Goal: Communication & Community: Ask a question

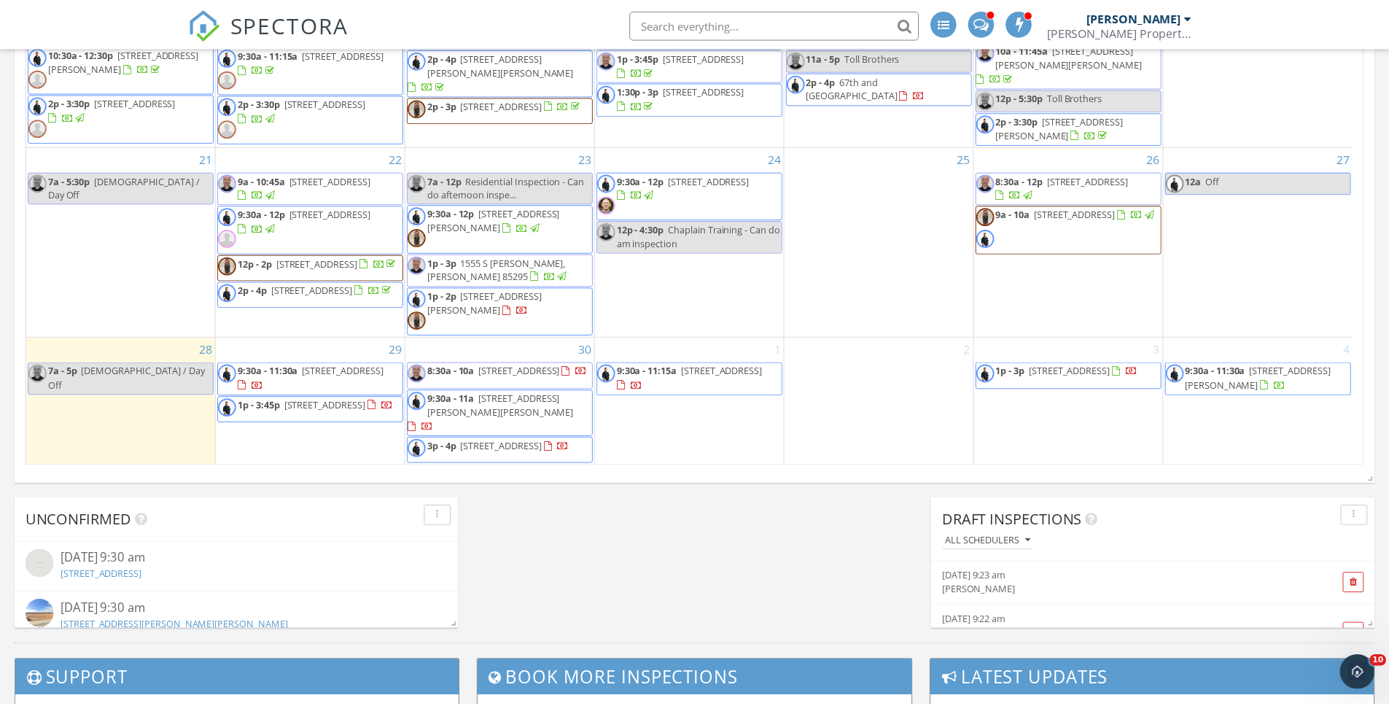
scroll to position [1350, 1412]
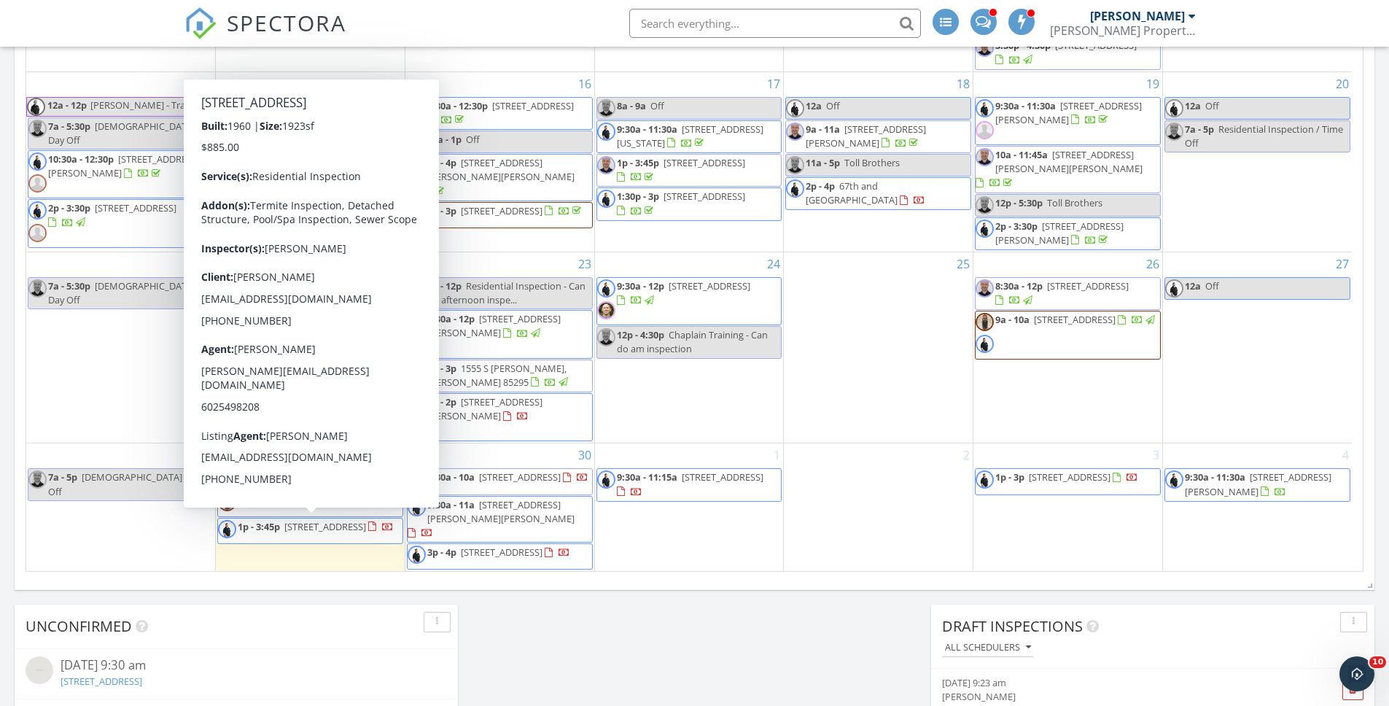
click at [343, 530] on span "1835 E Palmcroft Dr, Tempe 85282" at bounding box center [325, 526] width 82 height 13
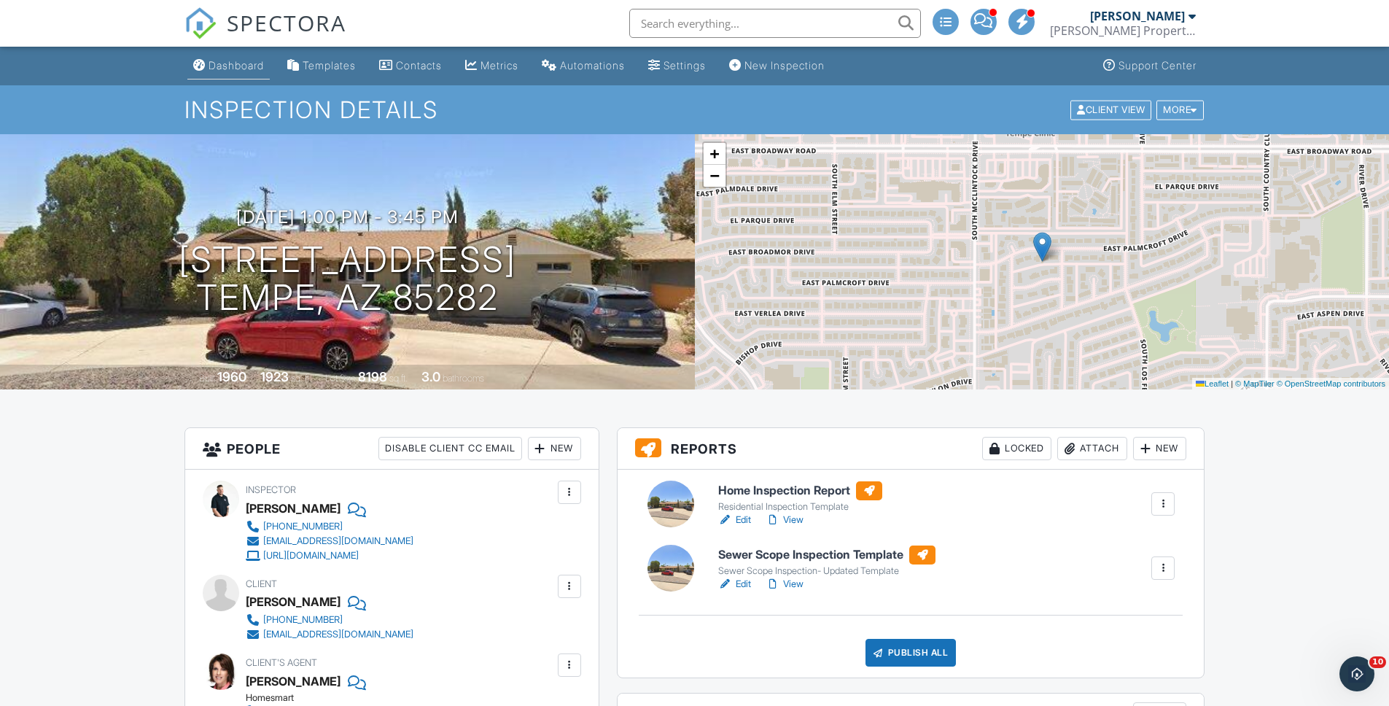
click at [250, 73] on link "Dashboard" at bounding box center [228, 65] width 82 height 27
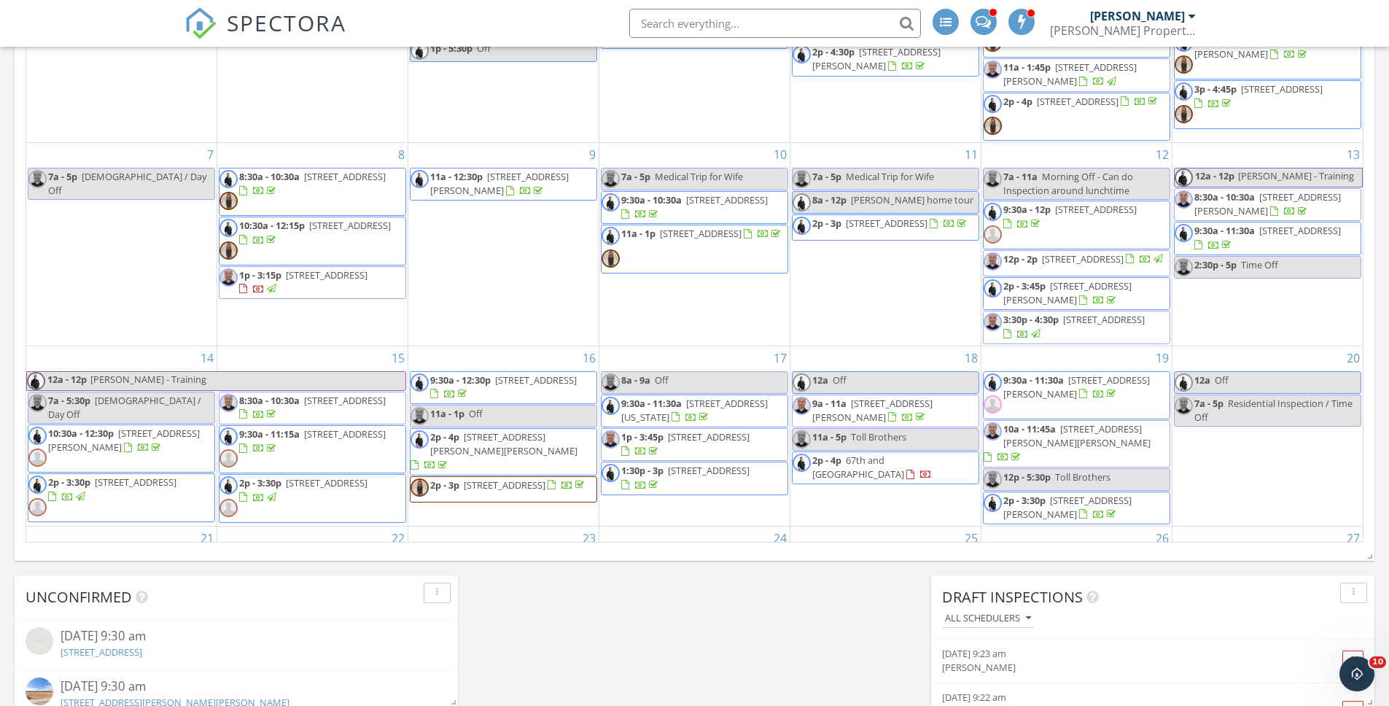
scroll to position [770, 0]
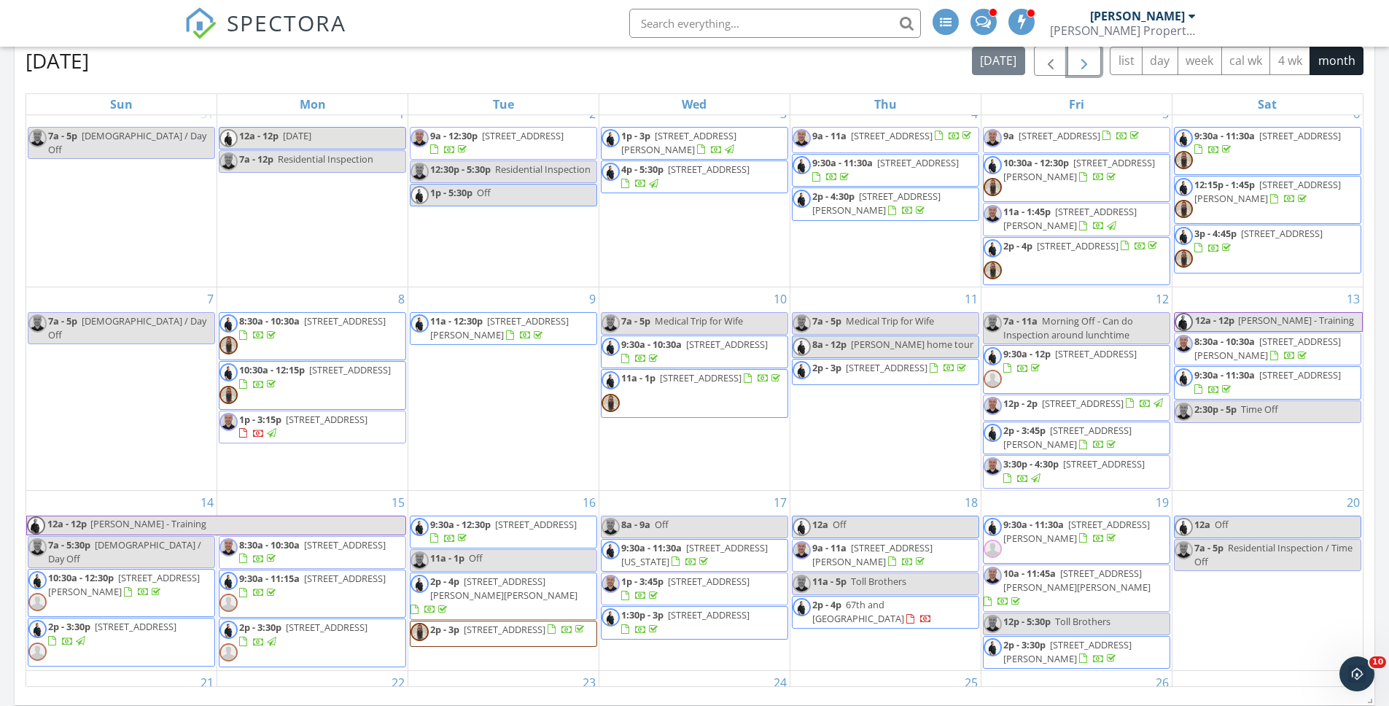
click at [1084, 63] on span "button" at bounding box center [1083, 60] width 17 height 17
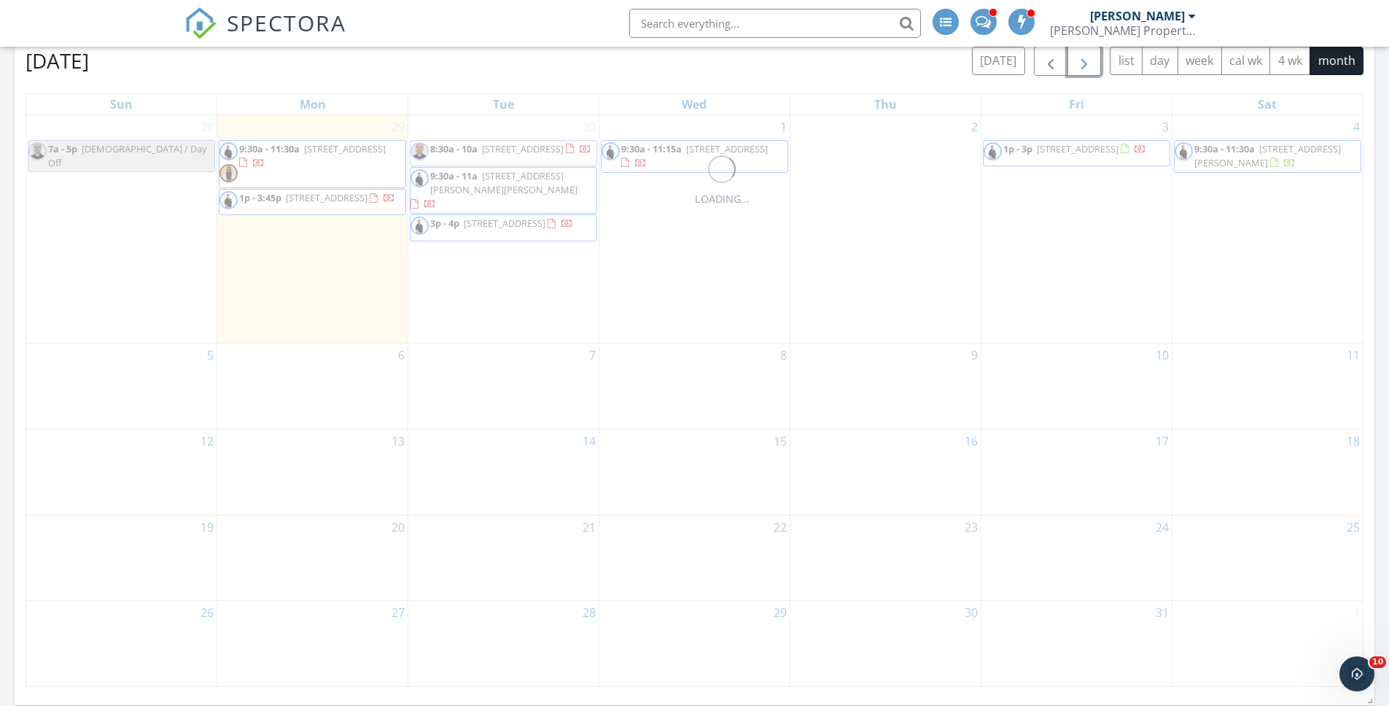
scroll to position [0, 0]
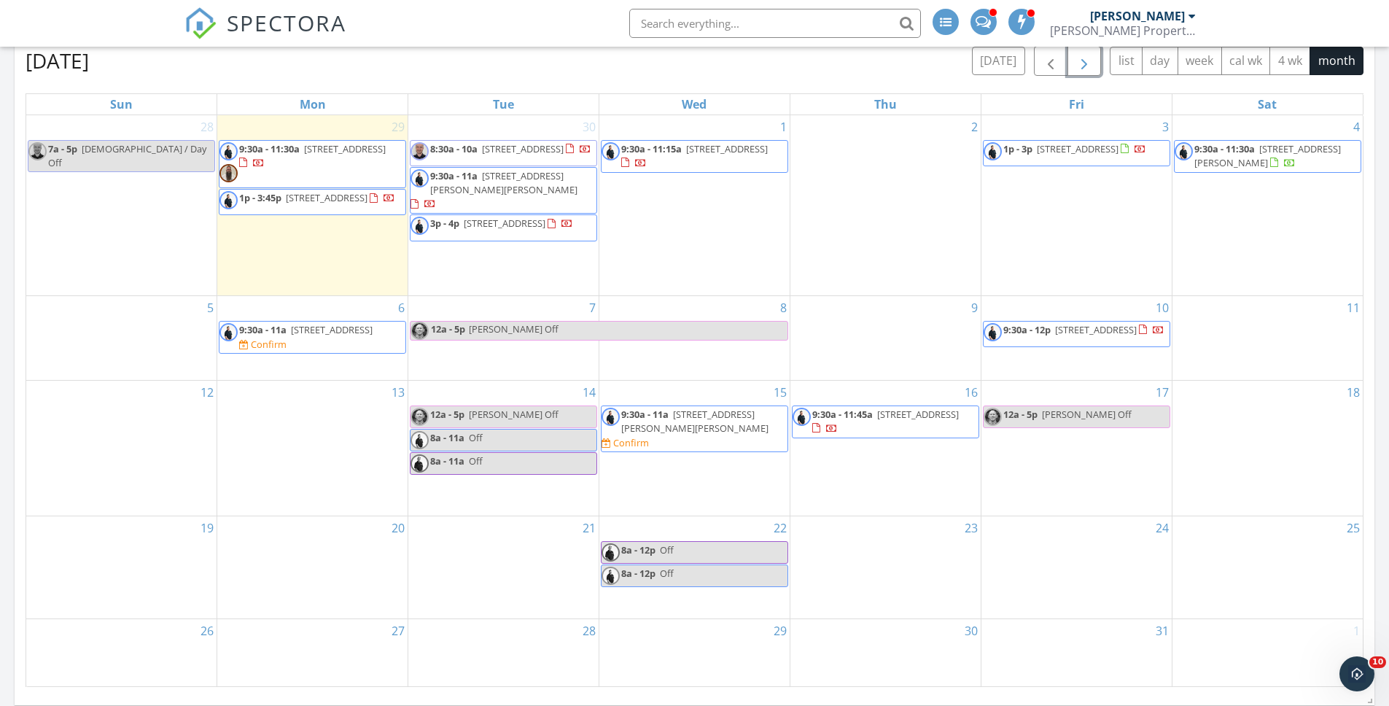
click at [338, 547] on div "20" at bounding box center [312, 567] width 190 height 102
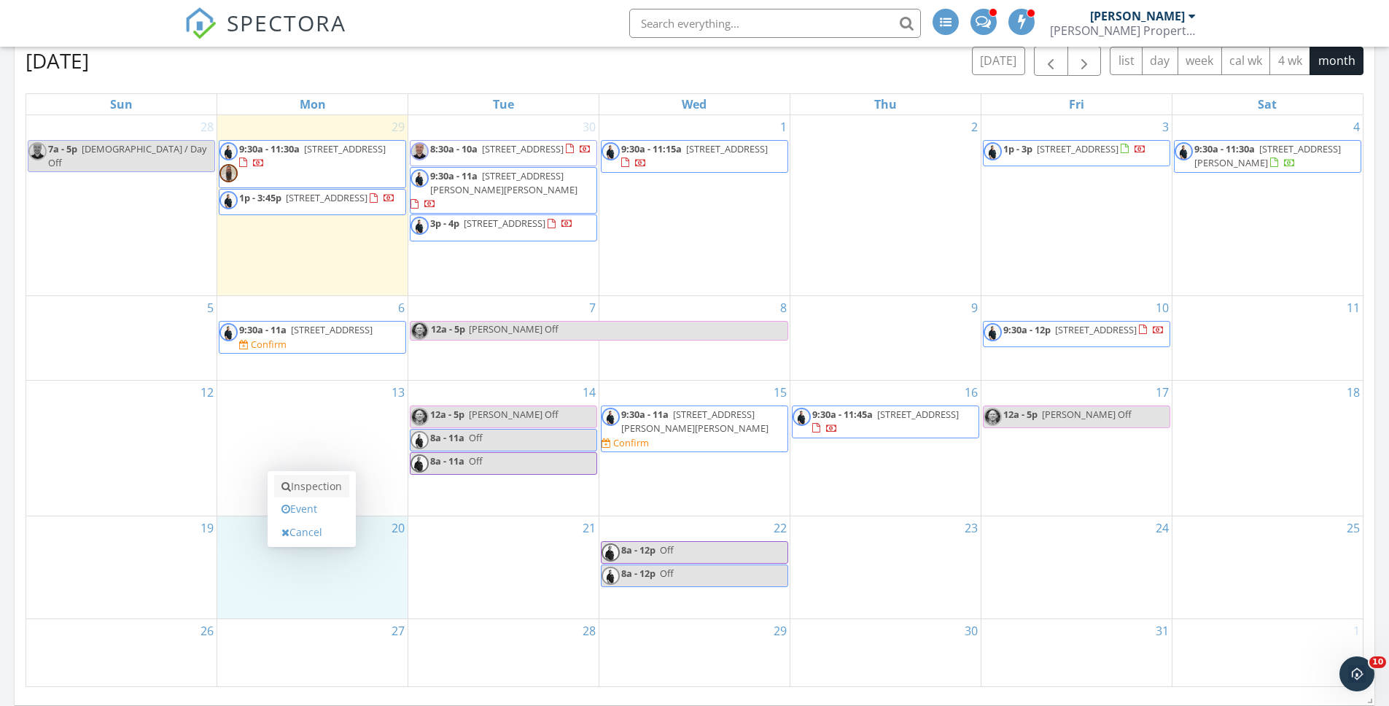
click at [330, 483] on link "Inspection" at bounding box center [311, 486] width 75 height 23
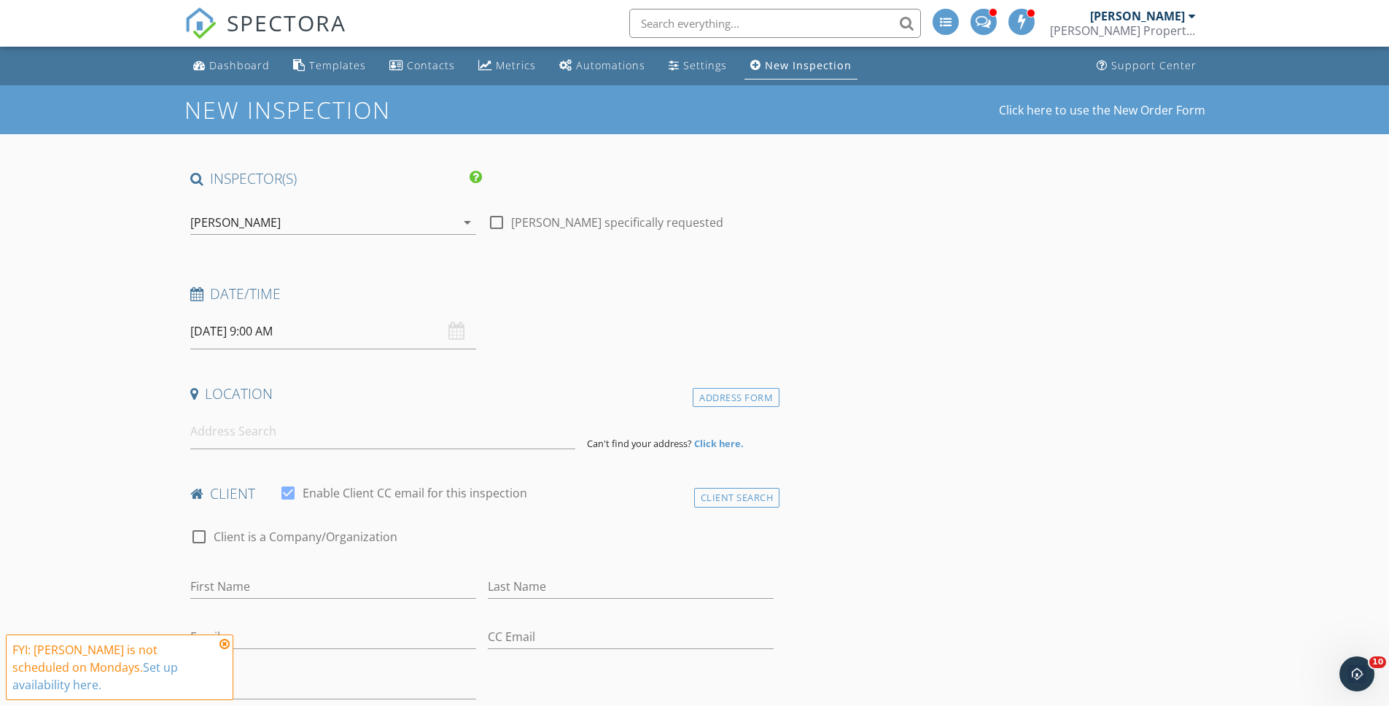
click at [288, 225] on div "[PERSON_NAME]" at bounding box center [322, 222] width 265 height 23
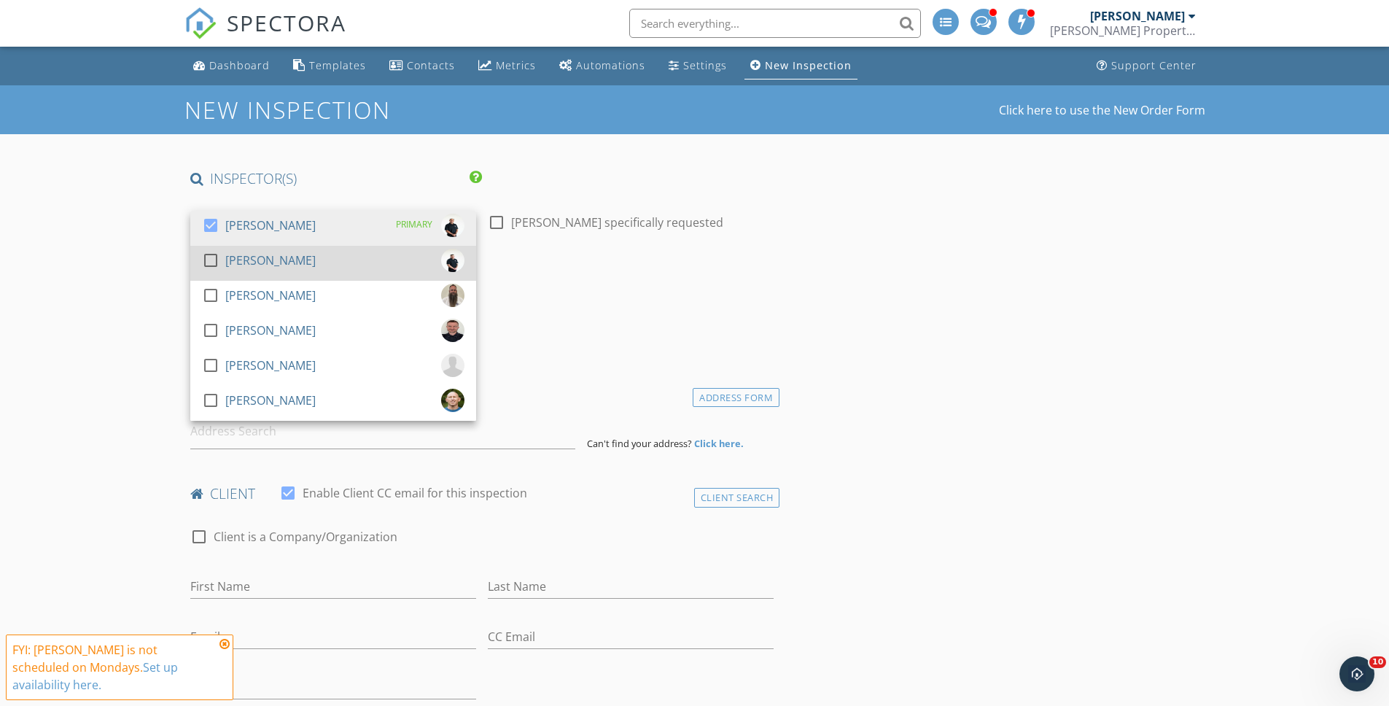
click at [324, 260] on div "check_box_outline_blank Jeremy Glynn" at bounding box center [333, 263] width 262 height 29
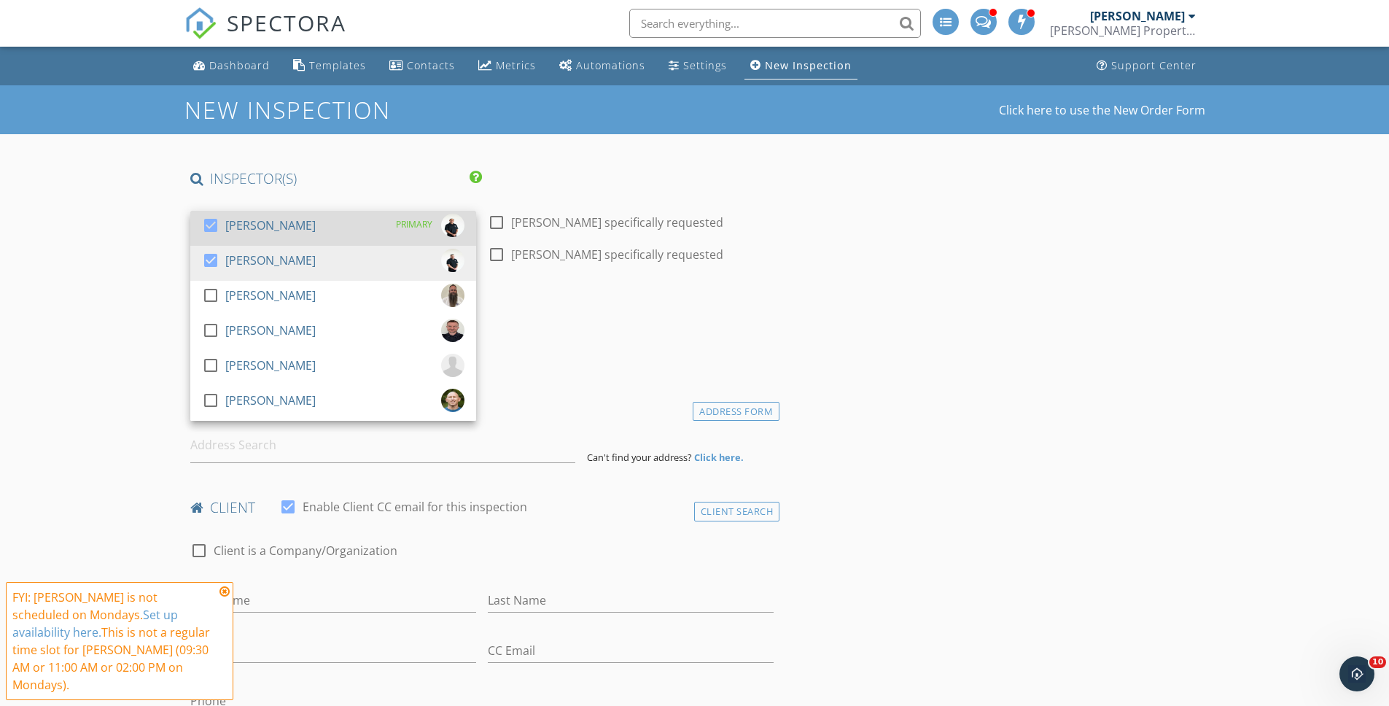
click at [316, 223] on div "[PERSON_NAME]" at bounding box center [270, 225] width 90 height 23
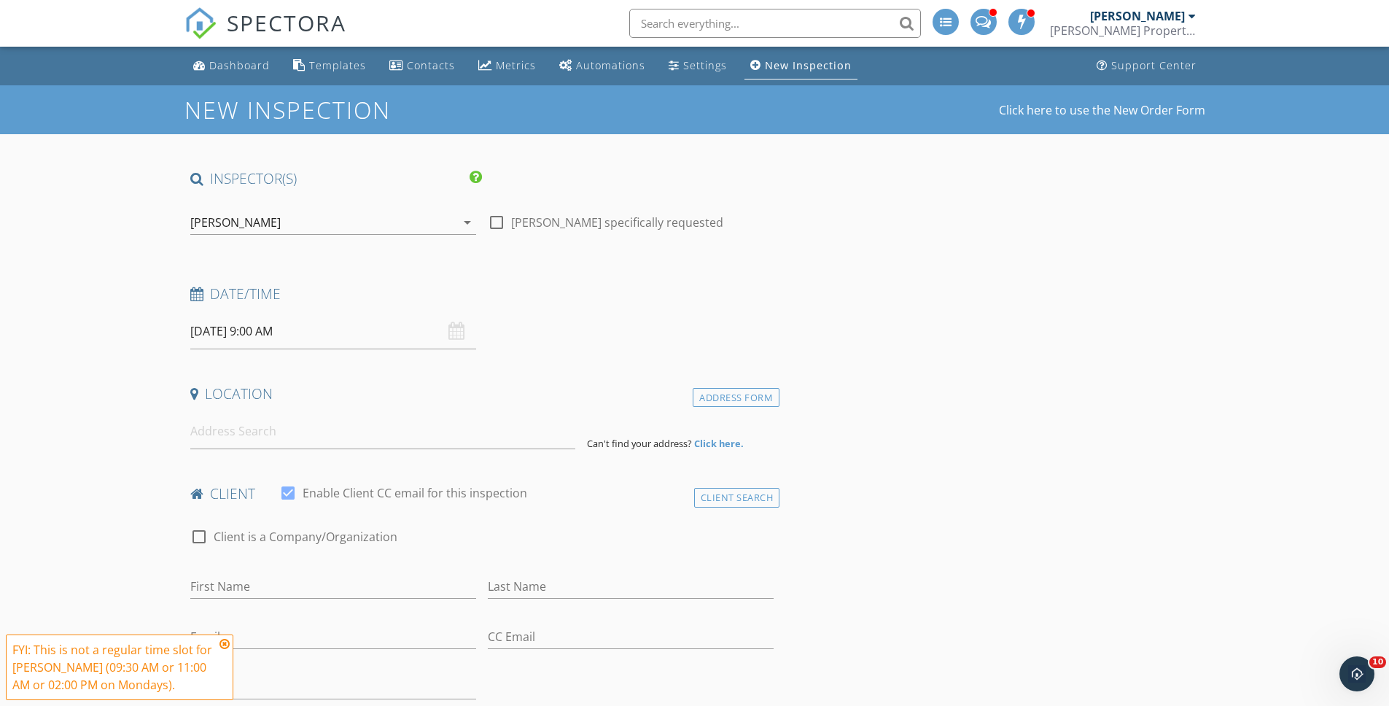
click at [226, 644] on icon at bounding box center [224, 644] width 10 height 12
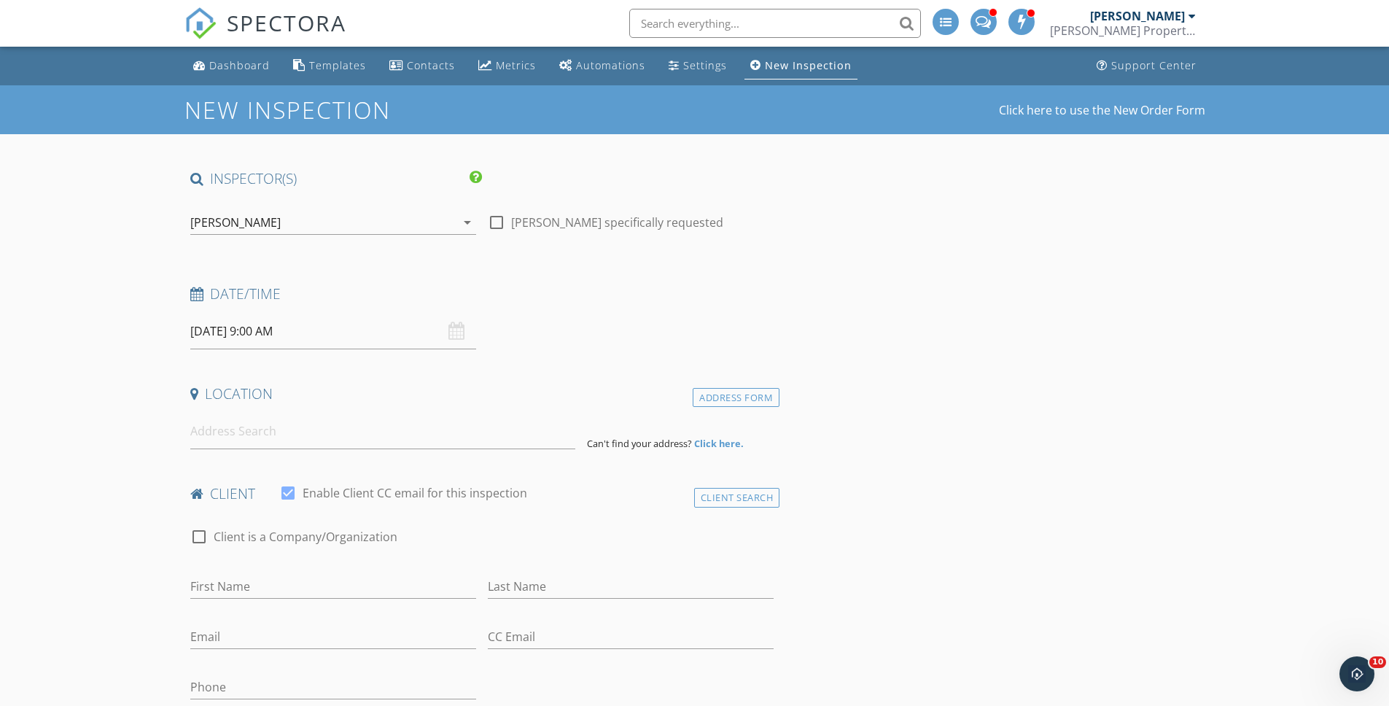
click at [304, 338] on input "10/20/2025 9:00 AM" at bounding box center [333, 332] width 286 height 36
click at [319, 577] on input "00" at bounding box center [329, 580] width 90 height 29
type input "30"
type input "[DATE] 9:30 AM"
click at [641, 559] on div "check_box_outline_blank Client is a Company/Organization" at bounding box center [482, 544] width 584 height 38
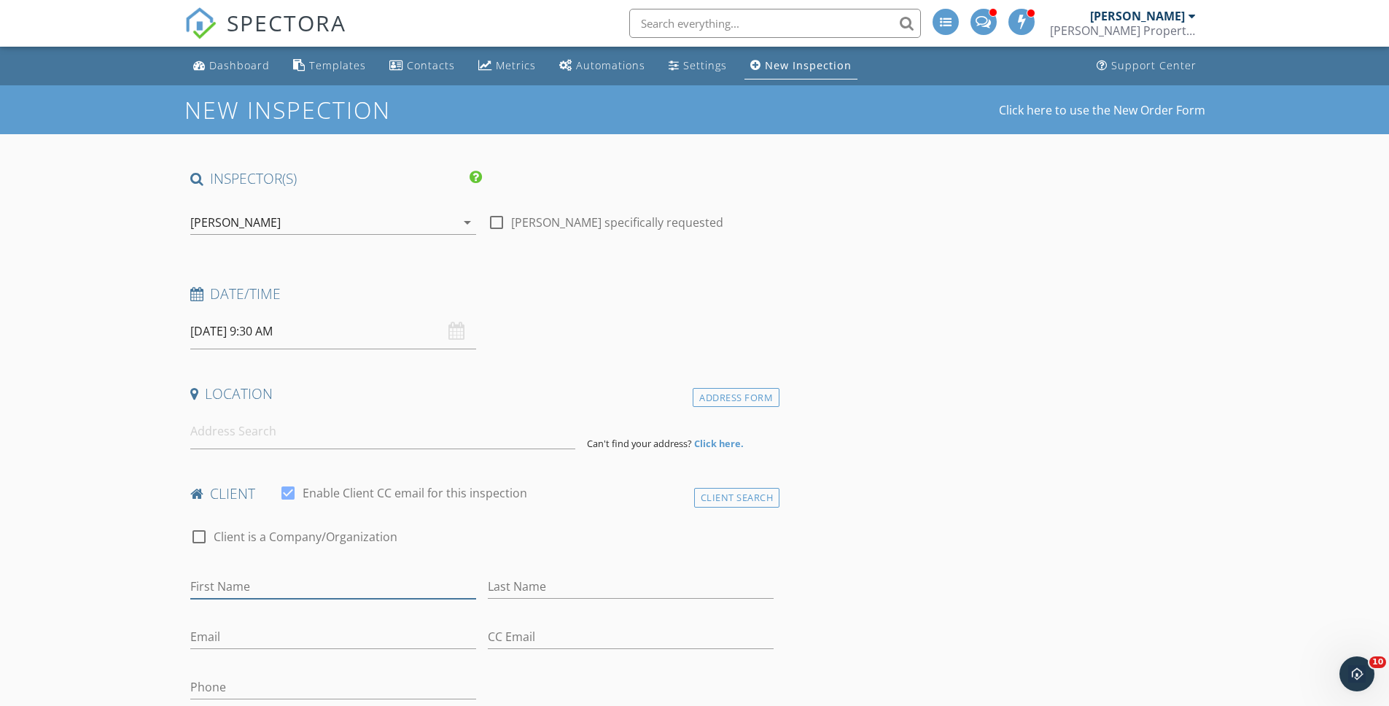
click at [326, 587] on input "First Name" at bounding box center [333, 587] width 286 height 24
click at [227, 599] on div "First Name" at bounding box center [333, 594] width 286 height 39
click at [222, 593] on input "First Name" at bounding box center [333, 587] width 286 height 24
type input "[PERSON_NAME]"
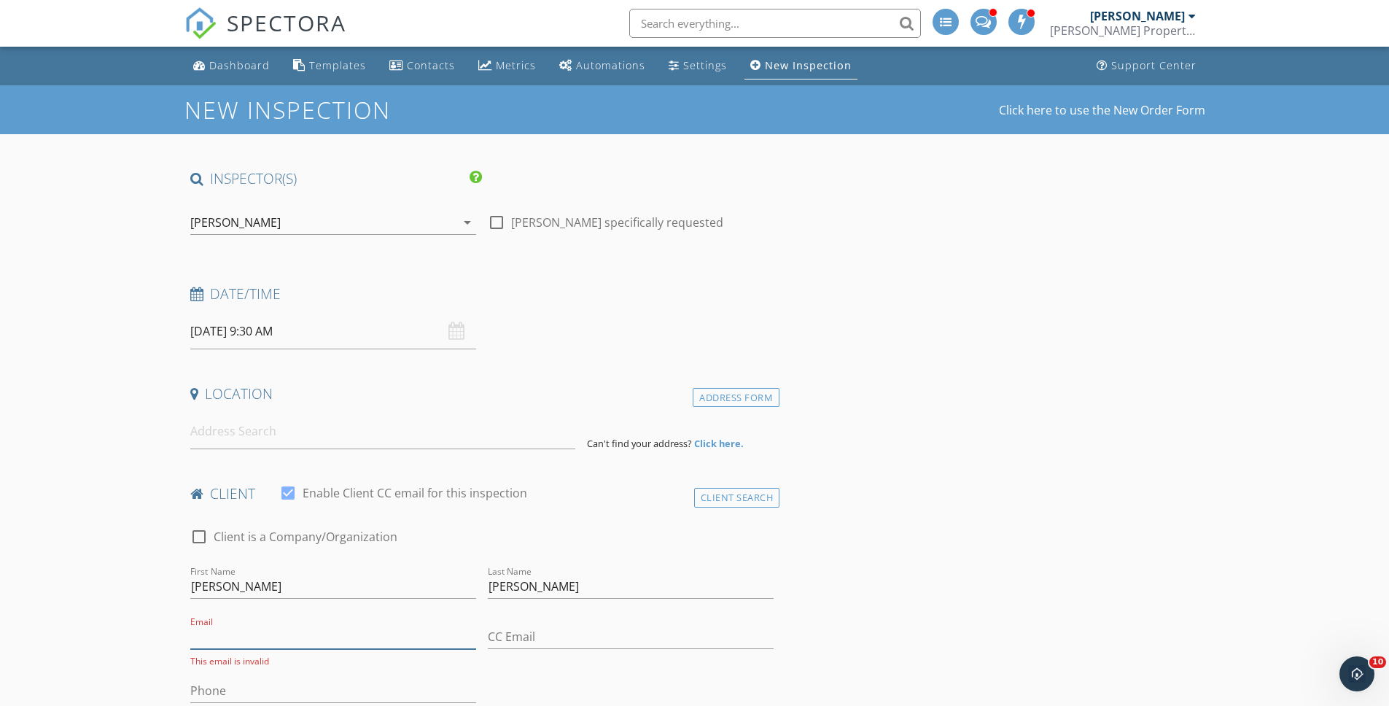
paste input "[PERSON_NAME][EMAIL_ADDRESS][PERSON_NAME][DOMAIN_NAME]"
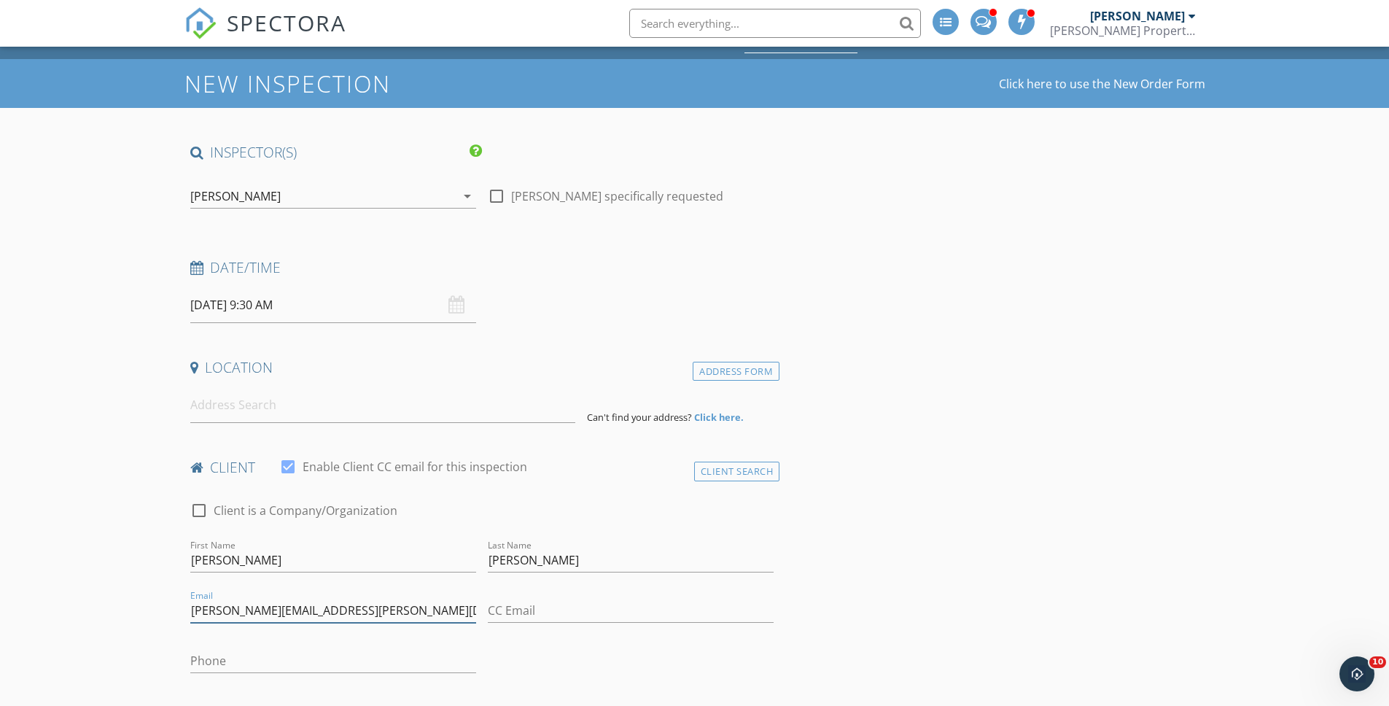
scroll to position [30, 0]
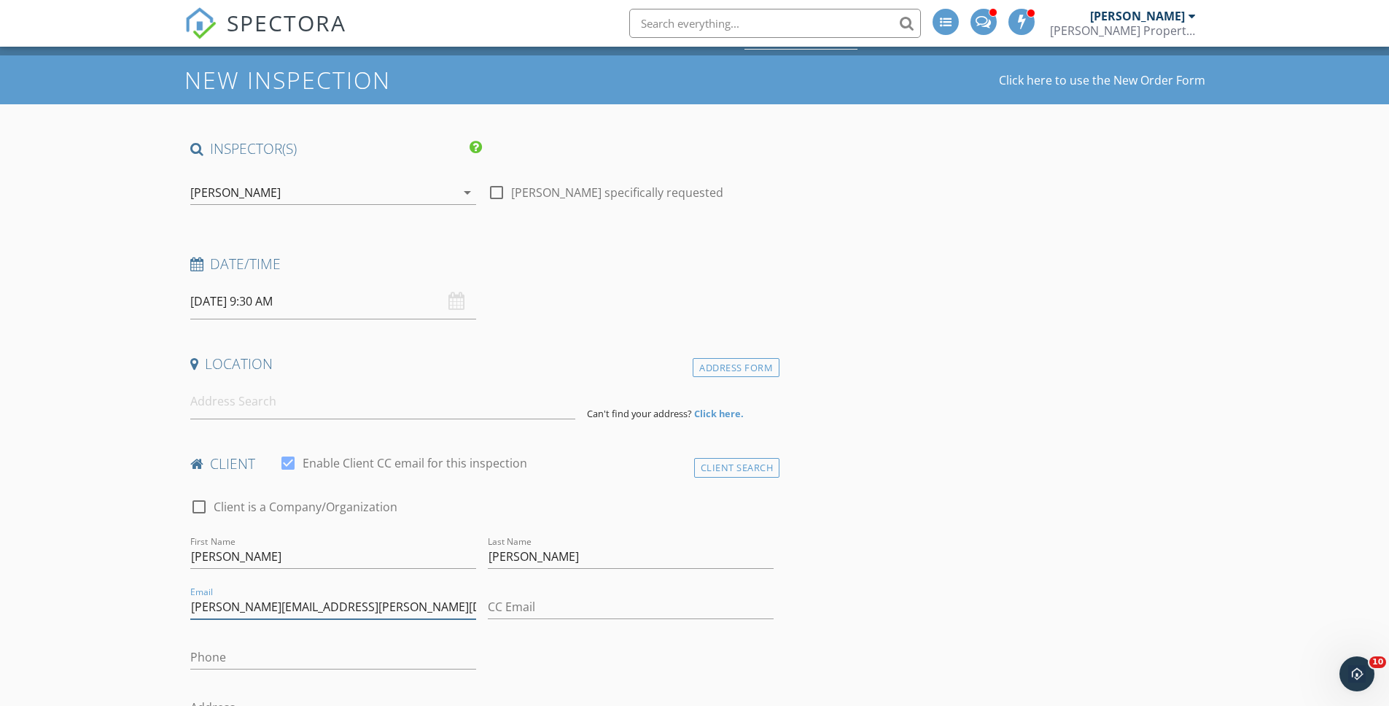
type input "[PERSON_NAME][EMAIL_ADDRESS][PERSON_NAME][DOMAIN_NAME]"
click at [299, 652] on input "Phone" at bounding box center [333, 657] width 286 height 24
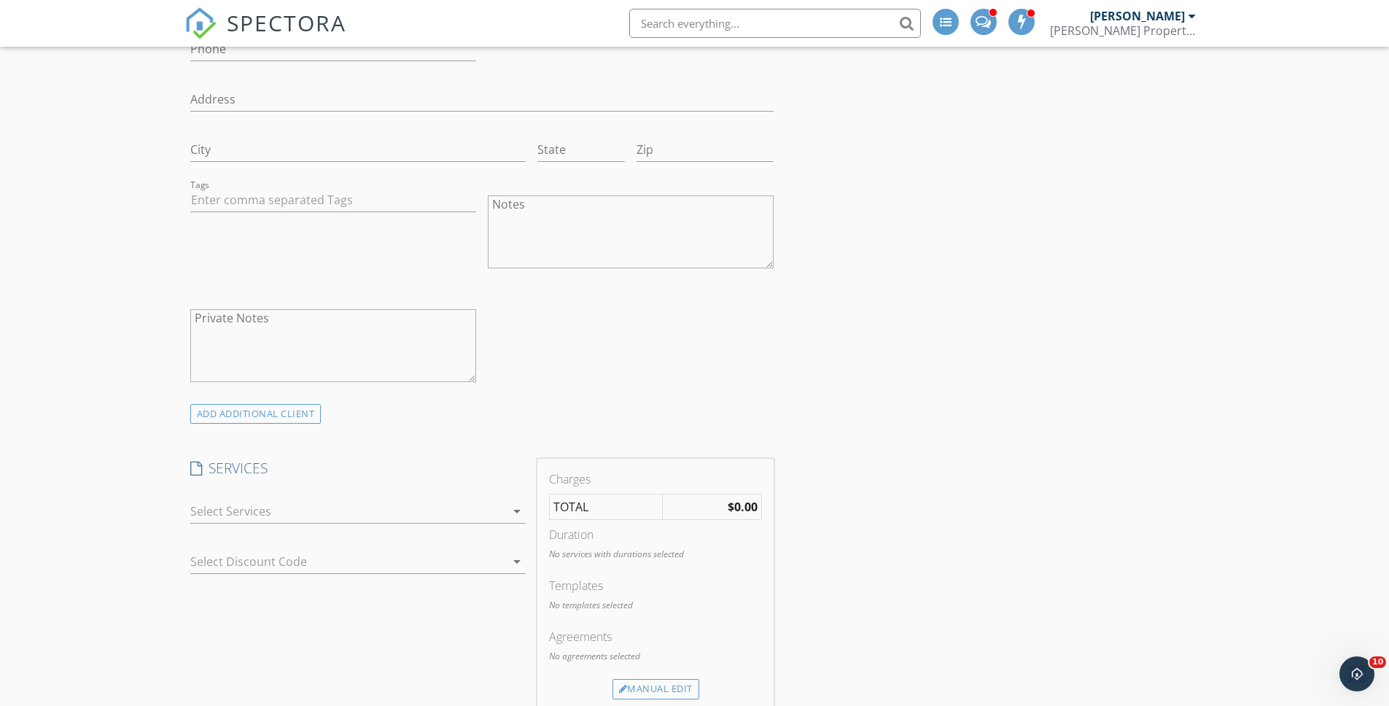
scroll to position [639, 0]
click at [396, 508] on div at bounding box center [347, 510] width 315 height 23
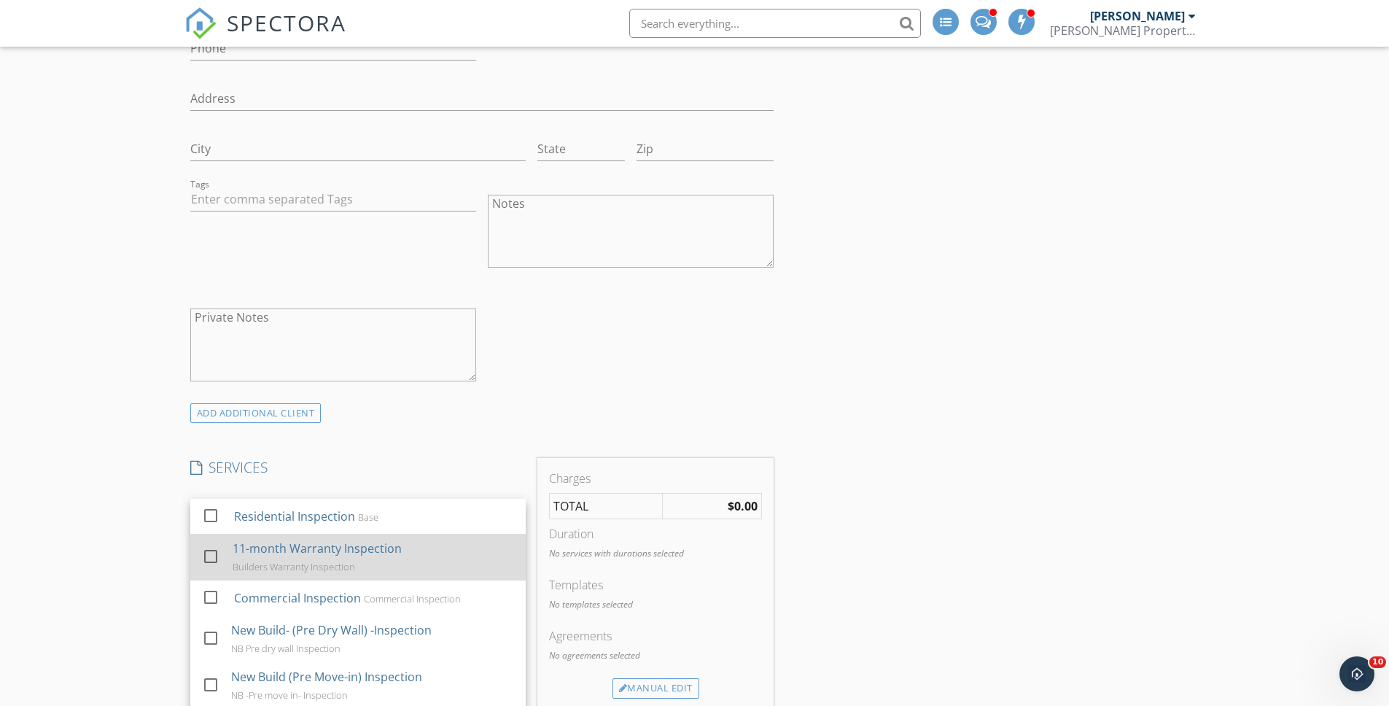
click at [386, 550] on div "11-month Warranty Inspection" at bounding box center [317, 548] width 169 height 17
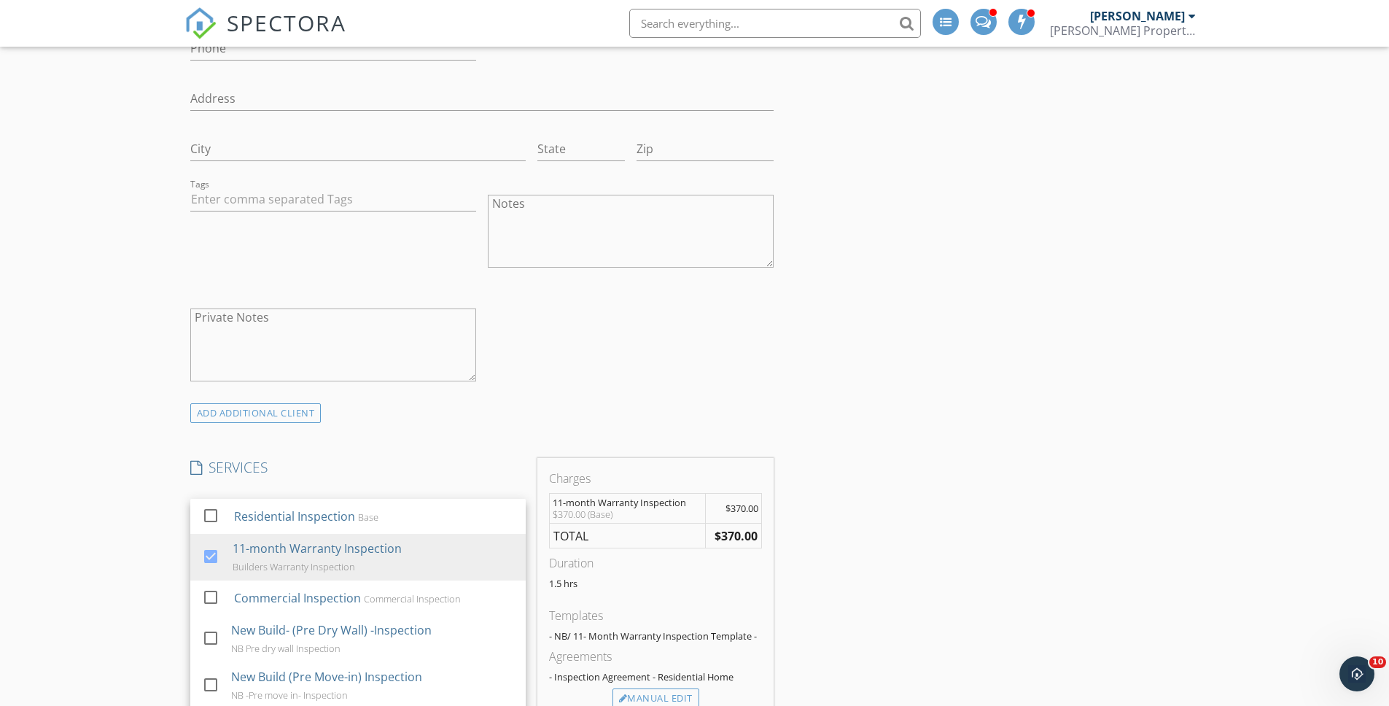
click at [518, 421] on div "ADD ADDITIONAL client" at bounding box center [482, 413] width 596 height 20
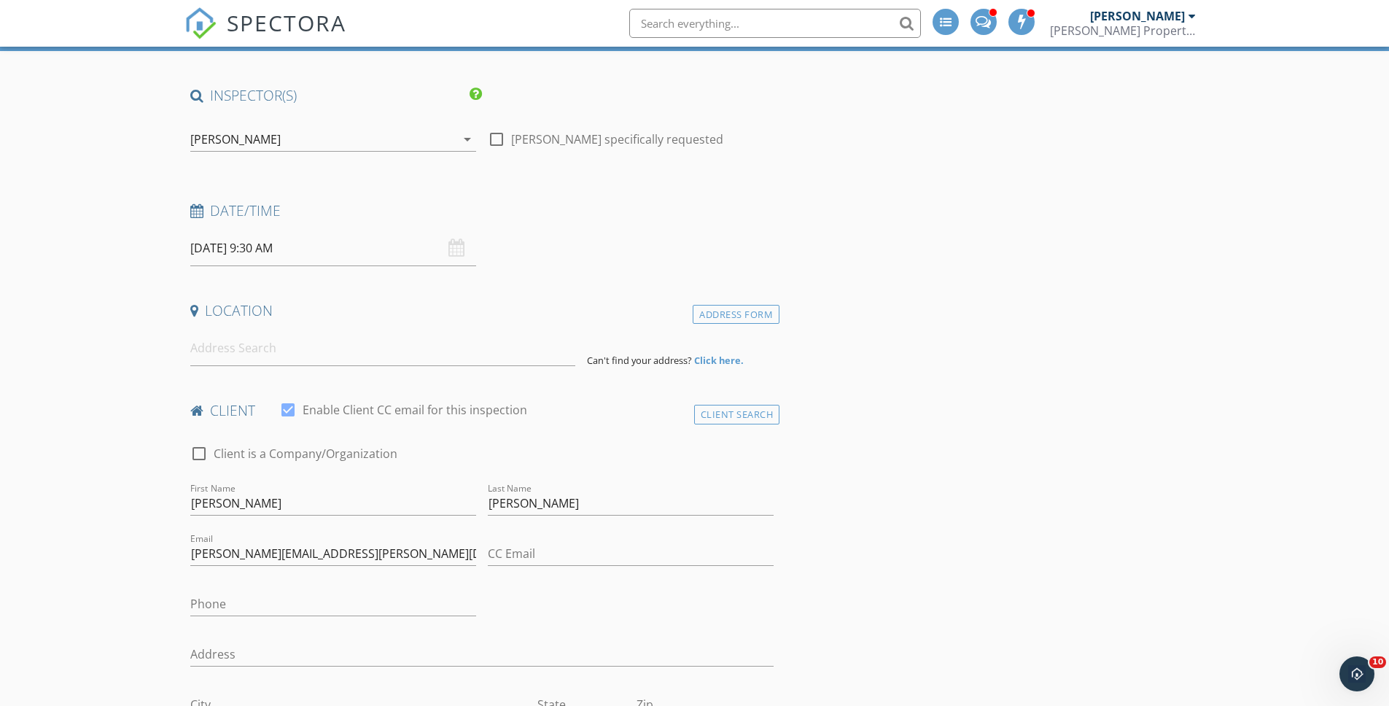
scroll to position [0, 0]
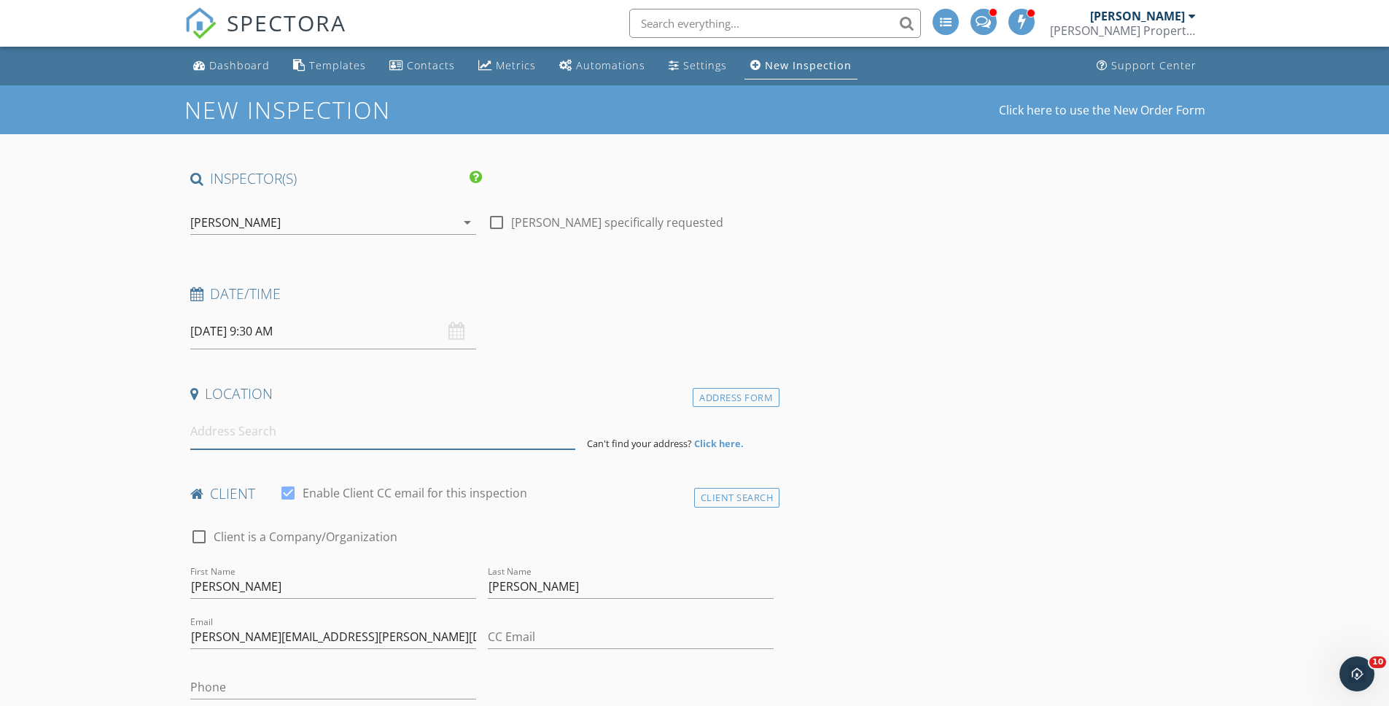
click at [394, 435] on input at bounding box center [382, 431] width 385 height 36
paste input "[STREET_ADDRESS]"
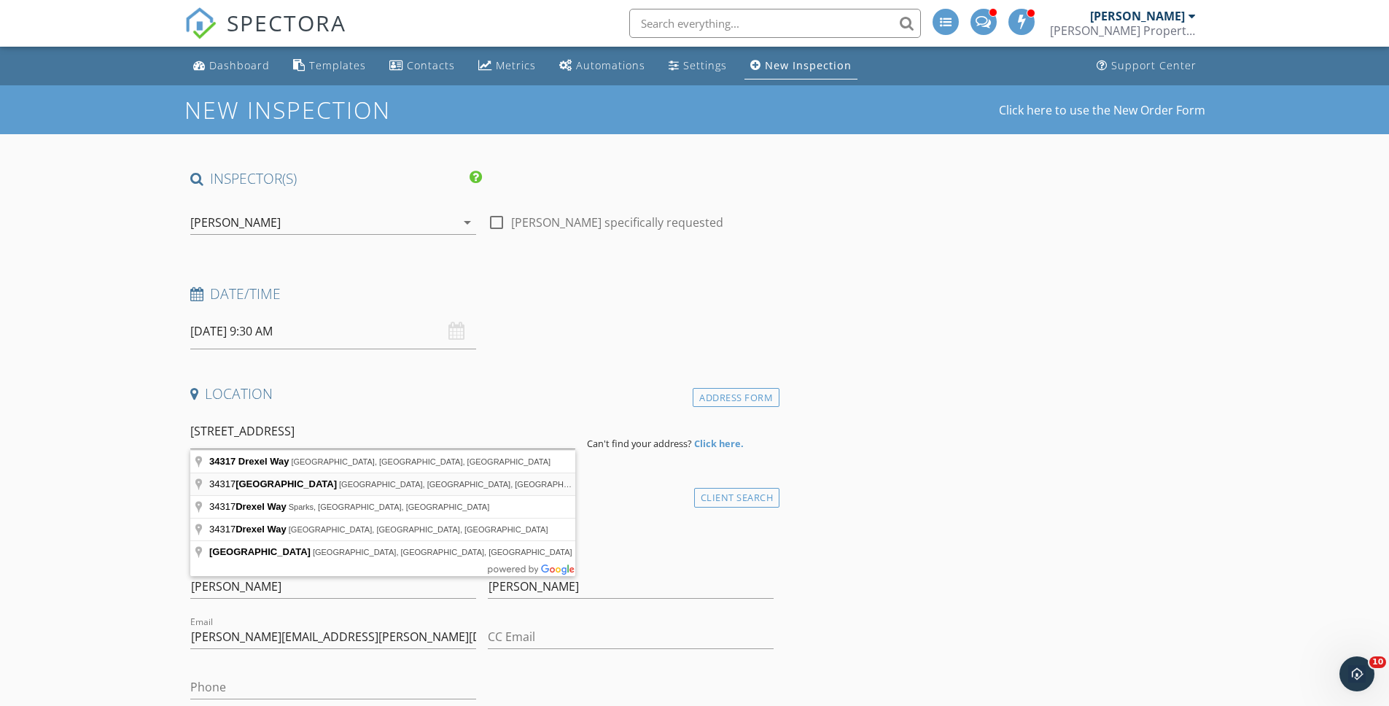
type input "34317 North Drexel Way, San Tan Valley, AZ, USA"
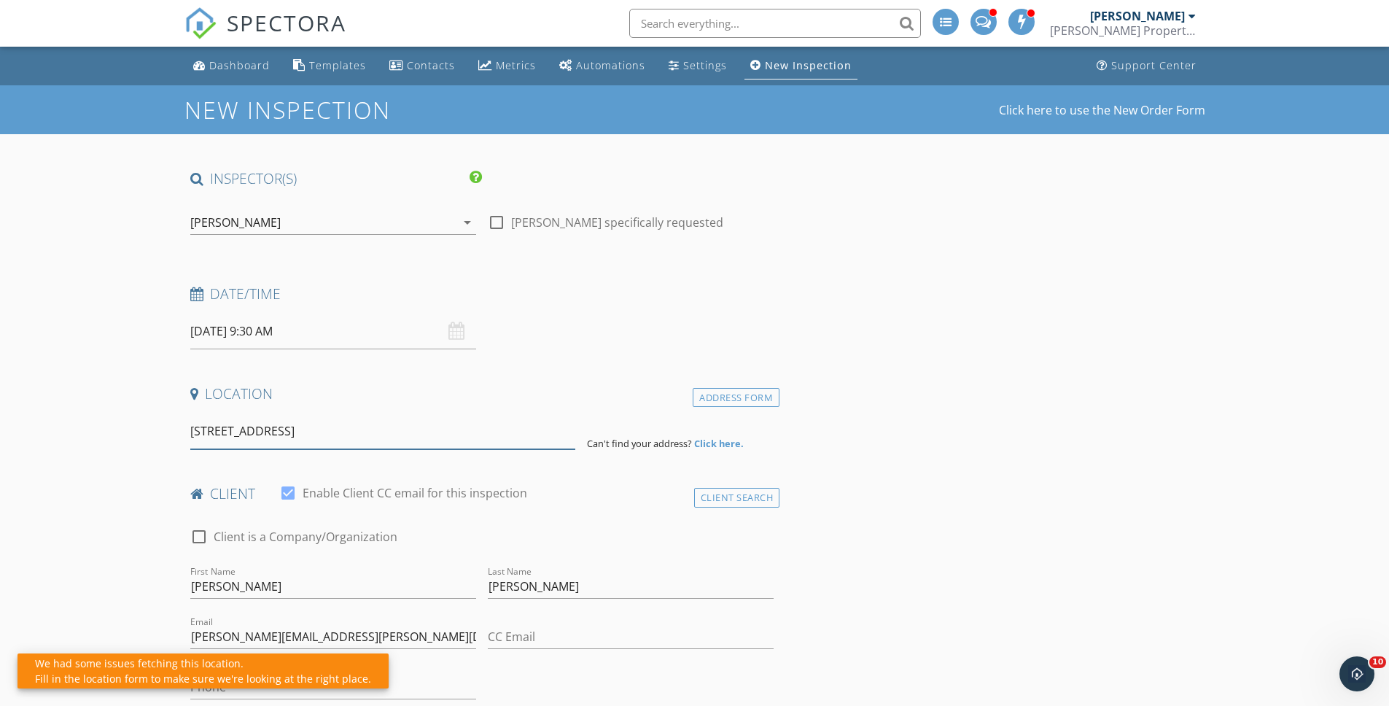
click at [386, 440] on input "34317 North Drexel Way, San Tan Valley, AZ, USA" at bounding box center [382, 431] width 385 height 36
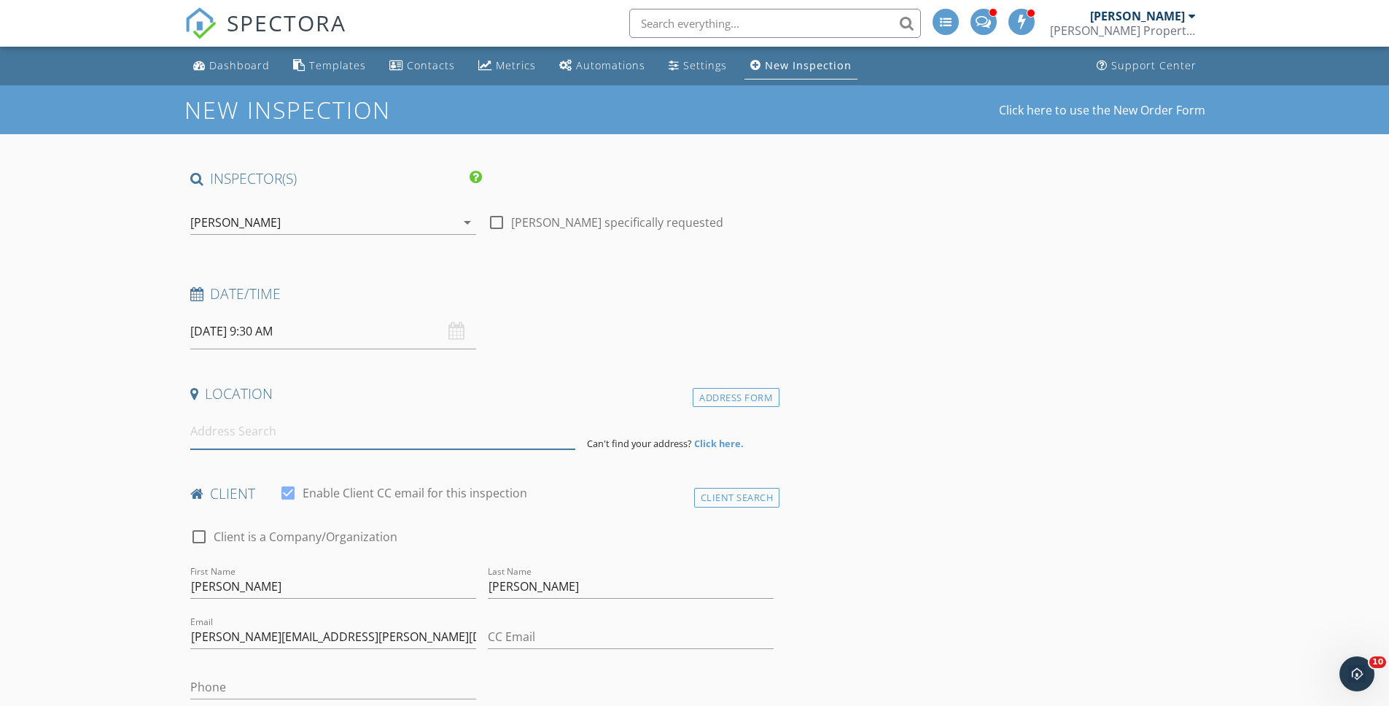
click at [386, 440] on input at bounding box center [382, 431] width 385 height 36
paste input "34317 North Drexel Way, San Tan Valley, AZ, USA"
type input "34317 North Drexel Way, San Tan Valley, AZ, USA"
click at [462, 437] on input "34317 North Drexel Way, San Tan Valley, AZ, USA" at bounding box center [382, 431] width 385 height 36
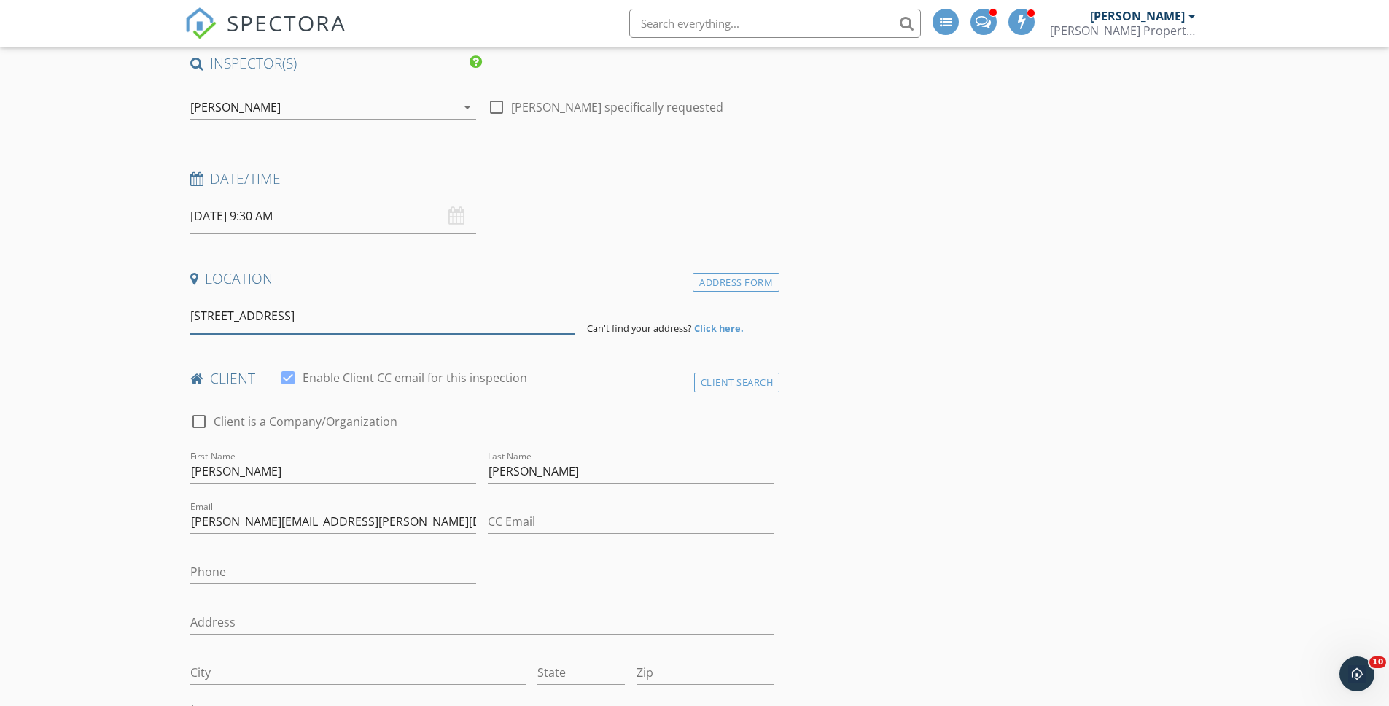
scroll to position [142, 0]
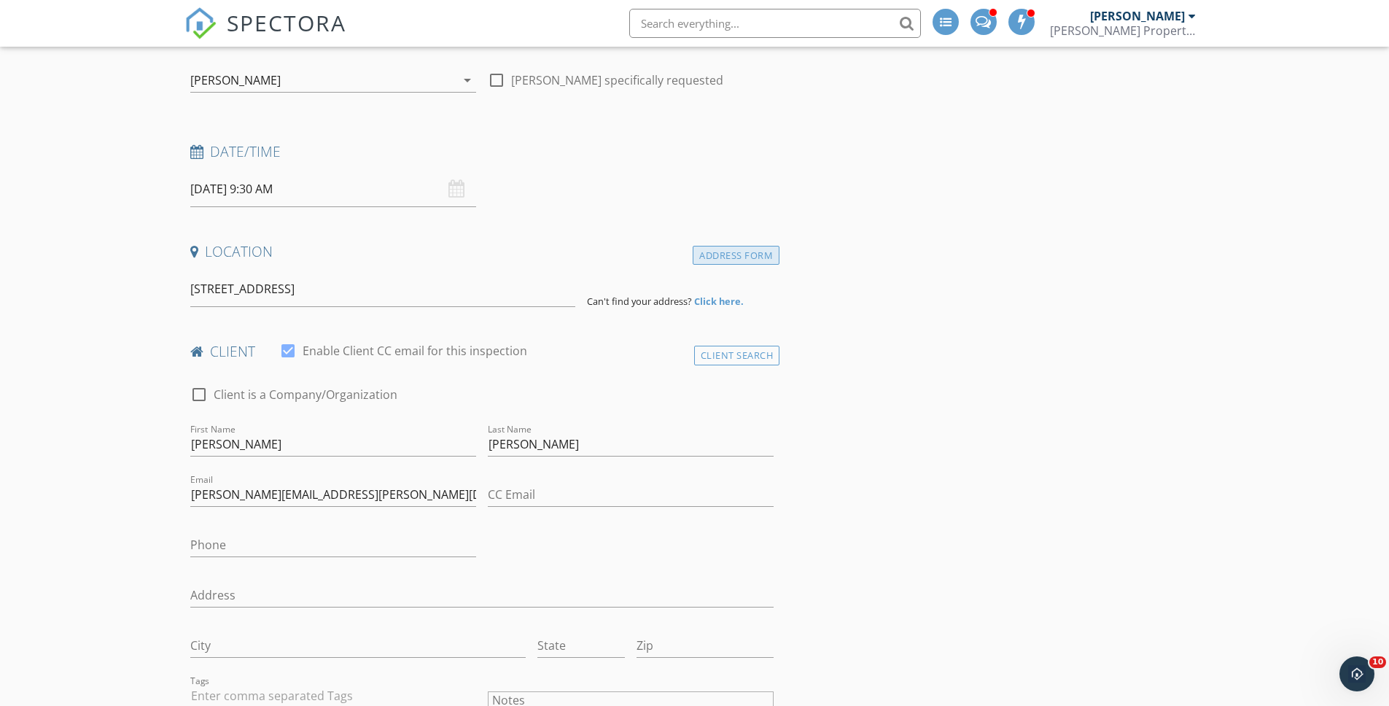
click at [763, 253] on div "Address Form" at bounding box center [736, 256] width 87 height 20
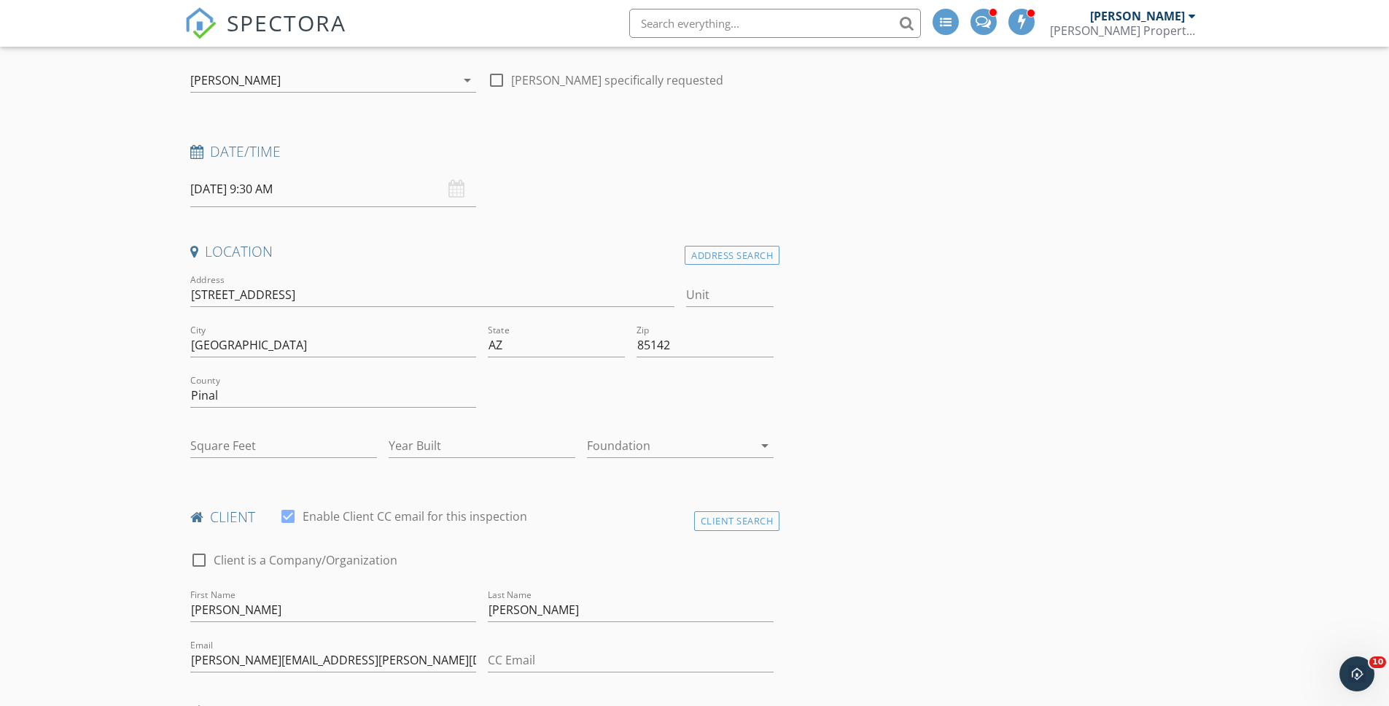
type input "3006"
type input "2024"
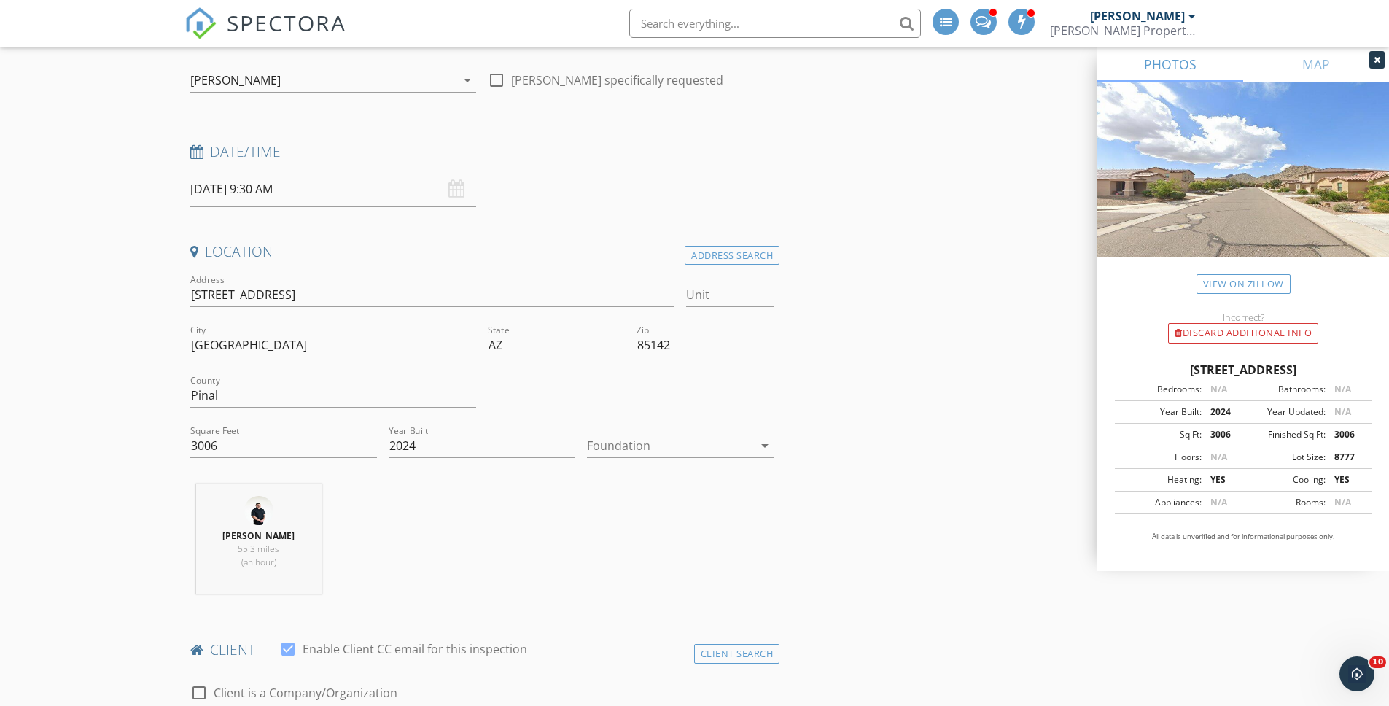
click at [593, 508] on div "Jeremy Glynn 55.3 miles (an hour)" at bounding box center [482, 544] width 596 height 121
click at [304, 437] on input "3006" at bounding box center [283, 446] width 187 height 24
type input "3"
type input "2918"
click at [591, 443] on div at bounding box center [670, 445] width 166 height 23
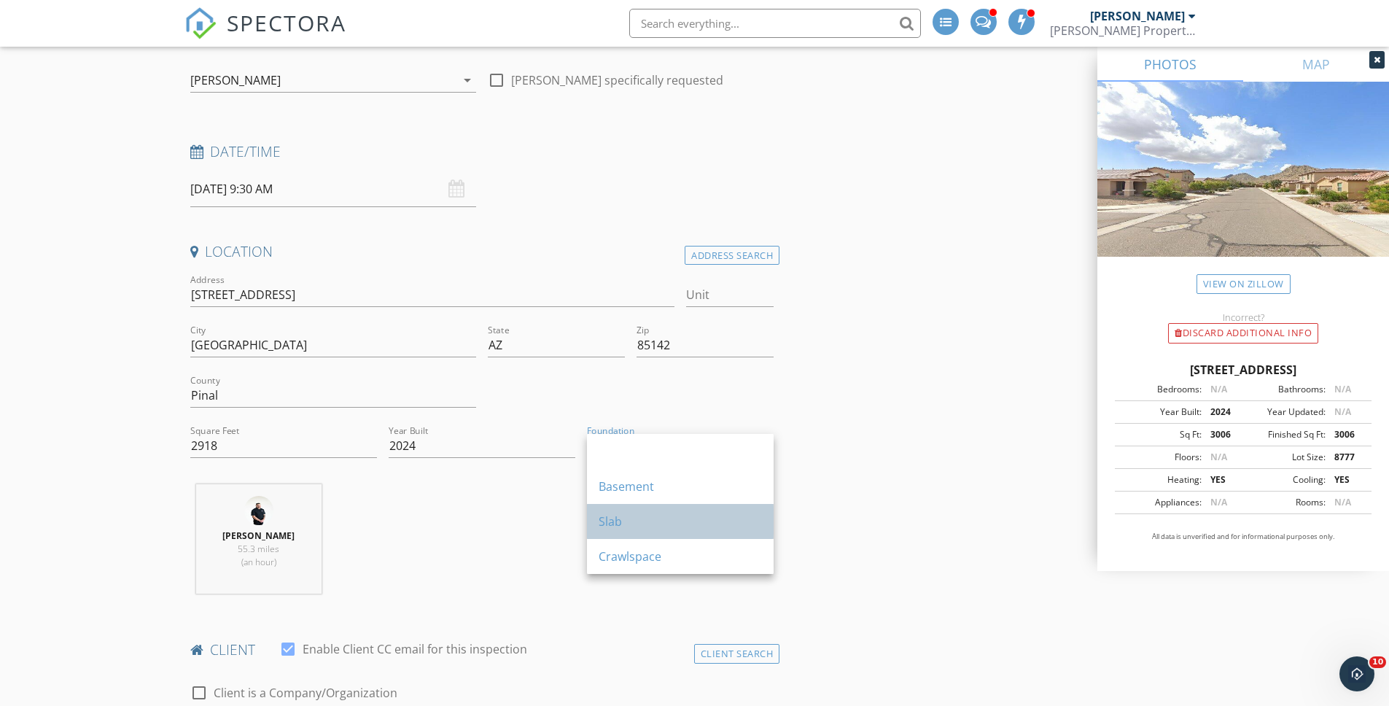
click at [637, 518] on div "Slab" at bounding box center [680, 521] width 163 height 17
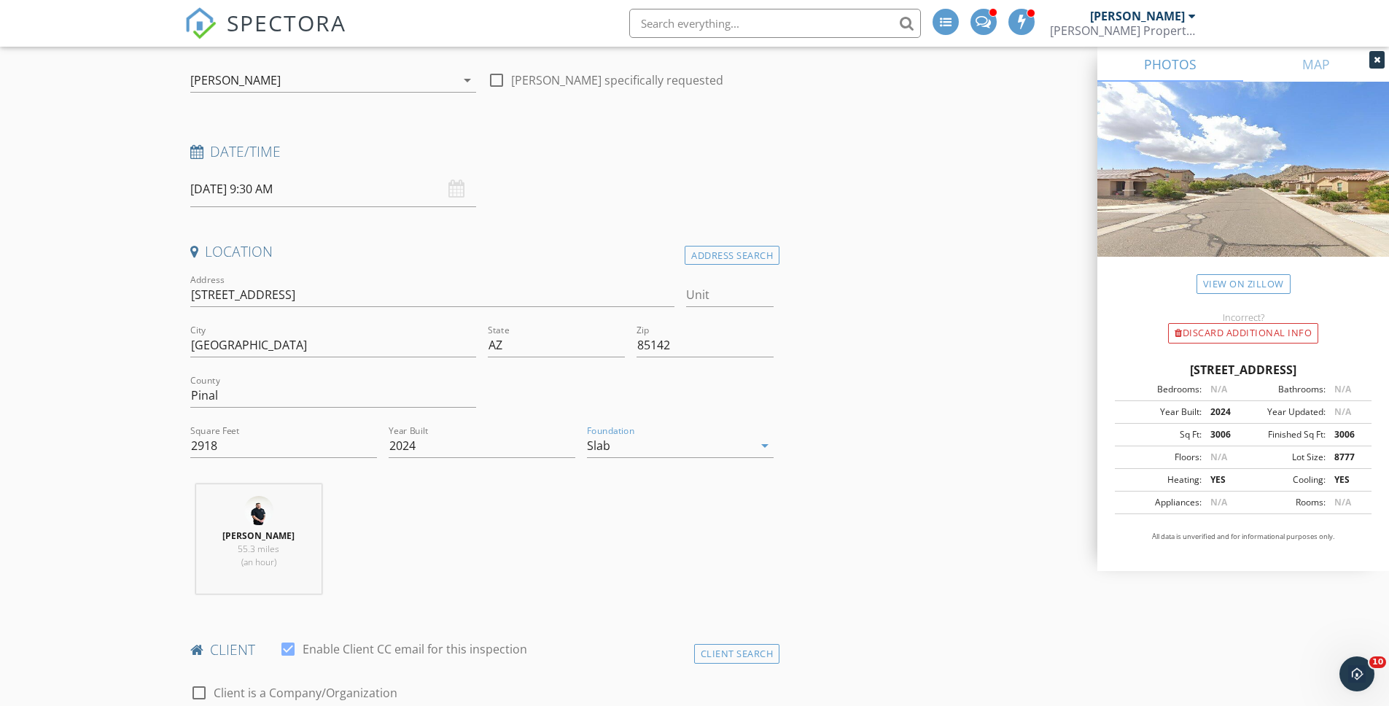
click at [558, 598] on div "Jeremy Glynn 55.3 miles (an hour)" at bounding box center [482, 544] width 596 height 121
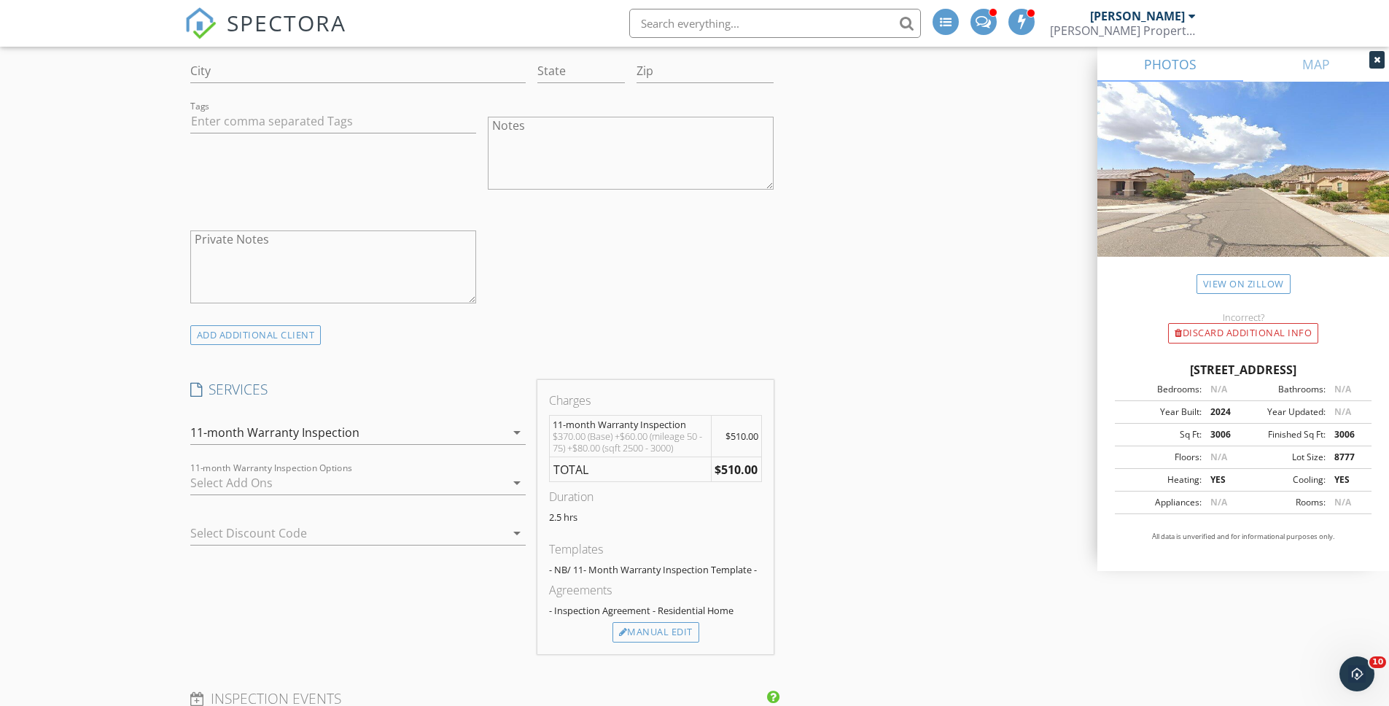
scroll to position [1062, 0]
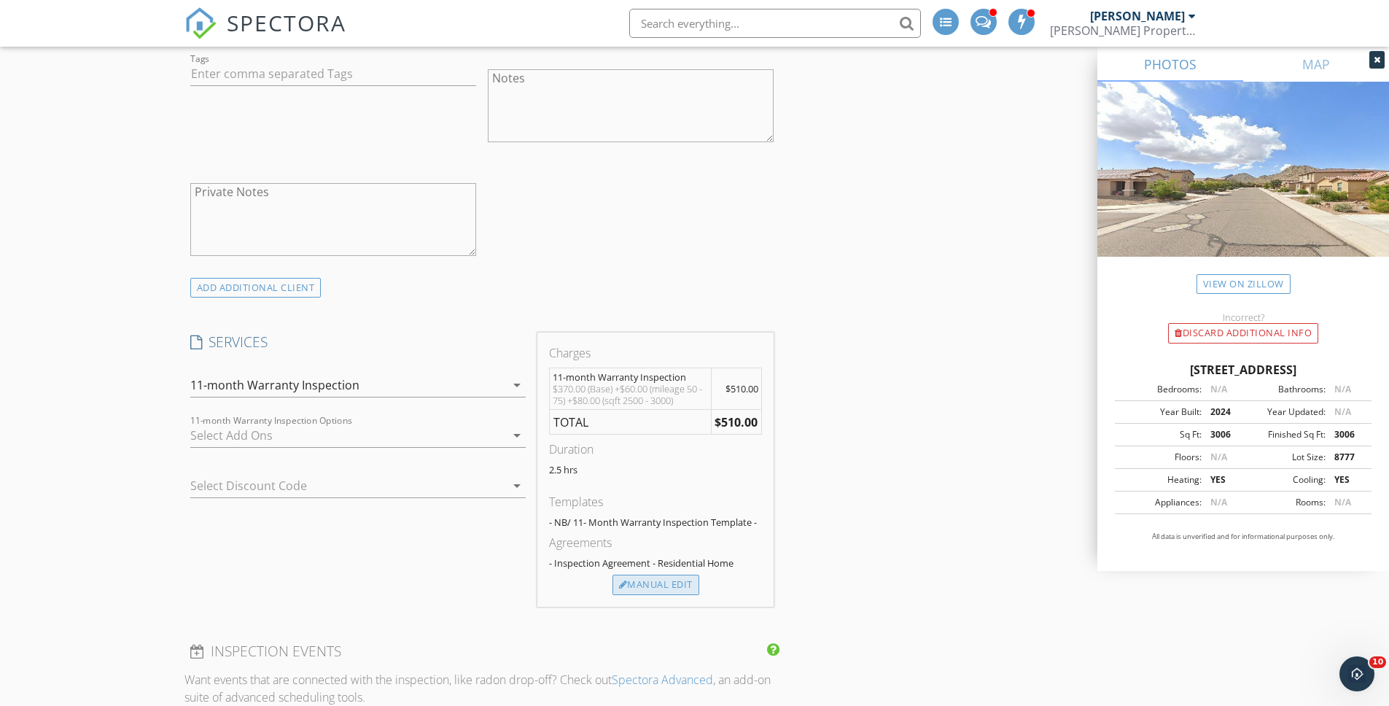
click at [686, 580] on div "Manual Edit" at bounding box center [655, 585] width 87 height 20
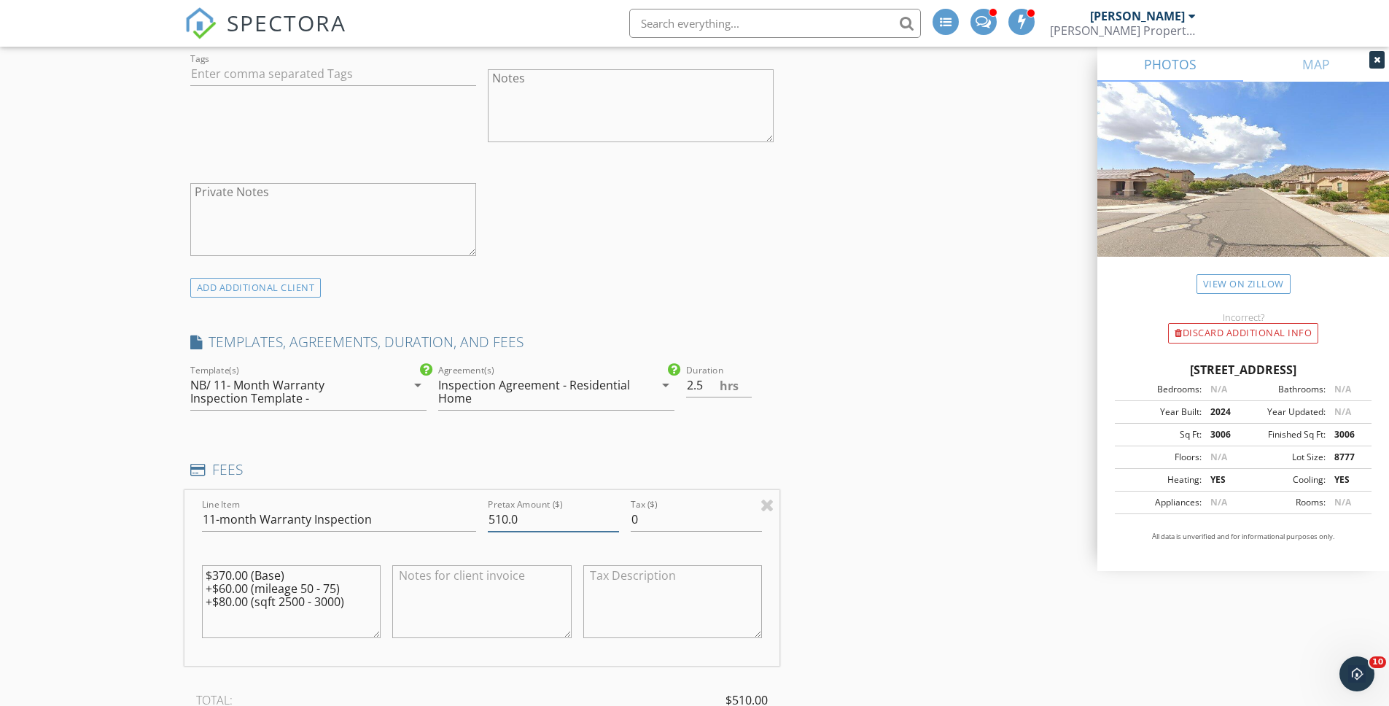
click at [501, 518] on input "510.0" at bounding box center [553, 519] width 131 height 24
type input "450"
click at [517, 580] on textarea at bounding box center [481, 601] width 179 height 73
type textarea "Discounted for referral client"
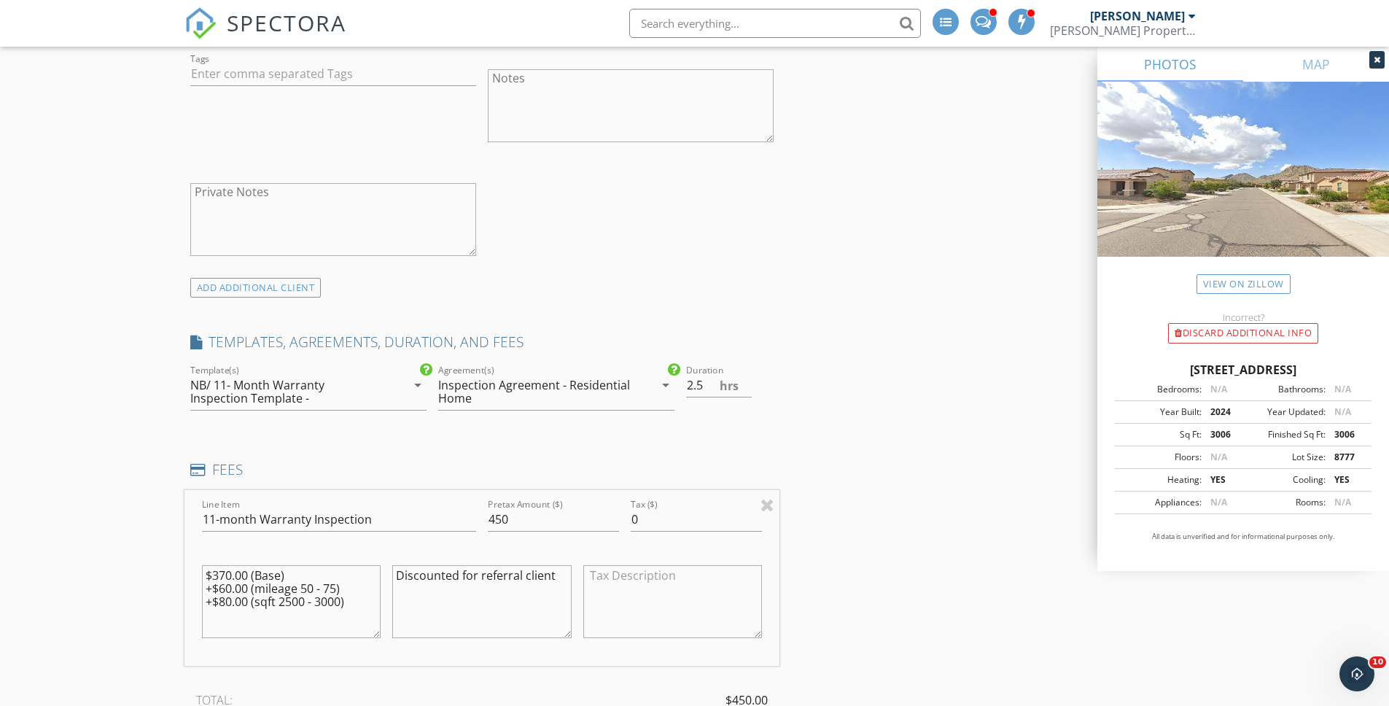
click at [661, 607] on textarea at bounding box center [672, 601] width 179 height 73
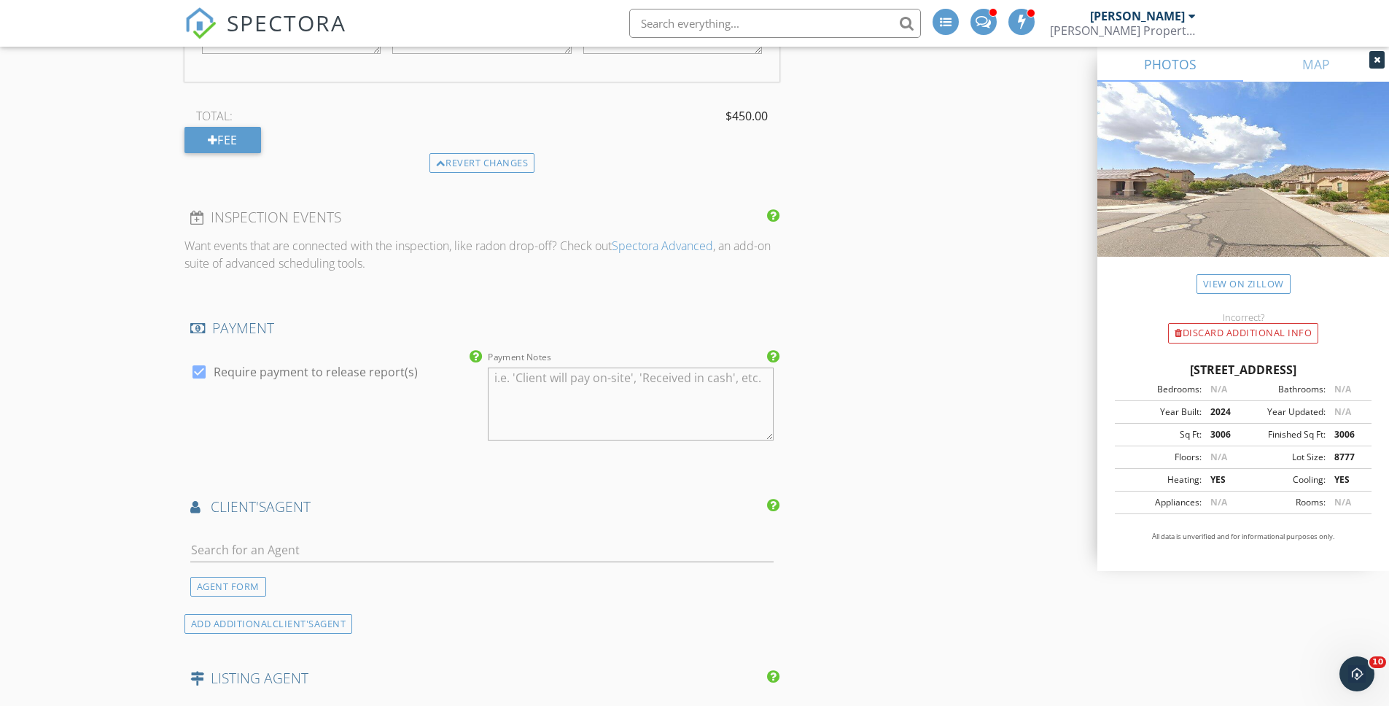
scroll to position [2050, 0]
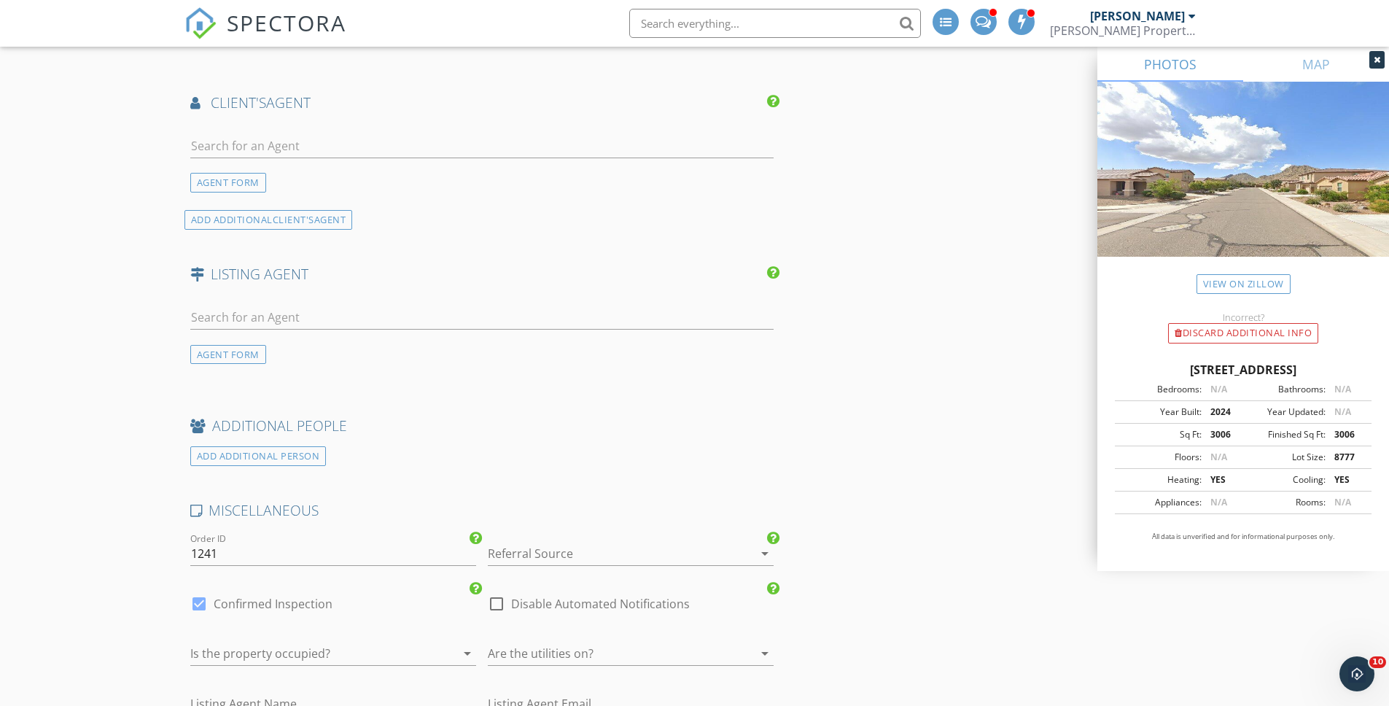
click at [581, 547] on div at bounding box center [610, 553] width 245 height 23
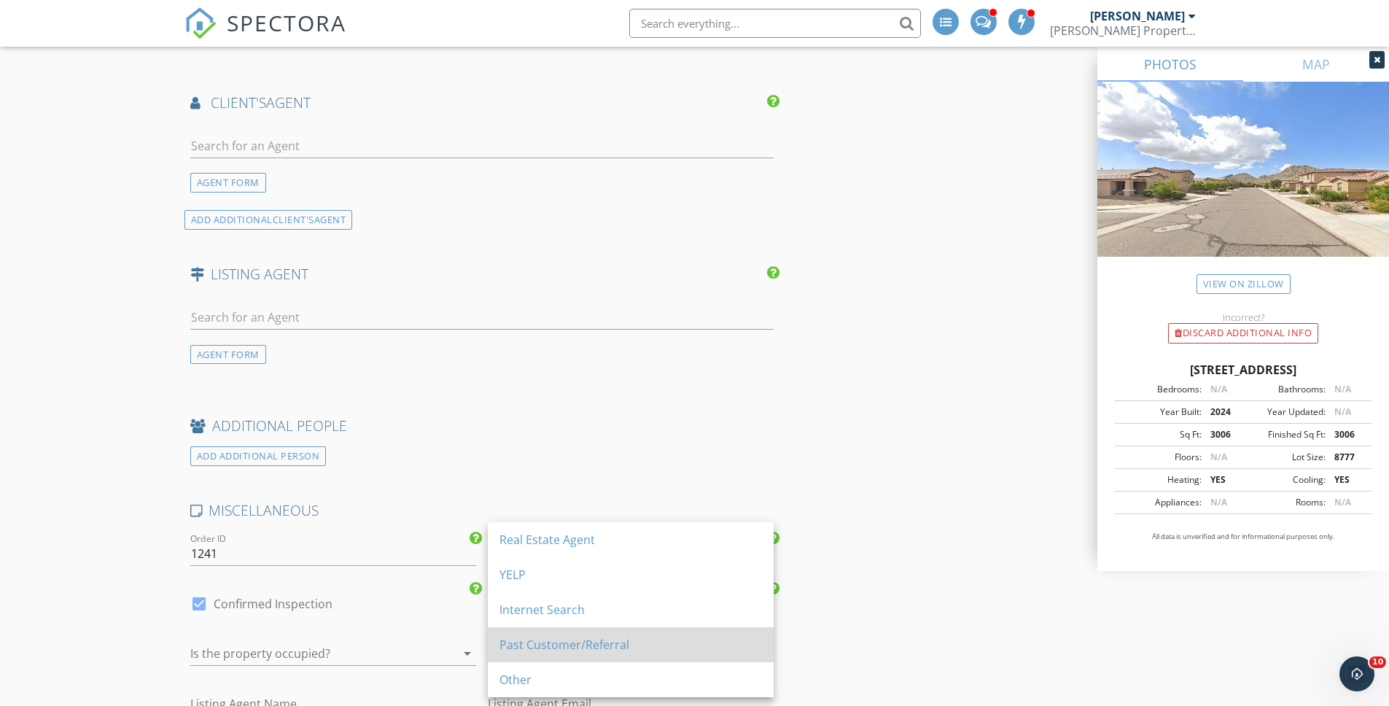
click at [589, 636] on div "Past Customer/Referral" at bounding box center [630, 644] width 262 height 17
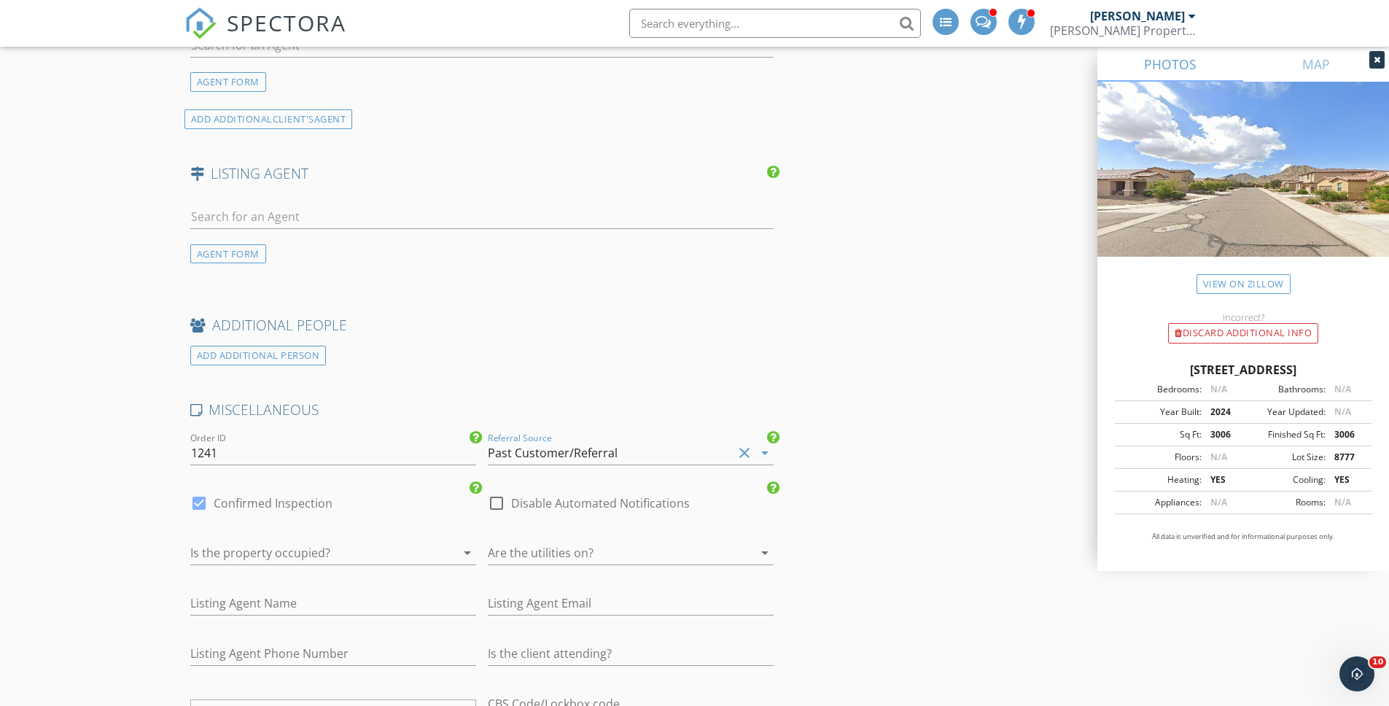
scroll to position [2191, 0]
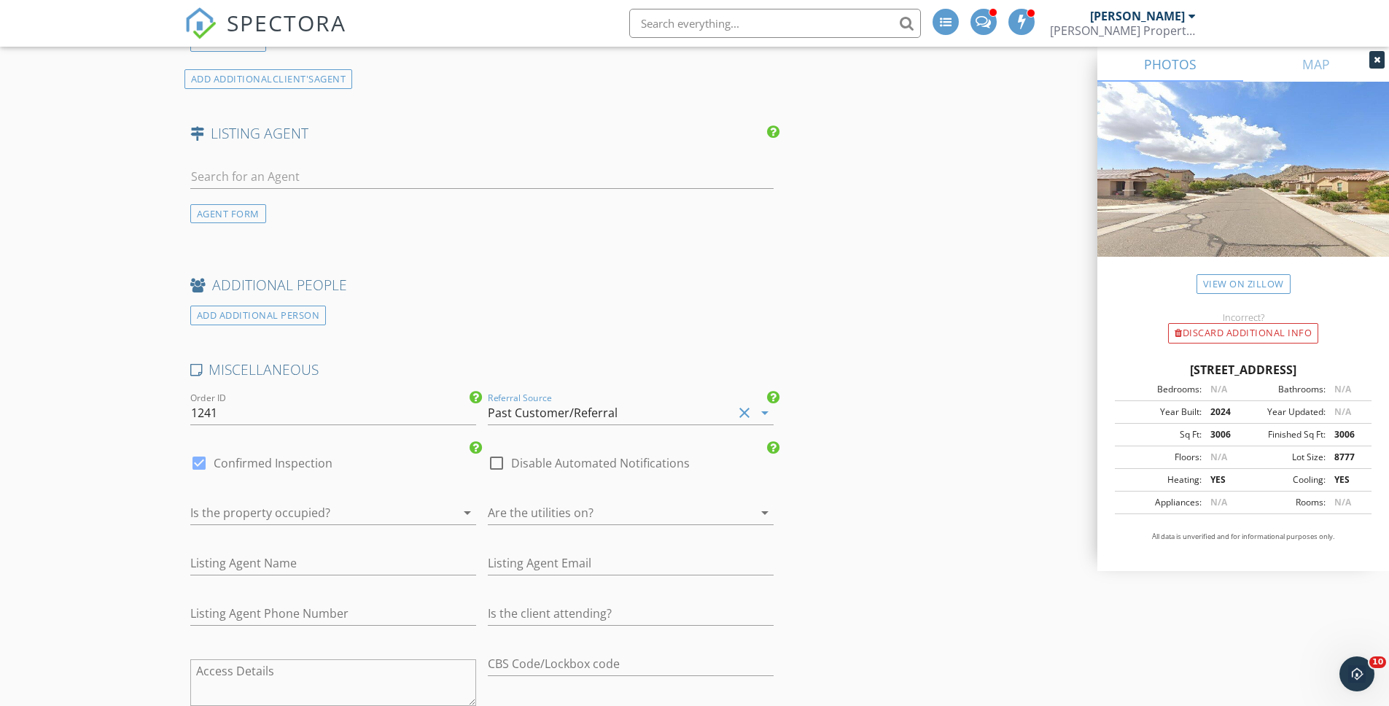
click at [359, 511] on div at bounding box center [312, 512] width 245 height 23
click at [359, 511] on div "Yes" at bounding box center [333, 518] width 262 height 17
click at [502, 513] on div at bounding box center [610, 512] width 245 height 23
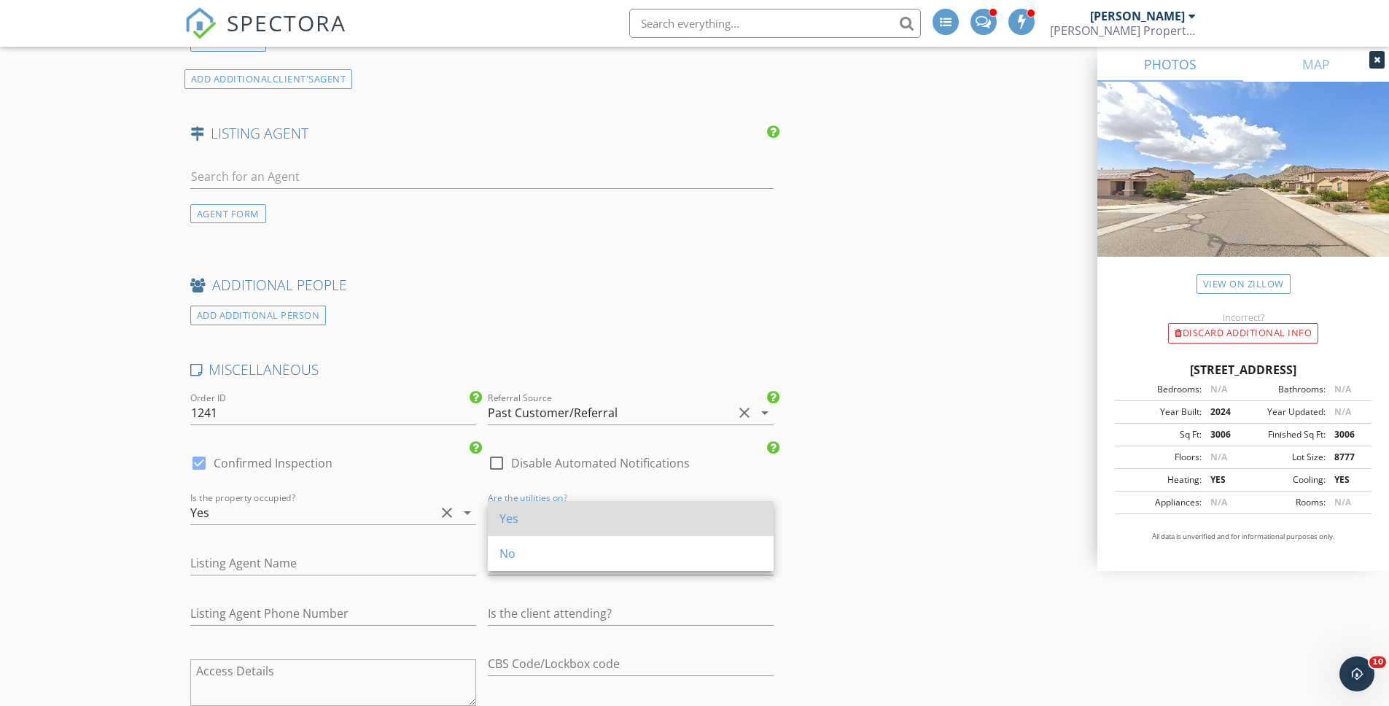
click at [502, 515] on div "Yes" at bounding box center [630, 518] width 262 height 17
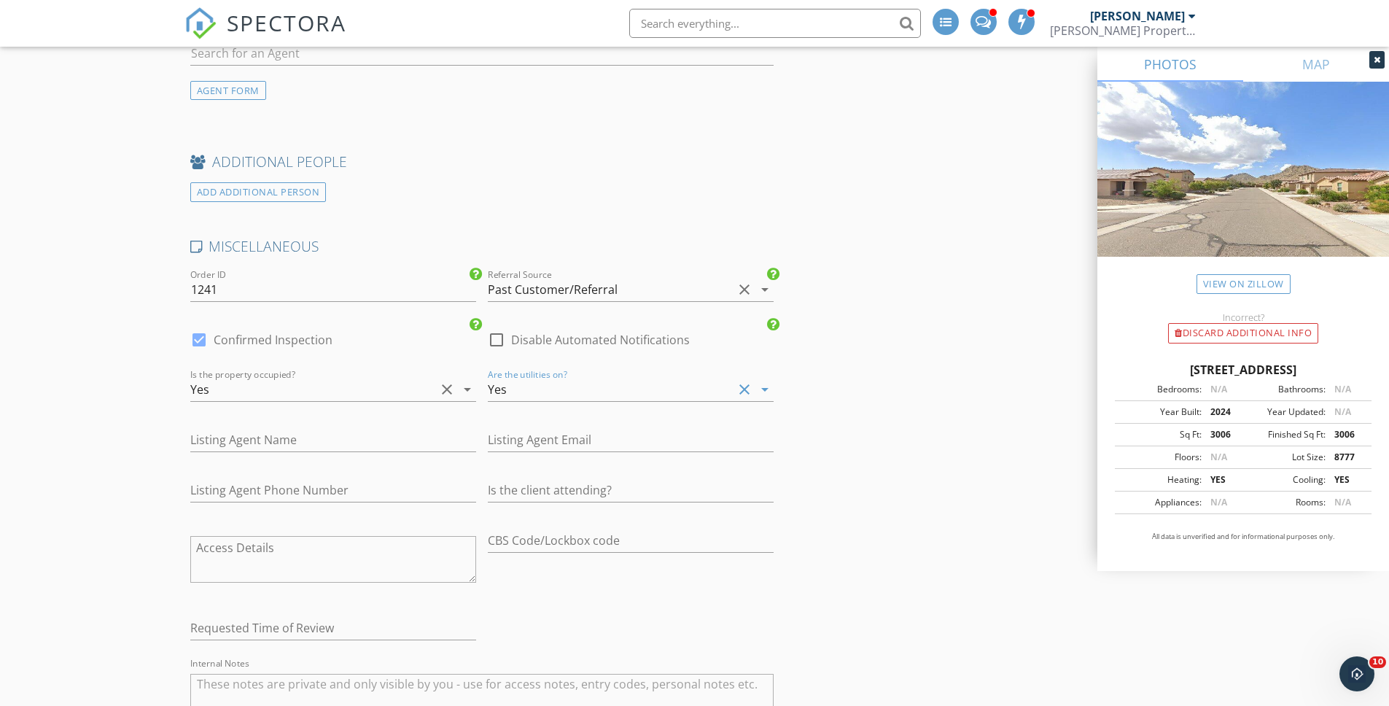
scroll to position [2327, 0]
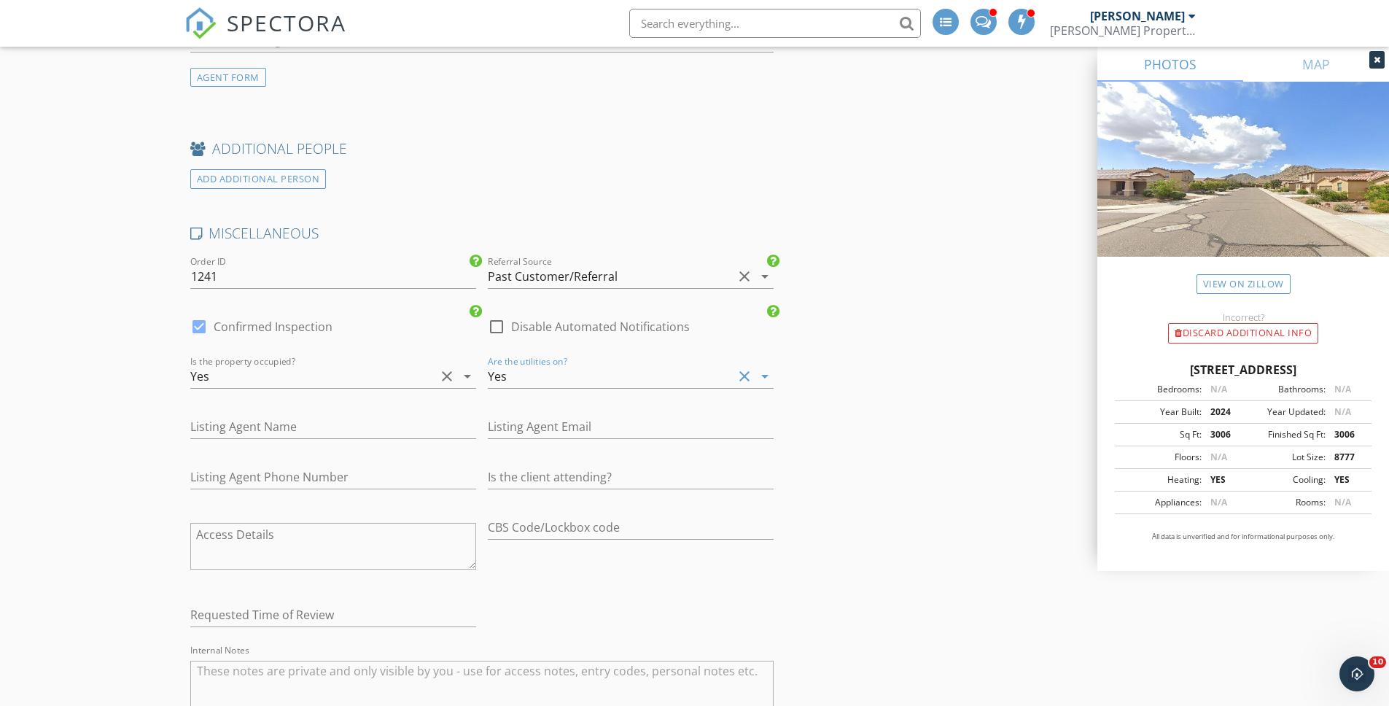
click at [384, 527] on textarea at bounding box center [333, 546] width 286 height 47
type textarea "Cl"
type input "1.5"
type textarea "Cli"
type input "2.5"
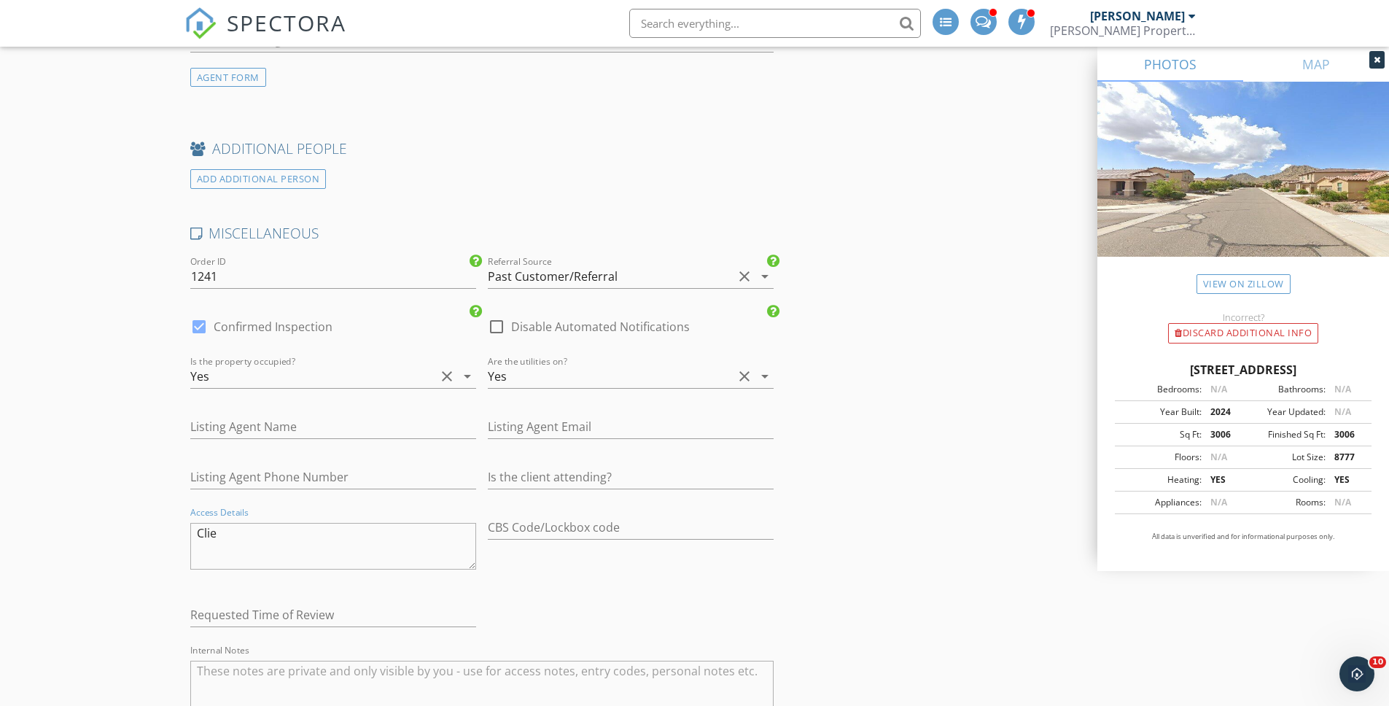
type textarea "Clien"
type input "2.5"
type textarea "Client"
type input "1.5"
type textarea "Client w"
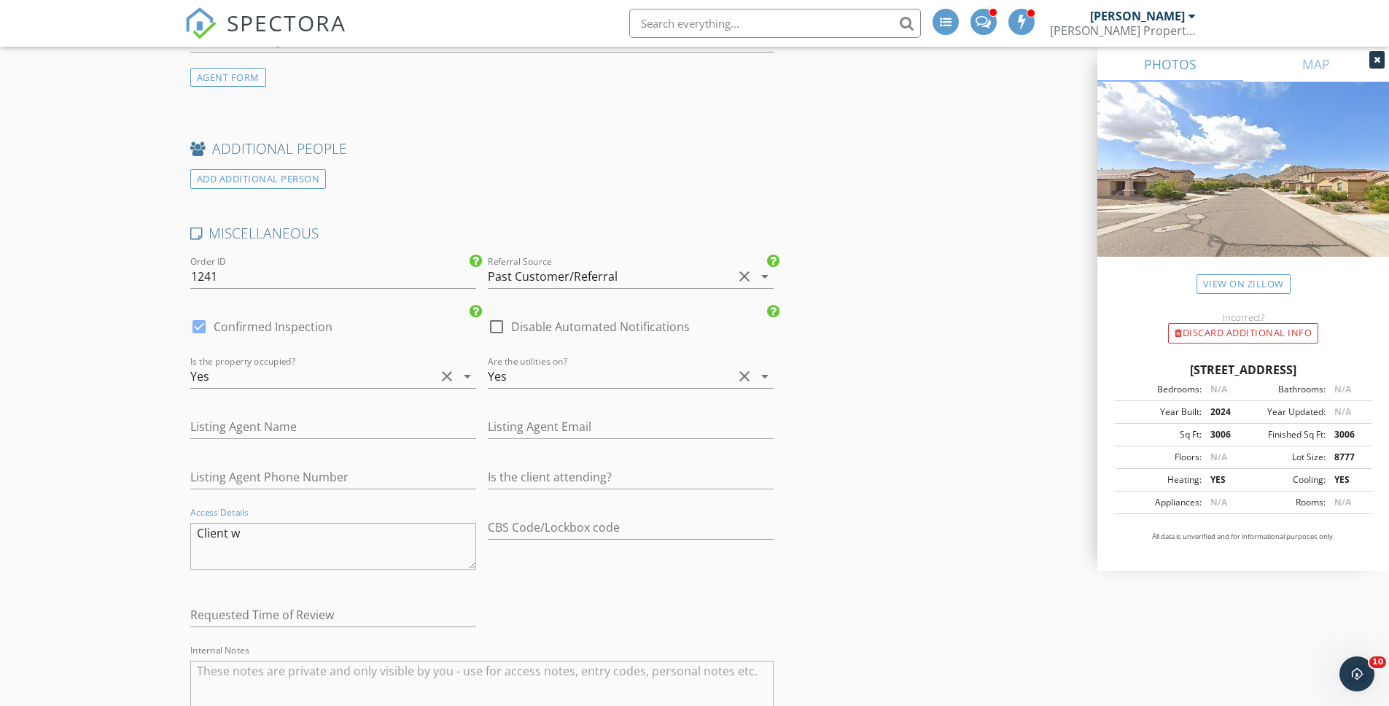
type input "2.5"
type textarea "Client will"
type input "2.5"
type textarea "Client will alo"
type input "2.5"
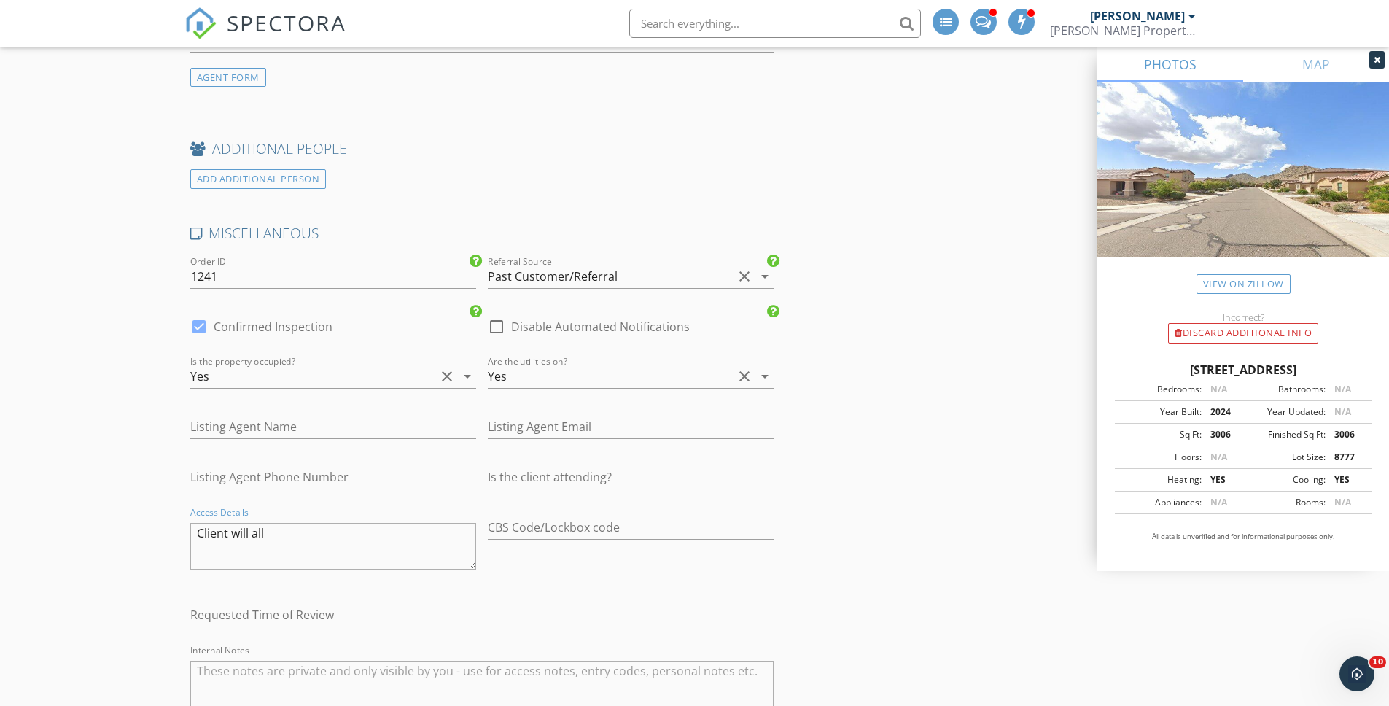
type textarea "Client will allo"
type input "2.5"
type textarea "Client will allow"
type input "1.5"
type textarea "Client will allow a"
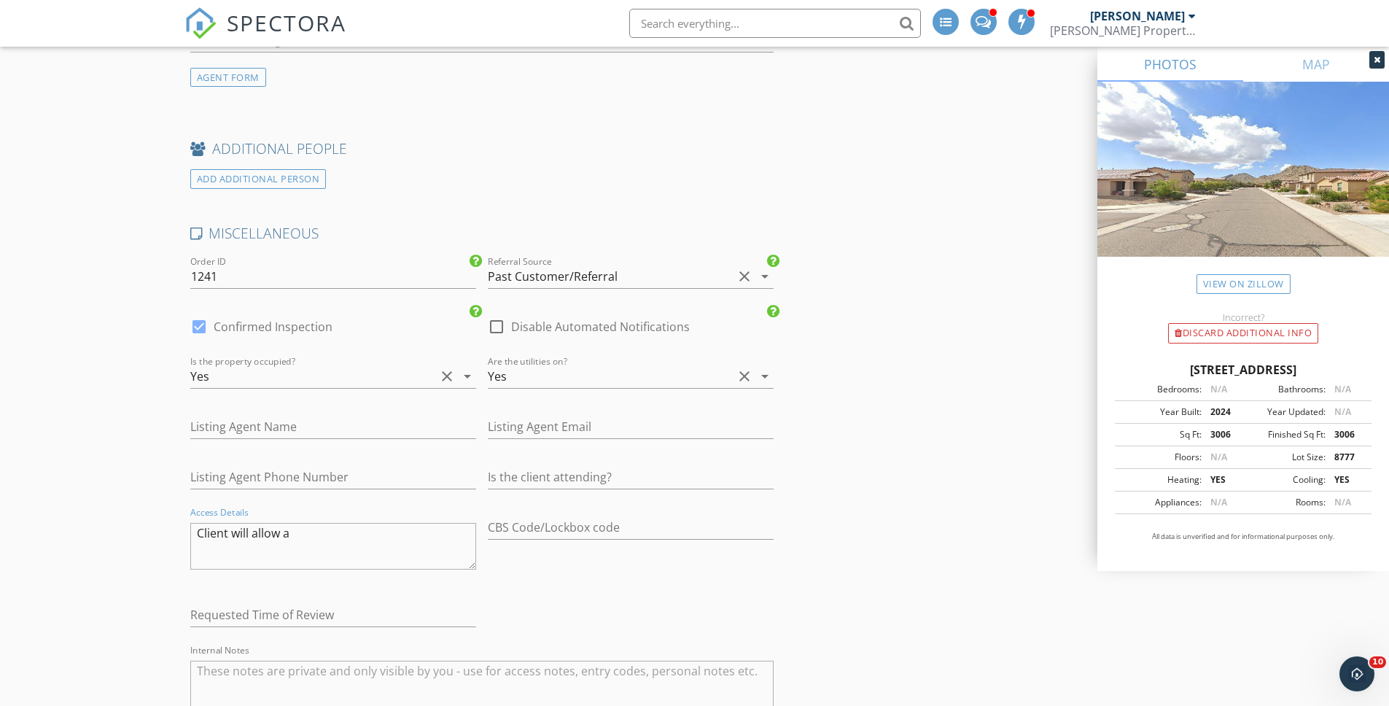
type input "2.5"
type textarea "Client will allow ac"
type input "1.5"
type textarea "Client will allow acc"
type input "2.5"
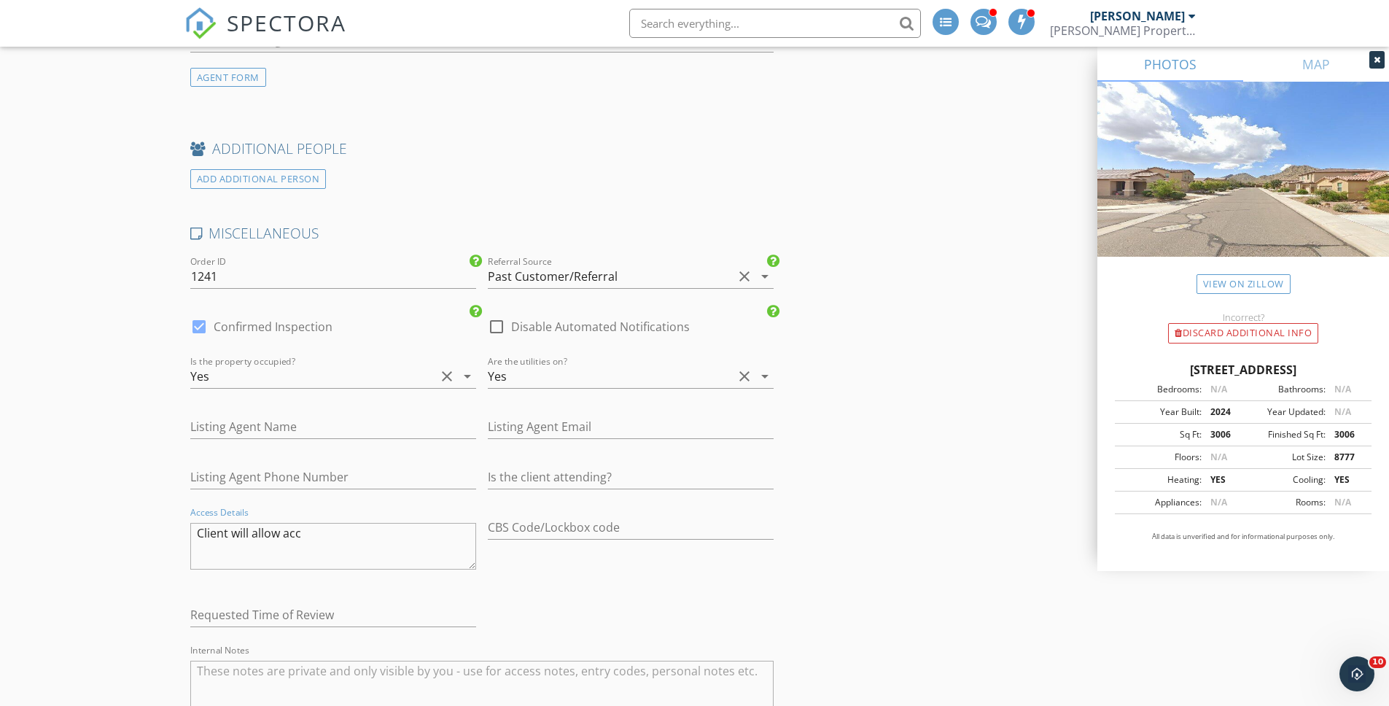
type textarea "Client will allow acce"
type input "1.5"
type textarea "Client will allow acces"
type input "2.5"
type textarea "Client will allow access"
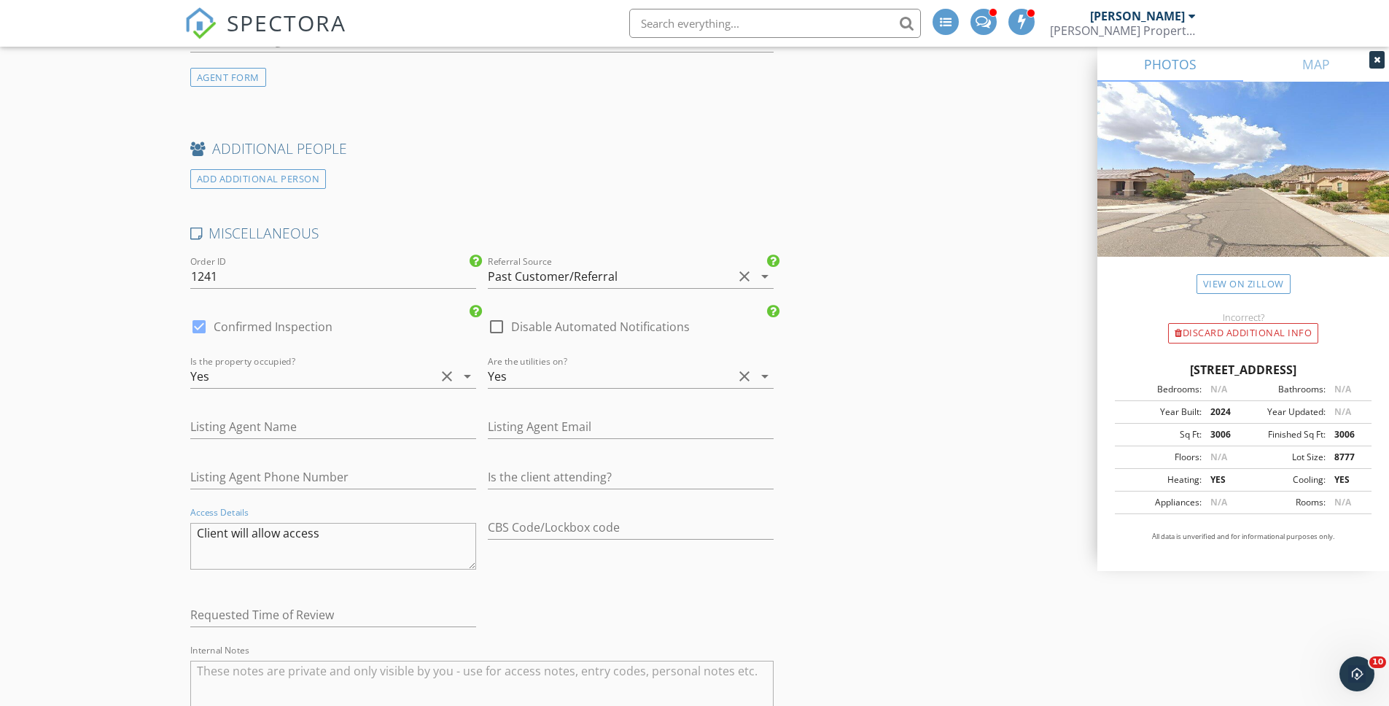
type input "2.5"
type textarea "Client will allow access"
click at [690, 527] on input "text" at bounding box center [631, 527] width 286 height 24
type input "No"
type input "1.5"
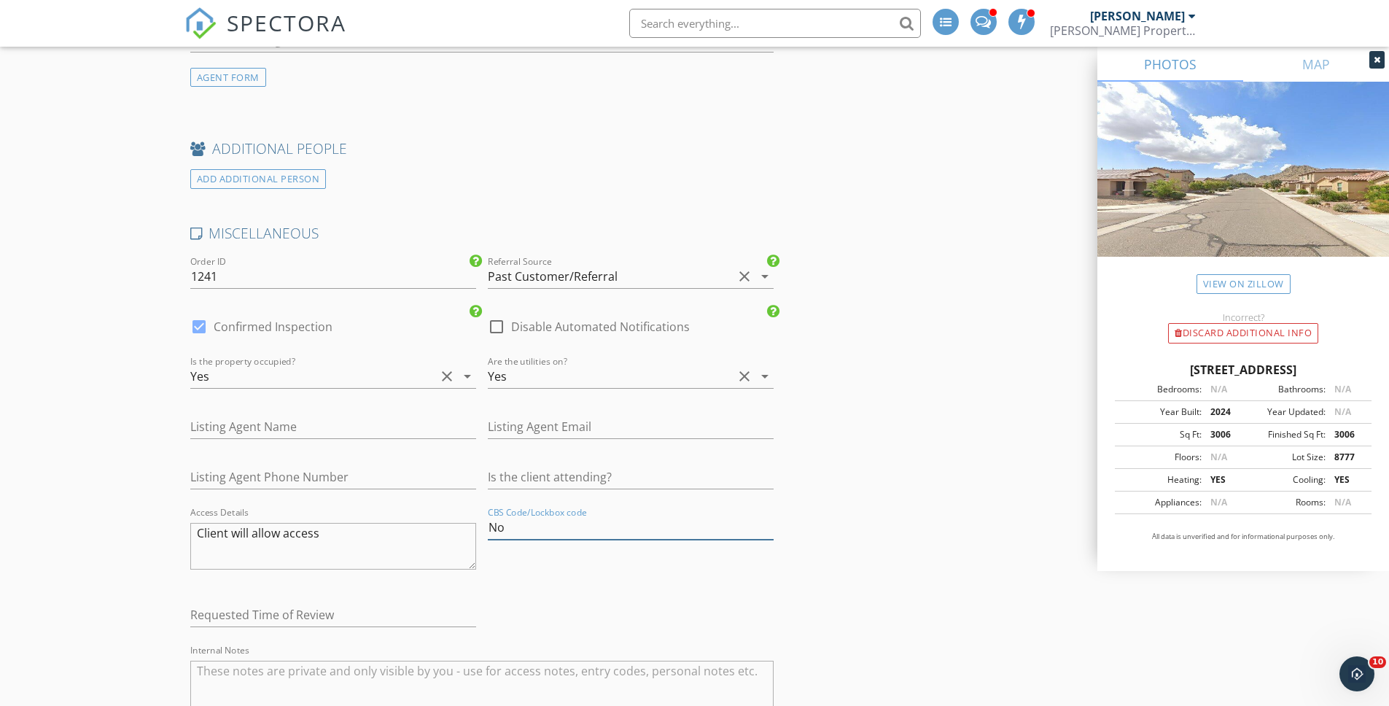
type input "Non"
type input "2.5"
type input "None- Warrant"
type input "1.5"
type input "None- Warranty"
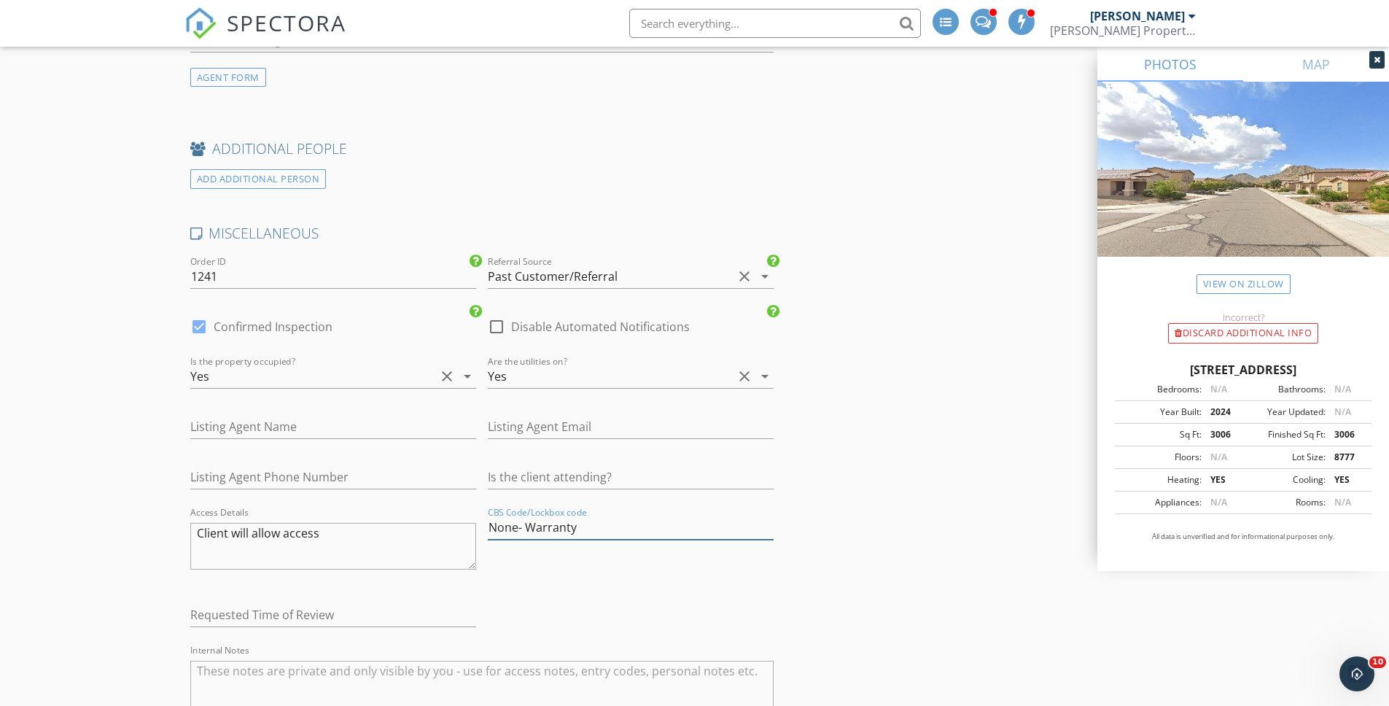
type input "2.5"
type input "None- Warranty cl"
type input "1.5"
type input "None- Warranty cli"
type input "2.5"
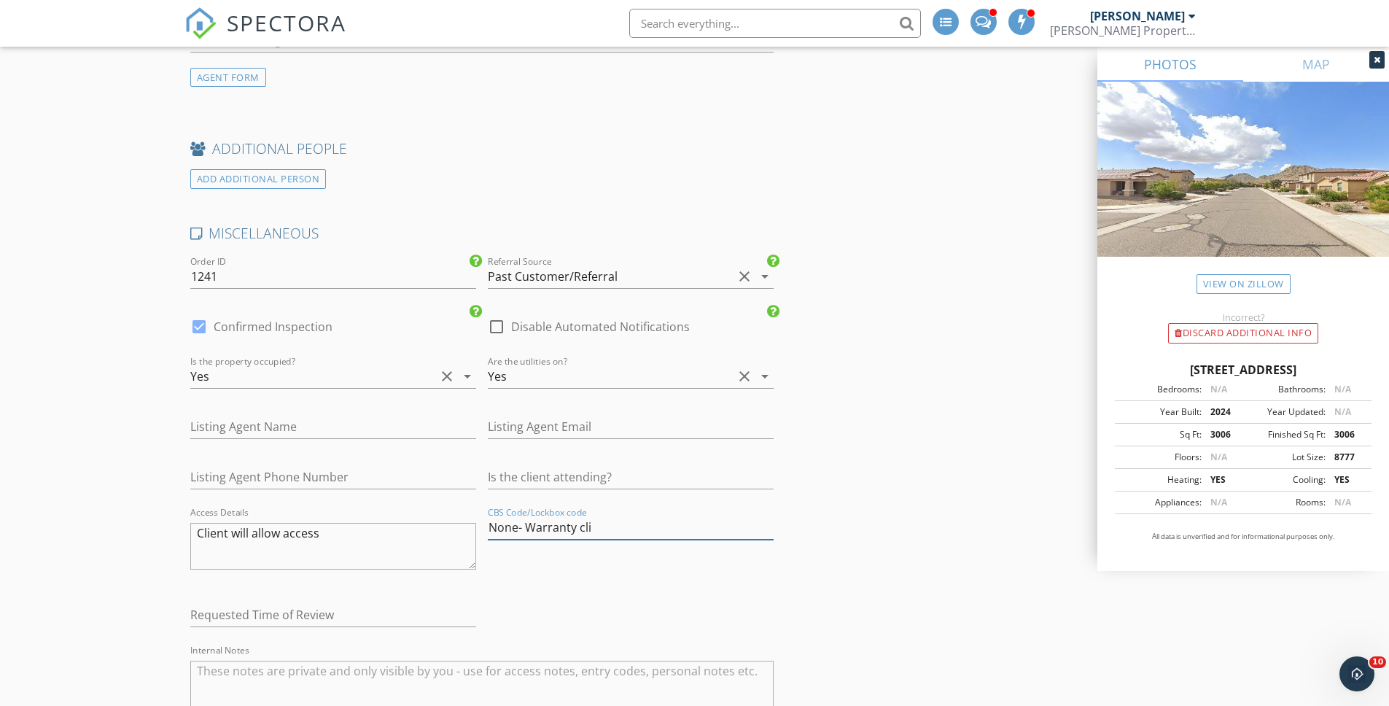
type input "None- Warranty clii"
type input "2.5"
type input "None- Warranty clie"
type input "2.5"
type input "None- Warranty client"
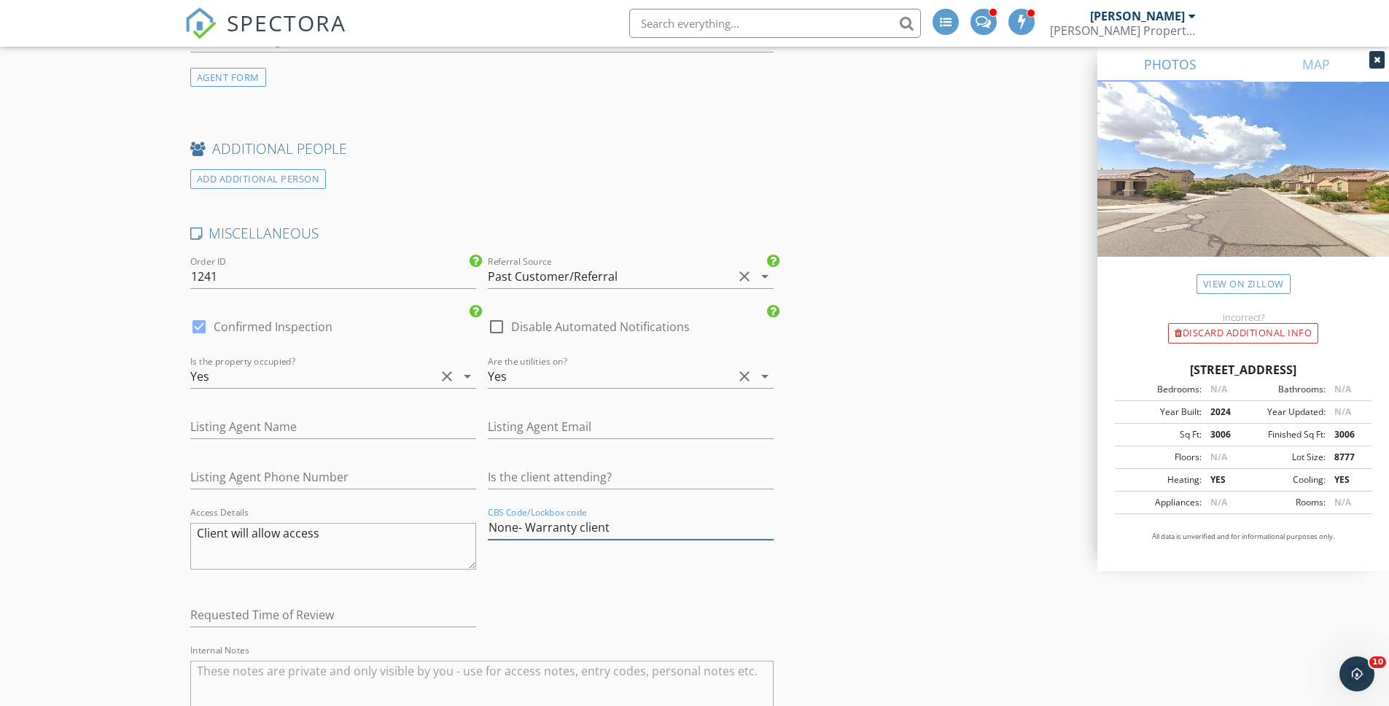
type input "1.5"
type input "None- Warranty client"
type input "2.5"
type input "None- Warranty client is"
type input "2.5"
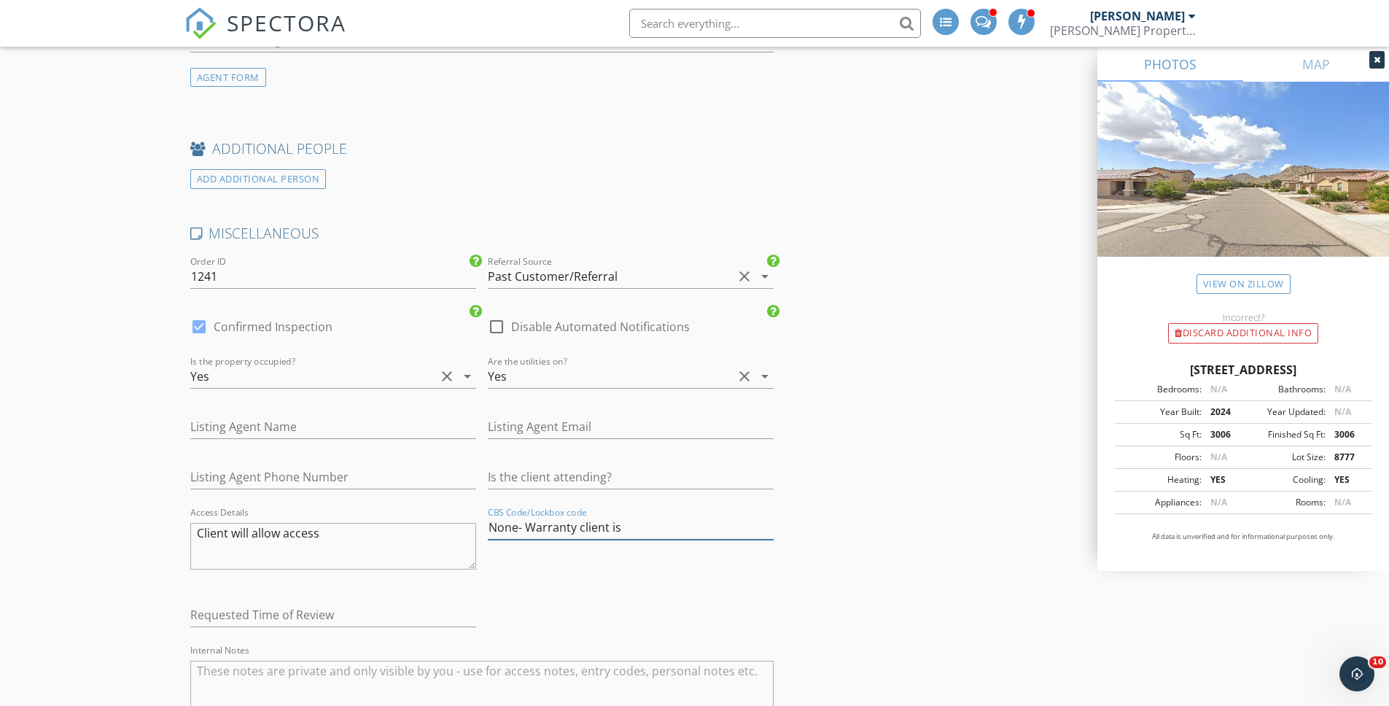
type input "None- Warranty client is"
type input "1.5"
type input "None- Warranty client is h"
type input "2.5"
type input "None- Warranty client is home"
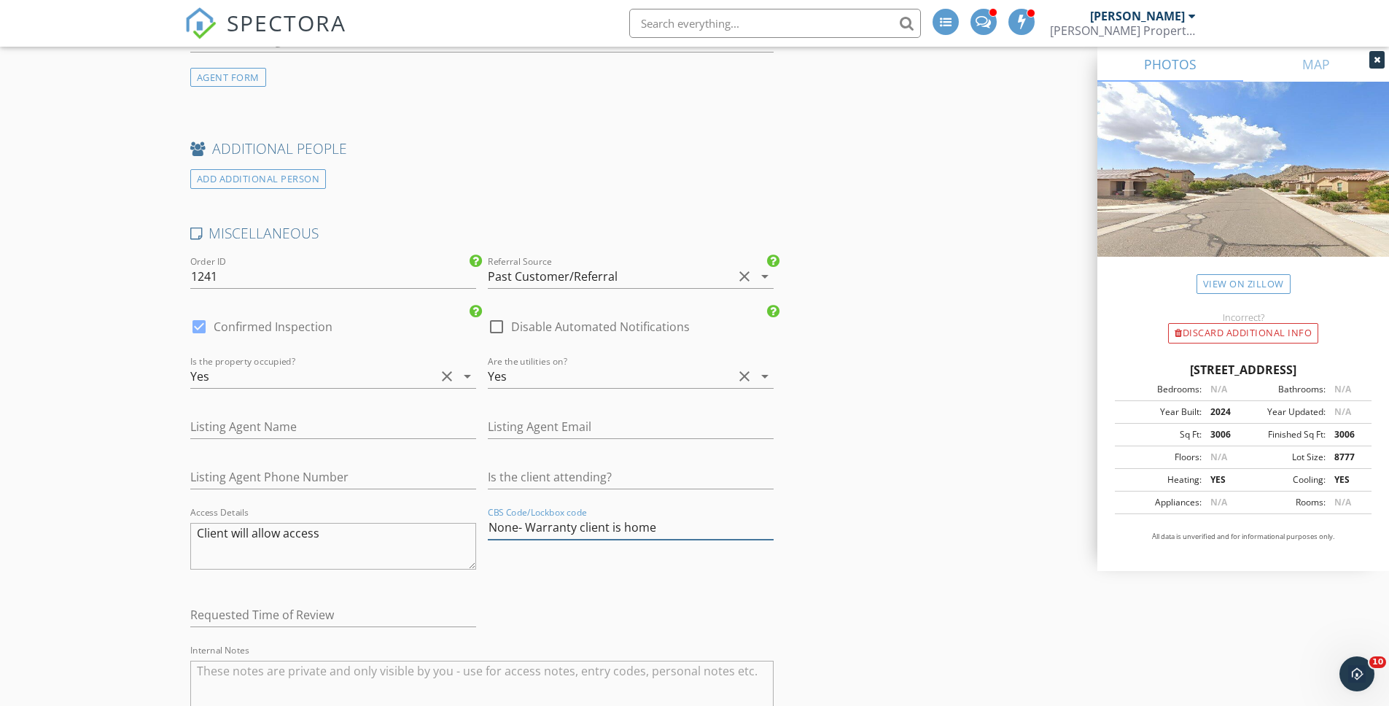
type input "2.5"
type input "None- Warranty client is home"
click at [252, 602] on div "Requested Time of Review" at bounding box center [333, 617] width 286 height 47
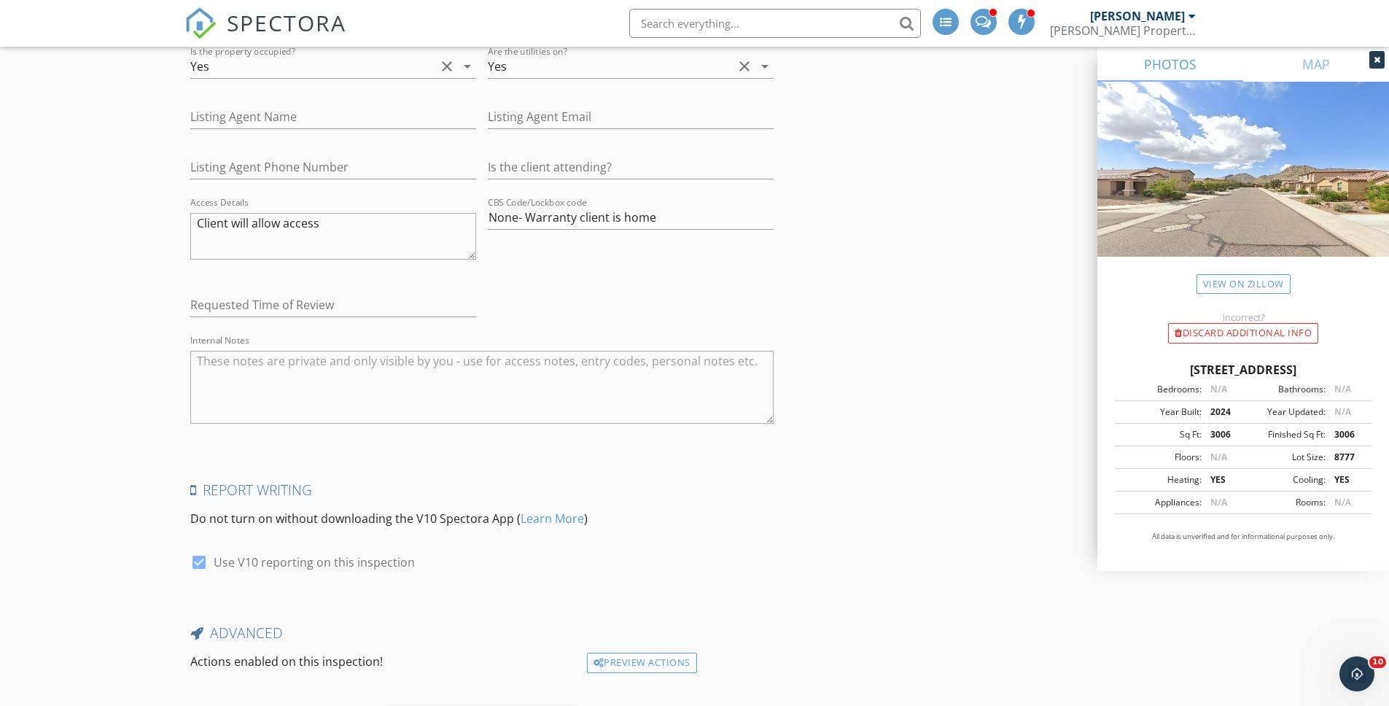
scroll to position [2725, 0]
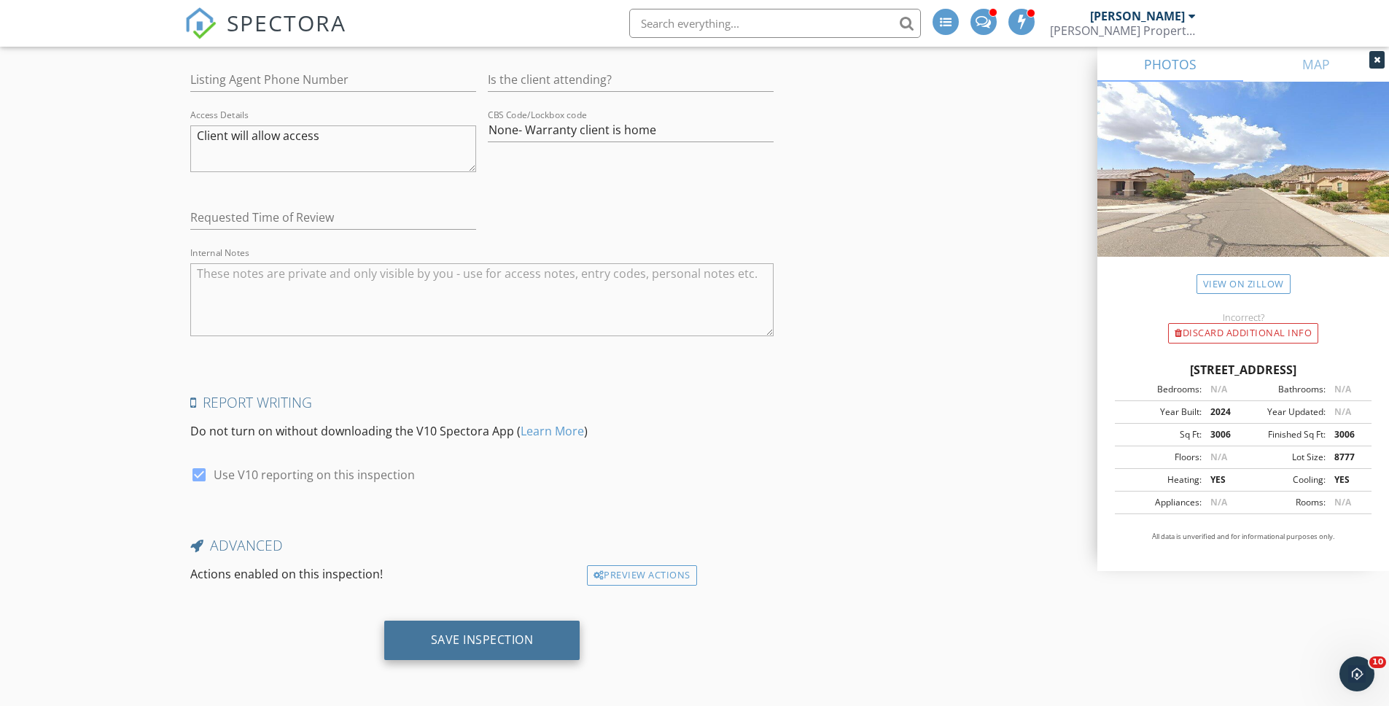
click at [440, 647] on div "Save Inspection" at bounding box center [482, 639] width 196 height 39
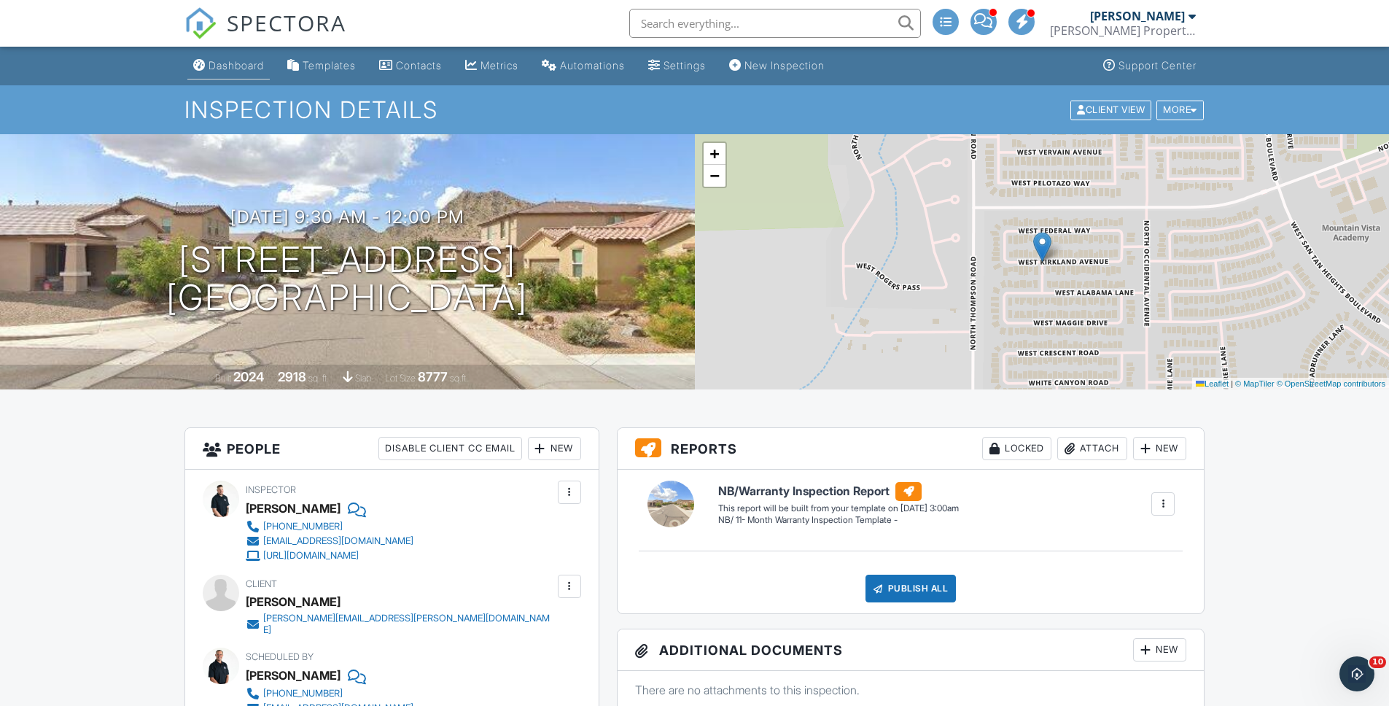
click at [236, 71] on link "Dashboard" at bounding box center [228, 65] width 82 height 27
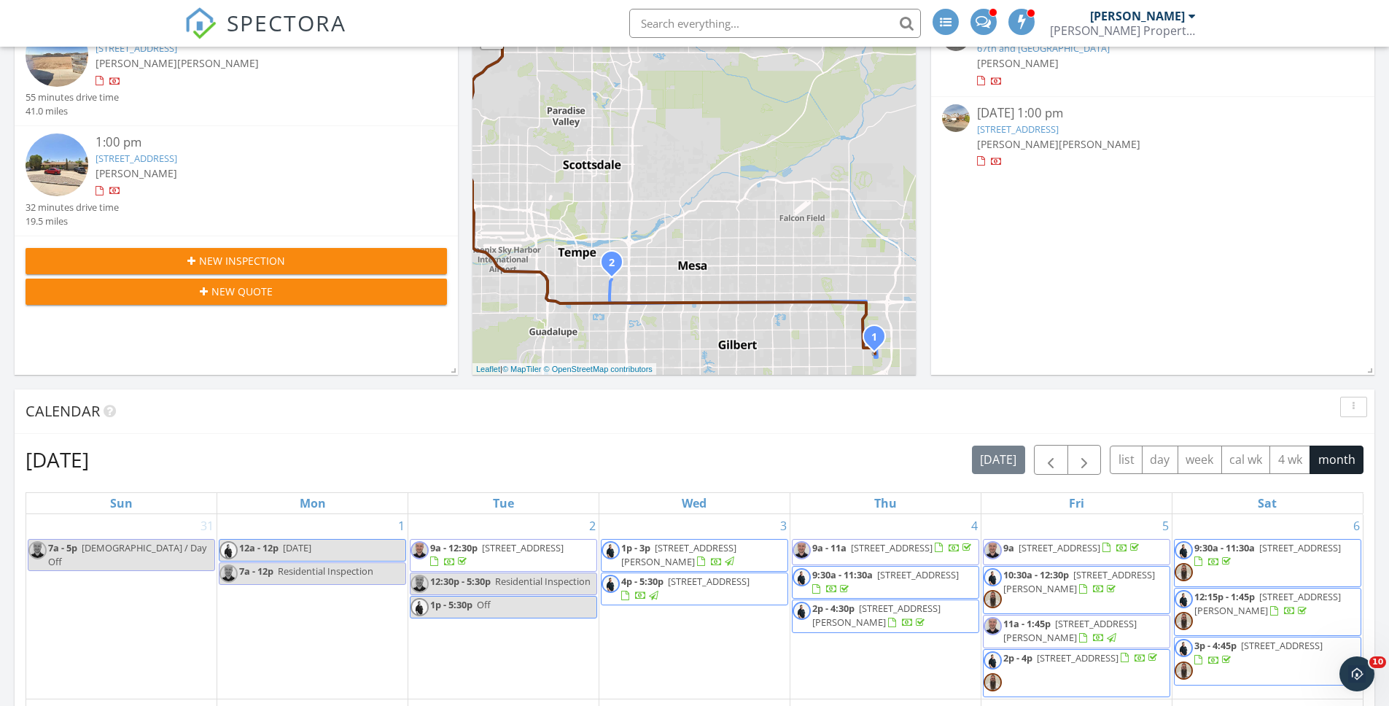
scroll to position [359, 0]
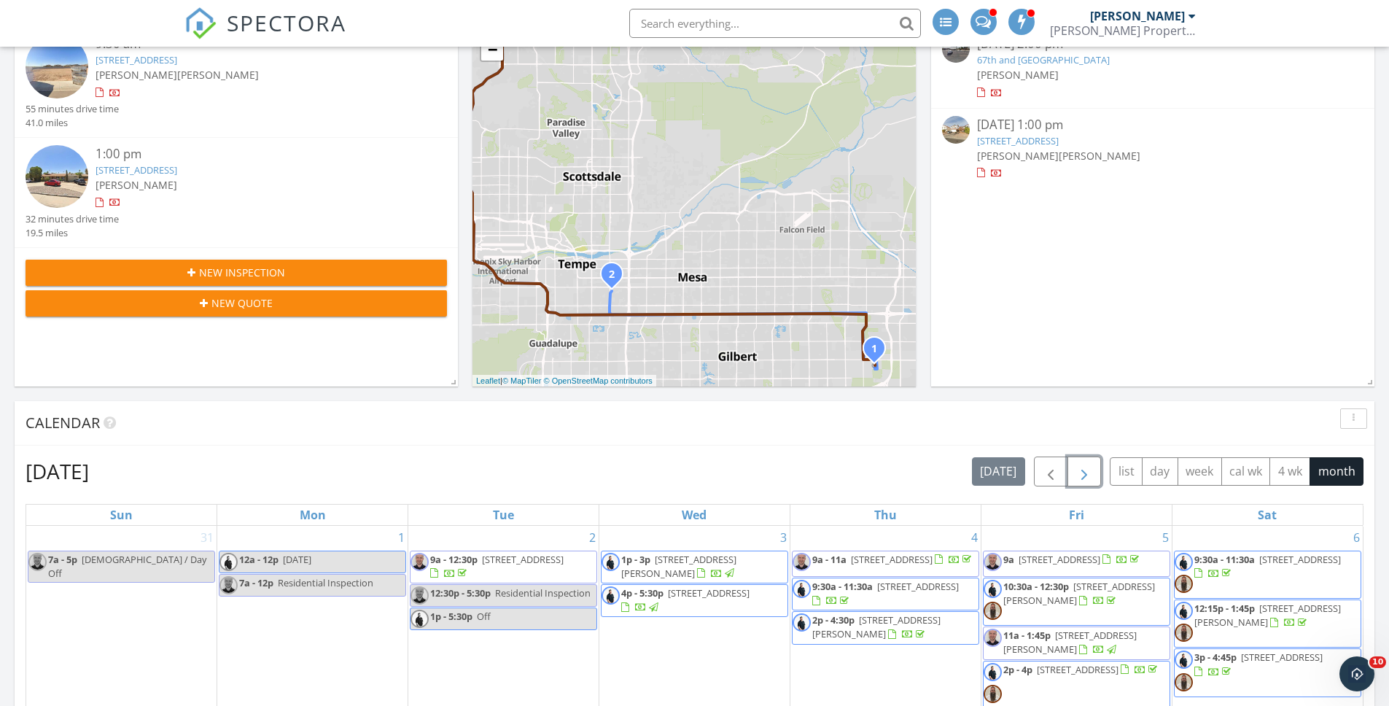
click at [1090, 477] on span "button" at bounding box center [1083, 471] width 17 height 17
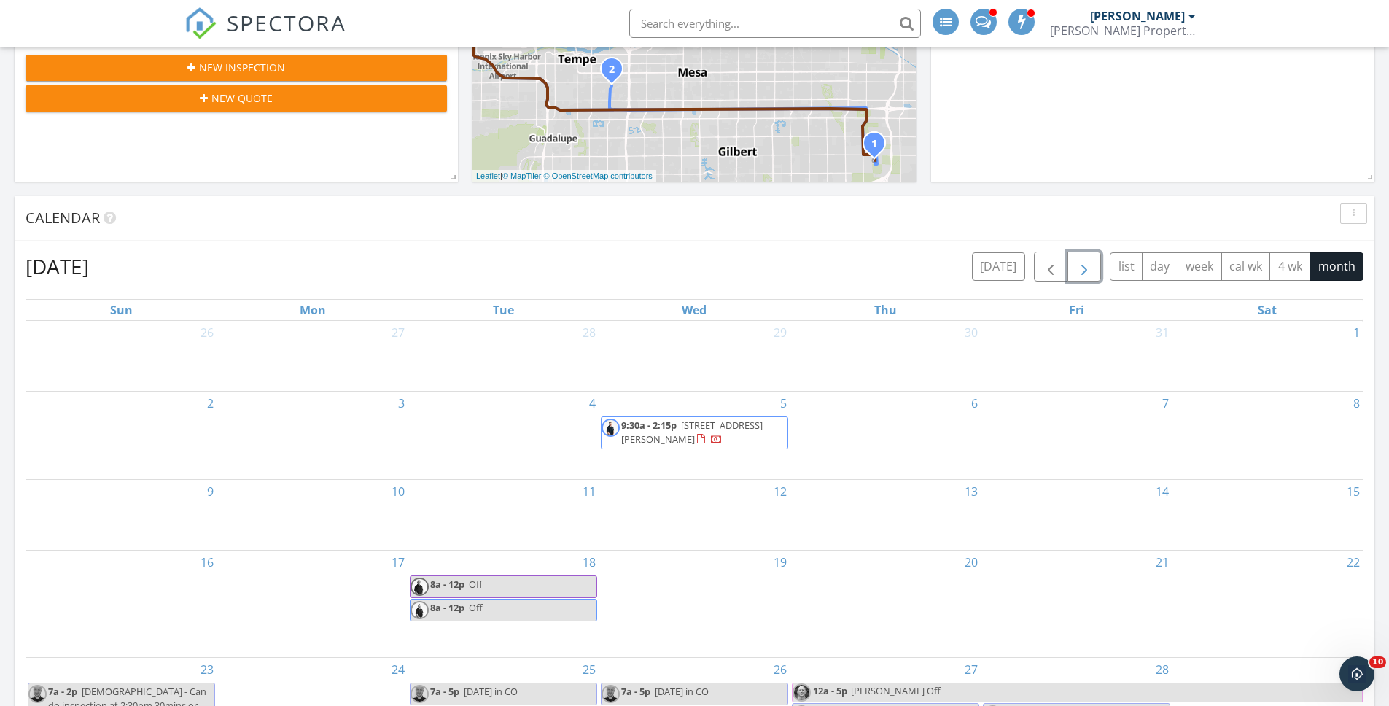
scroll to position [562, 0]
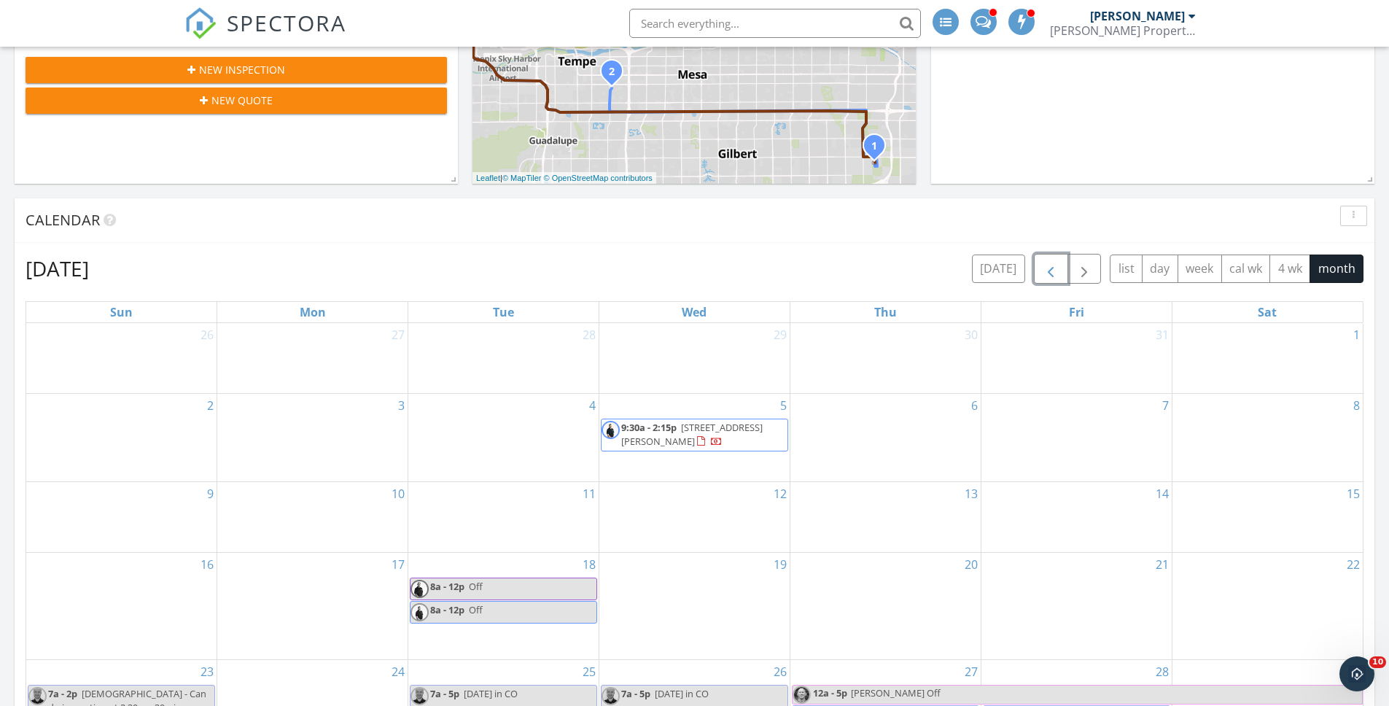
click at [1049, 268] on span "button" at bounding box center [1050, 268] width 17 height 17
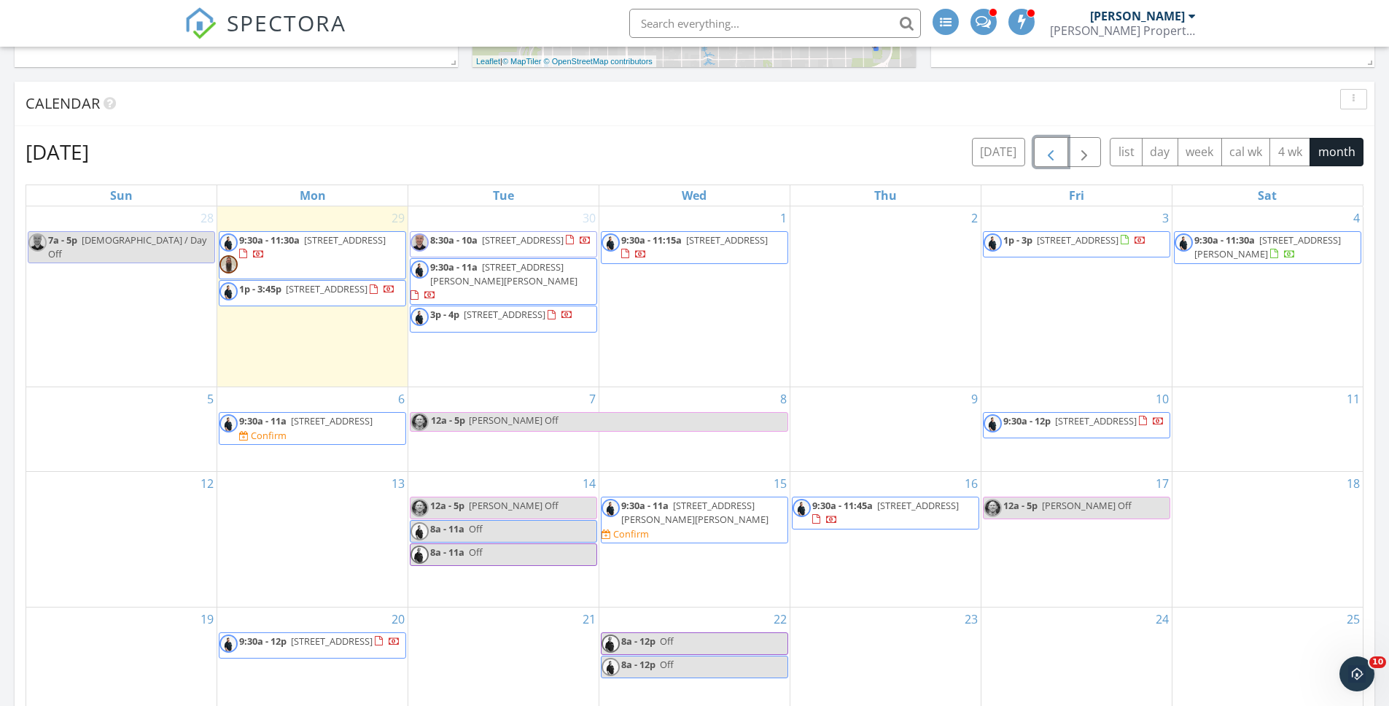
scroll to position [697, 0]
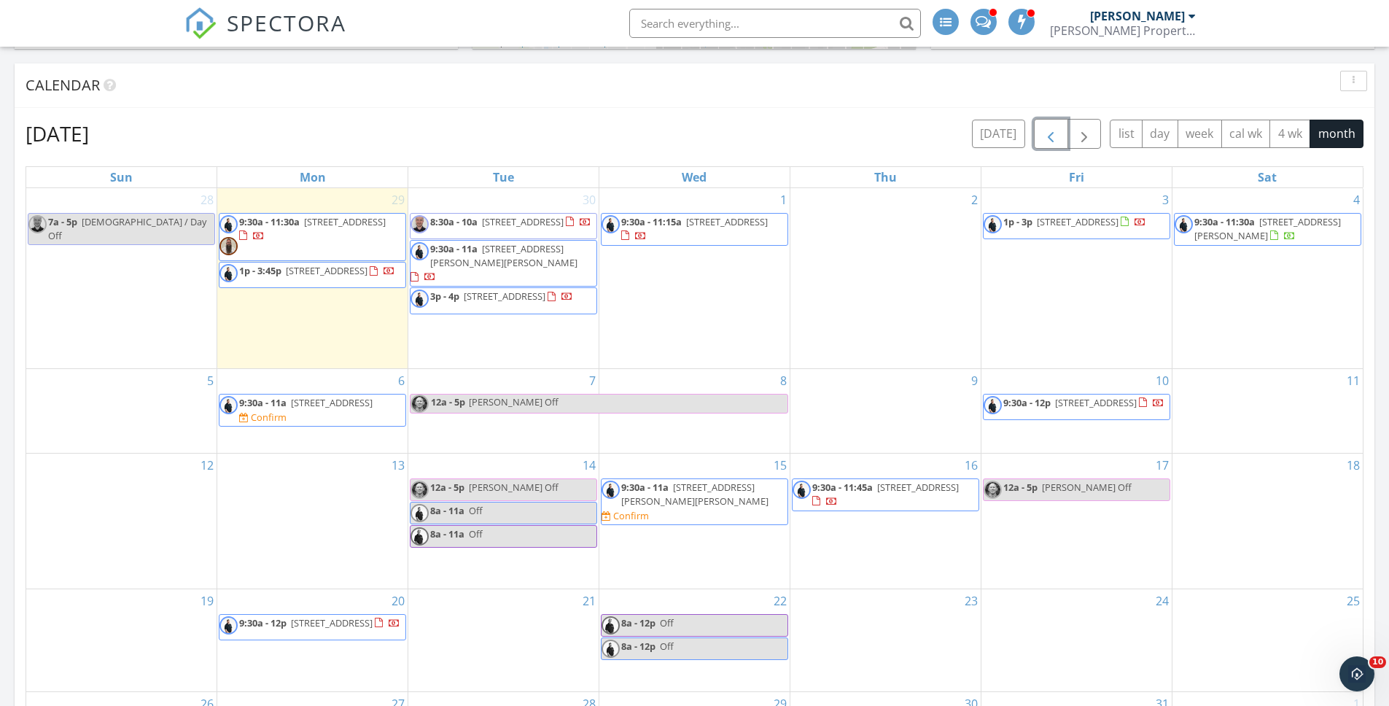
click at [532, 266] on span "9:30a - 11a 638 W Barrow Dr, Chandler 85225" at bounding box center [503, 263] width 186 height 43
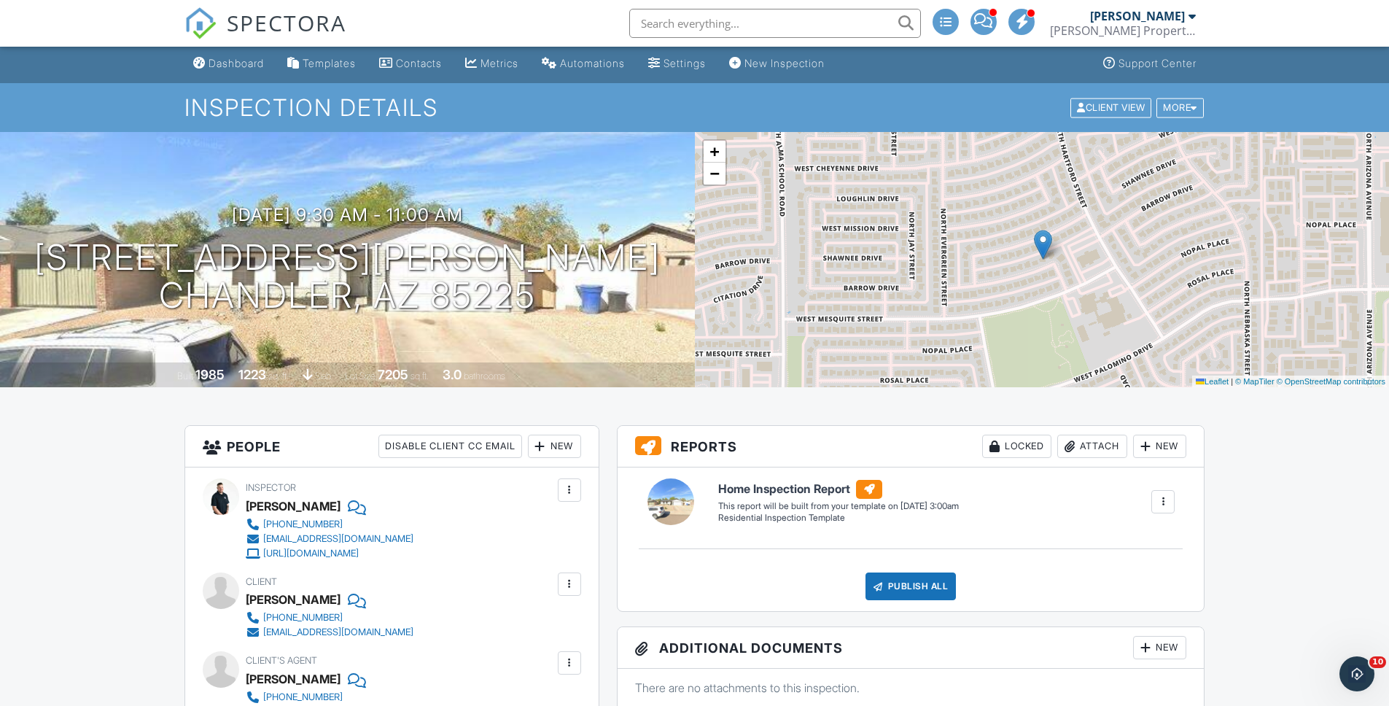
scroll to position [3, 0]
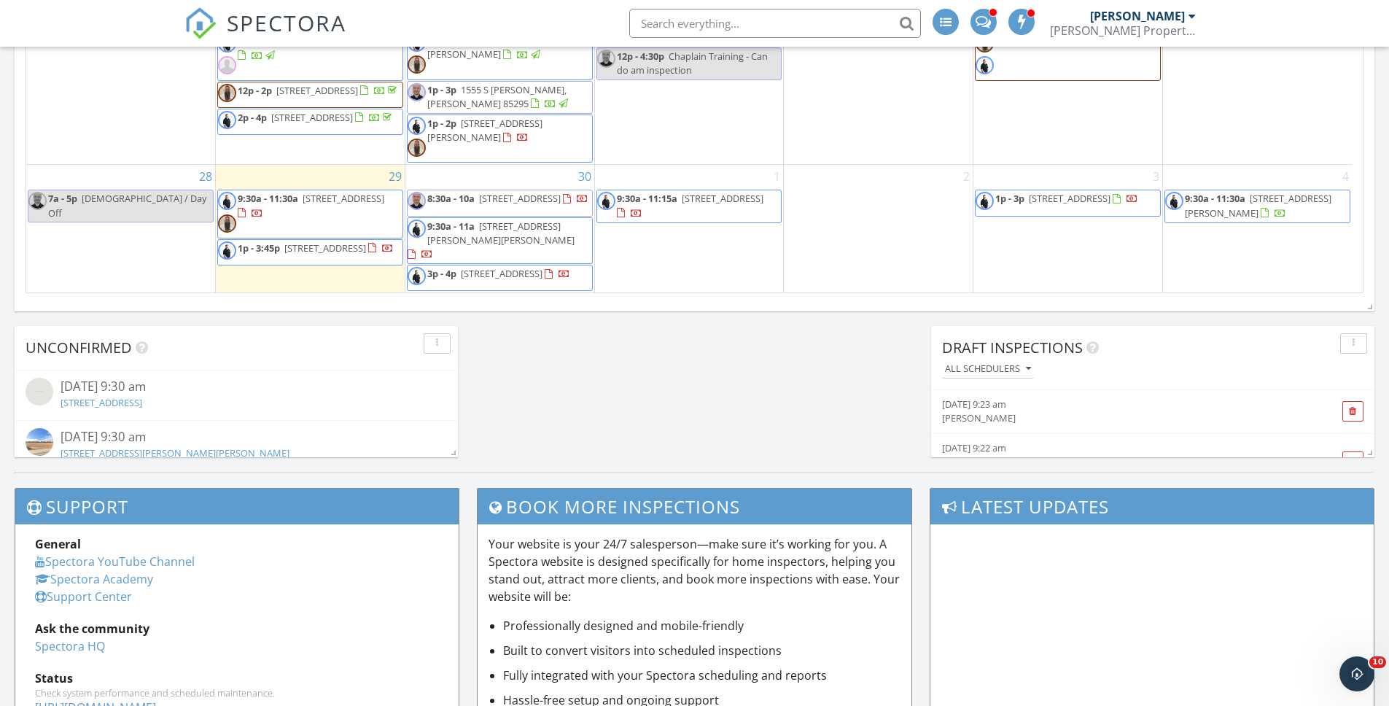
scroll to position [355, 0]
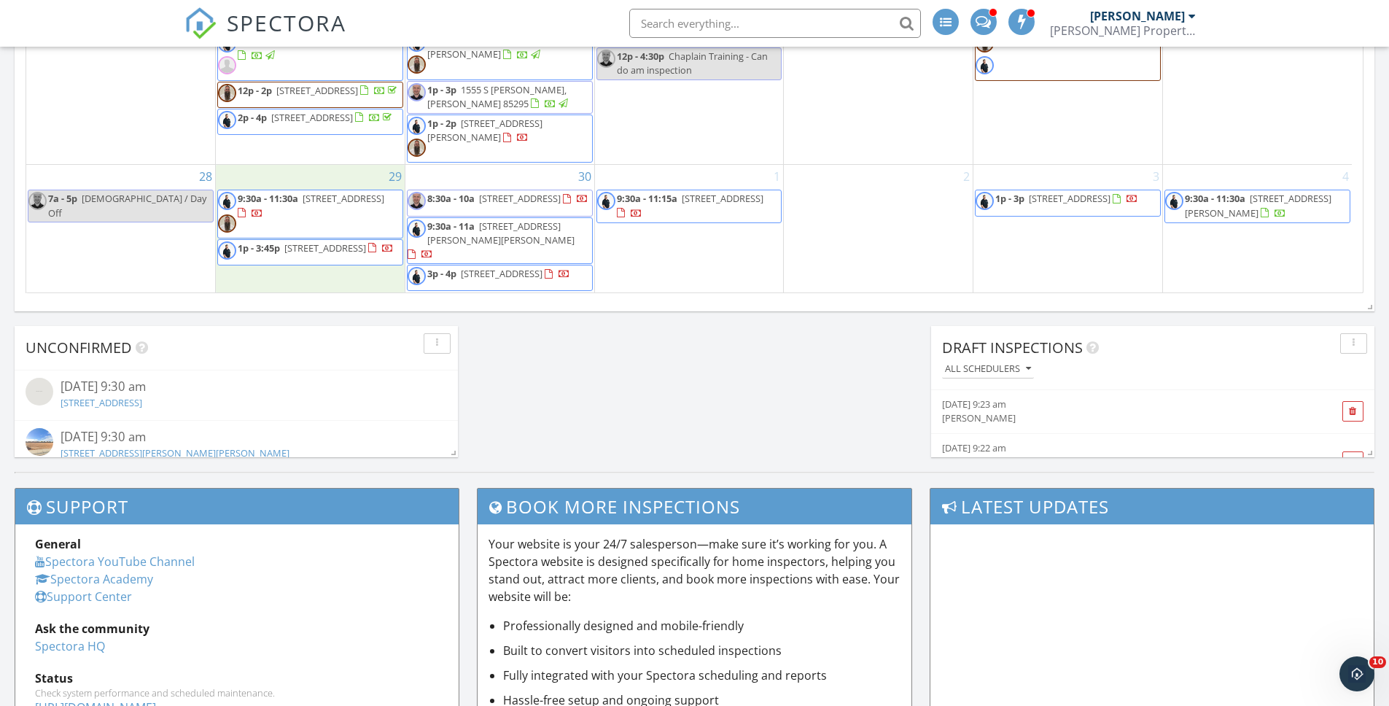
click at [354, 284] on div "29 9:30a - 11:30a 3828 S Bridlewood Lot 197, Mesa 85212 1p - 3:45p 1835 E Palmc…" at bounding box center [310, 229] width 189 height 128
click at [330, 227] on link "Inspection" at bounding box center [309, 223] width 75 height 23
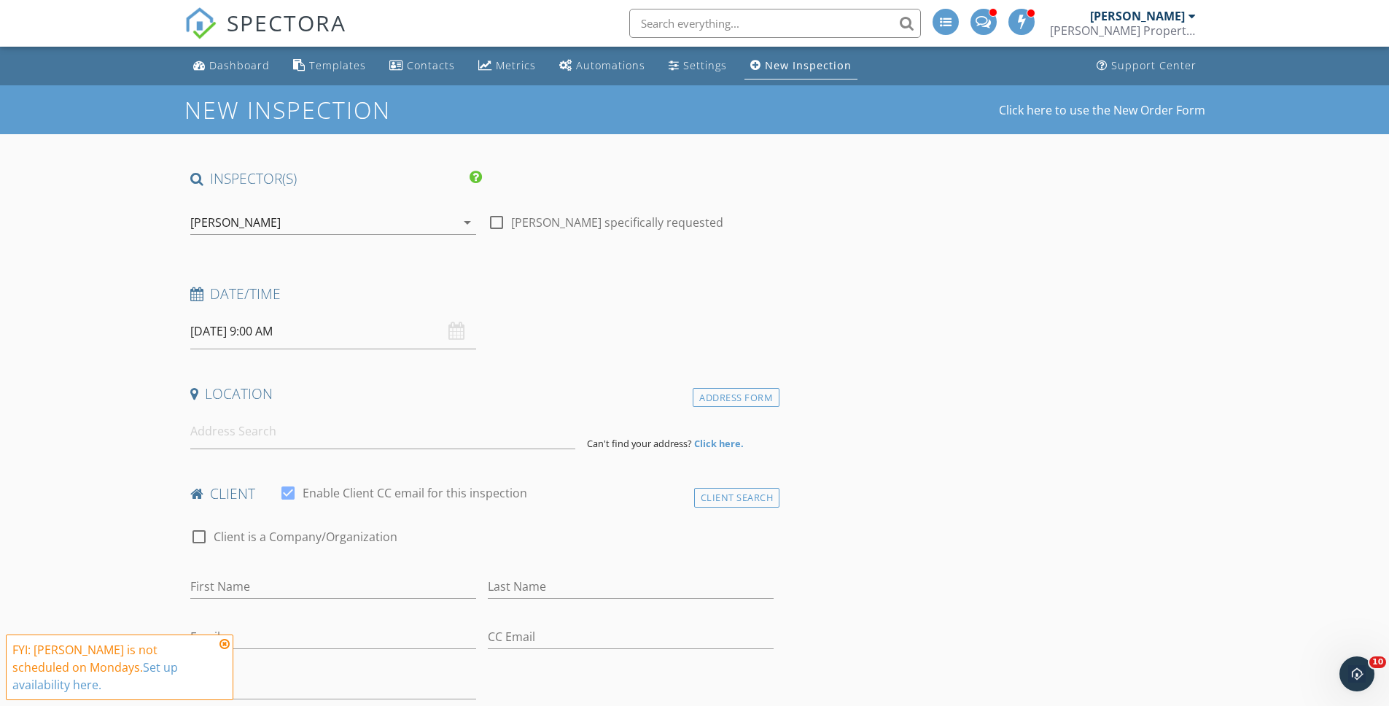
click at [224, 649] on icon at bounding box center [224, 644] width 10 height 12
click at [424, 219] on div "[PERSON_NAME]" at bounding box center [322, 222] width 265 height 23
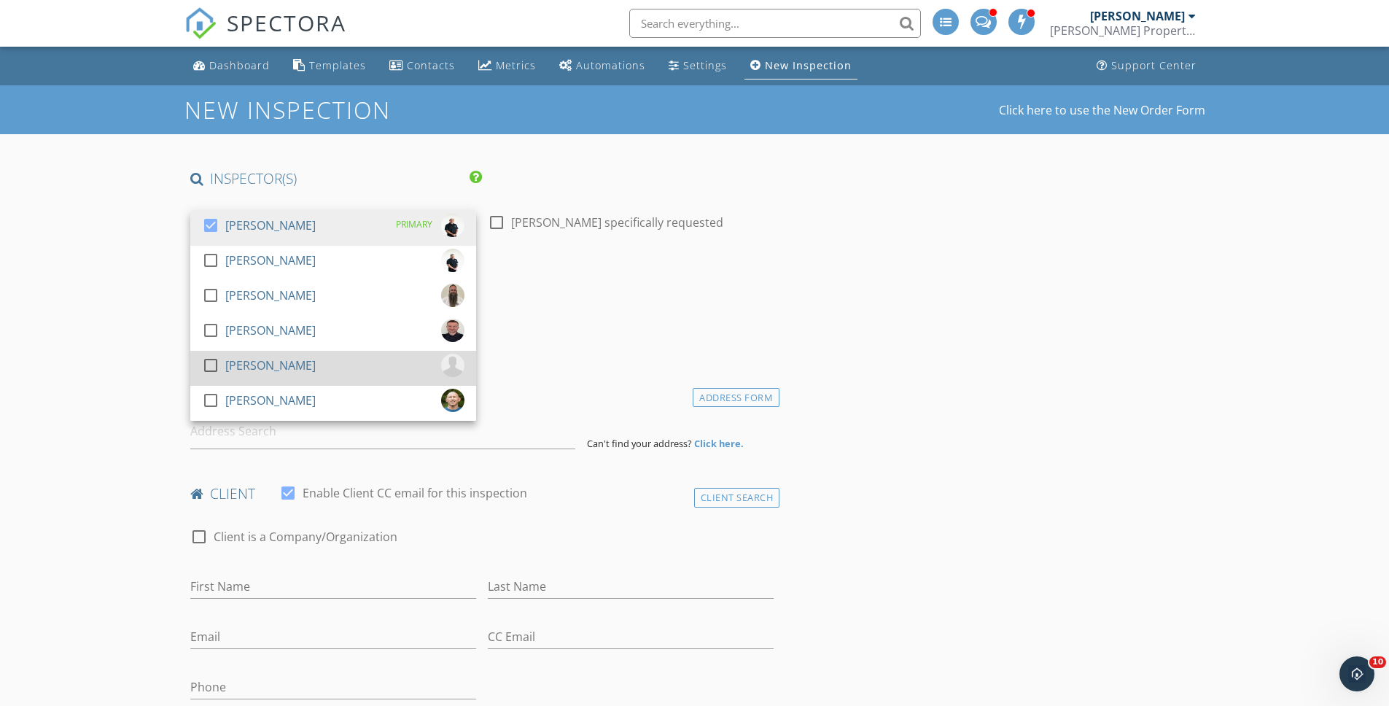
click at [392, 376] on div "check_box_outline_blank [PERSON_NAME]" at bounding box center [333, 368] width 262 height 29
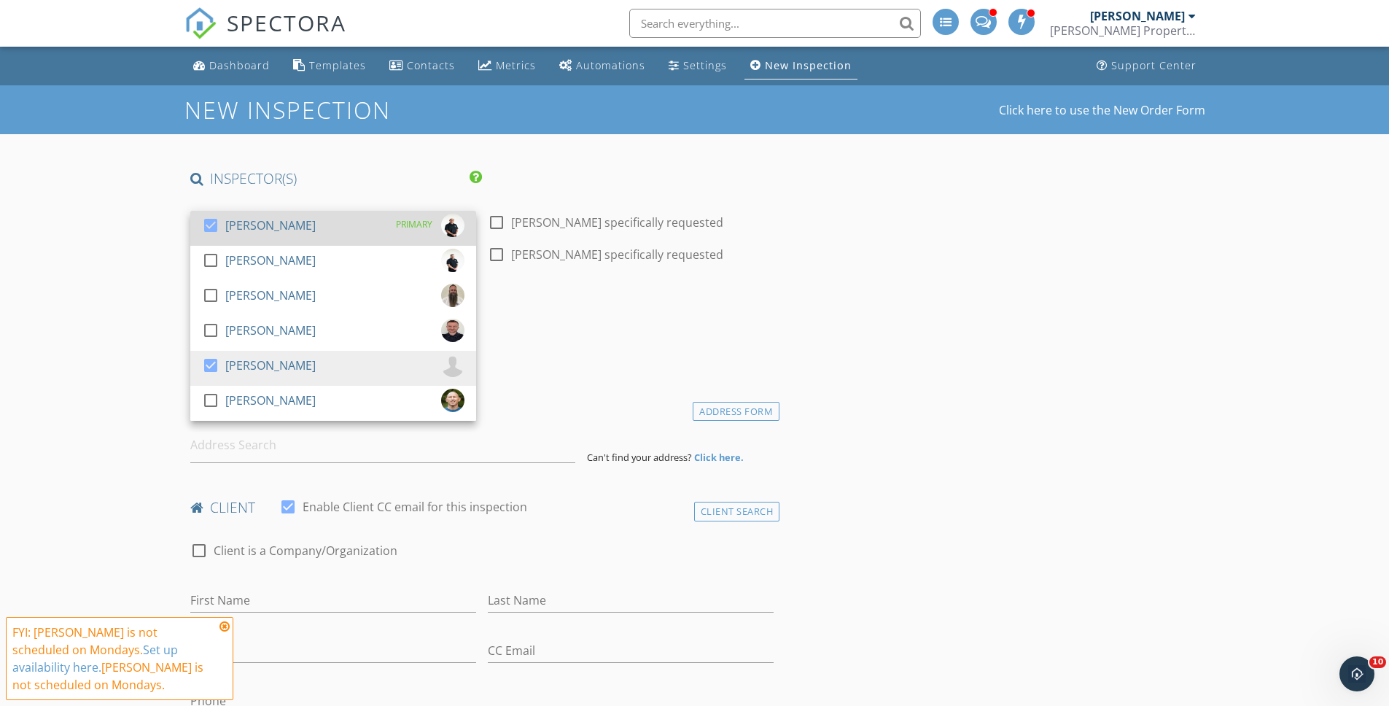
click at [316, 232] on div "[PERSON_NAME]" at bounding box center [270, 225] width 90 height 23
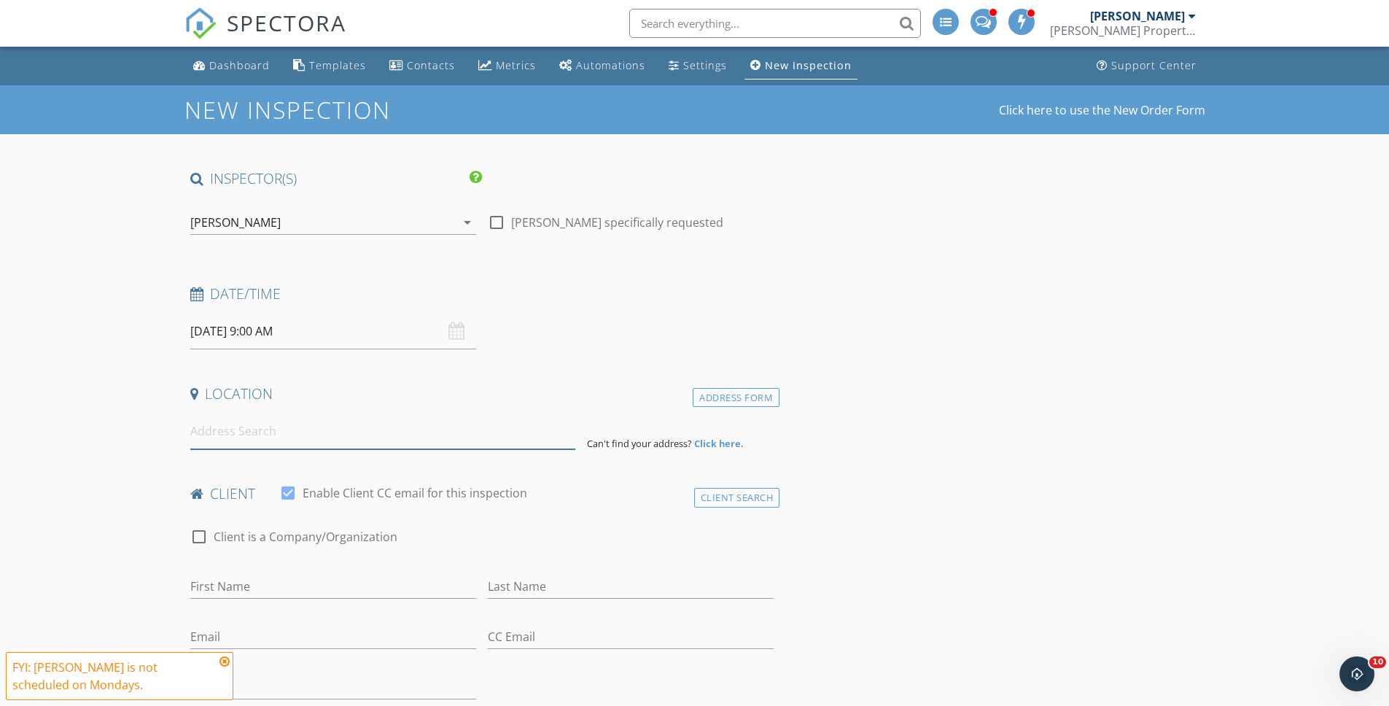
click at [230, 432] on input at bounding box center [382, 431] width 385 height 36
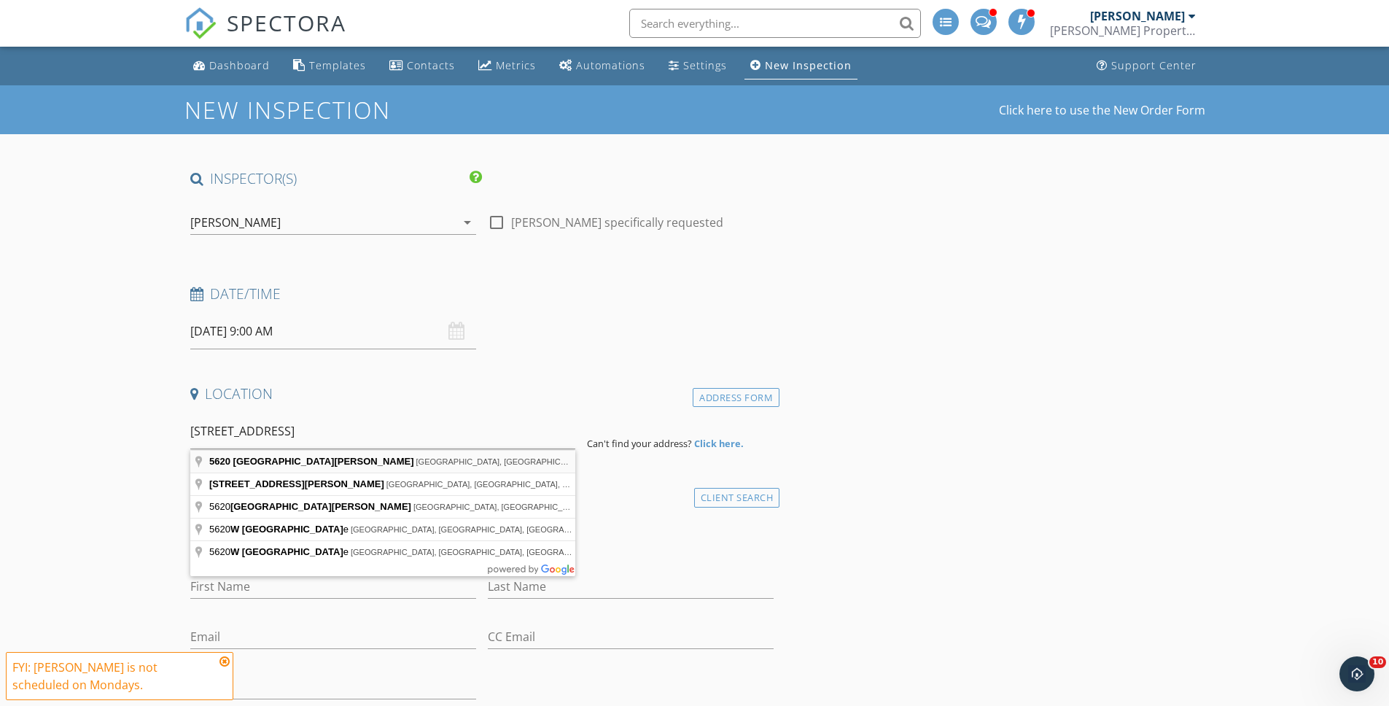
type input "[STREET_ADDRESS][PERSON_NAME]"
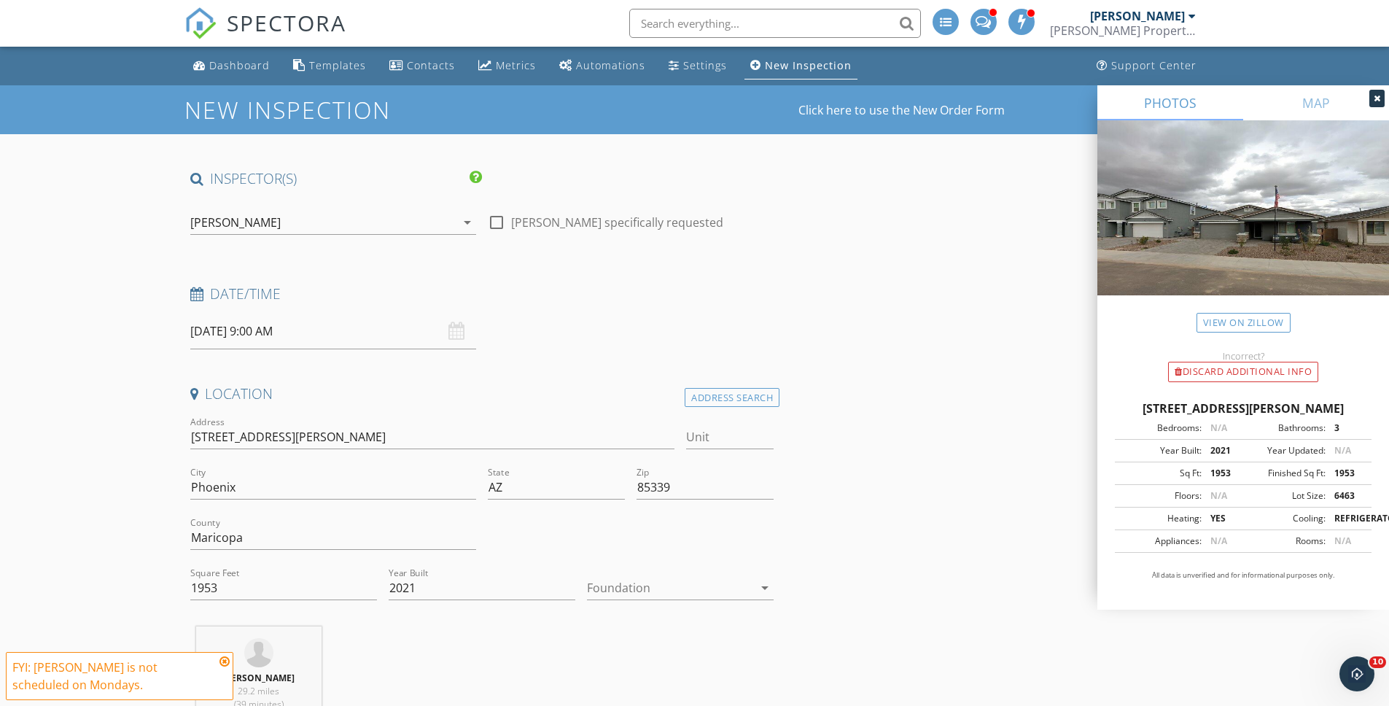
scroll to position [281, 0]
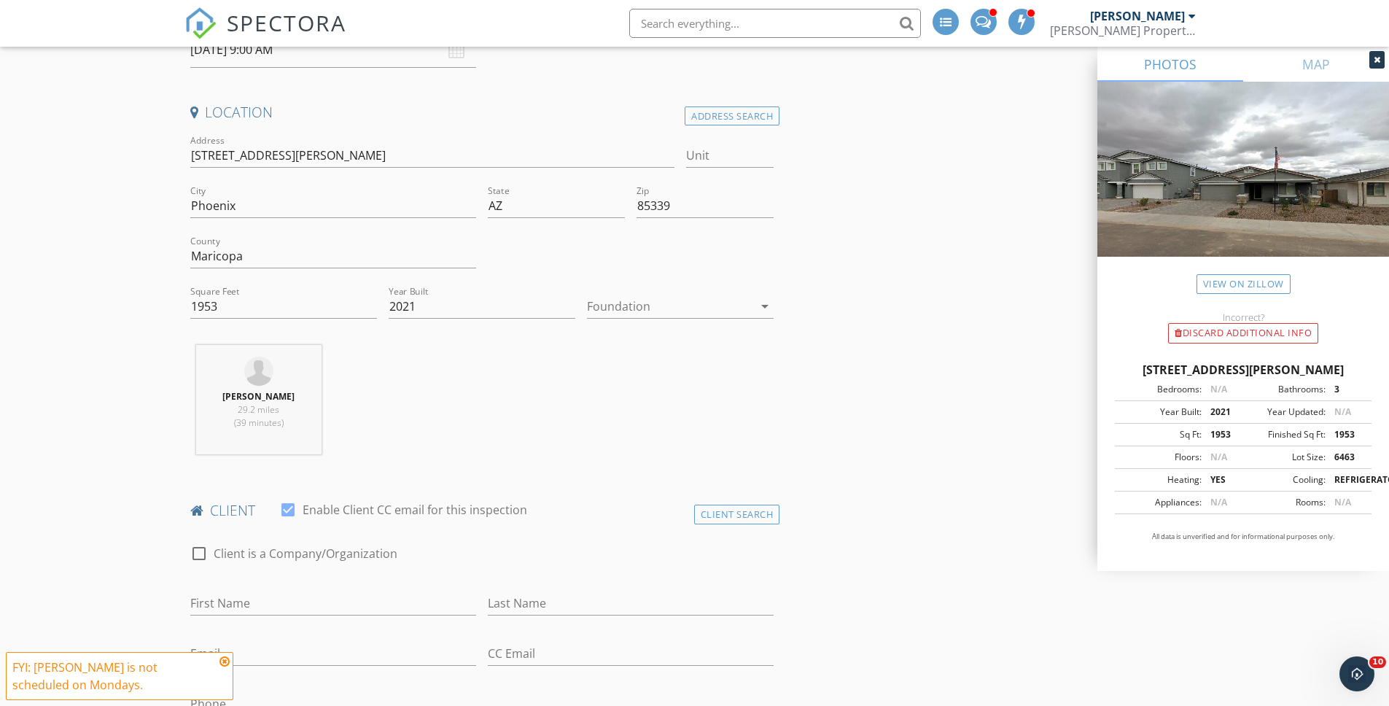
click at [702, 320] on div "Foundation arrow_drop_down" at bounding box center [680, 314] width 187 height 39
click at [702, 315] on div at bounding box center [670, 306] width 166 height 23
click at [666, 370] on div "Slab" at bounding box center [680, 382] width 163 height 35
click at [273, 592] on input "First Name" at bounding box center [333, 603] width 286 height 24
type input "Mock"
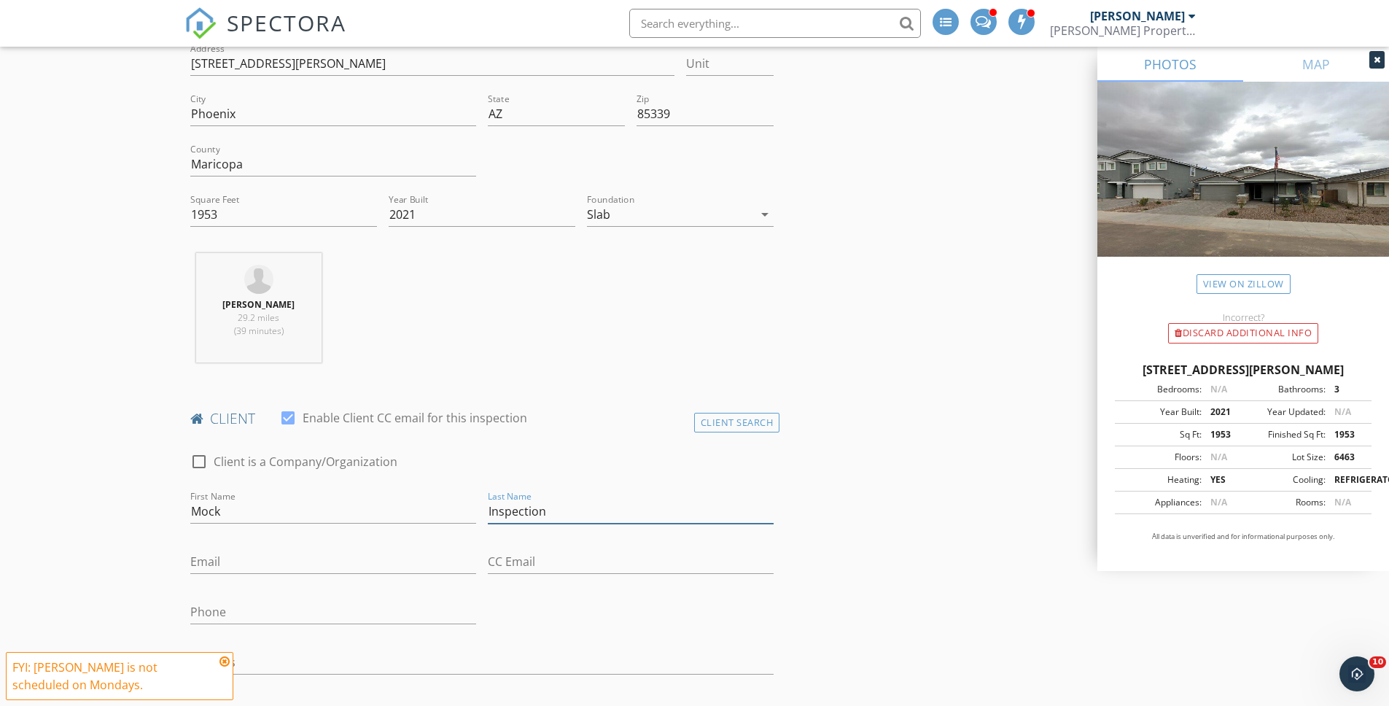
scroll to position [375, 0]
type input "Inspection"
click at [262, 553] on input "Email" at bounding box center [333, 560] width 286 height 24
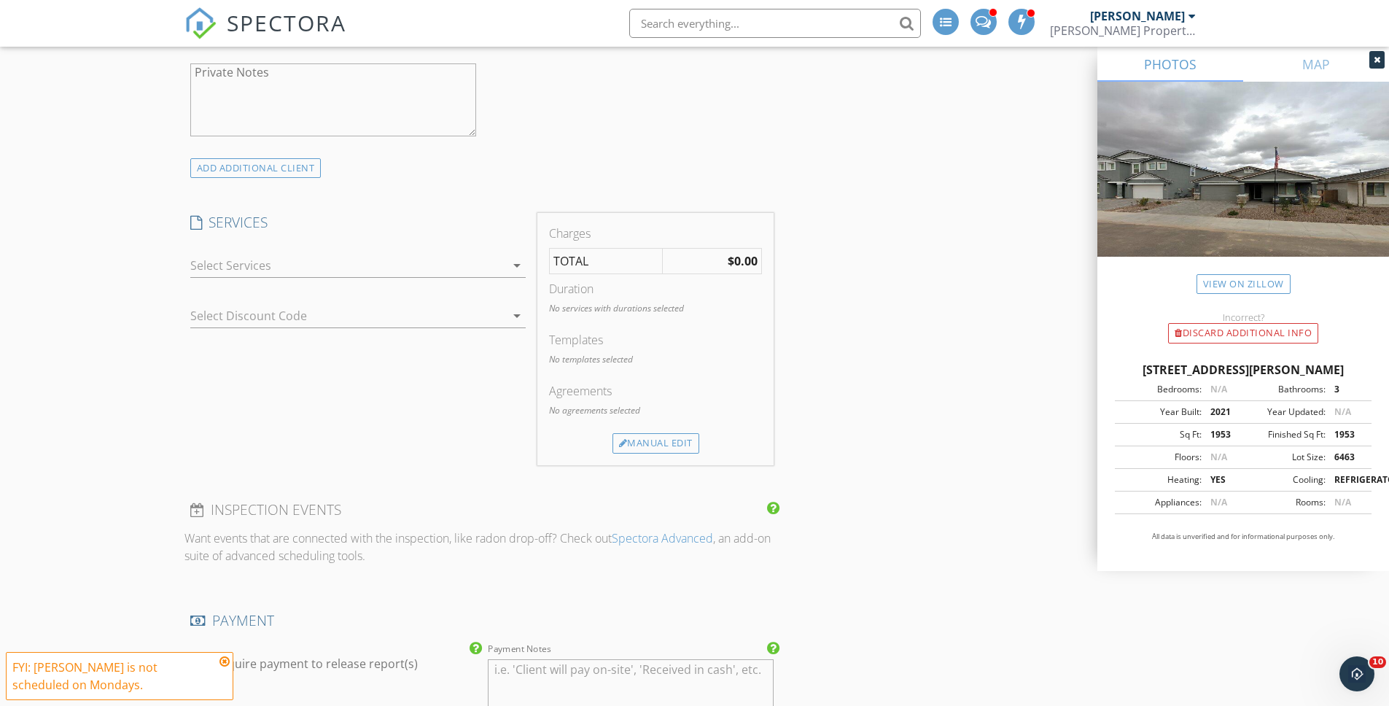
scroll to position [1183, 0]
type input "[EMAIL_ADDRESS][DOMAIN_NAME]"
click at [399, 259] on div at bounding box center [347, 263] width 315 height 23
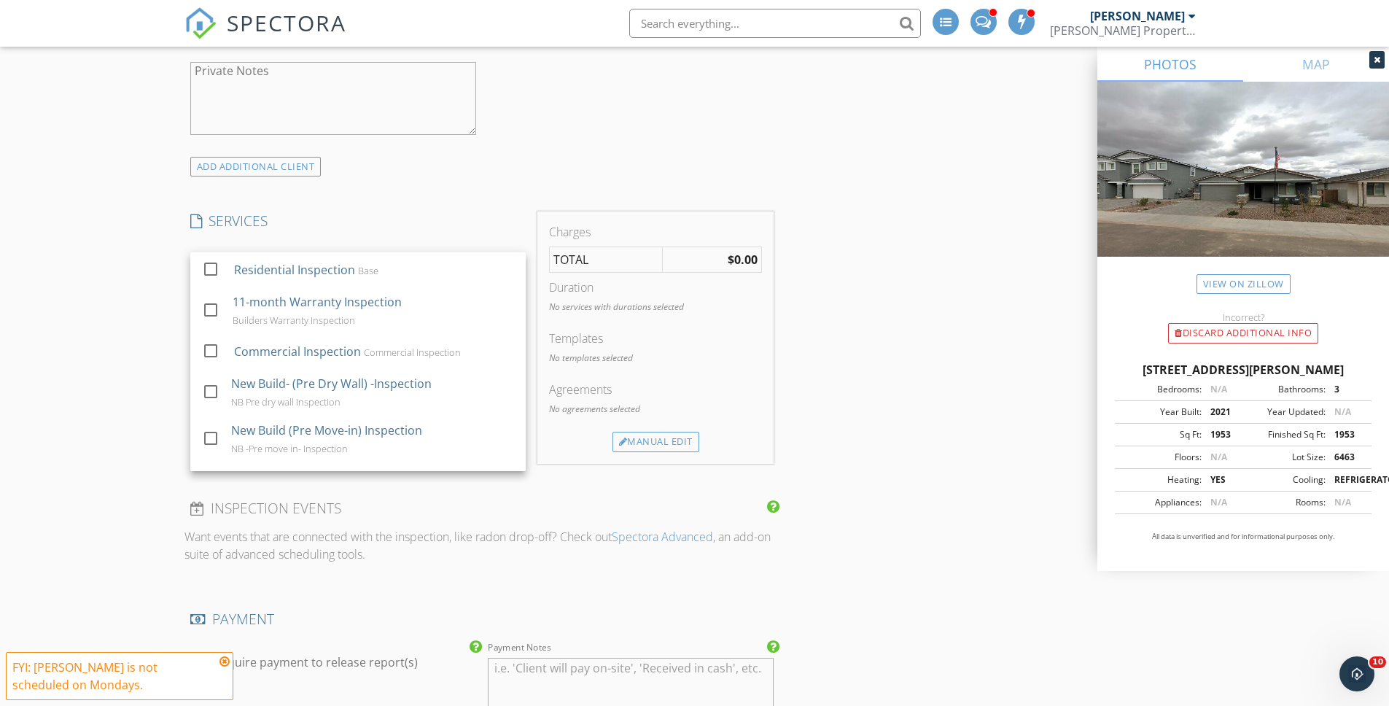
click at [399, 259] on div "Residential Inspection Base" at bounding box center [373, 269] width 280 height 29
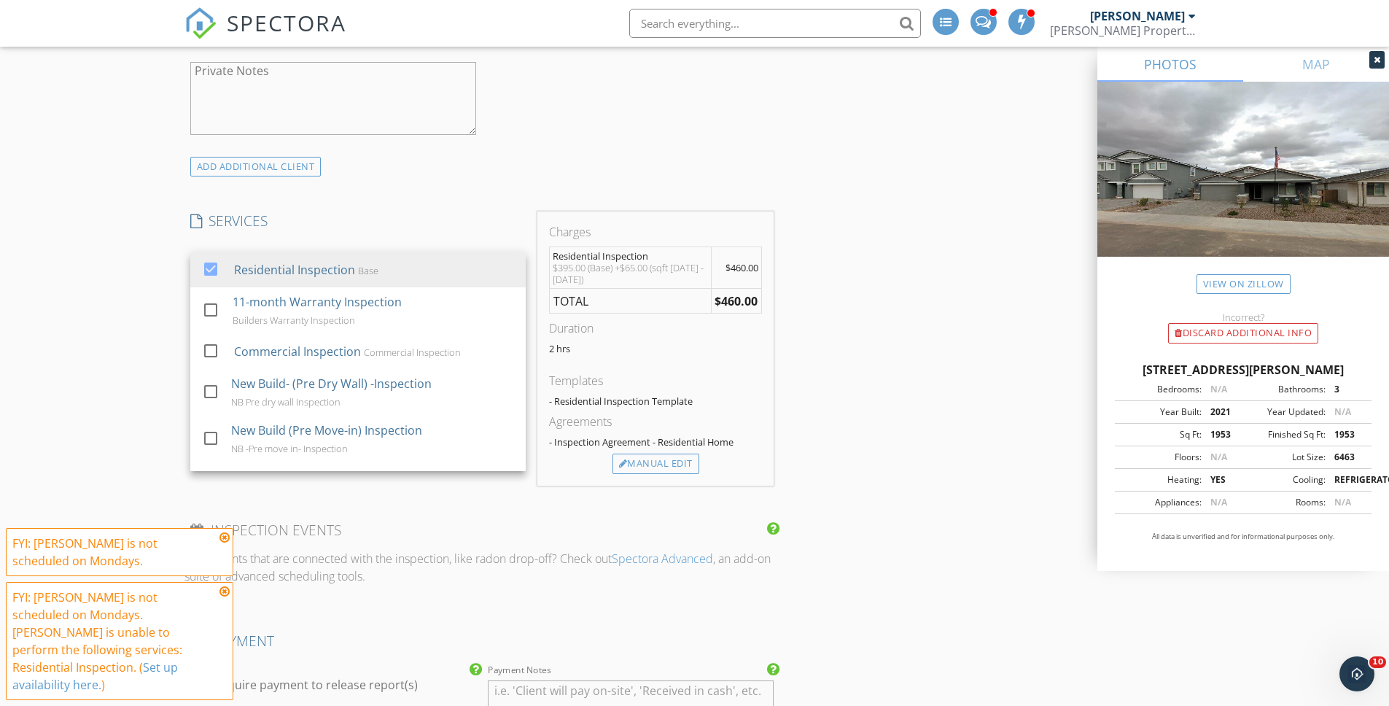
click at [101, 221] on div "New Inspection Click here to use the New Order Form INSPECTOR(S) check_box_outl…" at bounding box center [694, 499] width 1389 height 3195
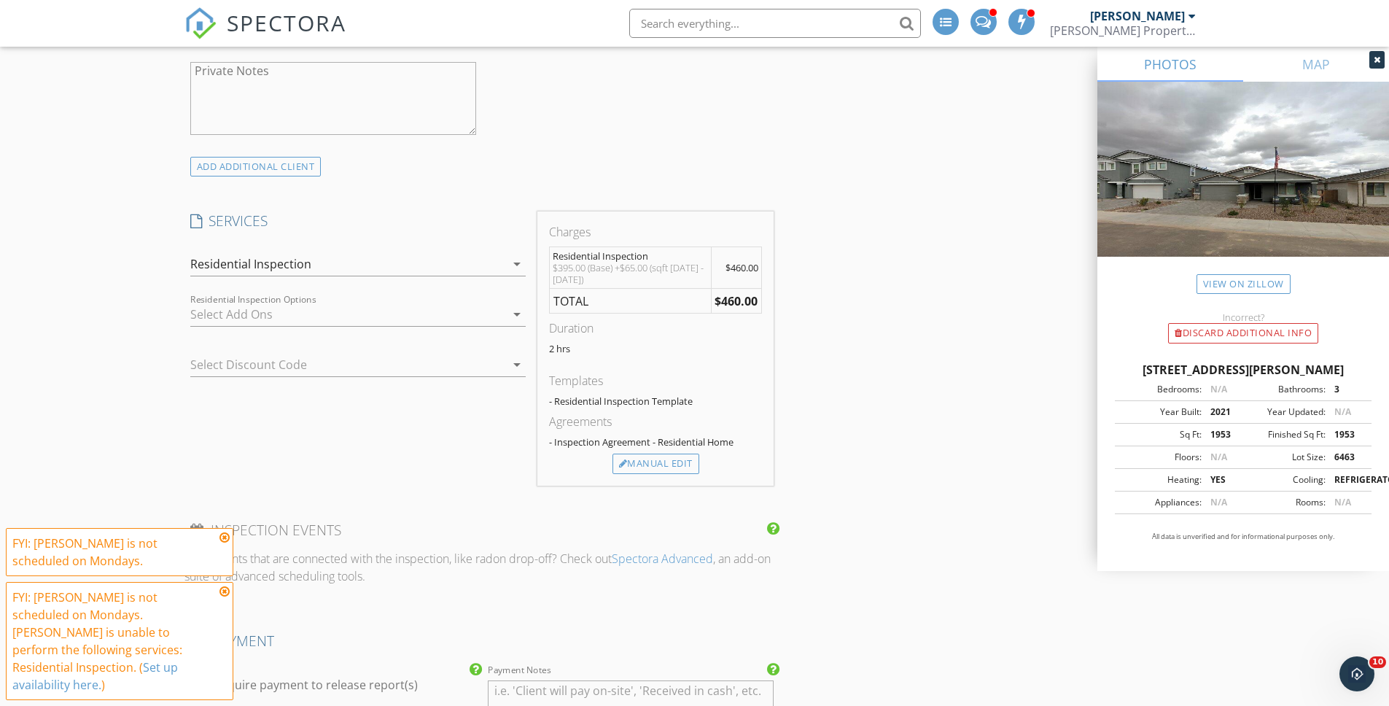
click at [222, 543] on icon at bounding box center [224, 538] width 10 height 12
click at [222, 597] on icon at bounding box center [224, 591] width 10 height 12
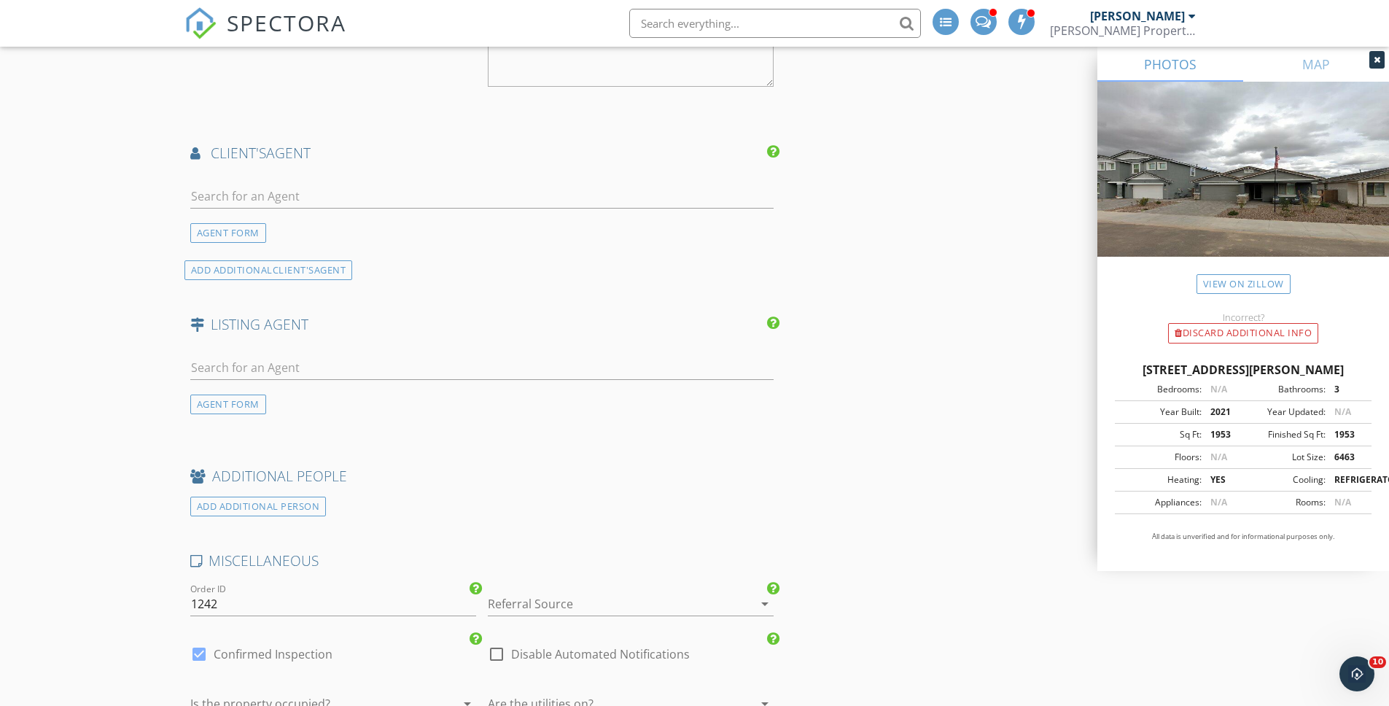
scroll to position [1951, 0]
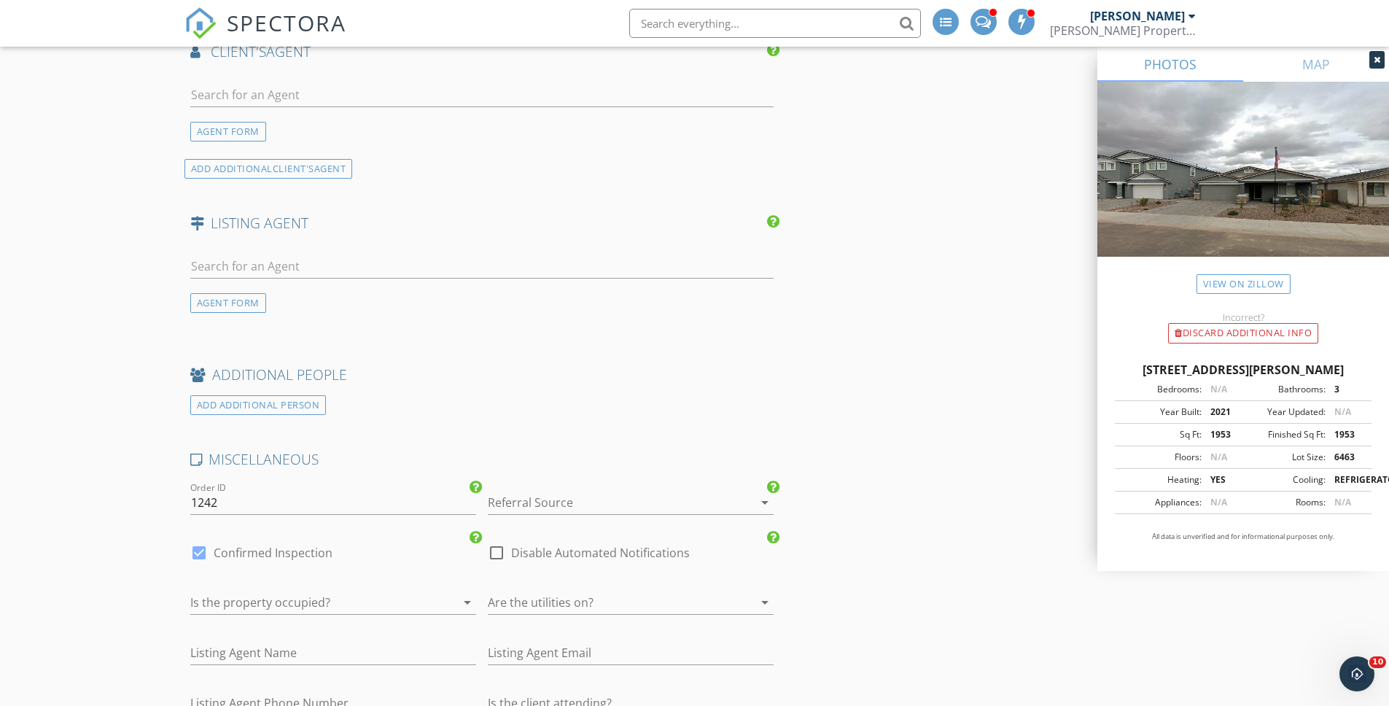
click at [519, 503] on div at bounding box center [610, 502] width 245 height 23
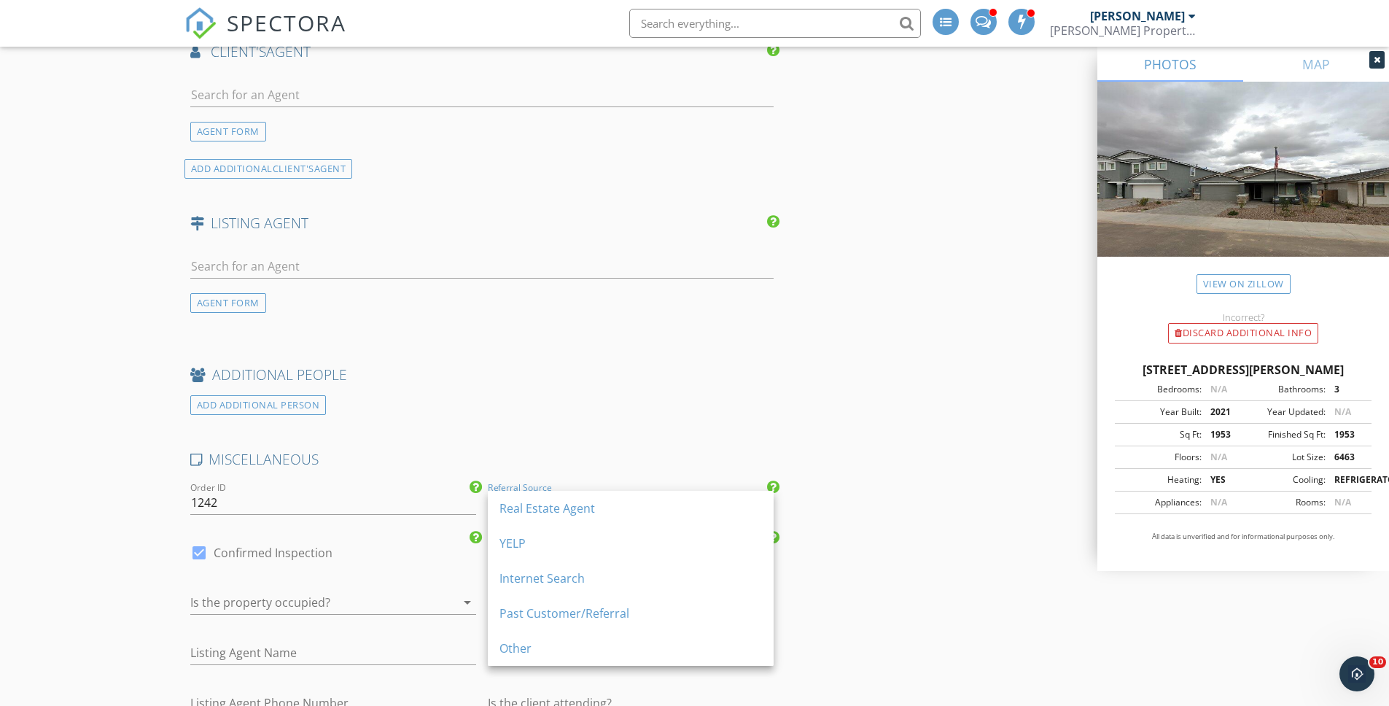
click at [534, 654] on div "Other" at bounding box center [630, 647] width 262 height 17
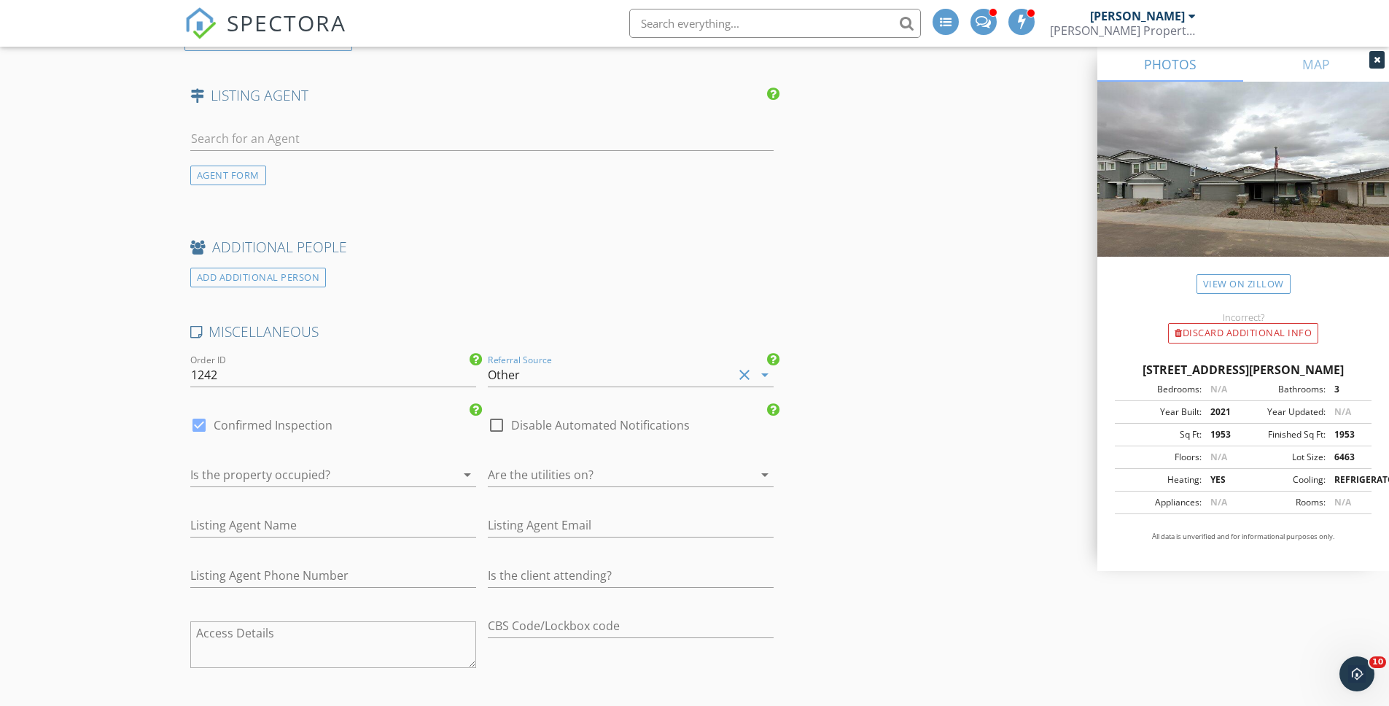
scroll to position [2080, 0]
click at [524, 422] on label "Disable Automated Notifications" at bounding box center [600, 423] width 179 height 15
checkbox input "true"
click at [286, 422] on label "Confirmed Inspection" at bounding box center [273, 423] width 119 height 15
checkbox input "false"
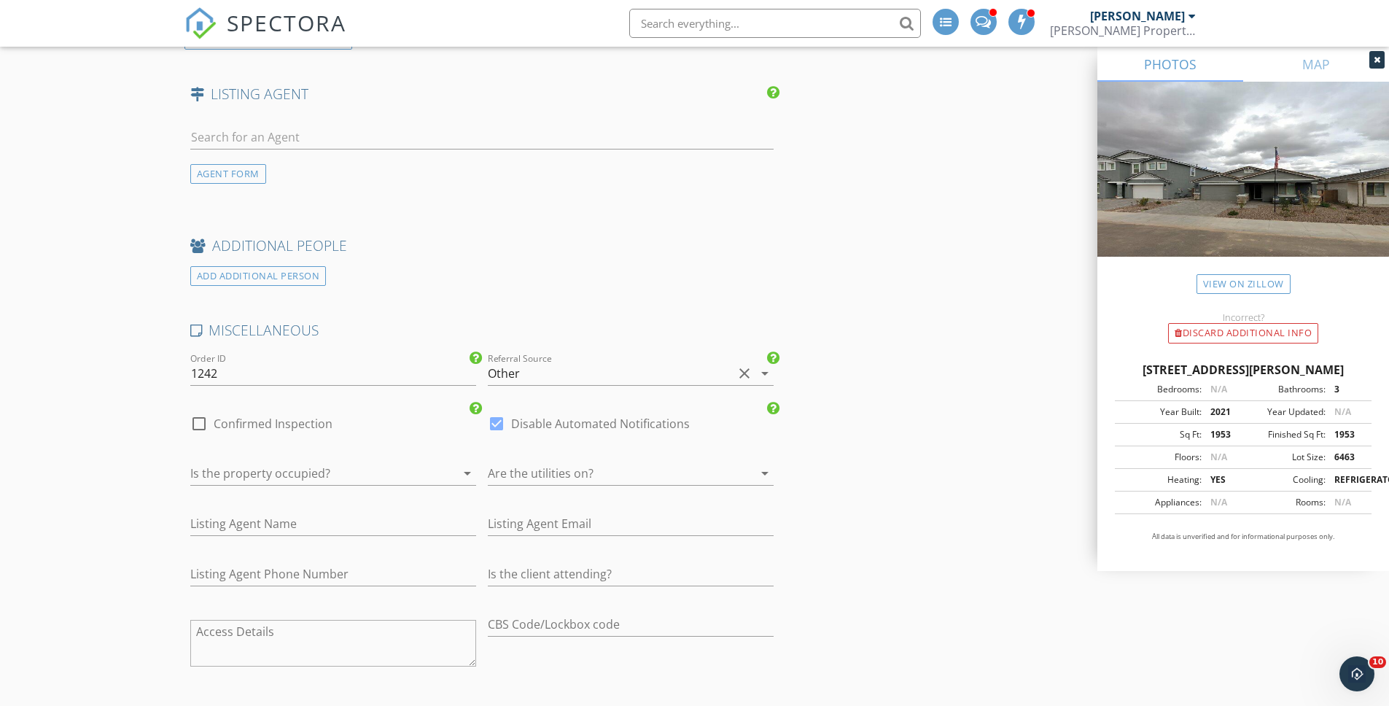
click at [367, 473] on div at bounding box center [312, 473] width 245 height 23
click at [367, 473] on div "Yes" at bounding box center [333, 478] width 262 height 17
click at [534, 480] on div at bounding box center [610, 473] width 245 height 23
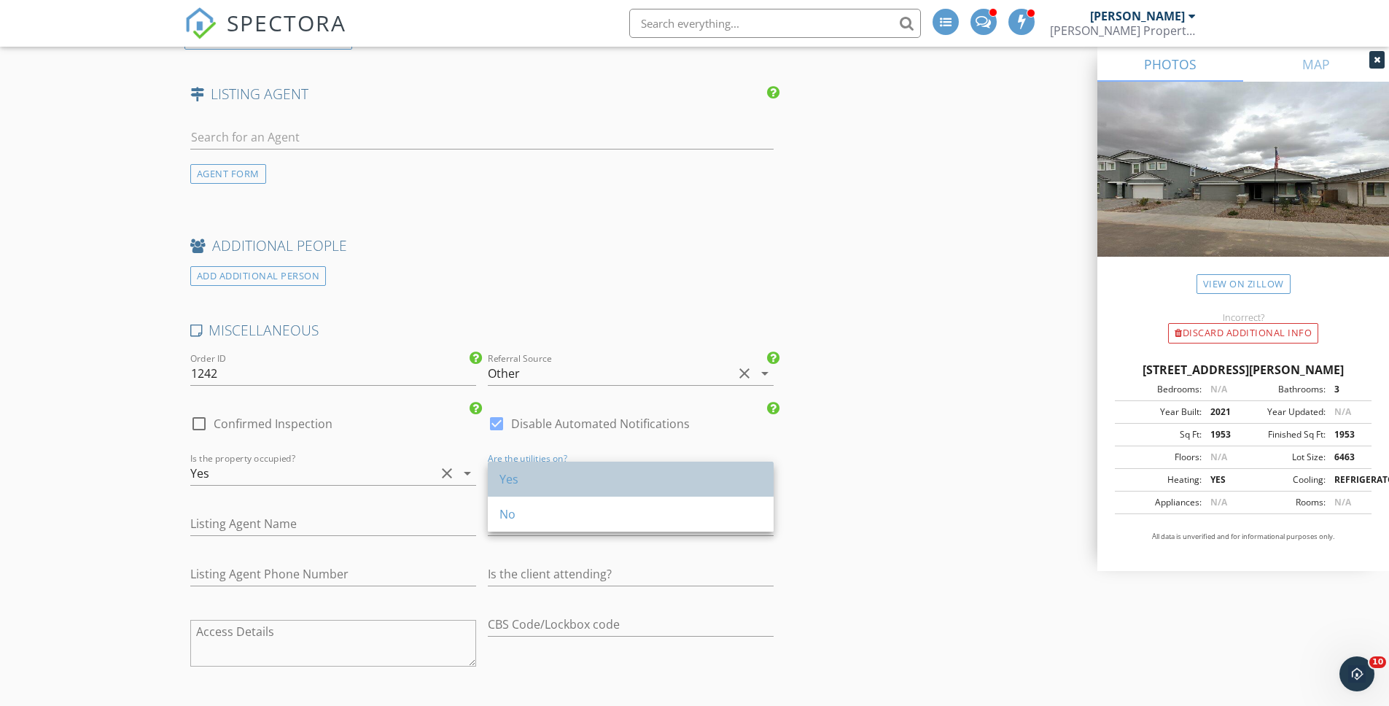
click at [534, 483] on div "Yes" at bounding box center [630, 478] width 262 height 17
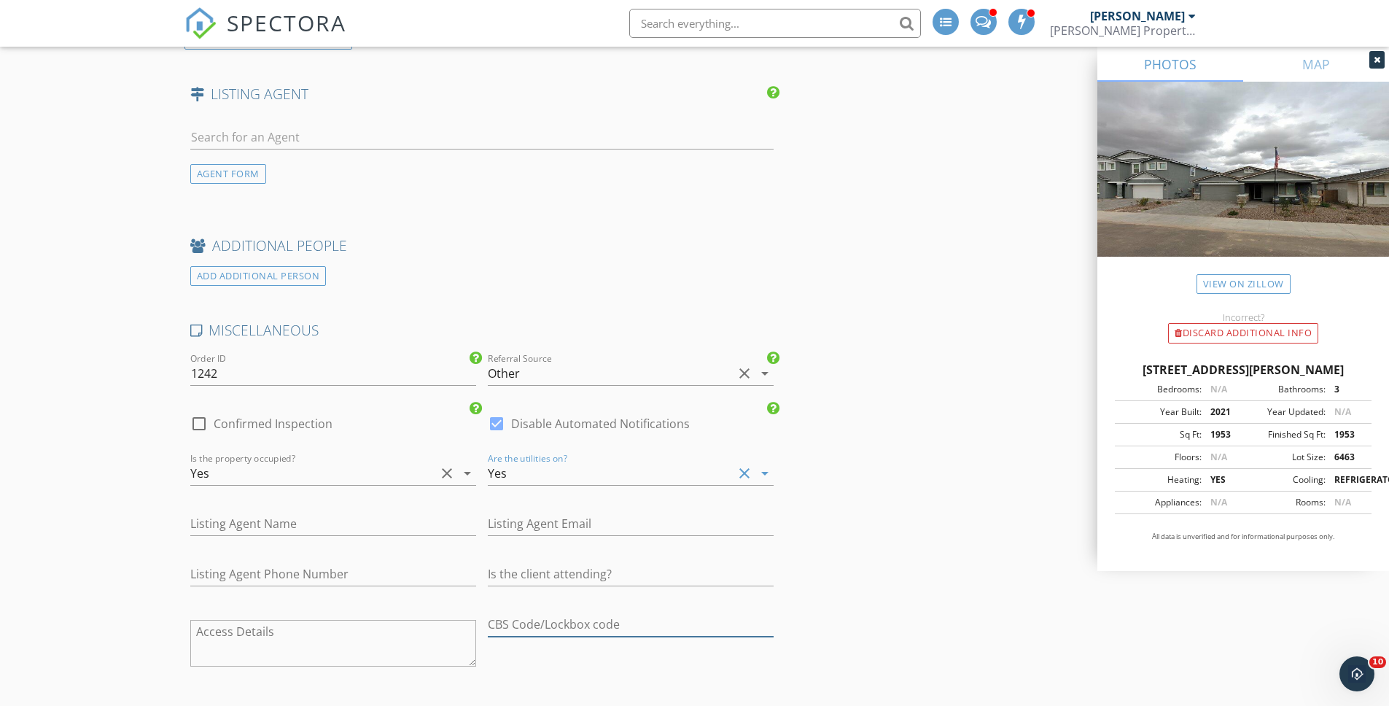
click at [584, 621] on input "text" at bounding box center [631, 624] width 286 height 24
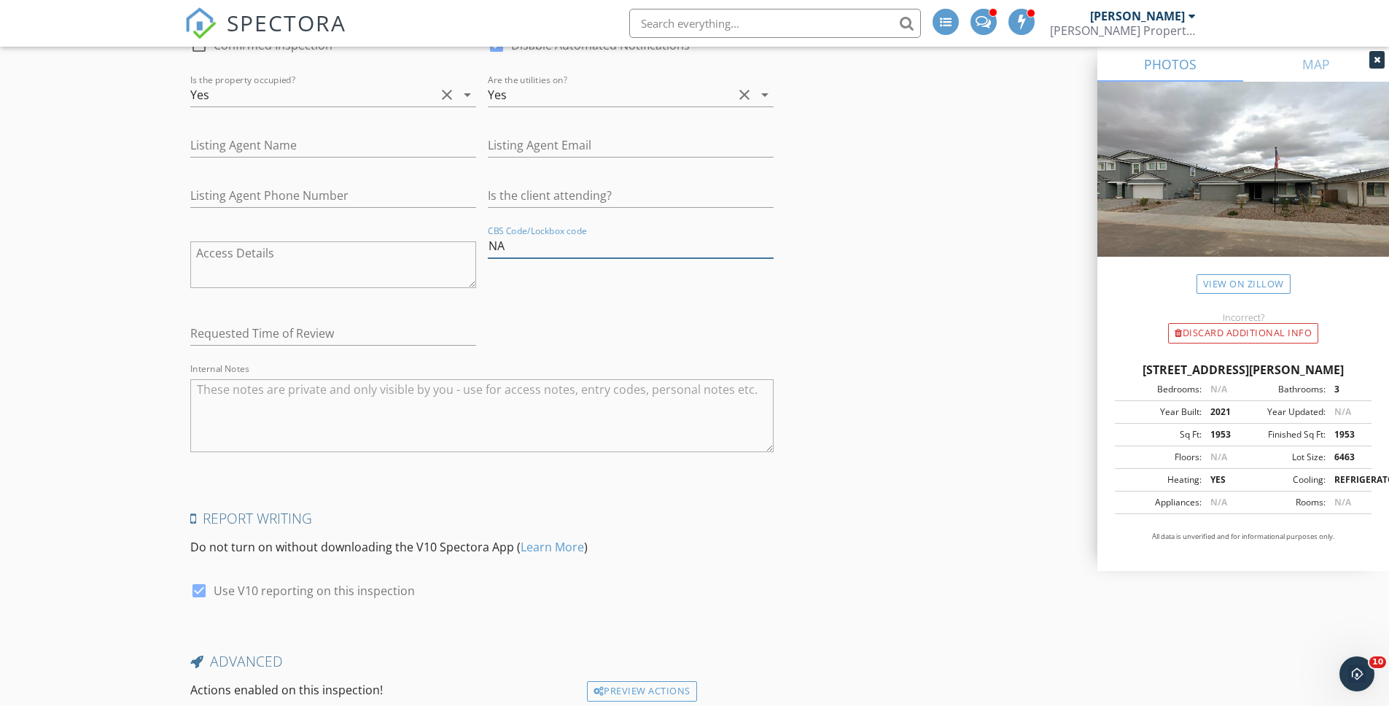
scroll to position [2574, 0]
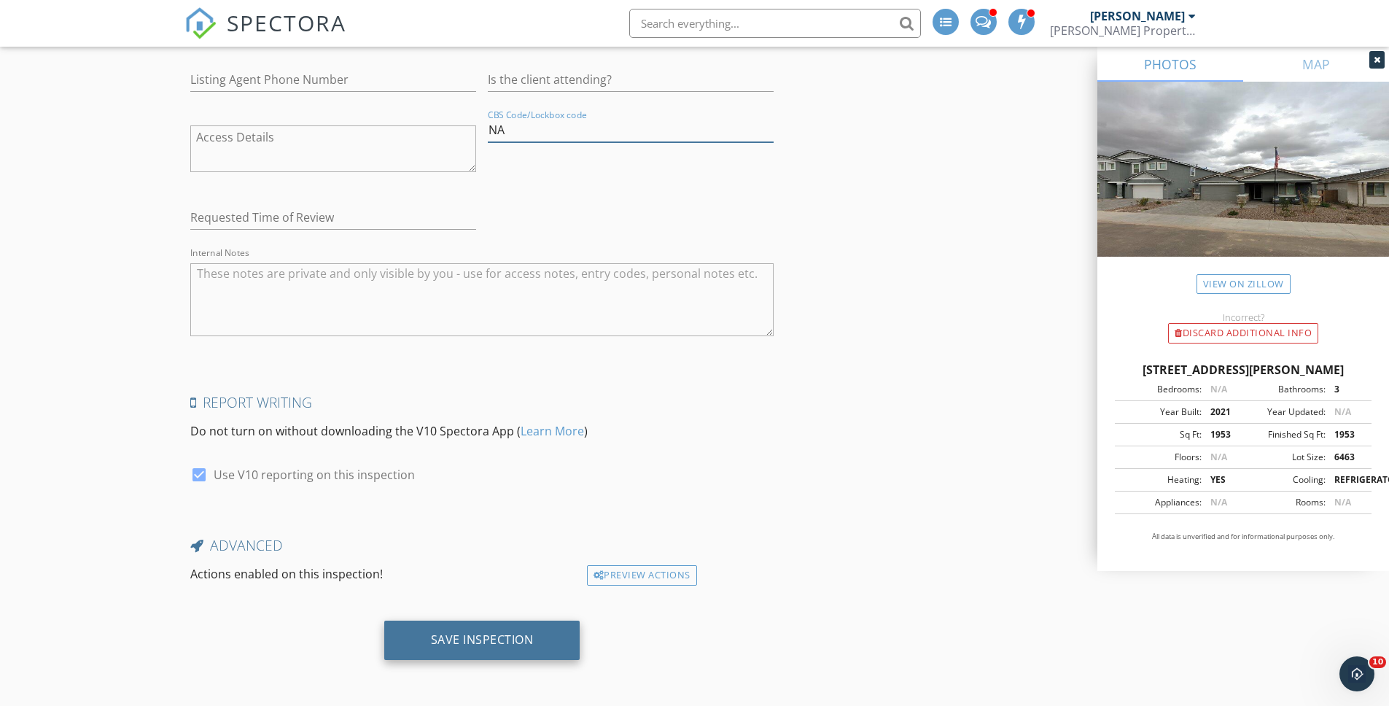
type input "NA"
click at [549, 642] on div "Save Inspection" at bounding box center [482, 639] width 196 height 39
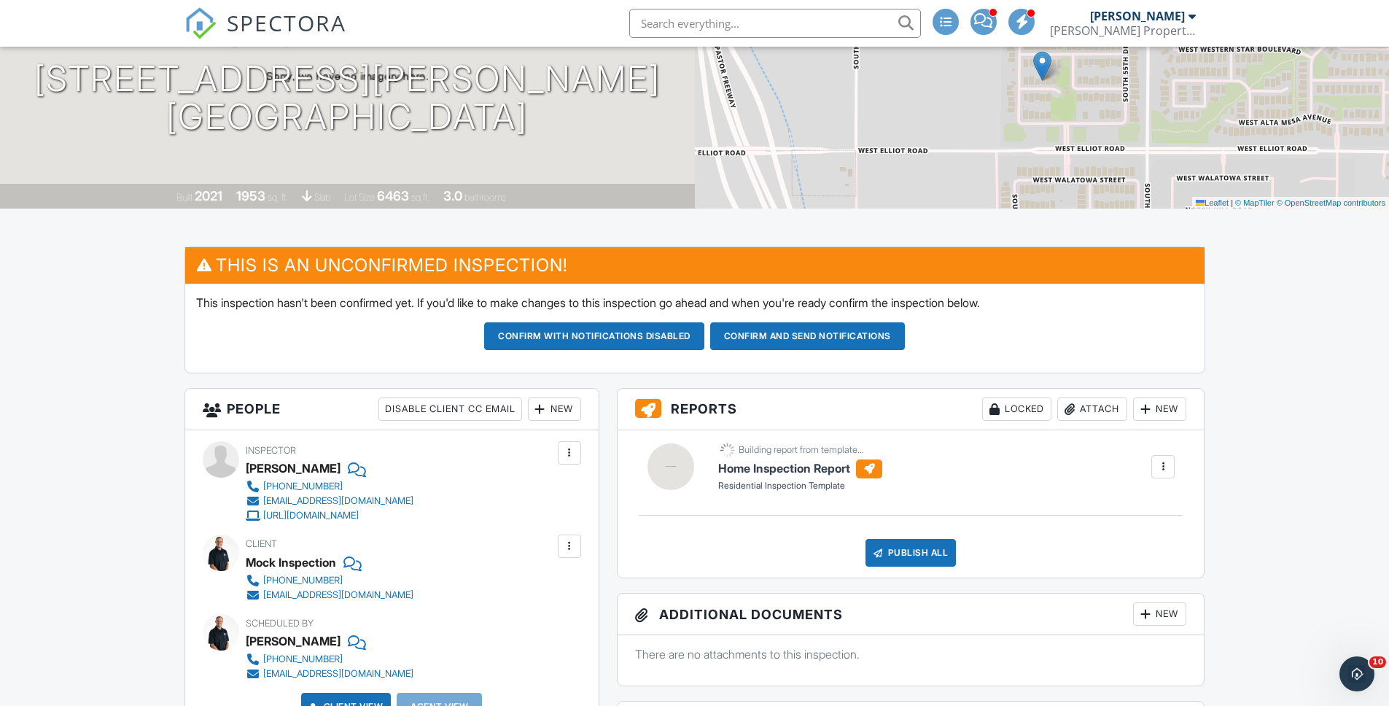
scroll to position [182, 0]
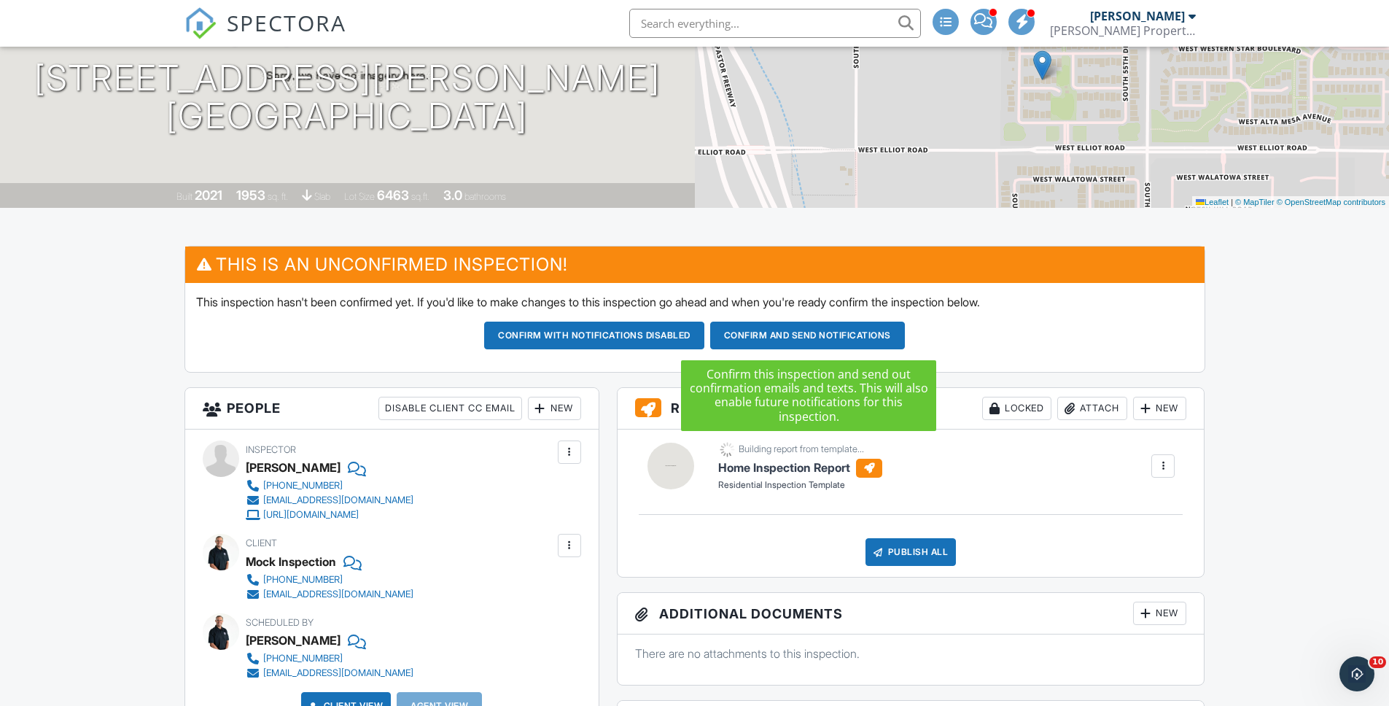
click at [795, 344] on button "Confirm and send notifications" at bounding box center [807, 336] width 195 height 28
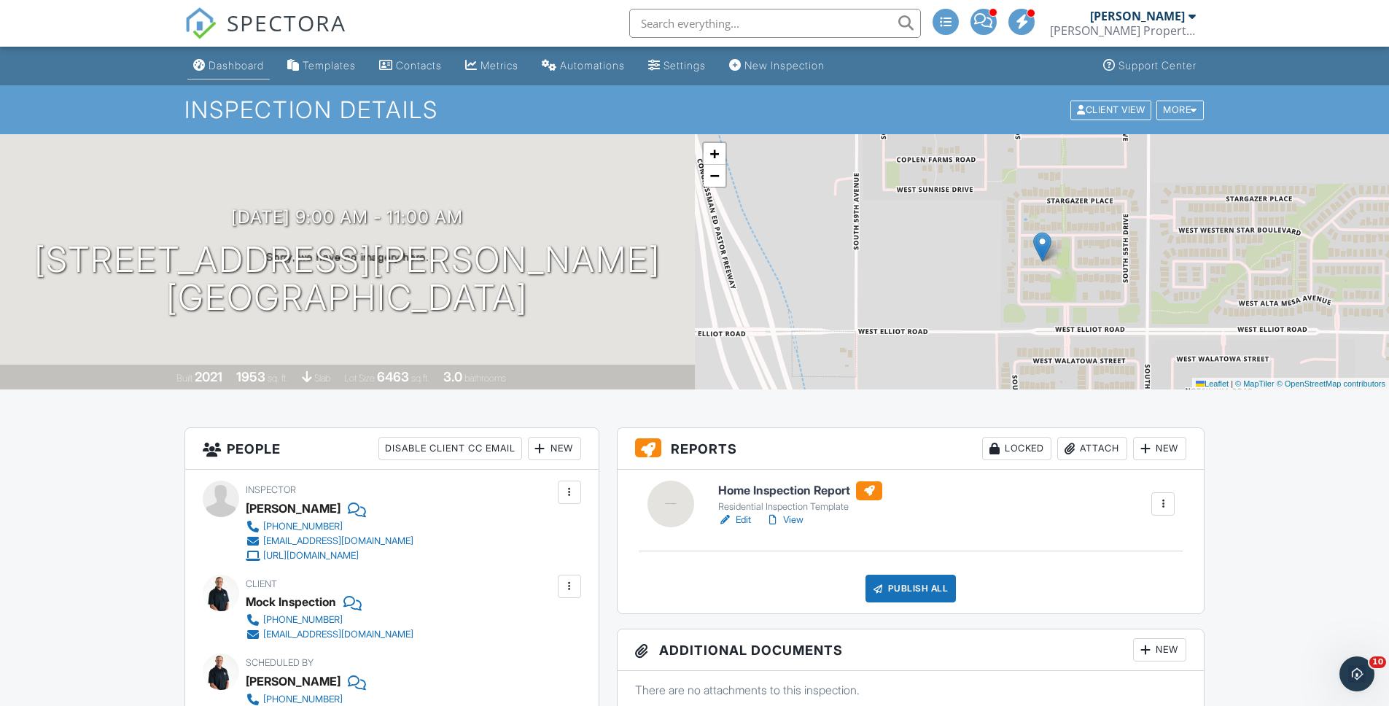
click at [243, 69] on div "Dashboard" at bounding box center [236, 65] width 55 height 12
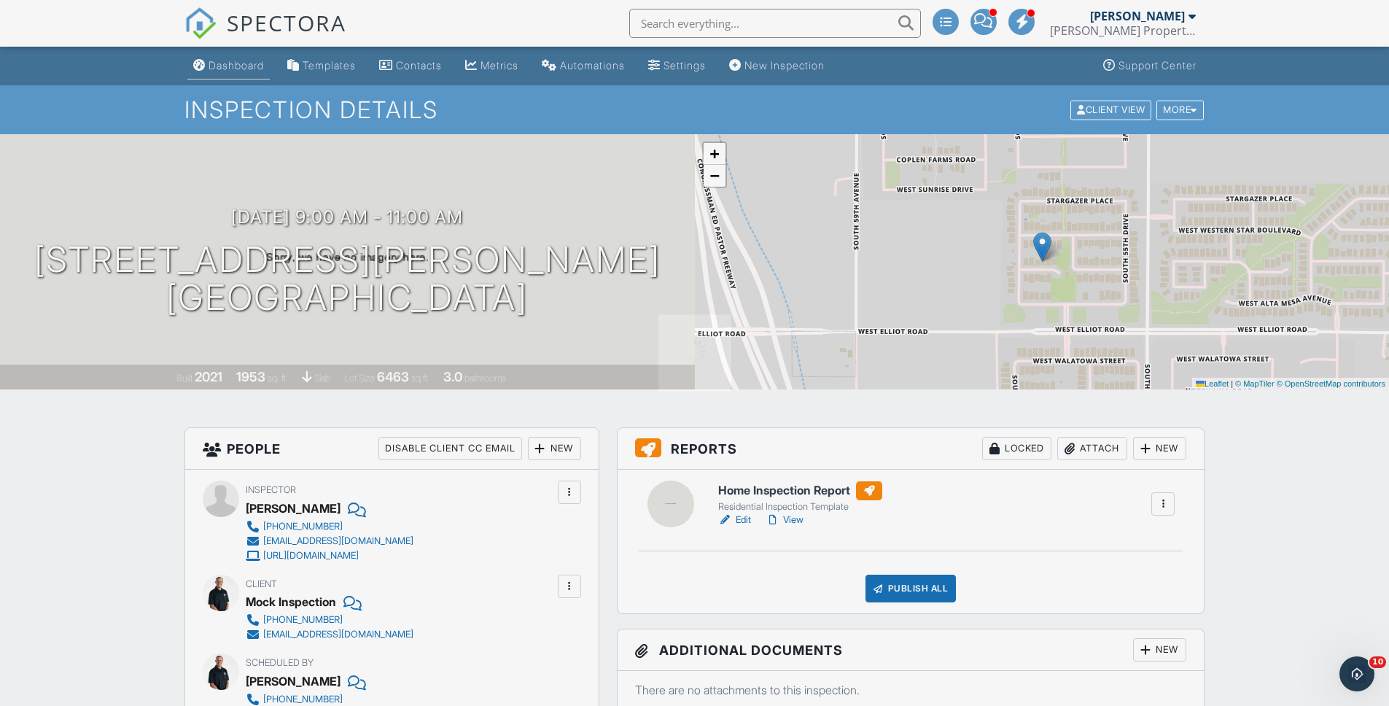
click at [243, 69] on div at bounding box center [694, 353] width 1389 height 706
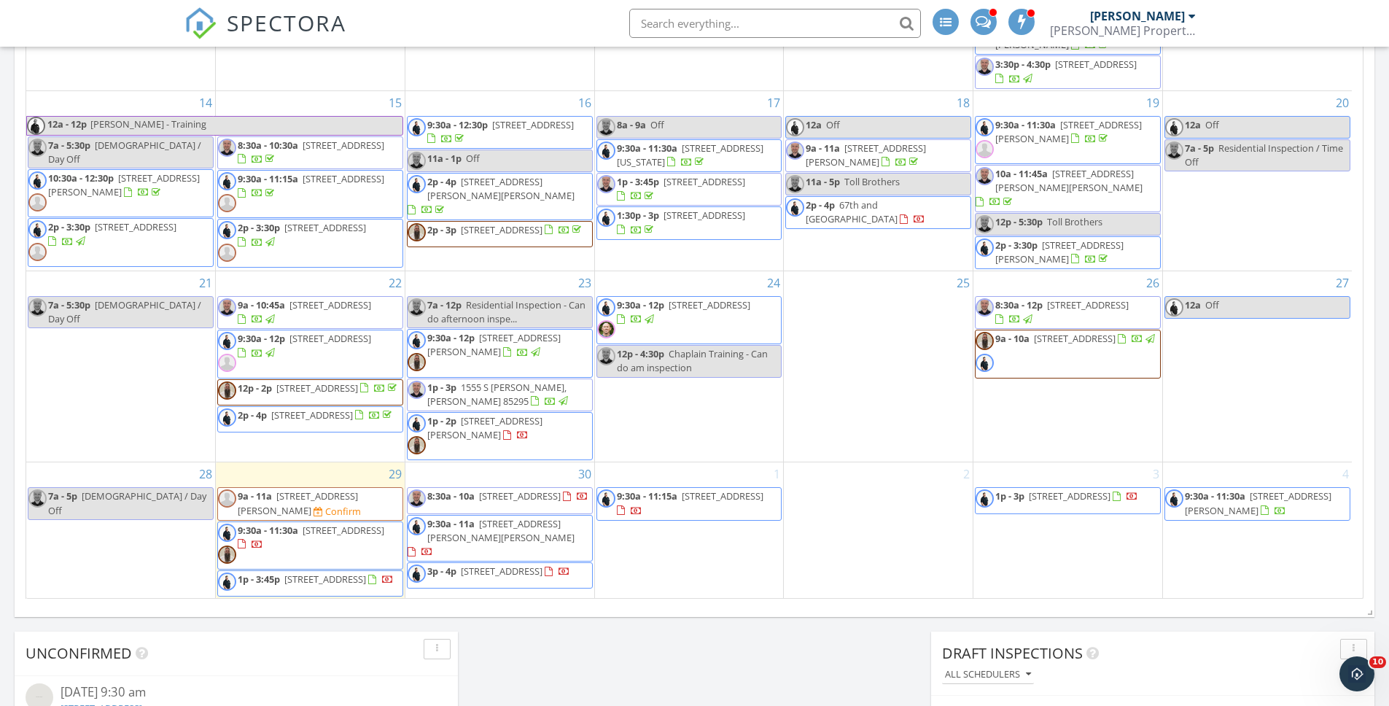
scroll to position [370, 0]
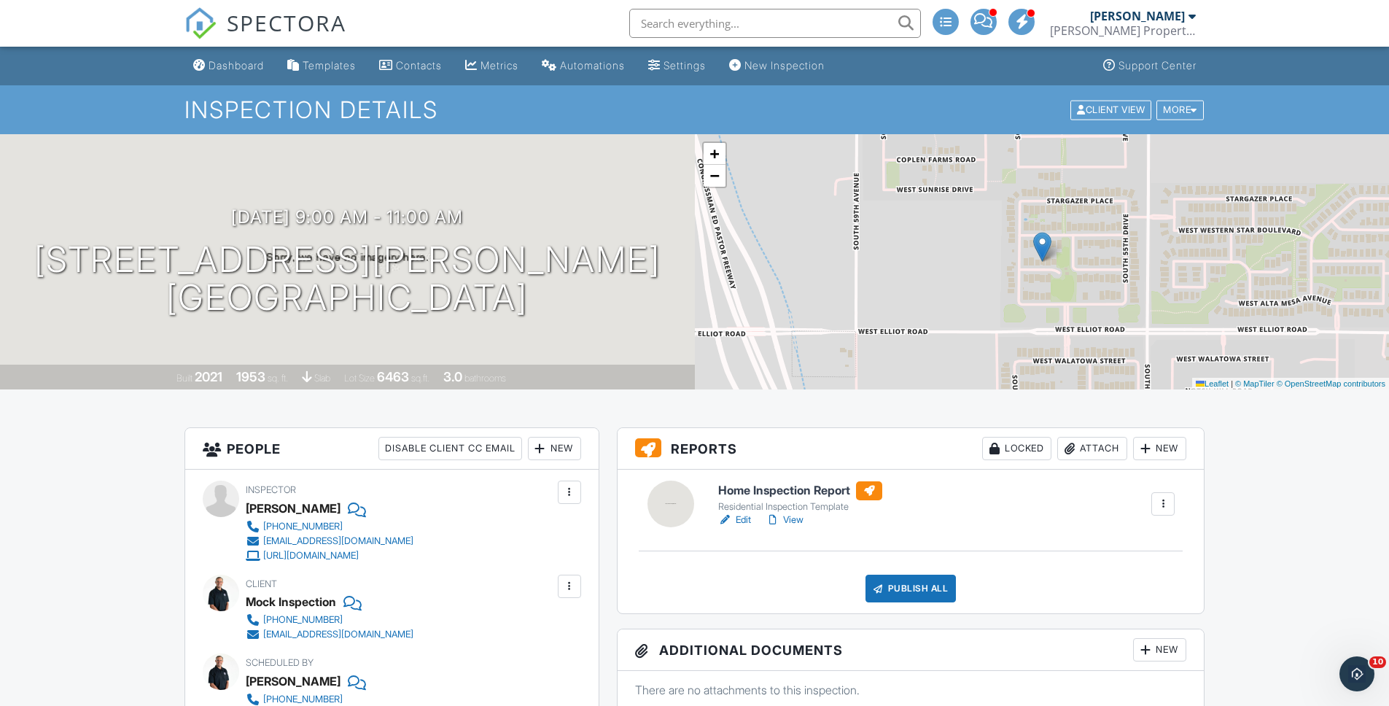
click at [563, 491] on div at bounding box center [569, 492] width 15 height 15
click at [513, 604] on li "Remove" at bounding box center [508, 609] width 128 height 36
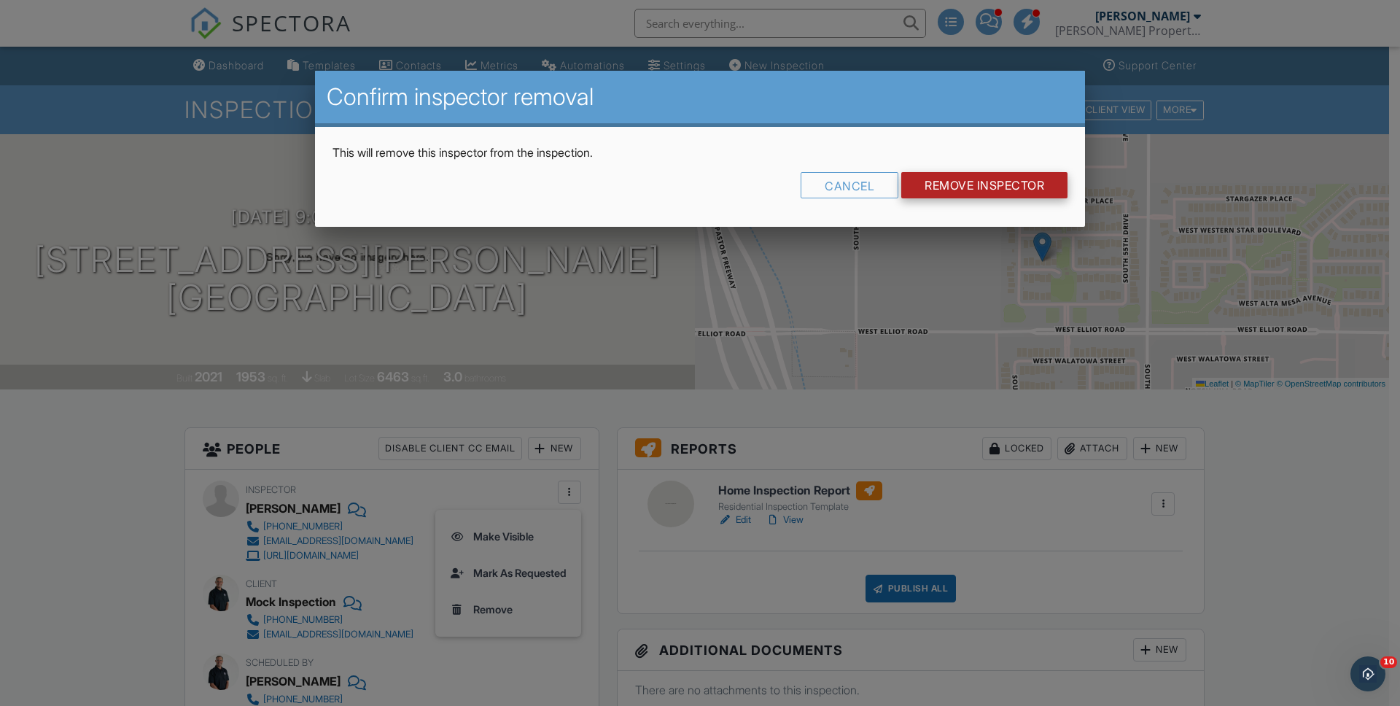
click at [970, 189] on input "Remove Inspector" at bounding box center [984, 185] width 166 height 26
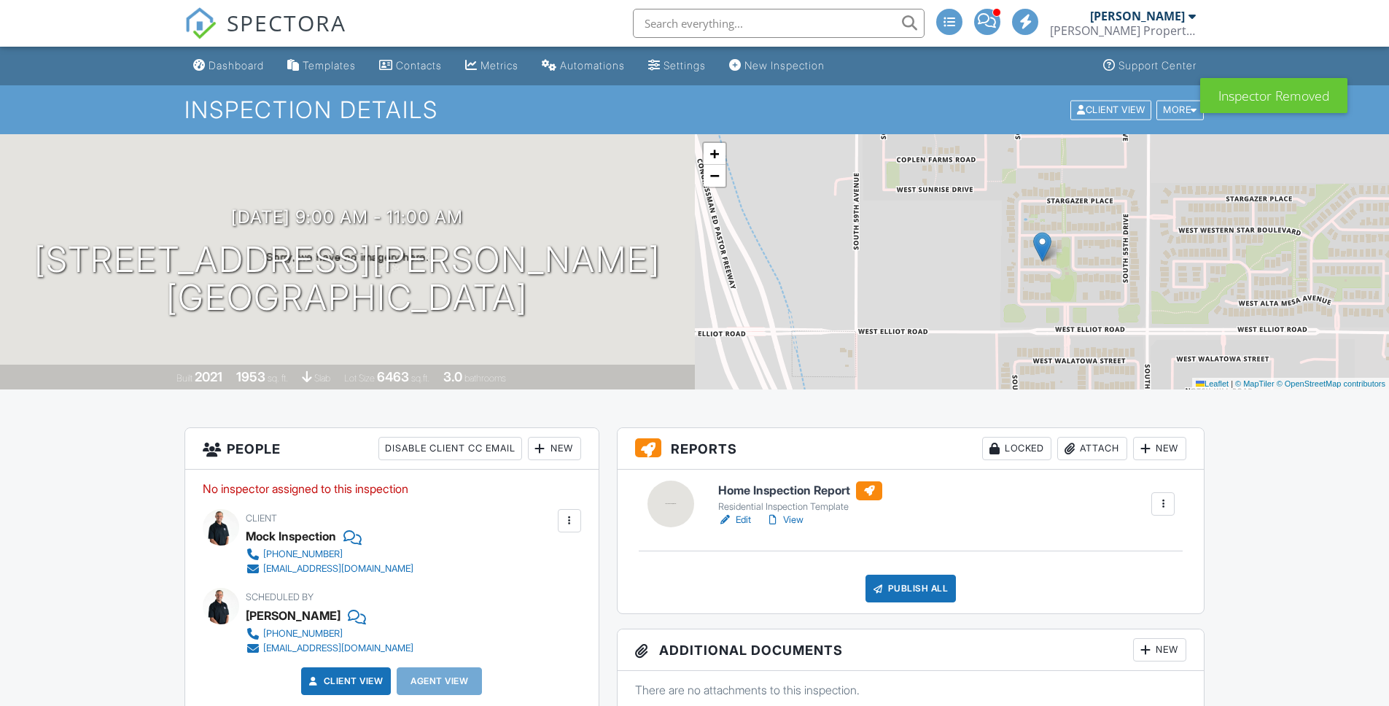
click at [564, 443] on div "New" at bounding box center [554, 448] width 53 height 23
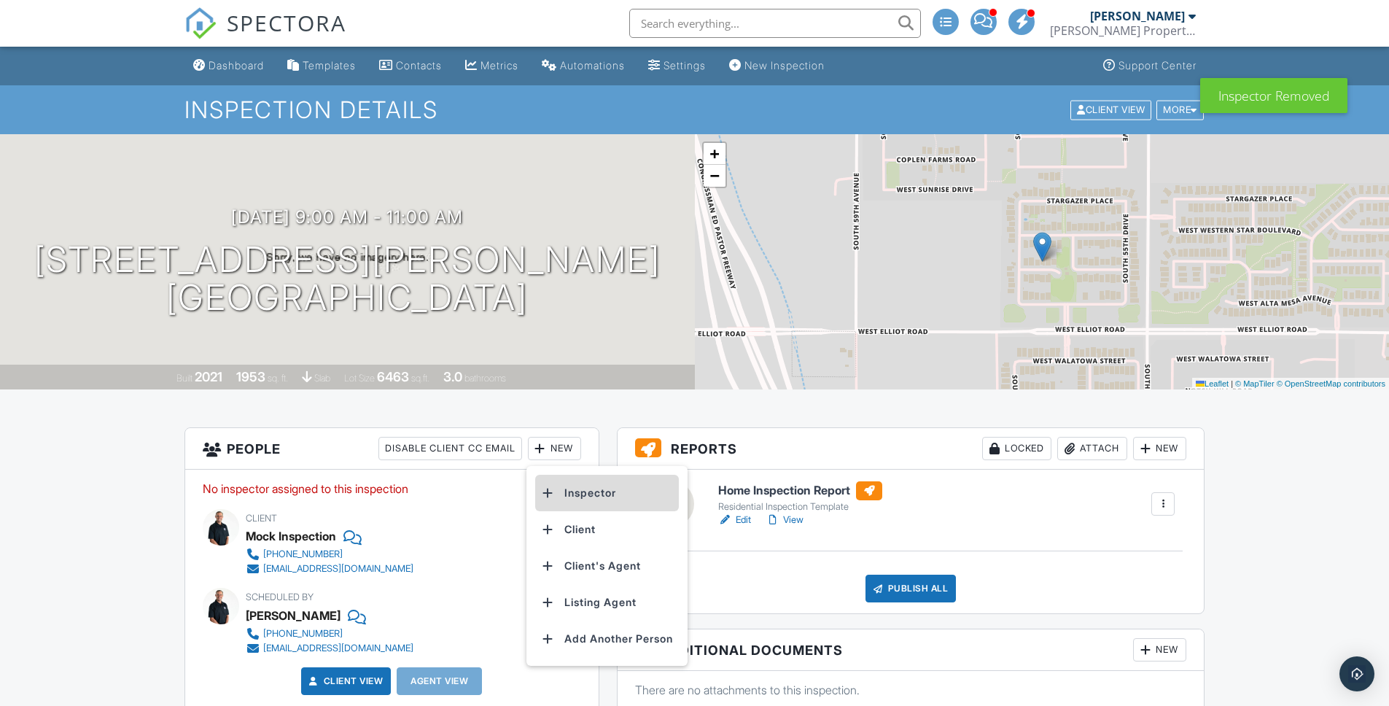
click at [566, 495] on li "Inspector" at bounding box center [607, 493] width 144 height 36
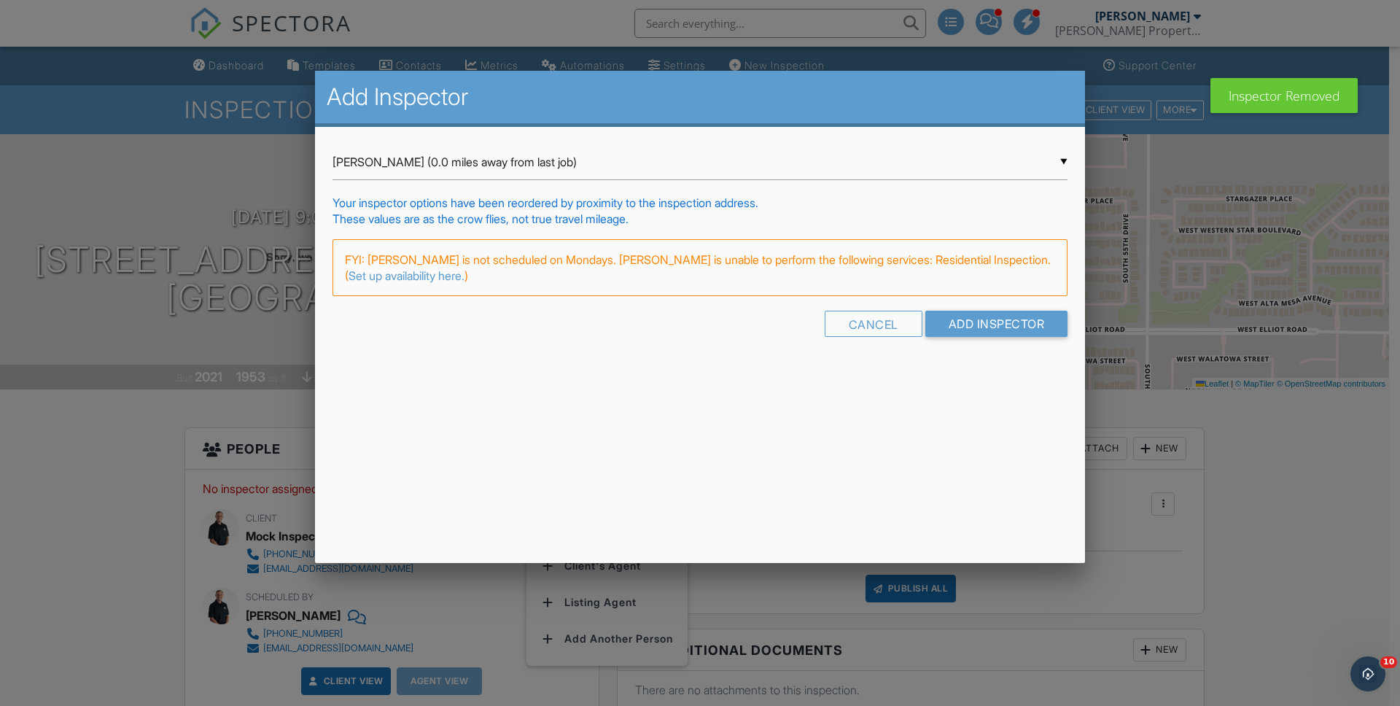
click at [494, 182] on form "▼ Brian Sams (0.0 miles away from last job) Brian Sams (0.0 miles away from las…" at bounding box center [699, 246] width 735 height 204
click at [499, 174] on div "▼ Brian Sams (0.0 miles away from last job) Brian Sams (0.0 miles away from las…" at bounding box center [699, 162] width 735 height 36
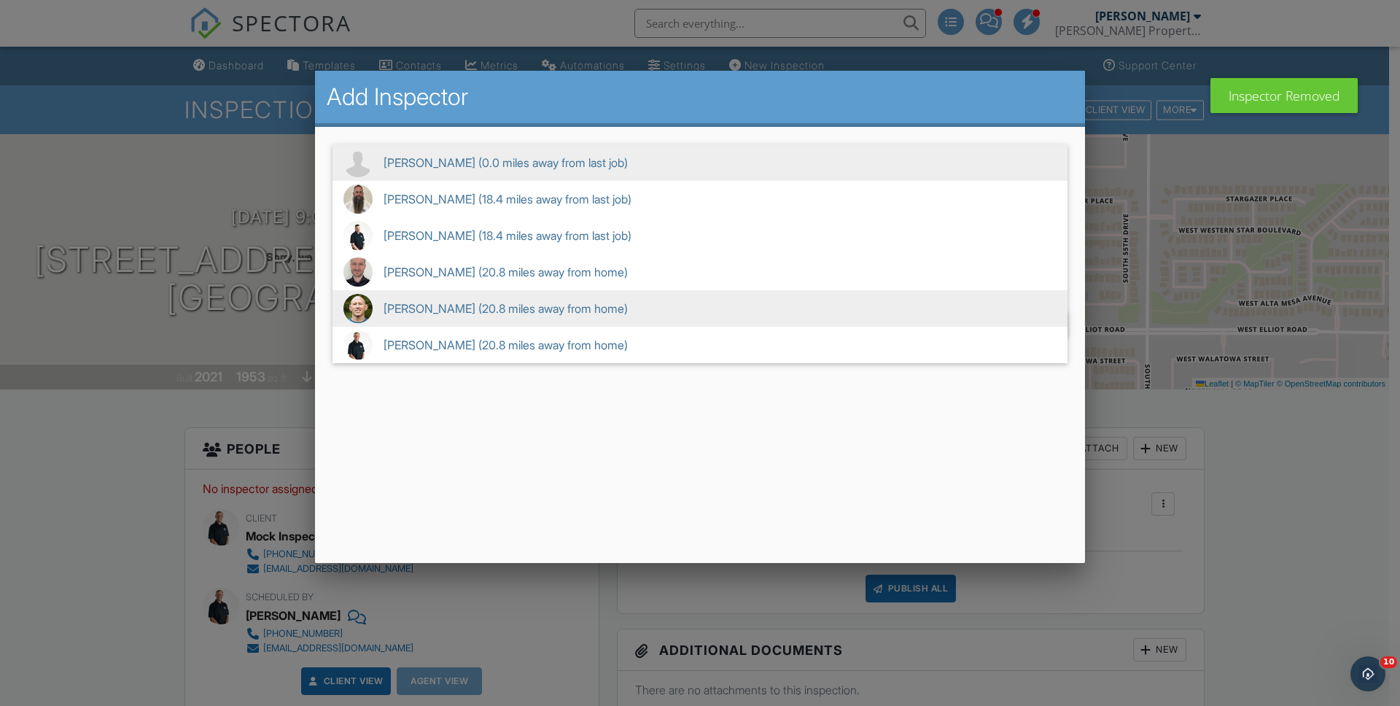
click at [558, 315] on span "Ben Davis (20.8 miles away from home)" at bounding box center [699, 308] width 735 height 36
type input "Ben Davis (20.8 miles away from home)"
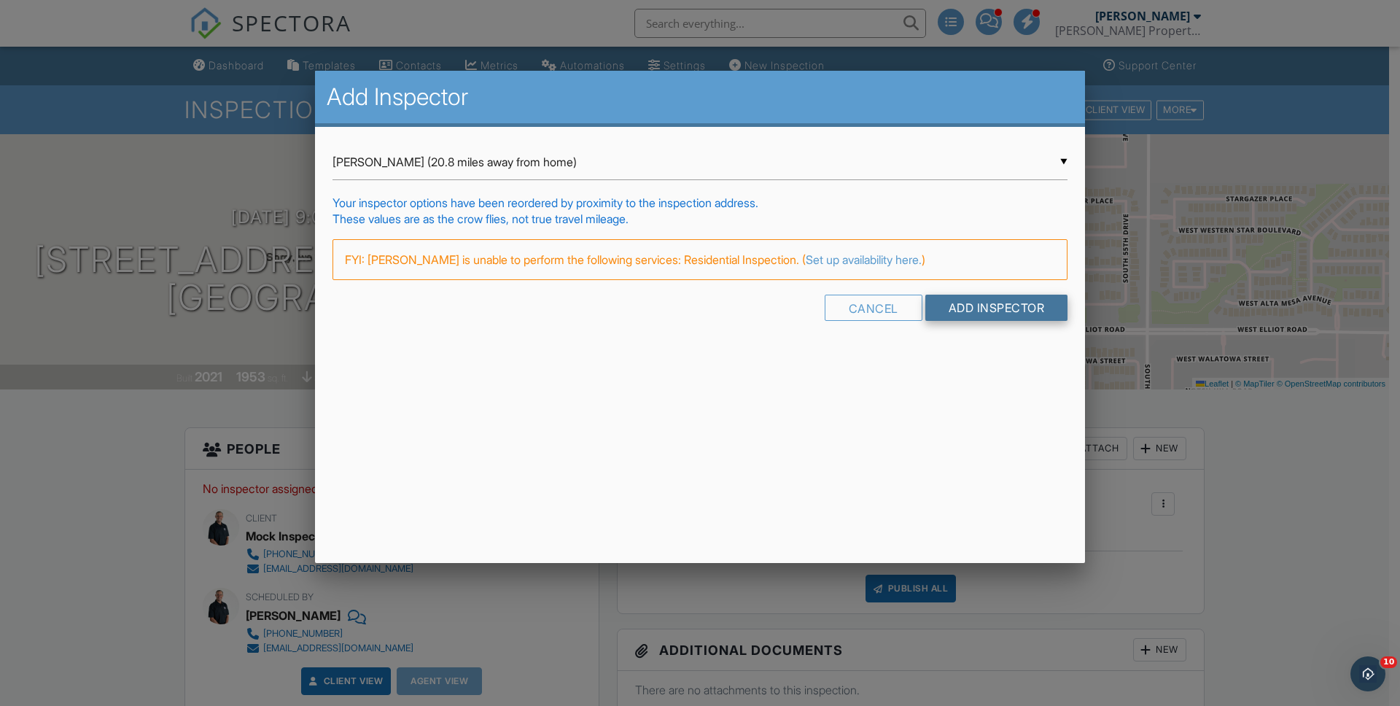
click at [959, 316] on input "Add Inspector" at bounding box center [996, 308] width 143 height 26
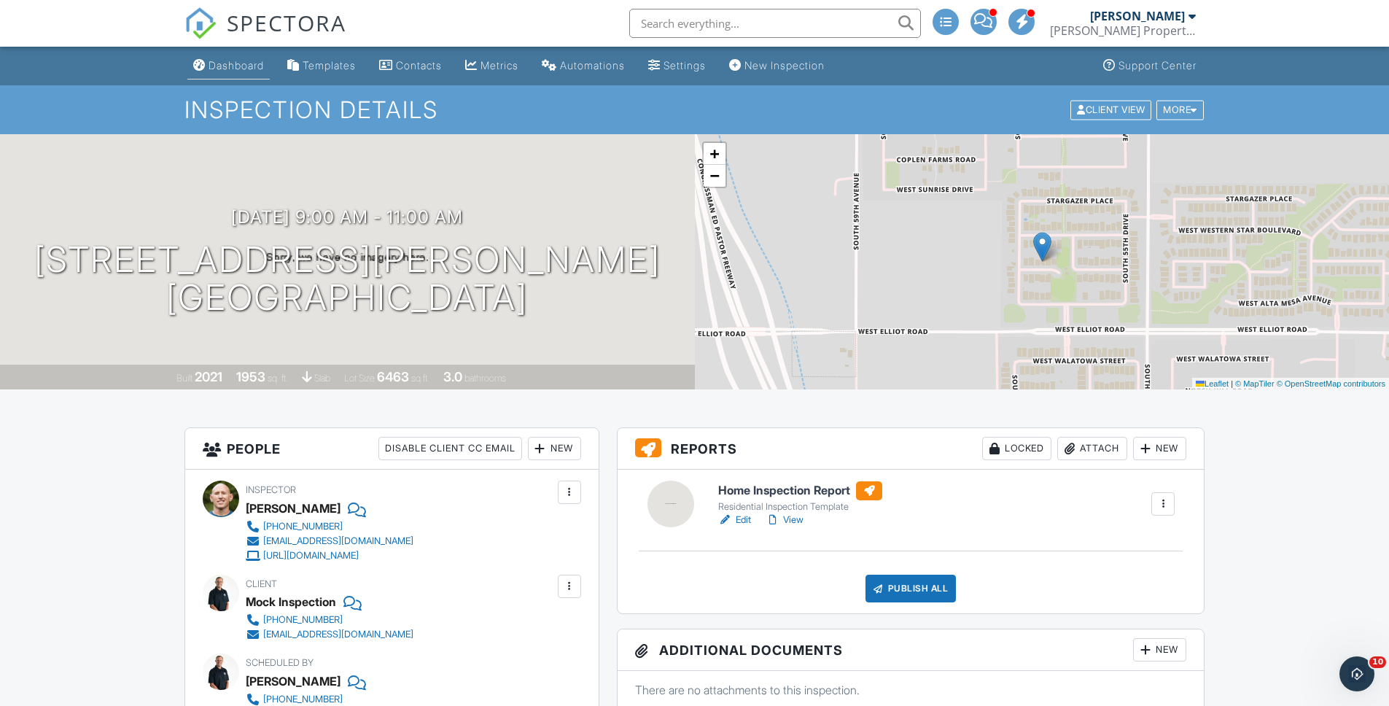
click at [252, 72] on link "Dashboard" at bounding box center [228, 65] width 82 height 27
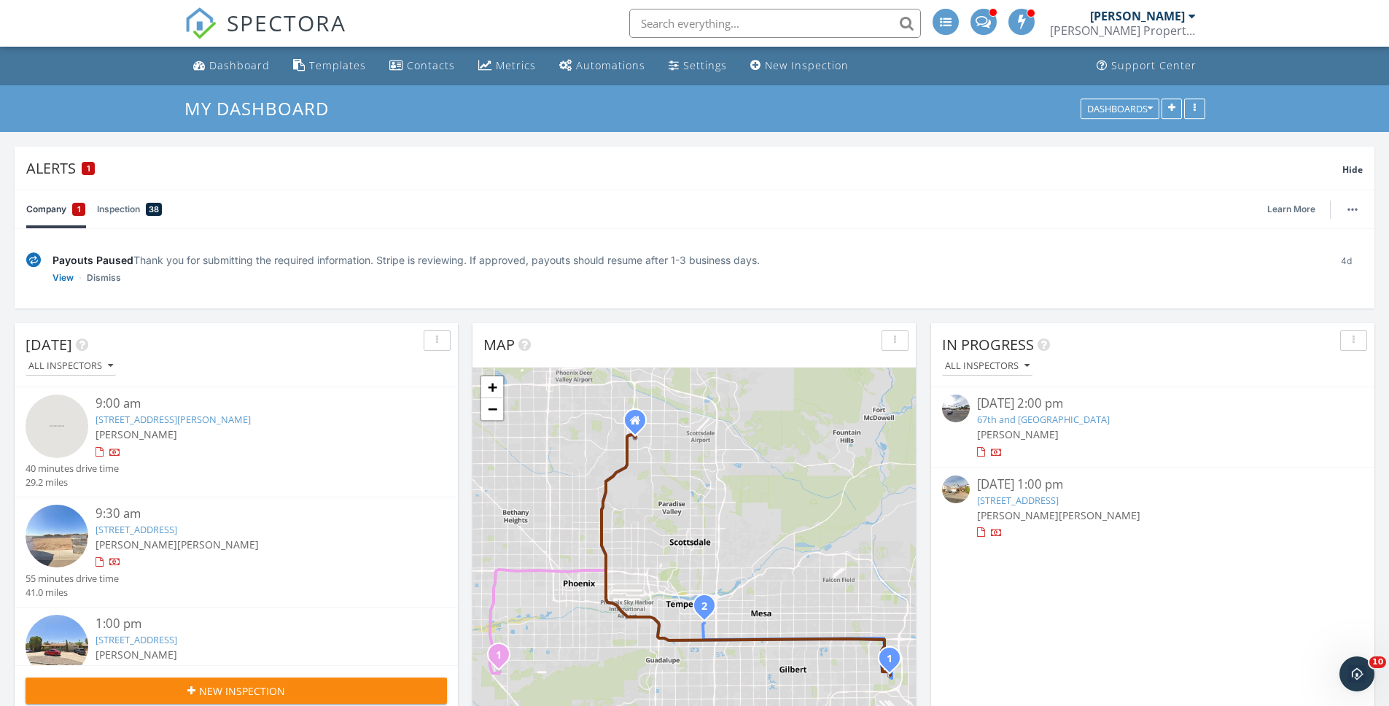
click at [1348, 257] on div "4d" at bounding box center [1346, 268] width 33 height 33
click at [55, 279] on link "View" at bounding box center [62, 277] width 21 height 15
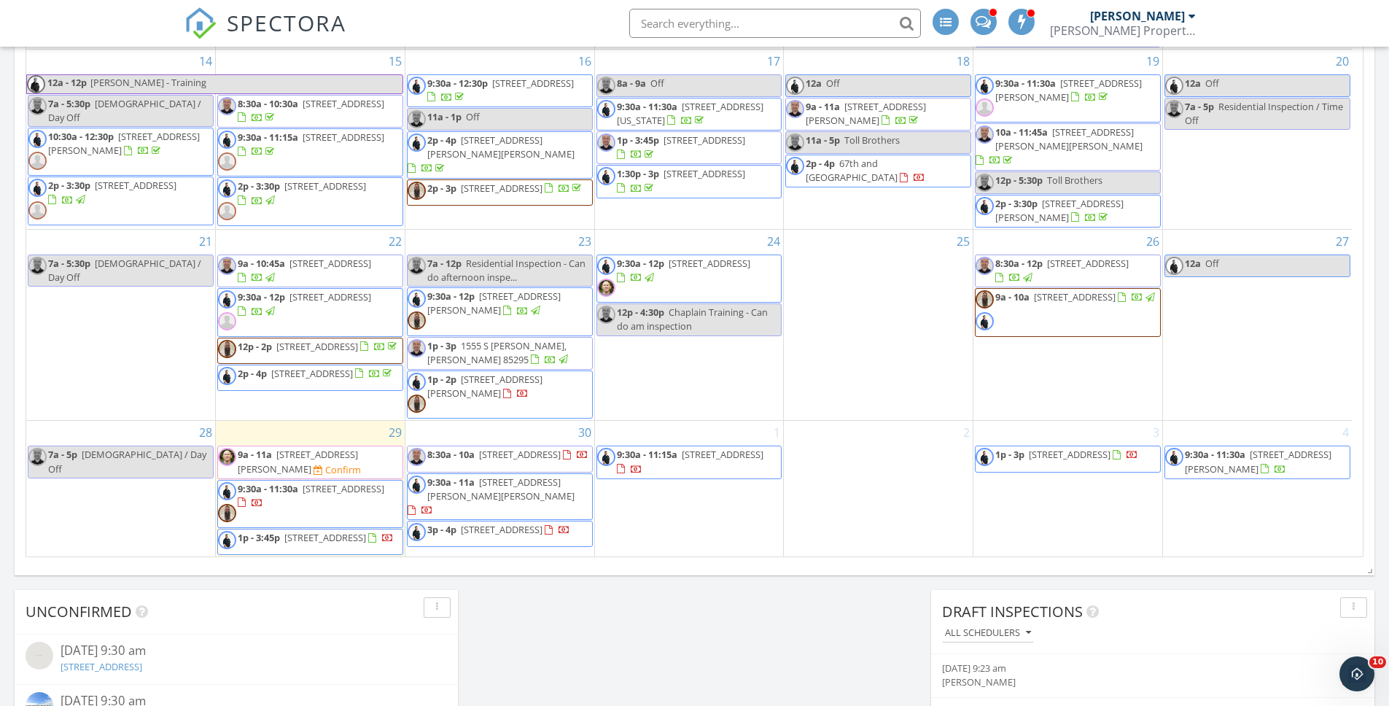
scroll to position [903, 0]
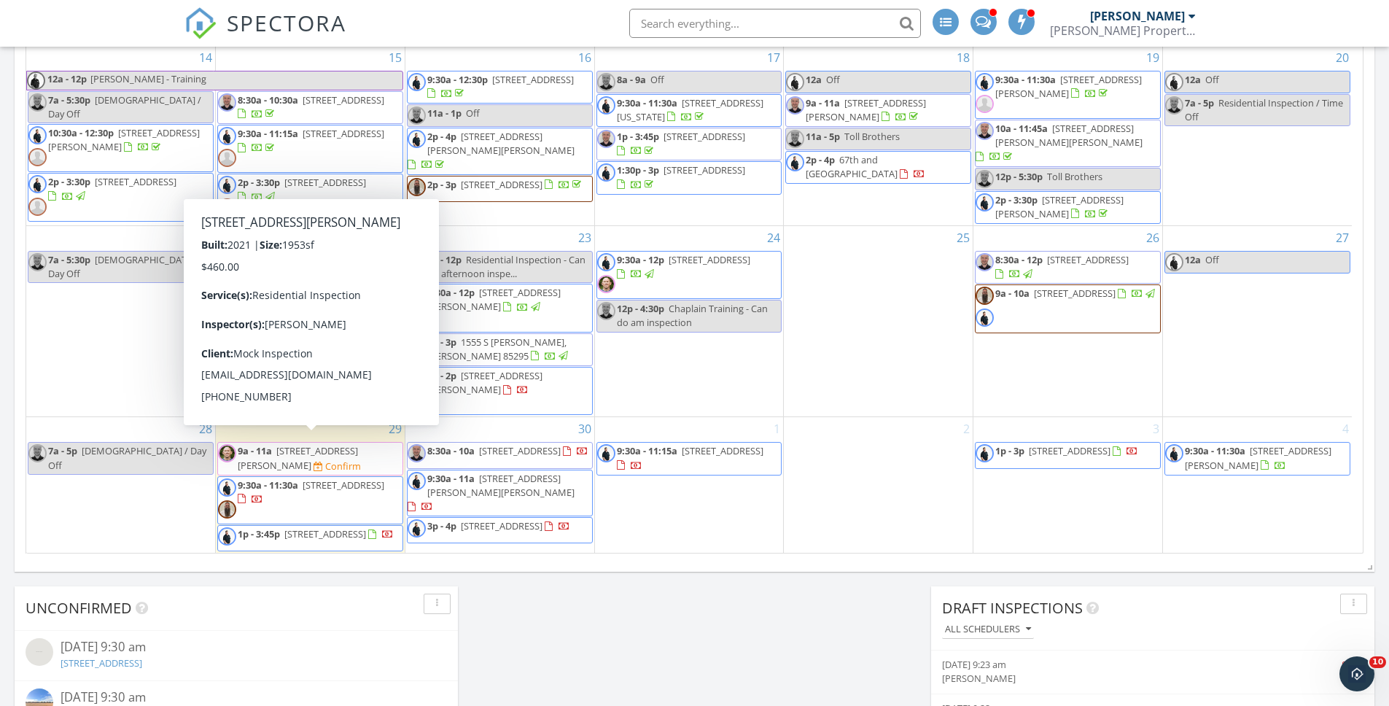
click at [293, 456] on span "[STREET_ADDRESS][PERSON_NAME]" at bounding box center [298, 457] width 120 height 27
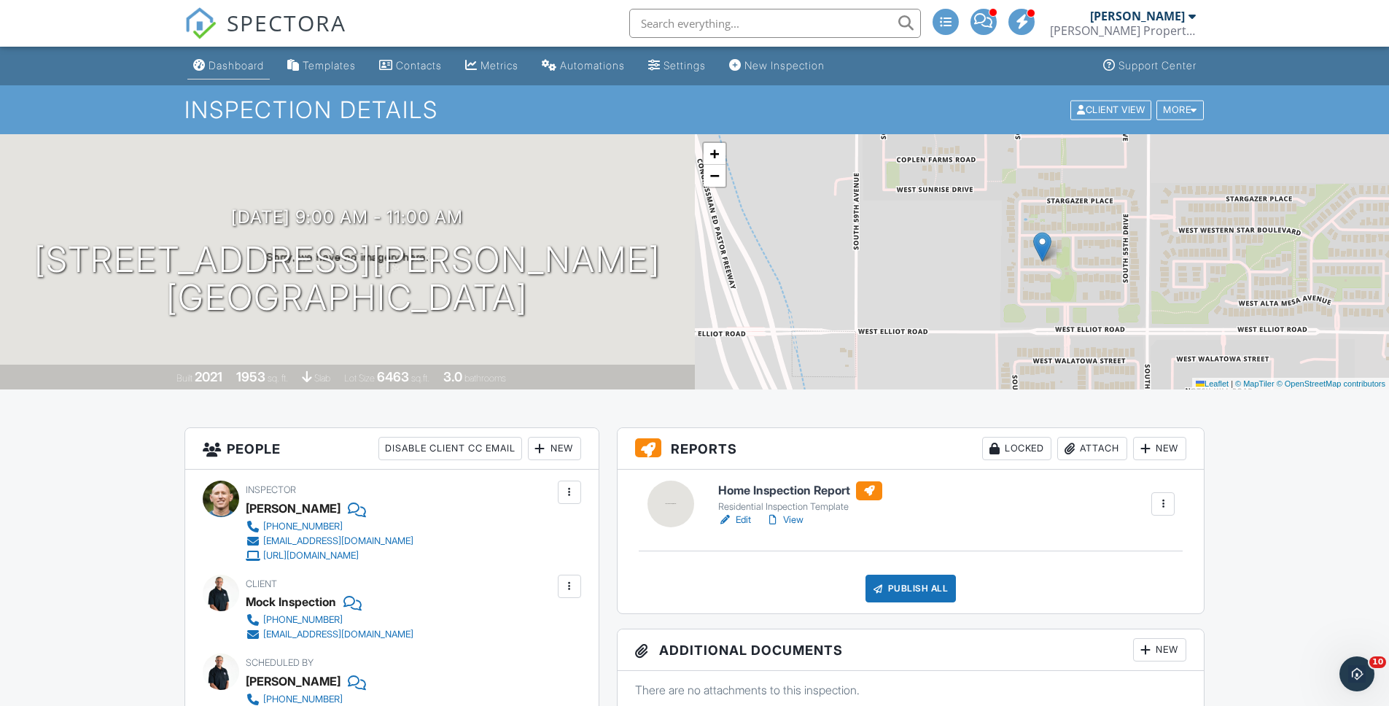
click at [232, 74] on link "Dashboard" at bounding box center [228, 65] width 82 height 27
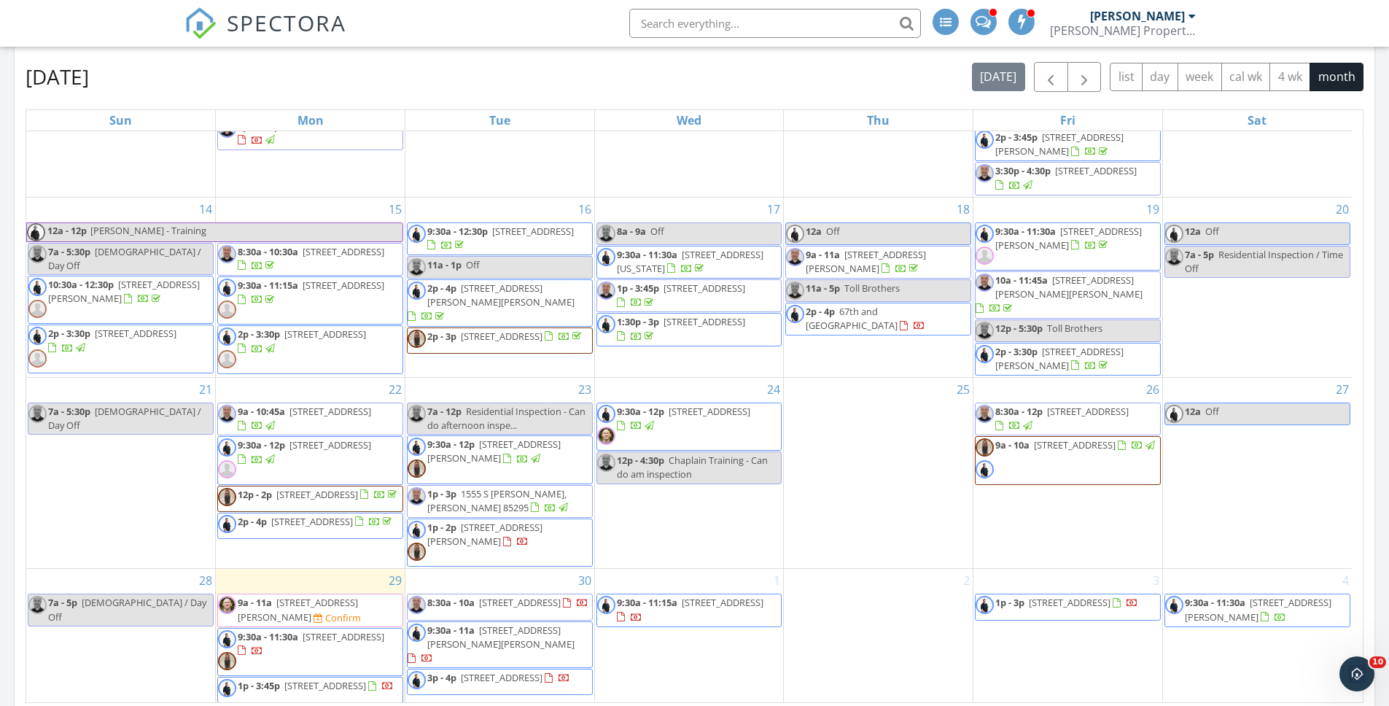
scroll to position [754, 0]
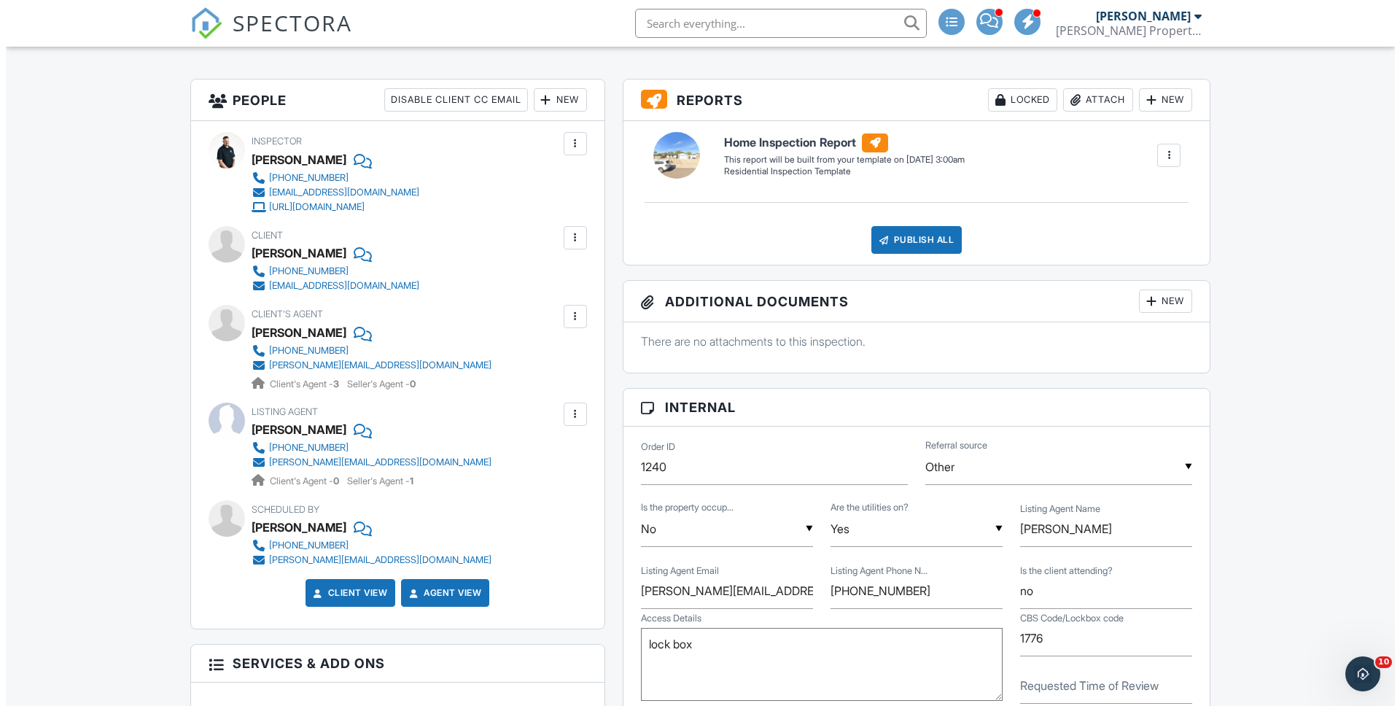
scroll to position [335, 0]
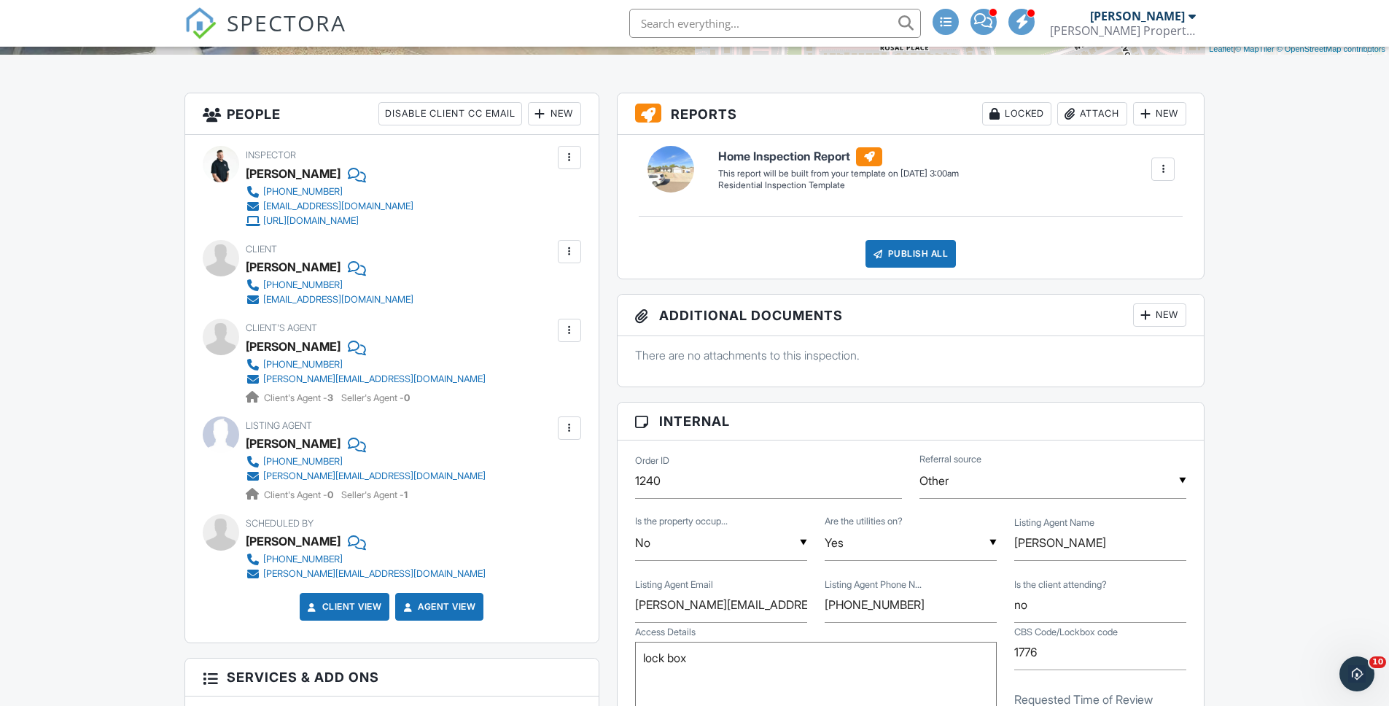
click at [543, 111] on div at bounding box center [540, 113] width 15 height 15
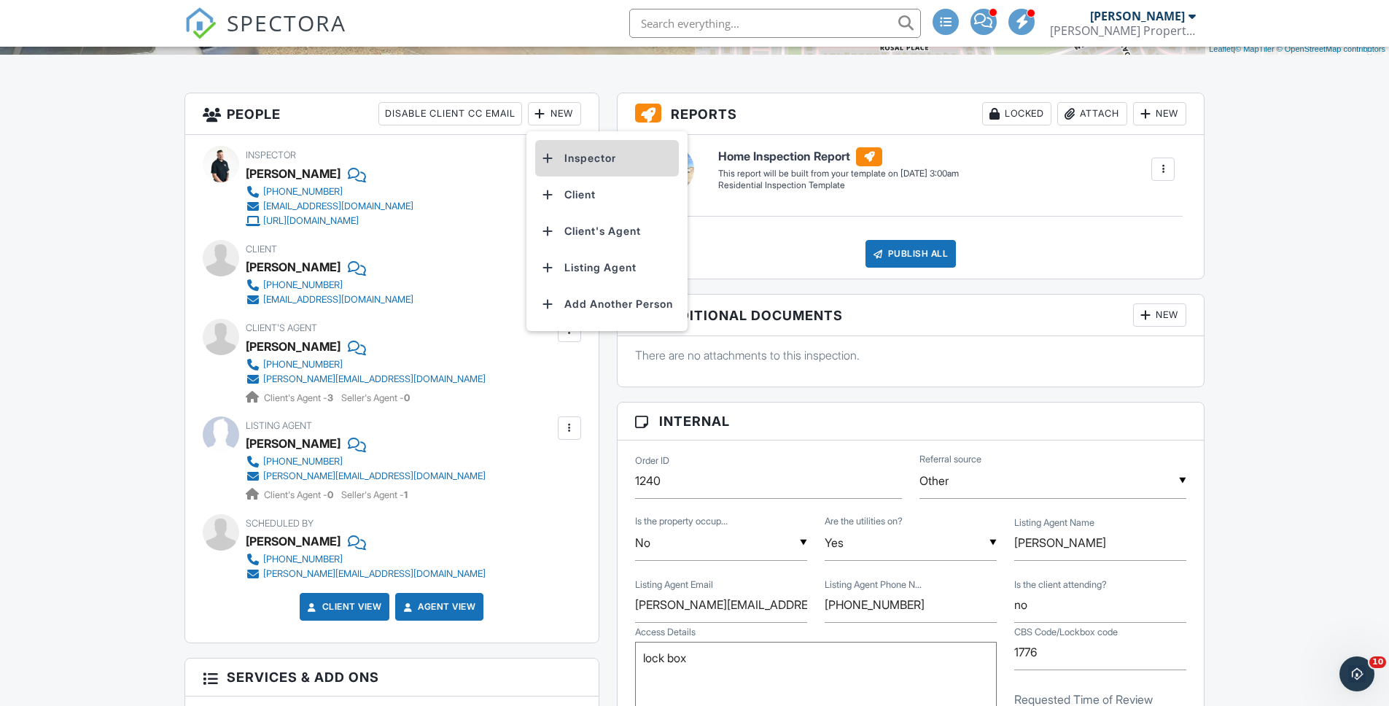
click at [568, 152] on li "Inspector" at bounding box center [607, 158] width 144 height 36
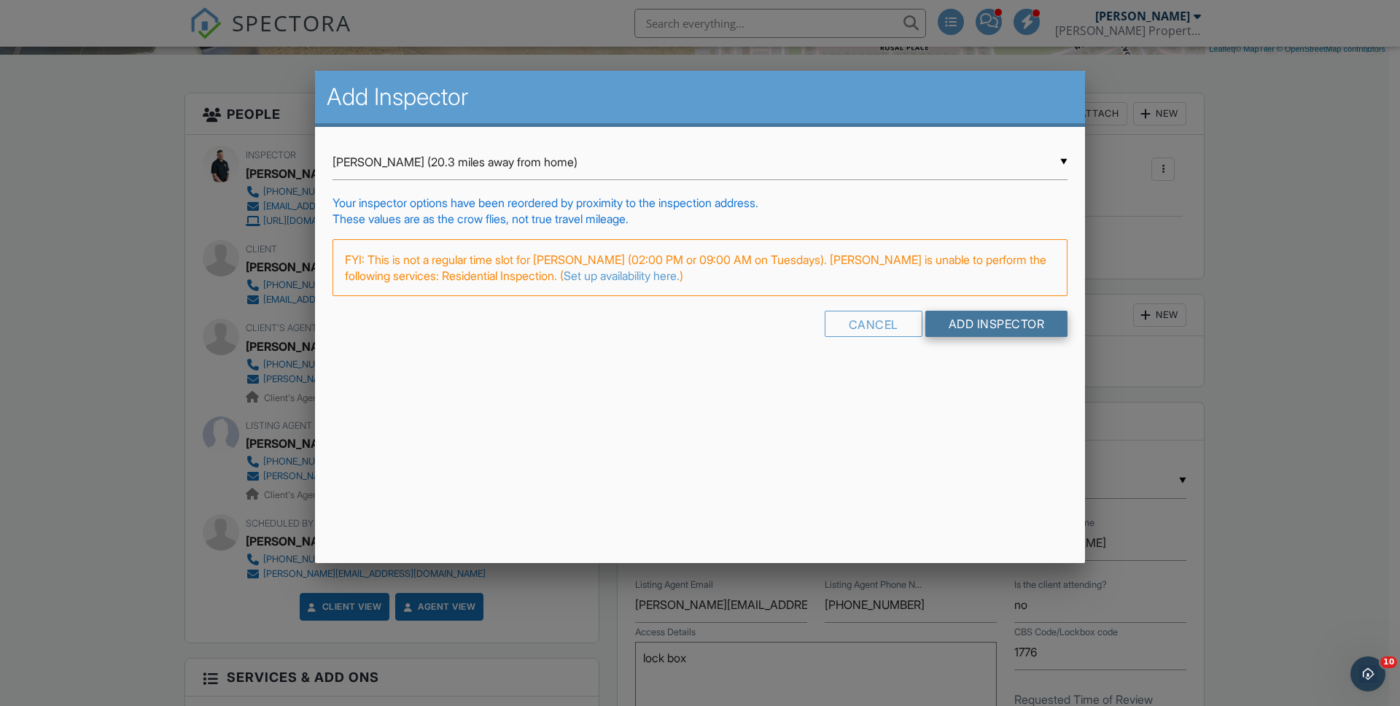
click at [1010, 330] on input "Add Inspector" at bounding box center [996, 324] width 143 height 26
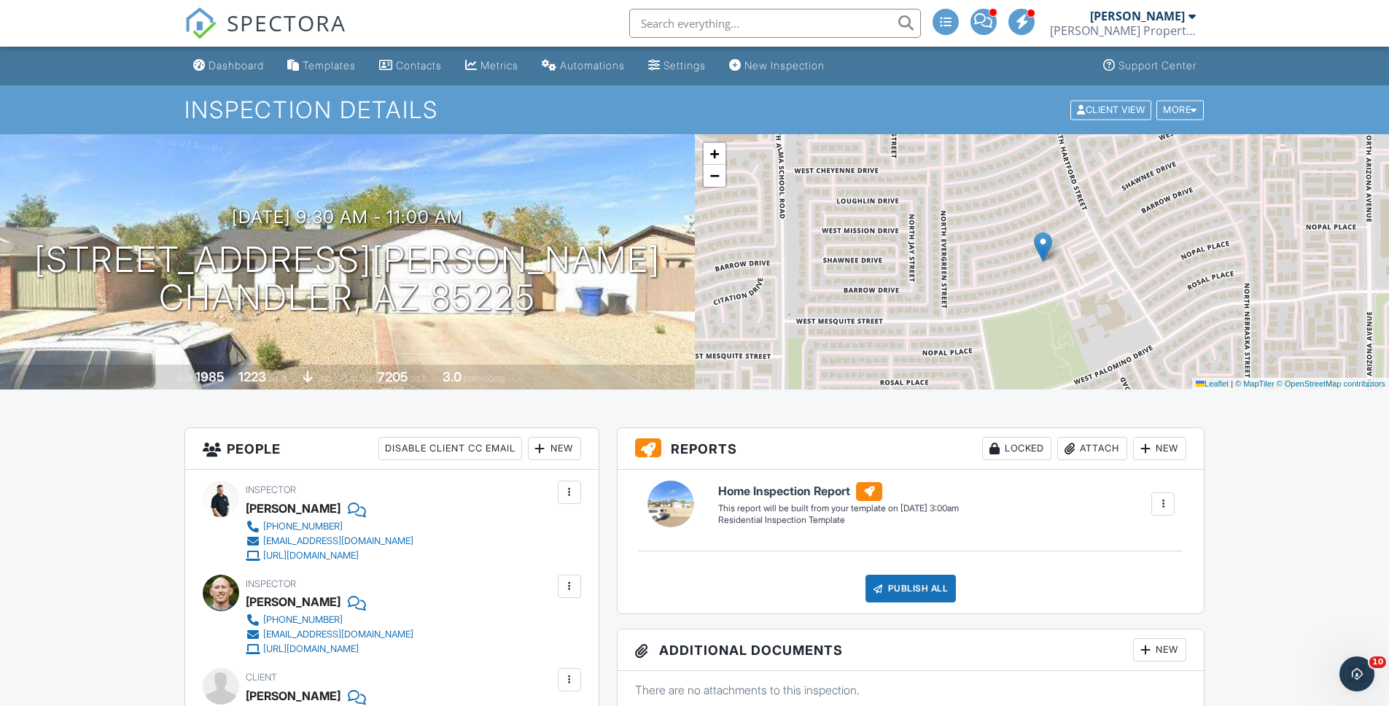
click at [220, 74] on link "Dashboard" at bounding box center [228, 65] width 82 height 27
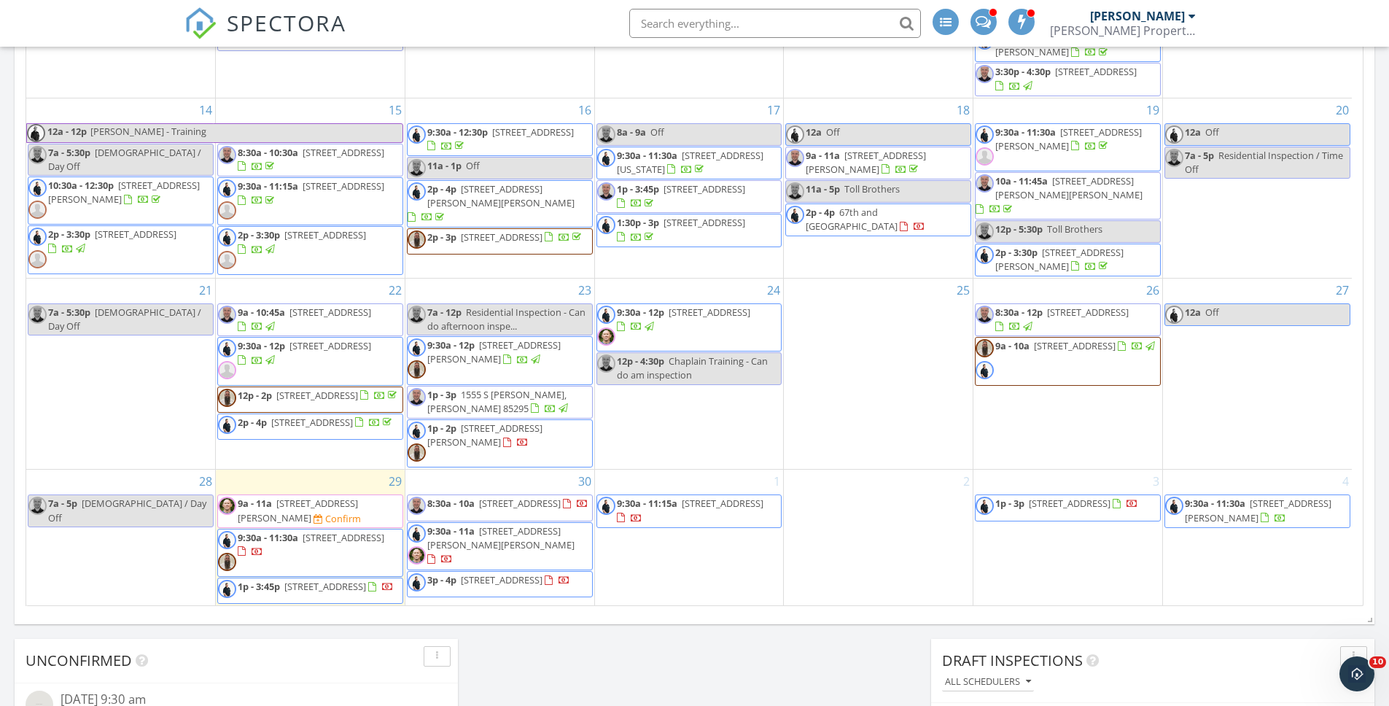
scroll to position [852, 0]
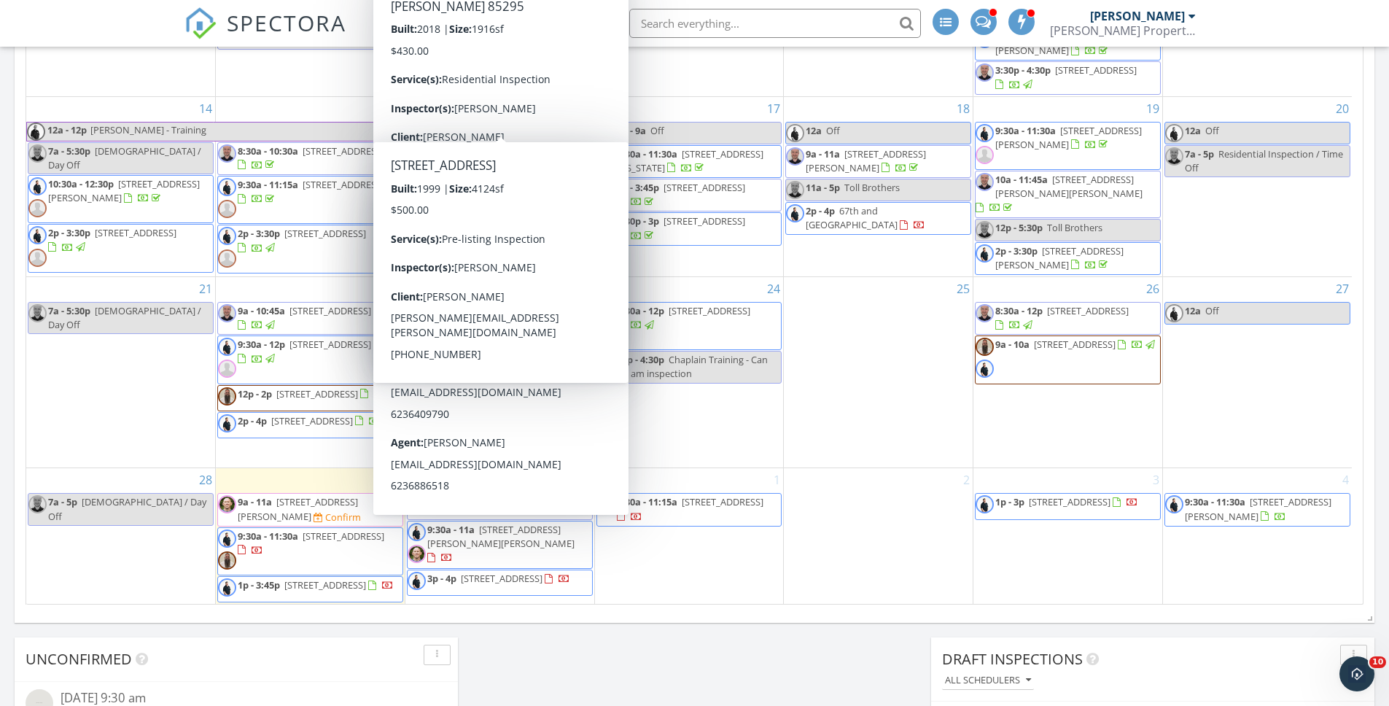
click at [890, 413] on div "25" at bounding box center [878, 372] width 189 height 190
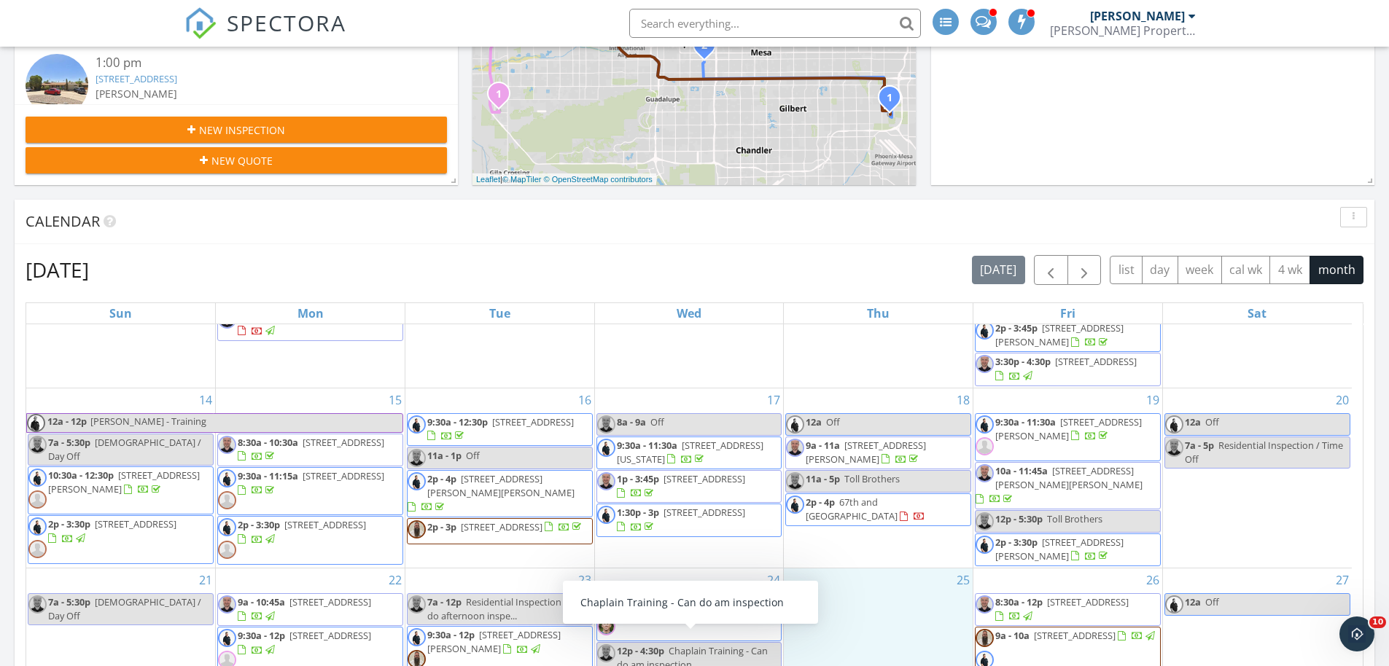
scroll to position [542, 0]
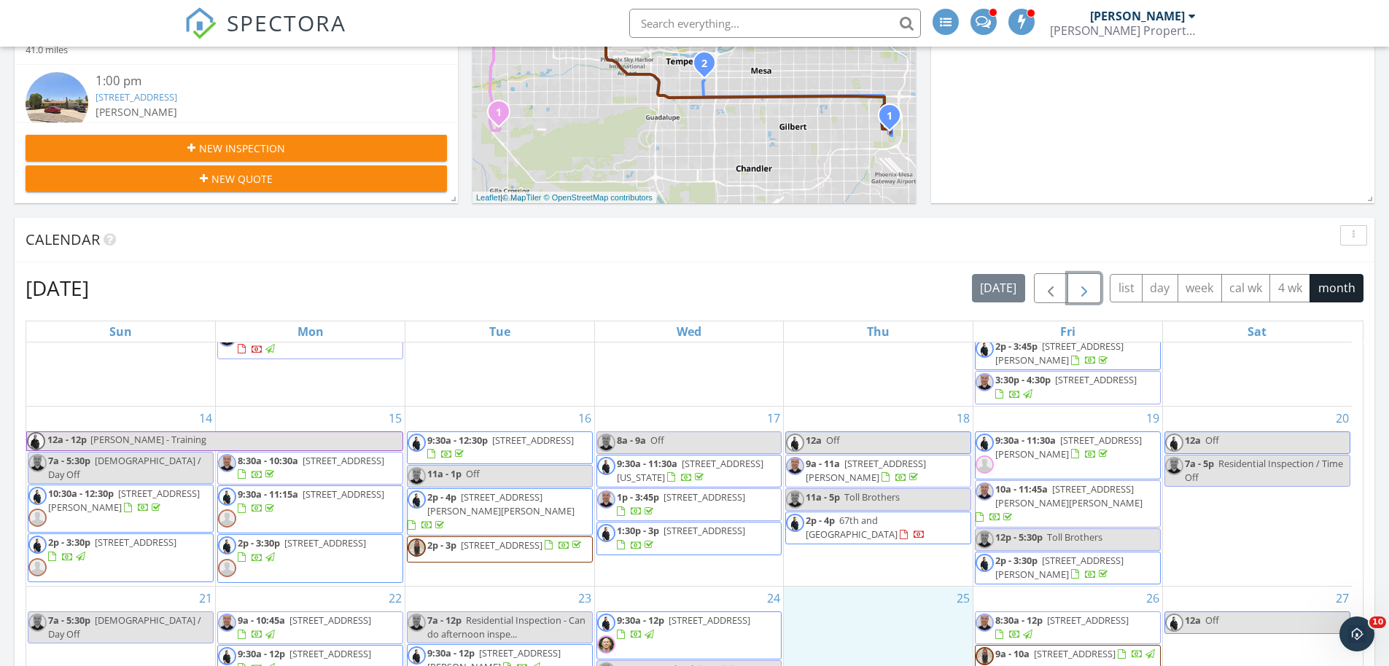
click at [1081, 294] on span "button" at bounding box center [1083, 288] width 17 height 17
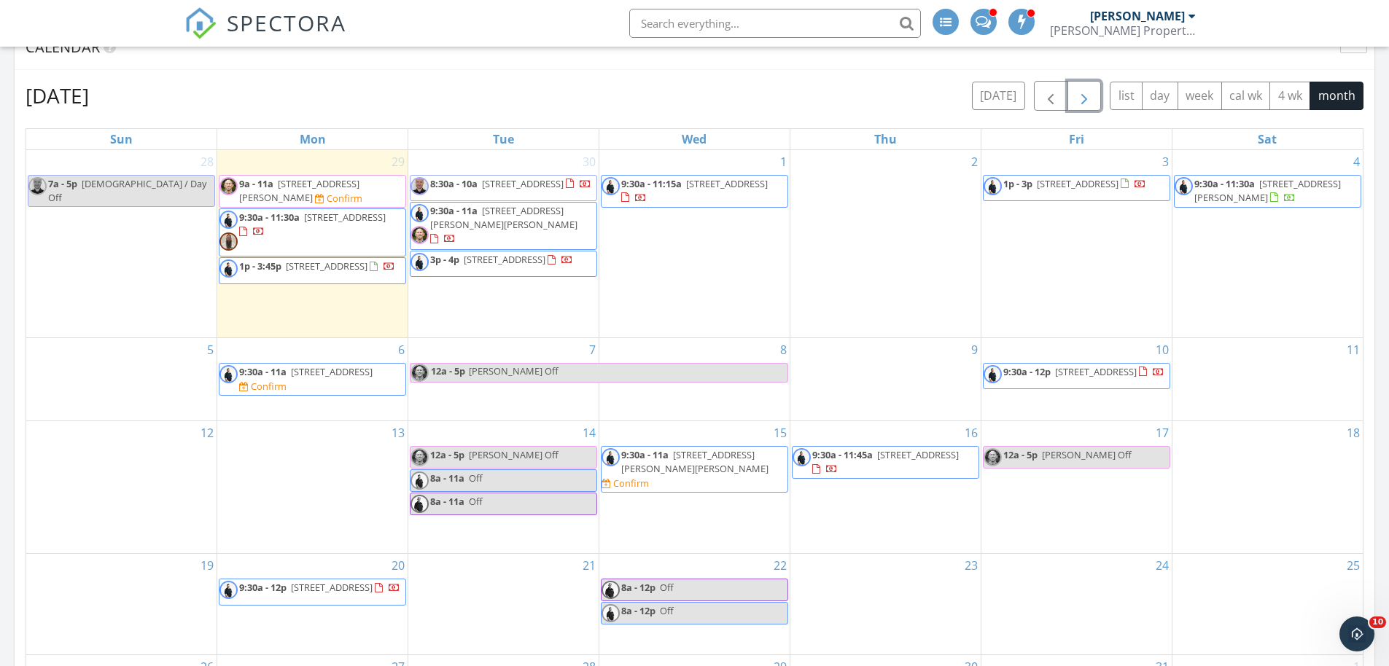
scroll to position [741, 0]
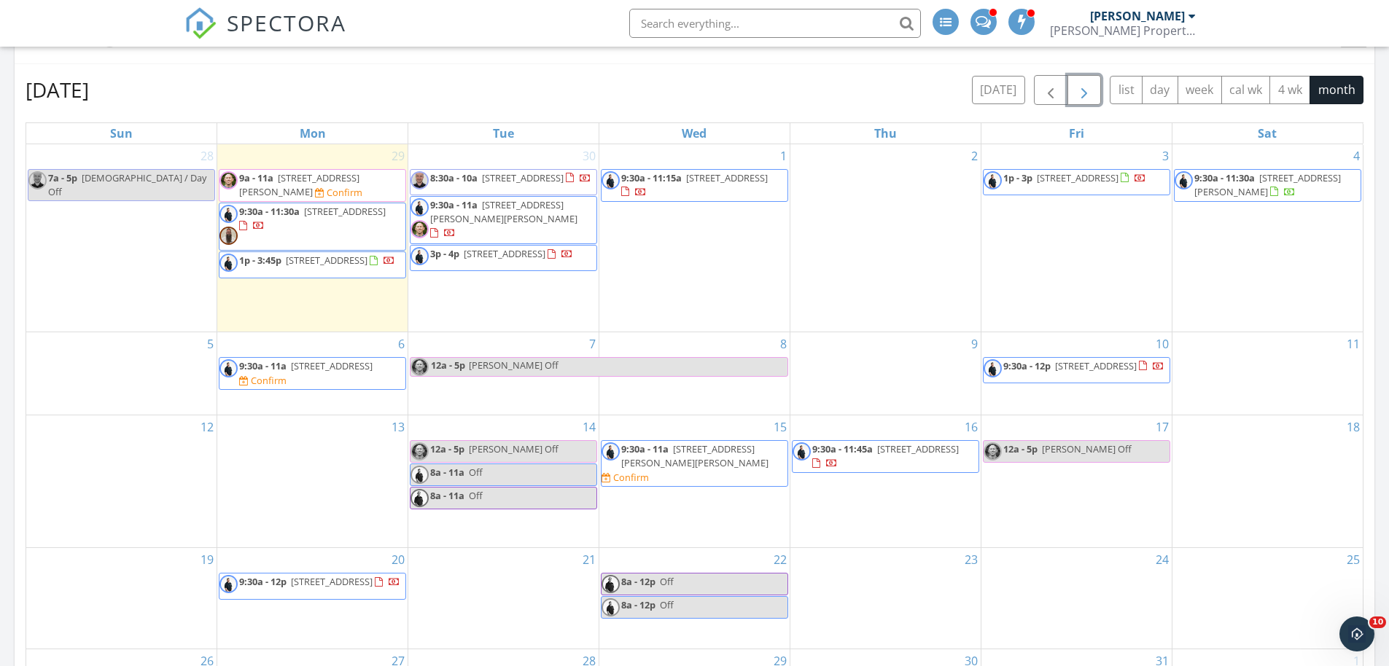
click at [328, 262] on span "1835 E Palmcroft Dr, Tempe 85282" at bounding box center [327, 260] width 82 height 13
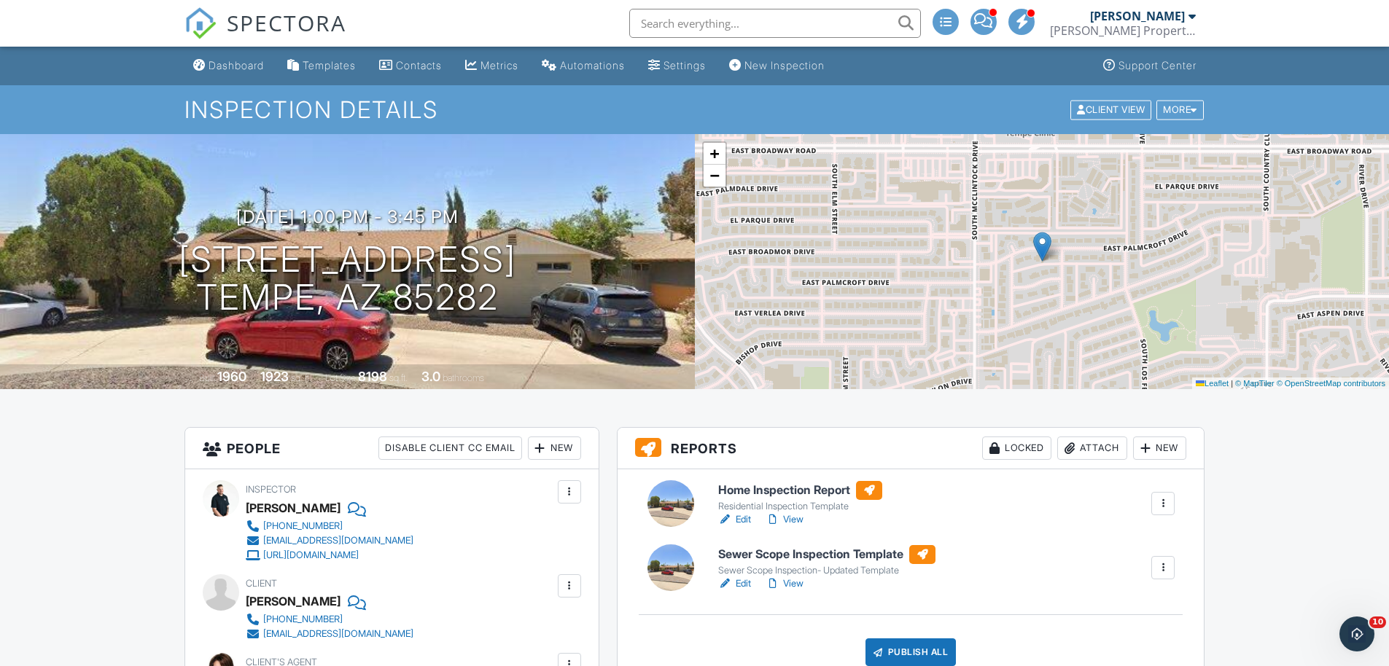
click at [564, 437] on div "New" at bounding box center [554, 448] width 53 height 23
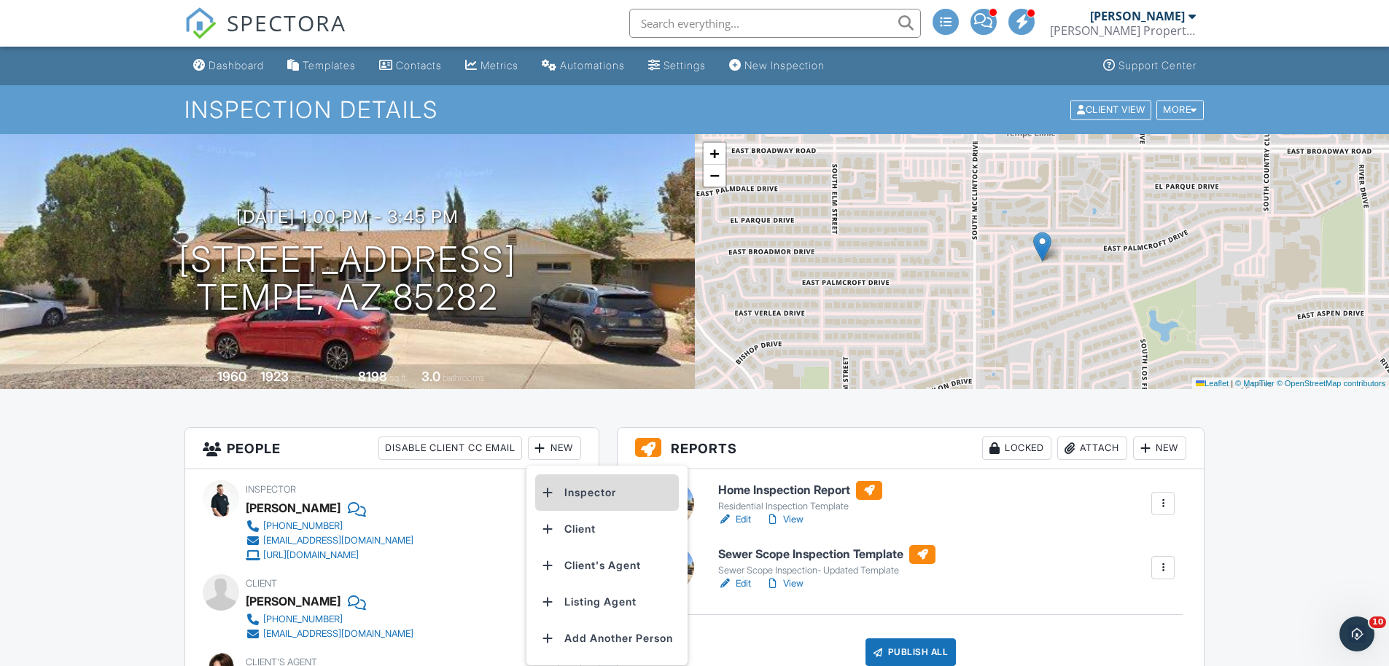
click at [583, 488] on li "Inspector" at bounding box center [607, 493] width 144 height 36
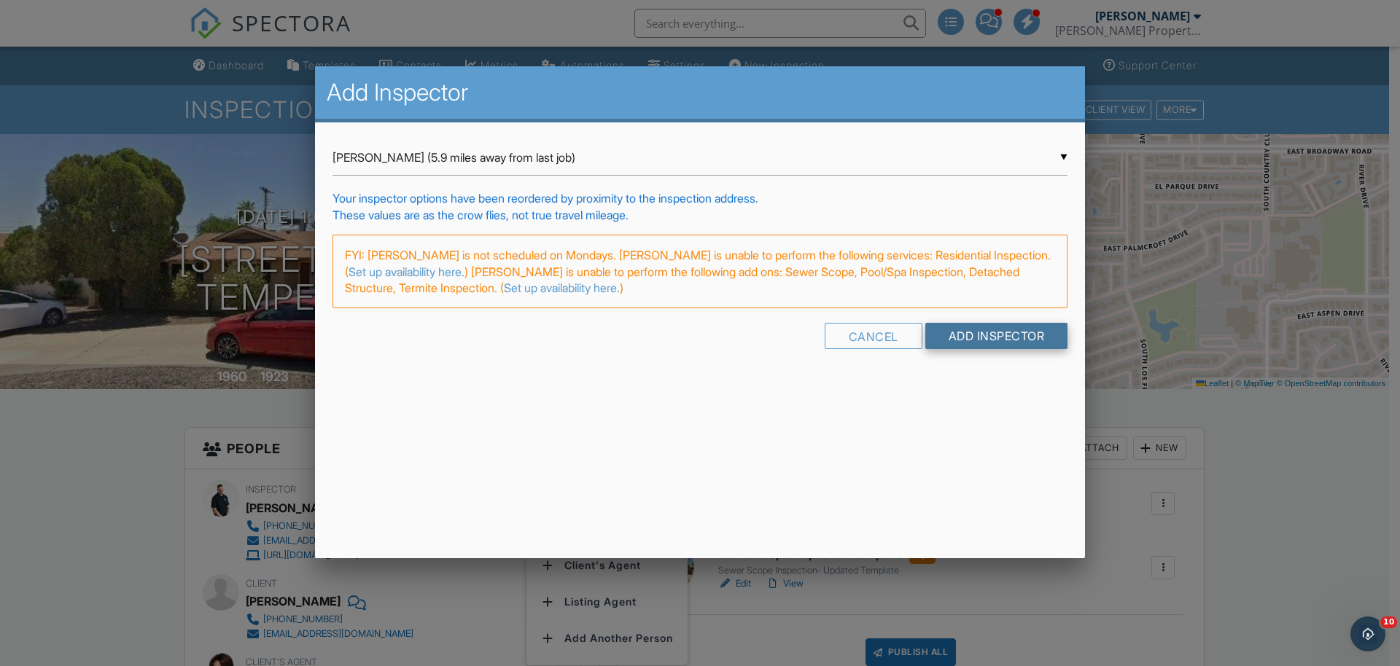
click at [976, 333] on input "Add Inspector" at bounding box center [996, 336] width 143 height 26
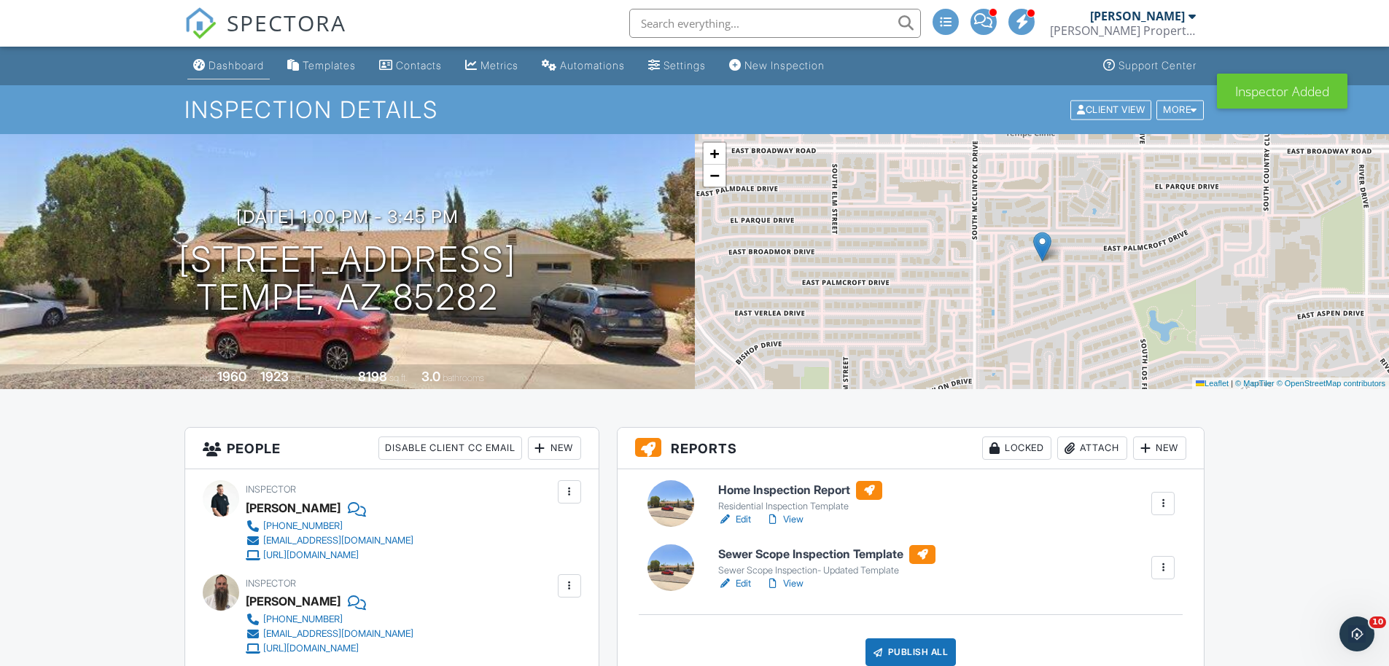
click at [249, 71] on link "Dashboard" at bounding box center [228, 65] width 82 height 27
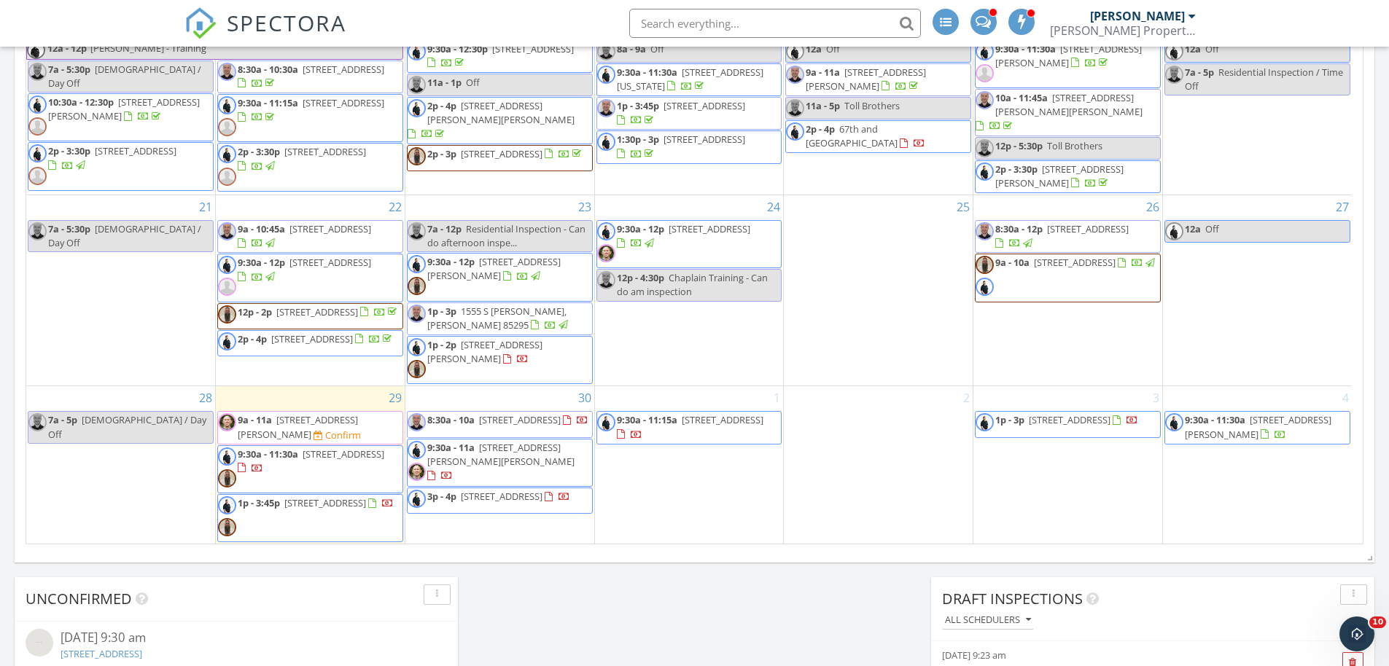
scroll to position [916, 0]
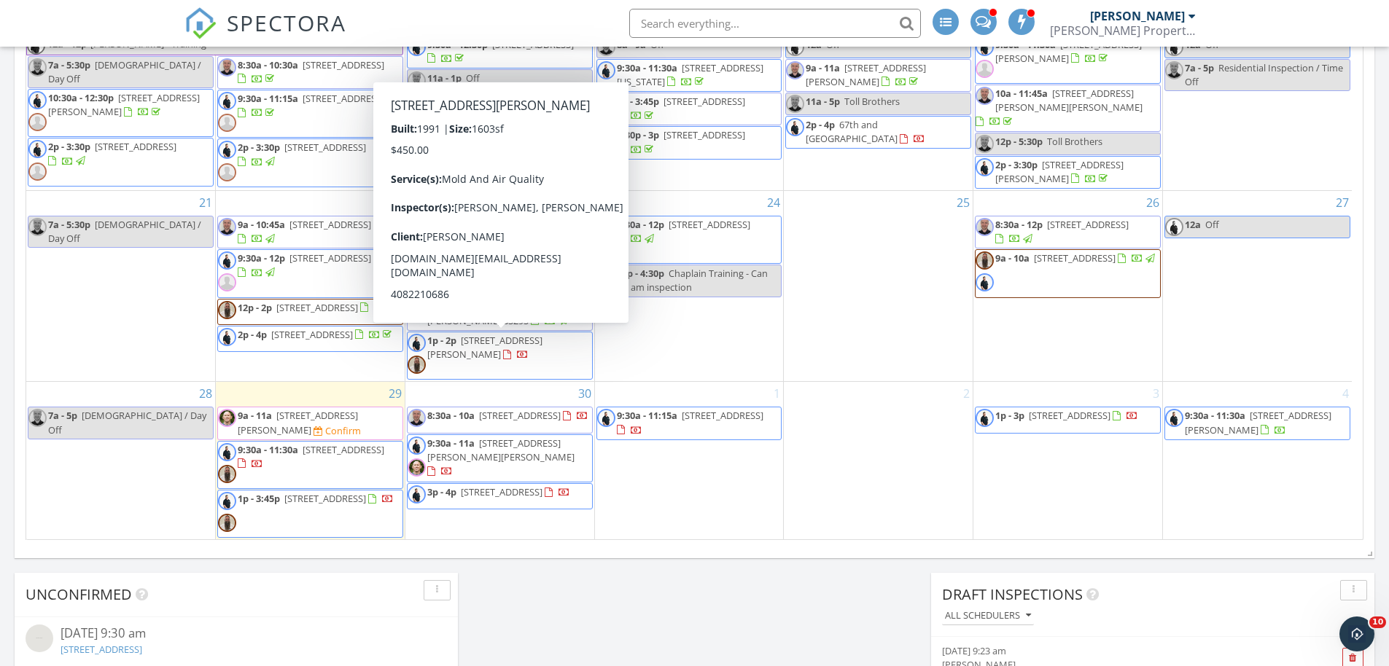
click at [549, 361] on span "1p - 2p 1434 E Mineral Rd, Gilbert 85234" at bounding box center [500, 356] width 184 height 44
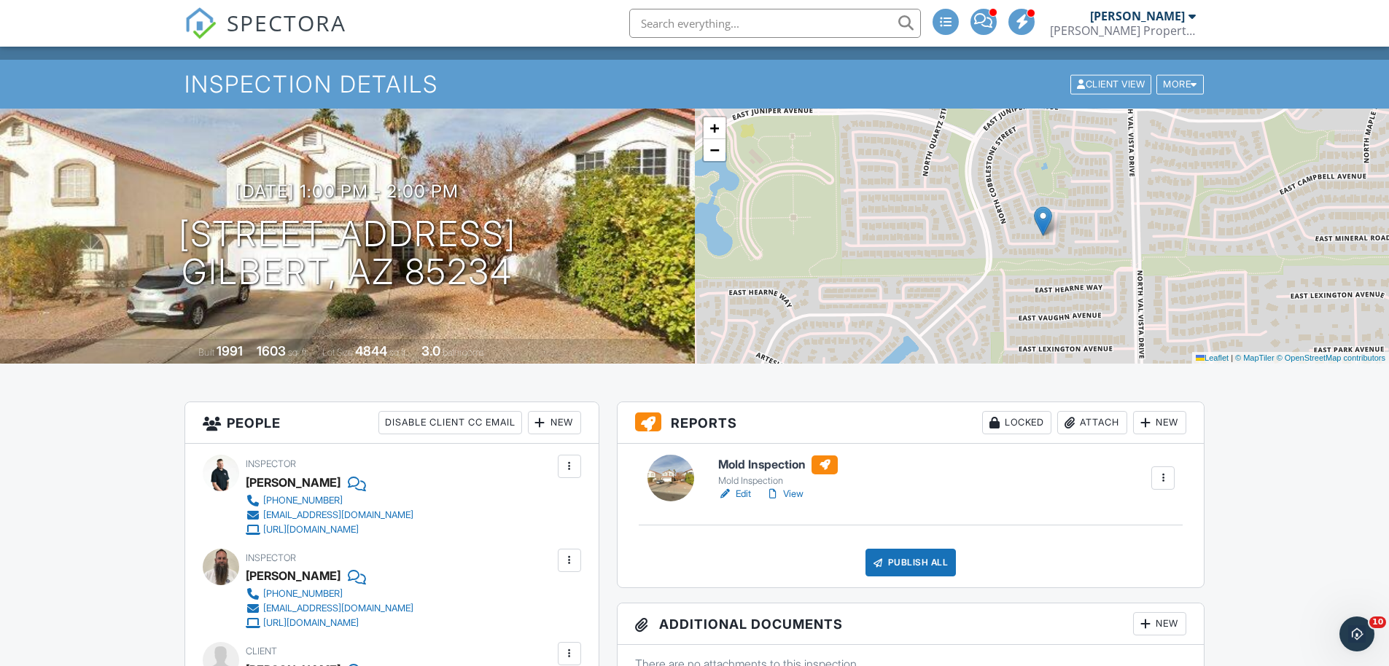
scroll to position [10, 0]
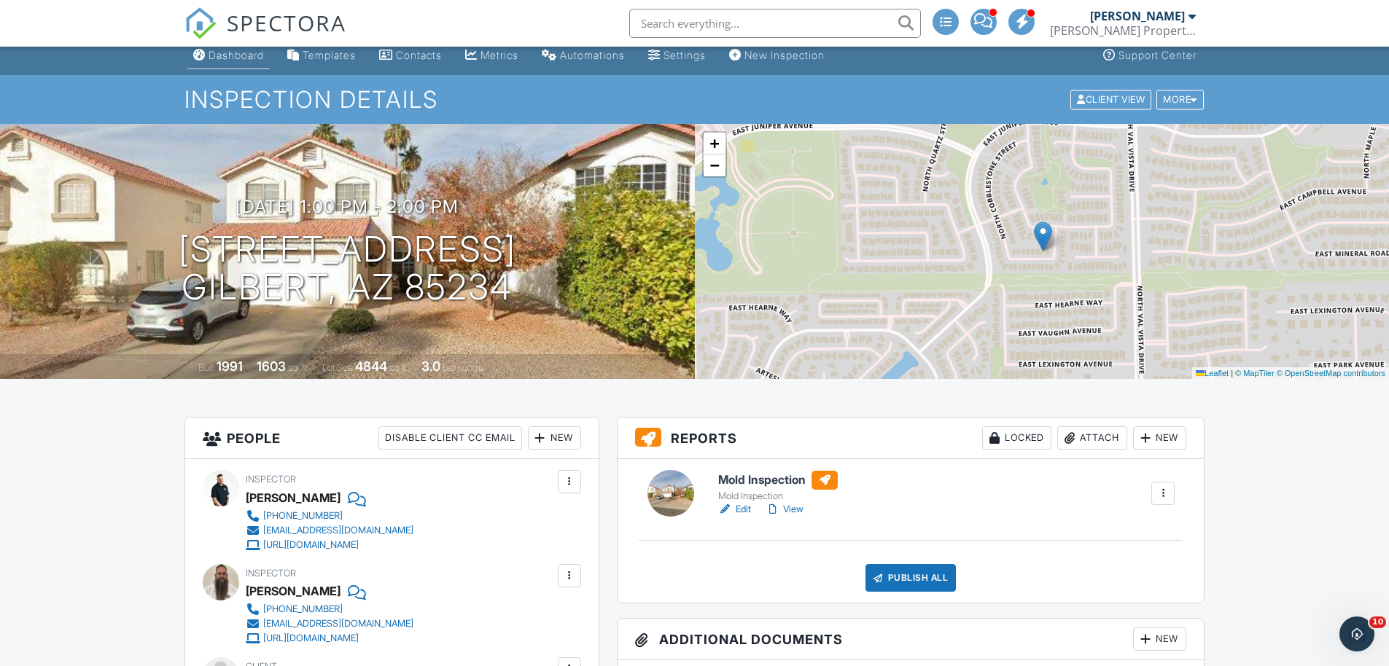
click at [251, 58] on div "Dashboard" at bounding box center [236, 55] width 55 height 12
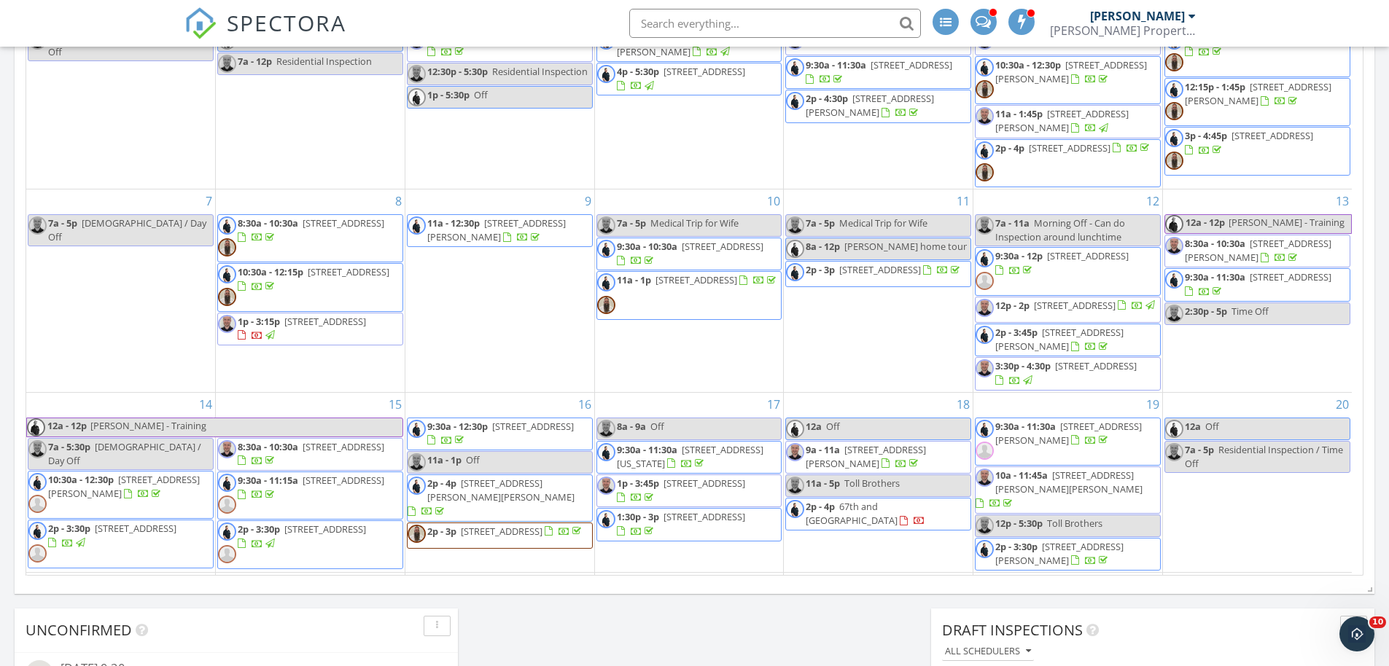
scroll to position [443, 0]
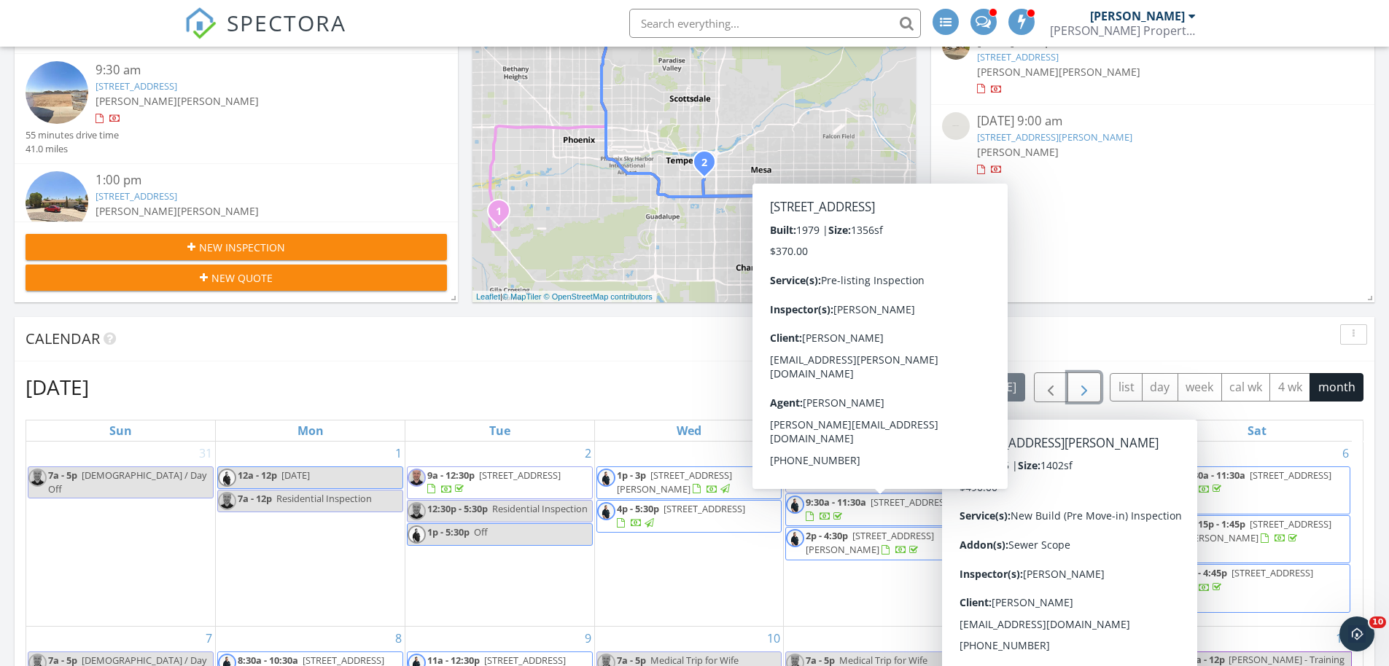
click at [1078, 380] on span "button" at bounding box center [1083, 387] width 17 height 17
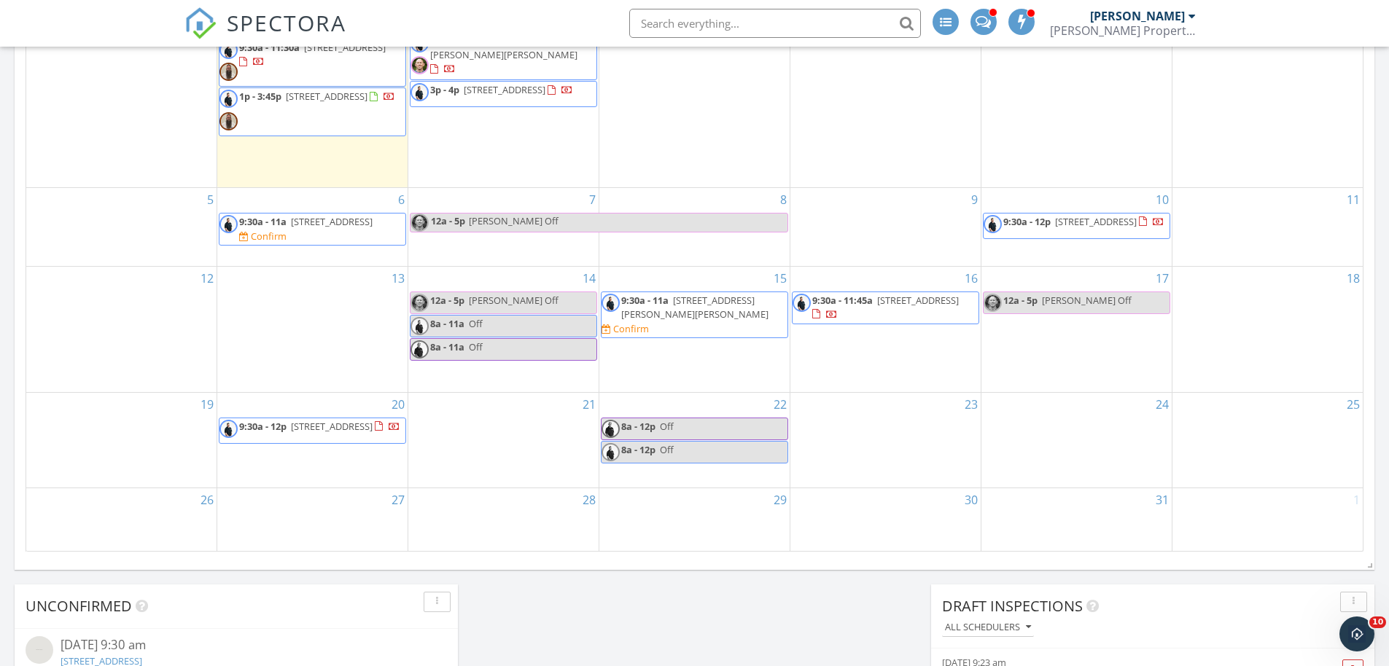
scroll to position [435, 0]
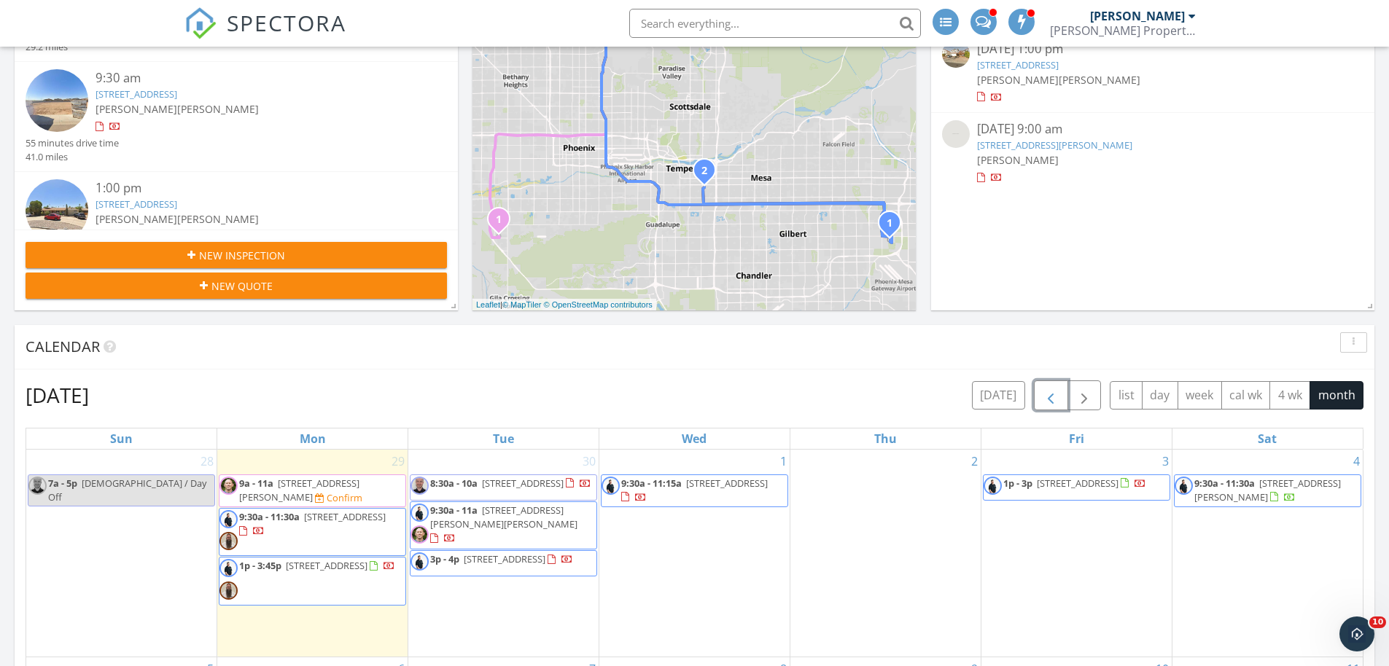
click at [1045, 404] on span "button" at bounding box center [1050, 395] width 17 height 17
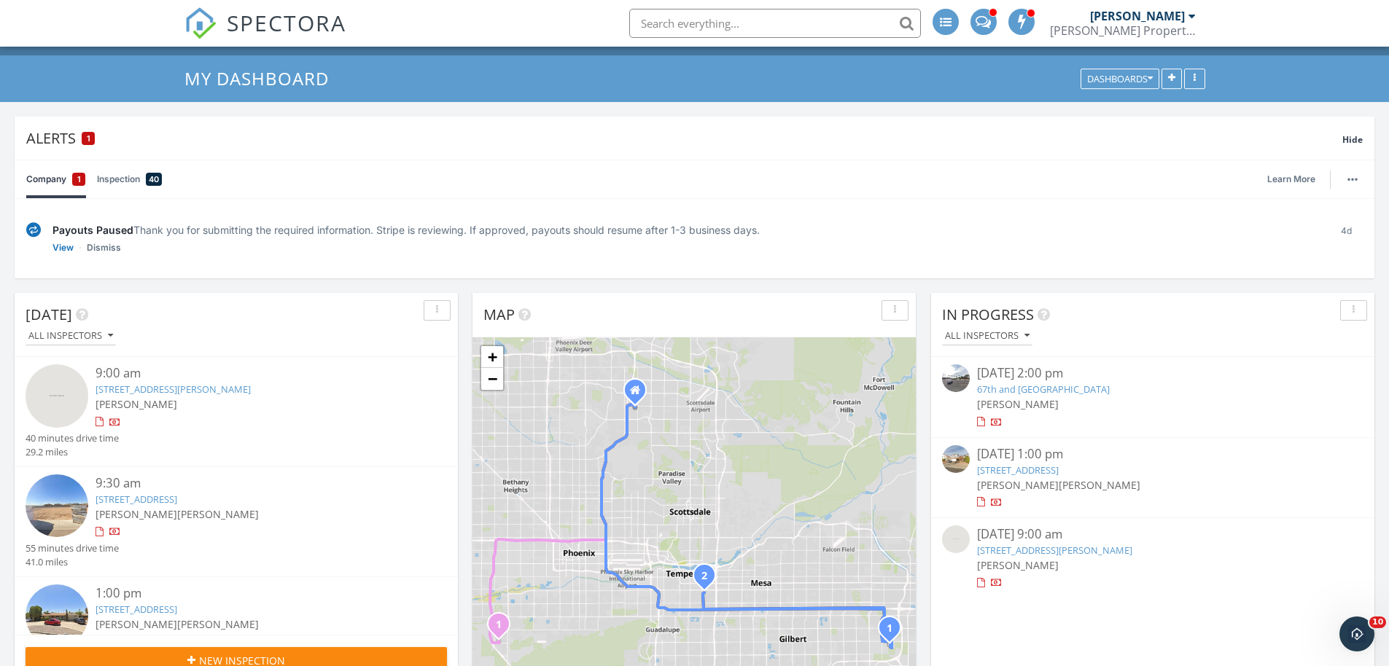
scroll to position [0, 0]
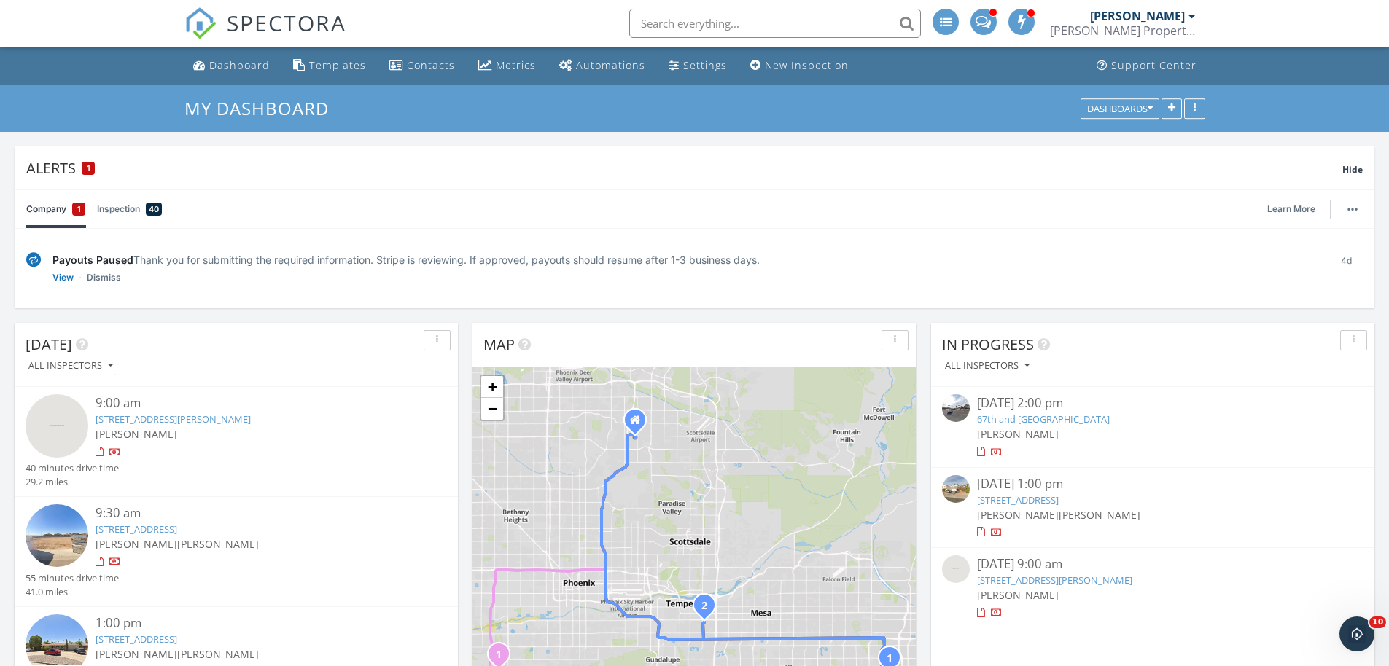
click at [697, 65] on div "Settings" at bounding box center [705, 65] width 44 height 14
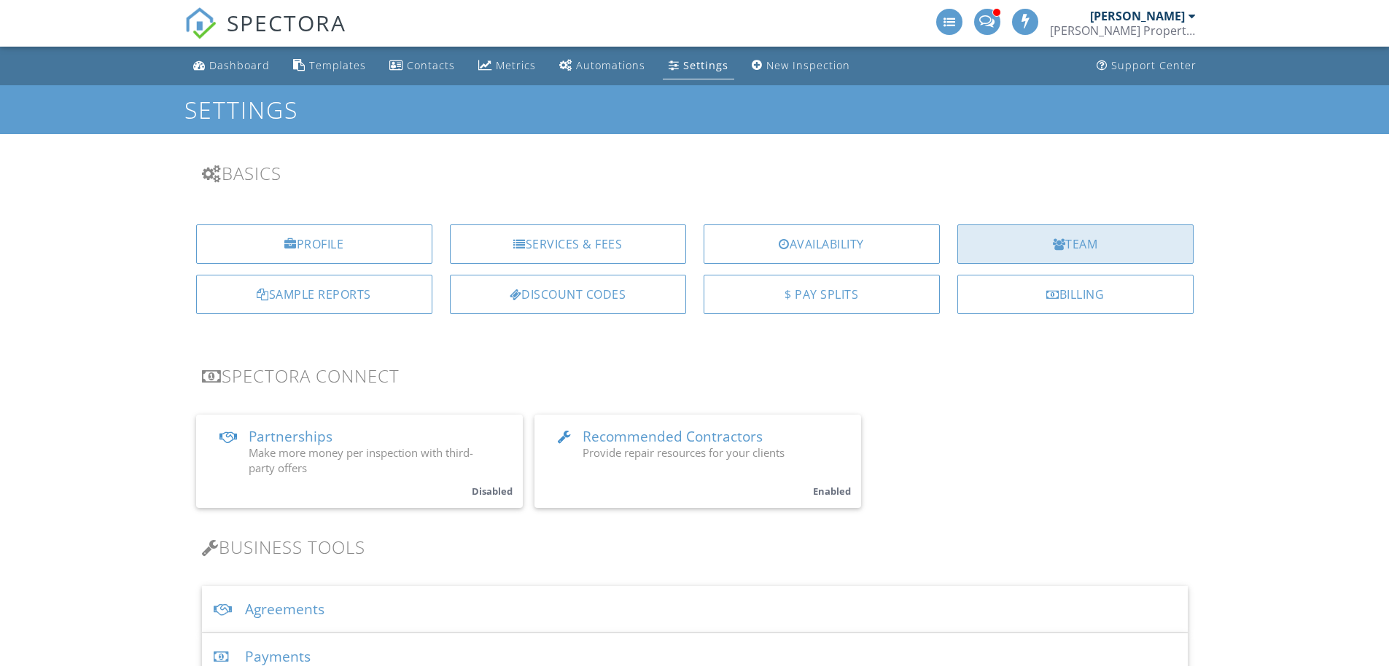
click at [1126, 240] on div "Team" at bounding box center [1075, 244] width 236 height 39
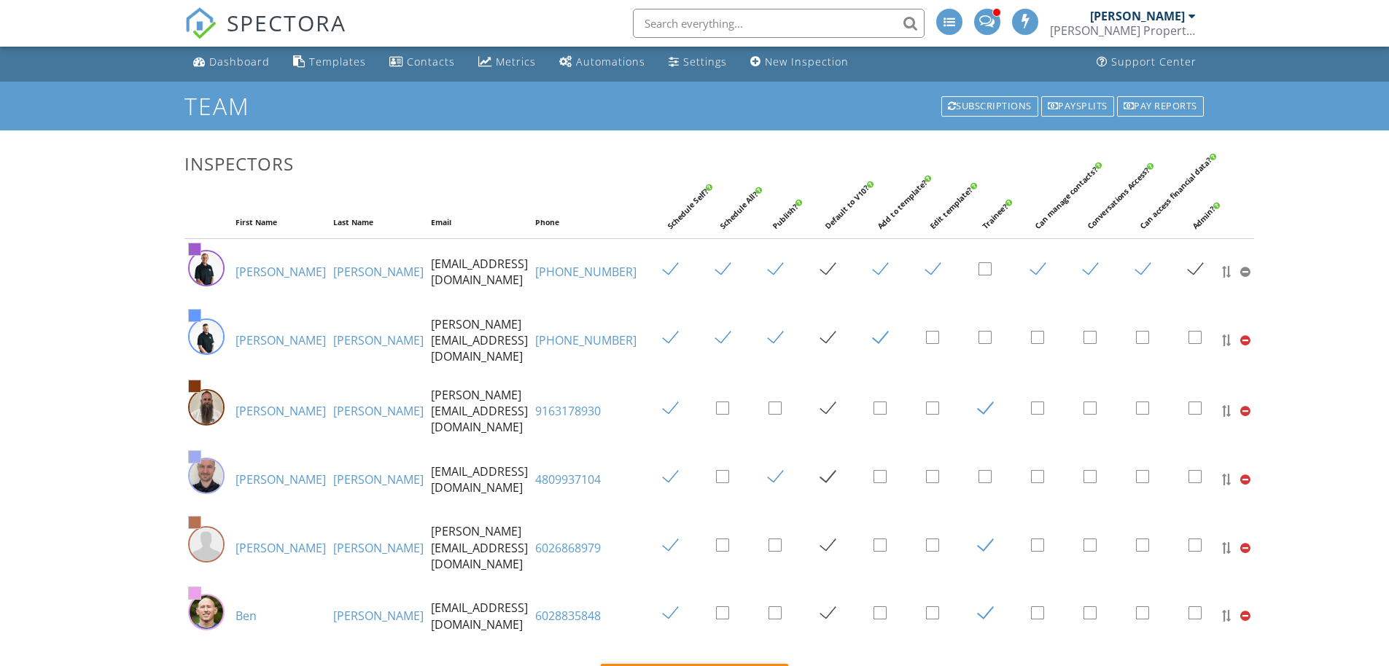
scroll to position [20, 0]
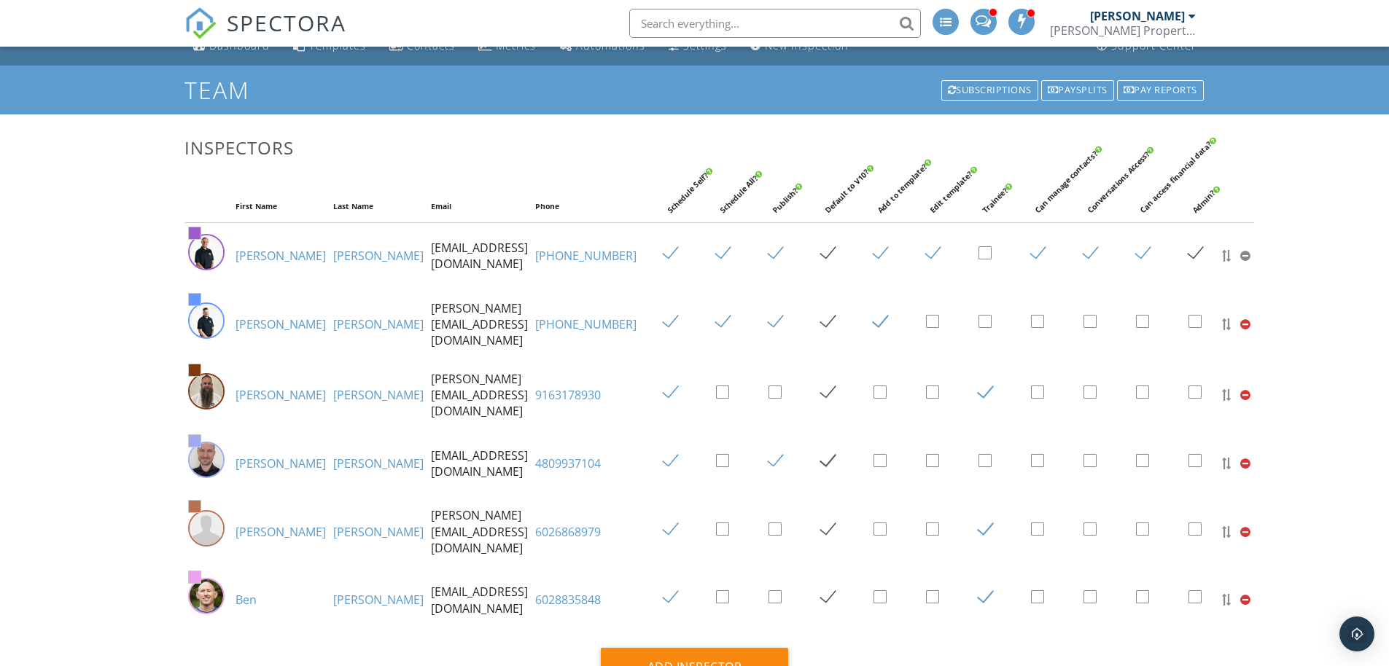
click at [200, 523] on img at bounding box center [206, 528] width 36 height 36
click at [206, 521] on img at bounding box center [206, 528] width 36 height 36
click at [211, 516] on img at bounding box center [206, 528] width 36 height 36
click at [254, 510] on td "[PERSON_NAME]" at bounding box center [281, 532] width 98 height 71
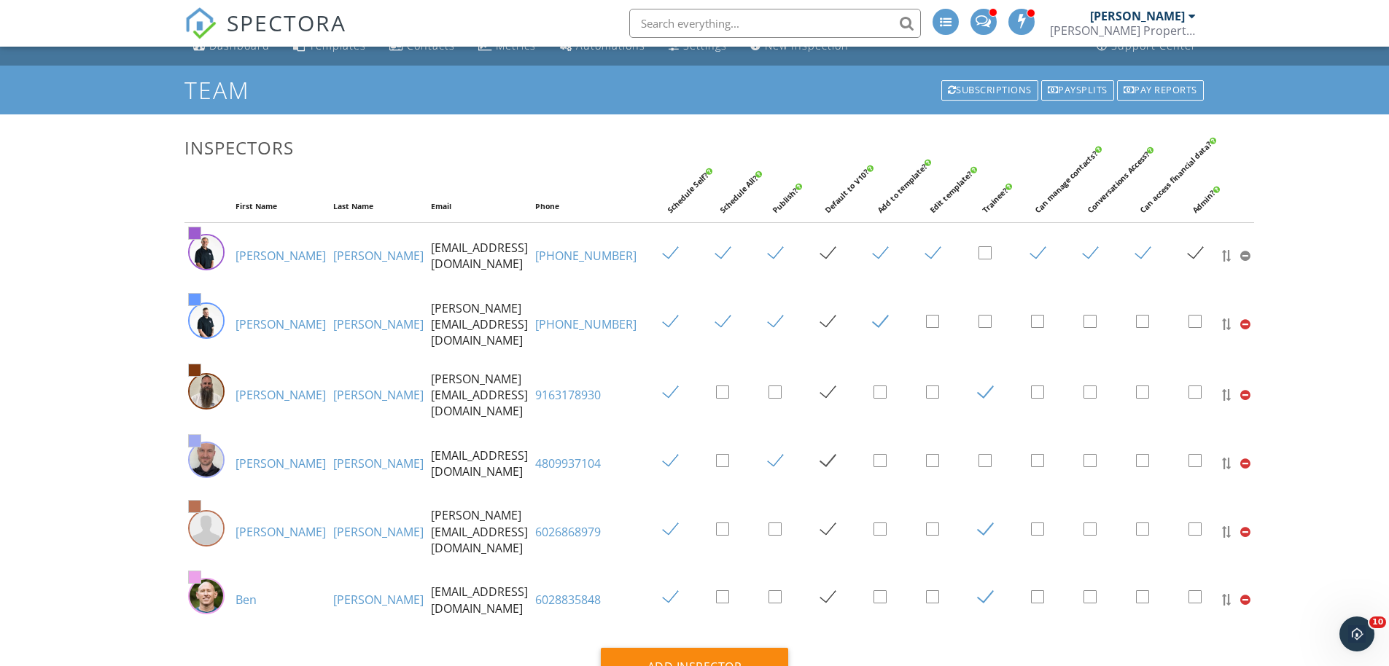
click at [253, 524] on link "[PERSON_NAME]" at bounding box center [281, 532] width 90 height 16
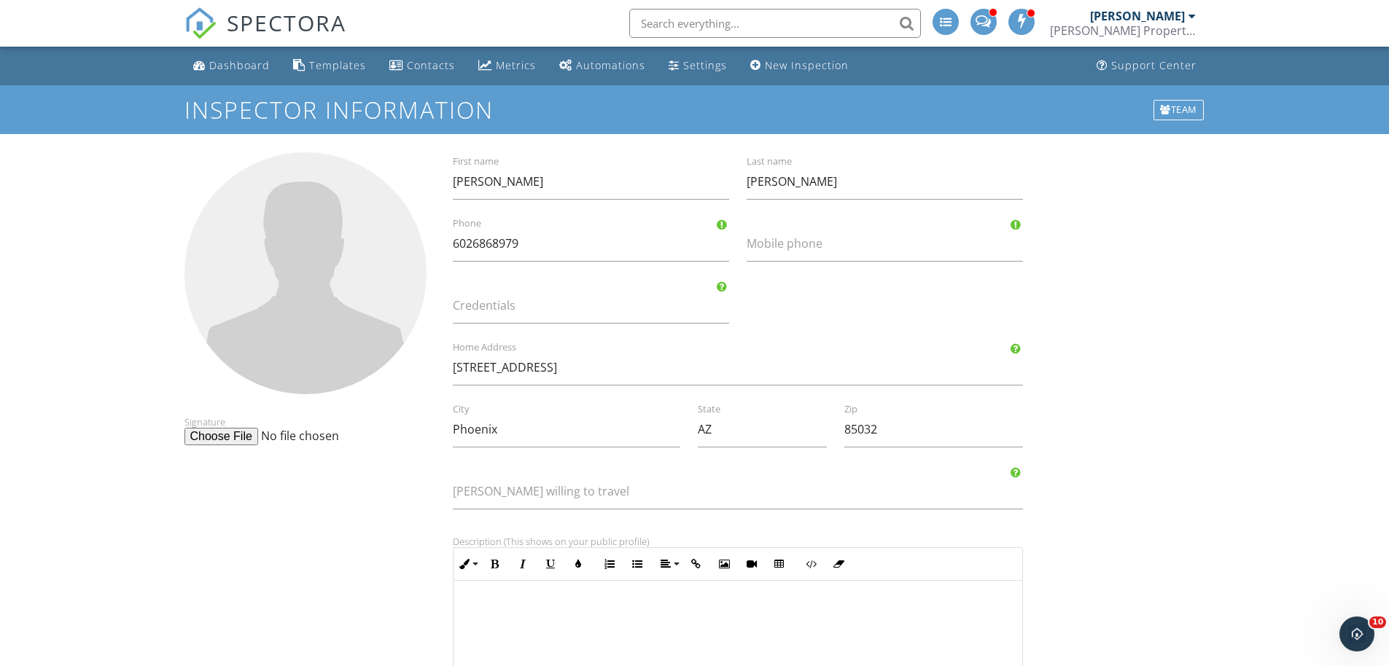
click at [304, 338] on div at bounding box center [305, 273] width 242 height 242
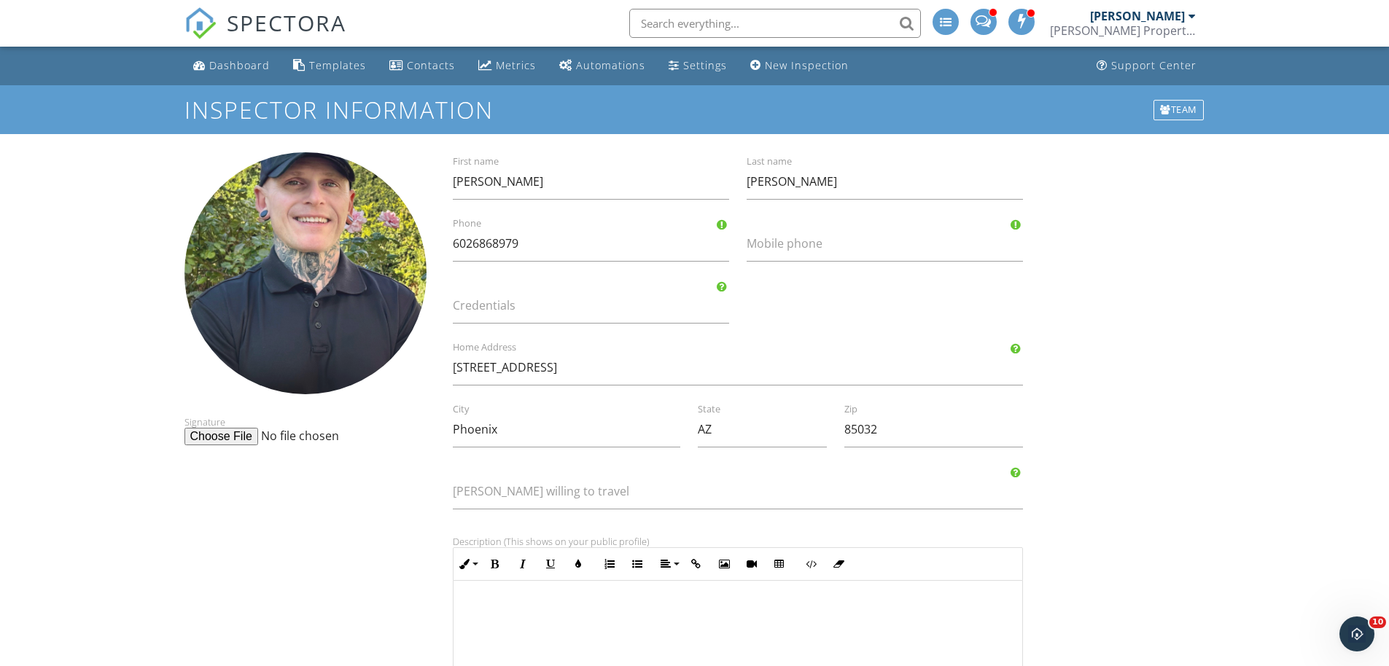
click at [305, 357] on div at bounding box center [305, 273] width 242 height 242
type input "C:\fakepath\Subject.PNG"
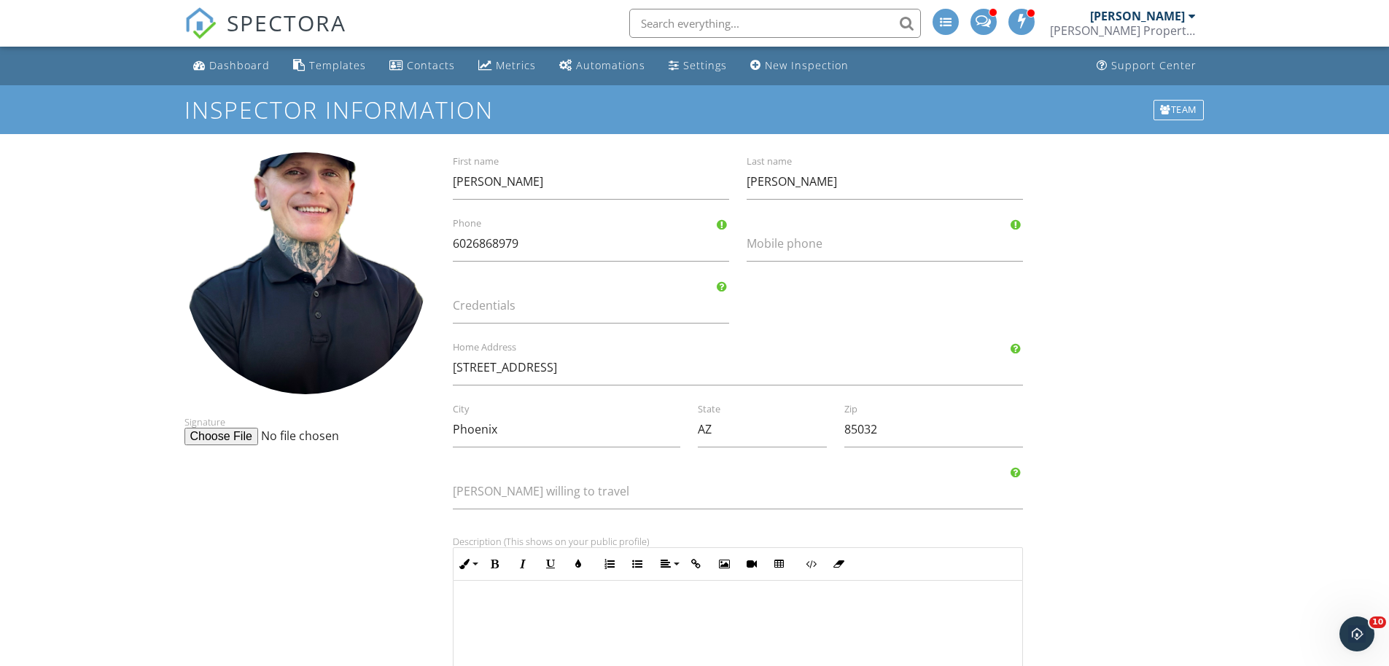
drag, startPoint x: 372, startPoint y: 316, endPoint x: 373, endPoint y: 377, distance: 61.2
click at [373, 377] on div "Signature" at bounding box center [306, 298] width 260 height 293
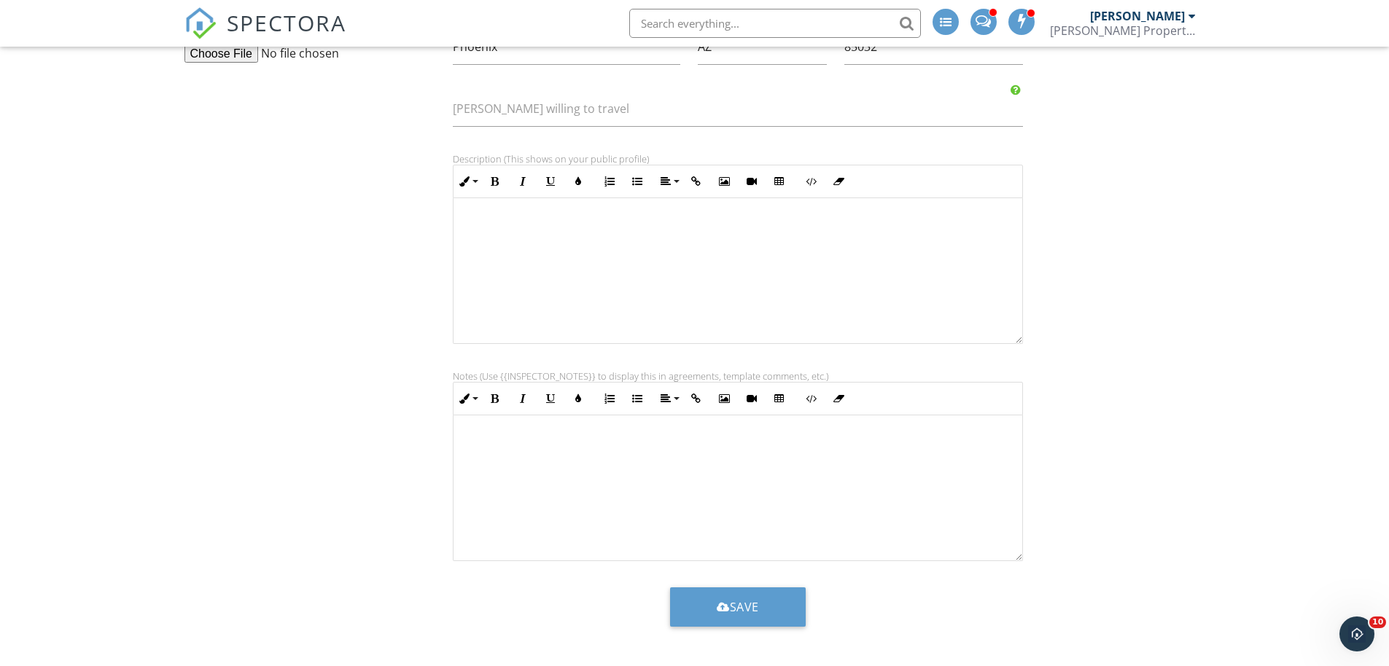
scroll to position [384, 0]
click at [761, 602] on button "Save" at bounding box center [738, 606] width 136 height 39
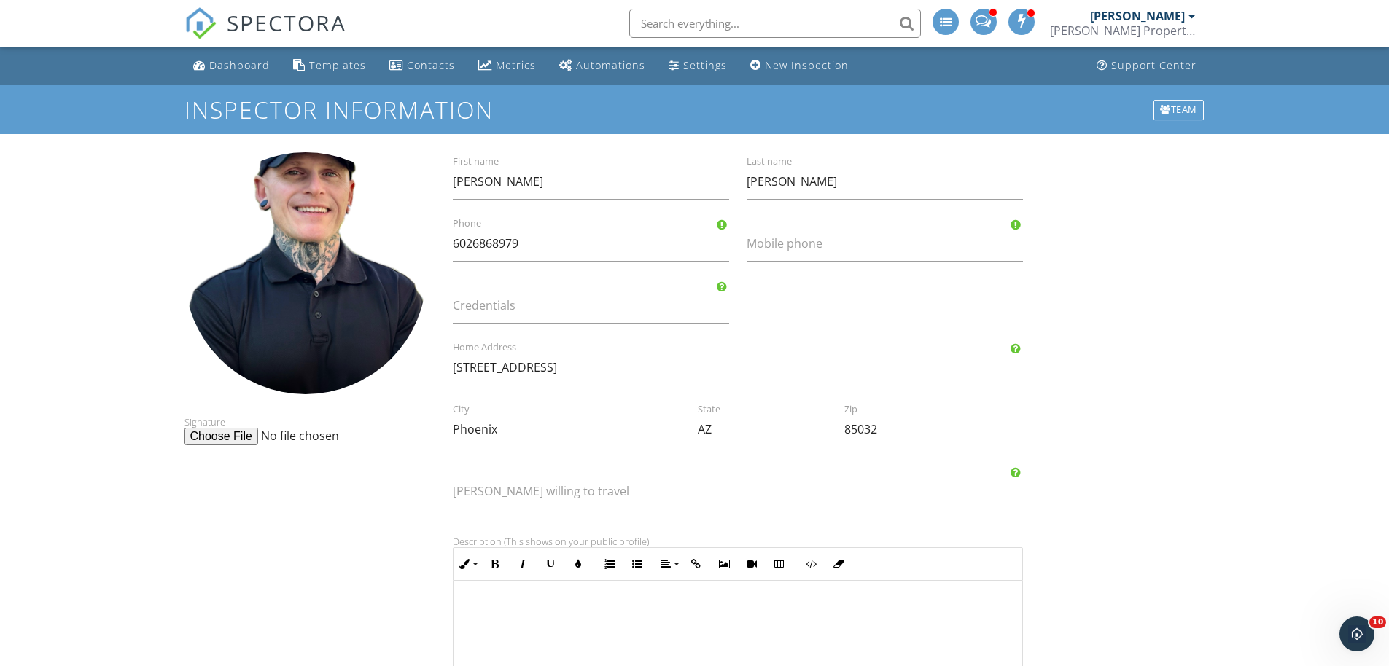
click at [227, 77] on link "Dashboard" at bounding box center [231, 65] width 88 height 27
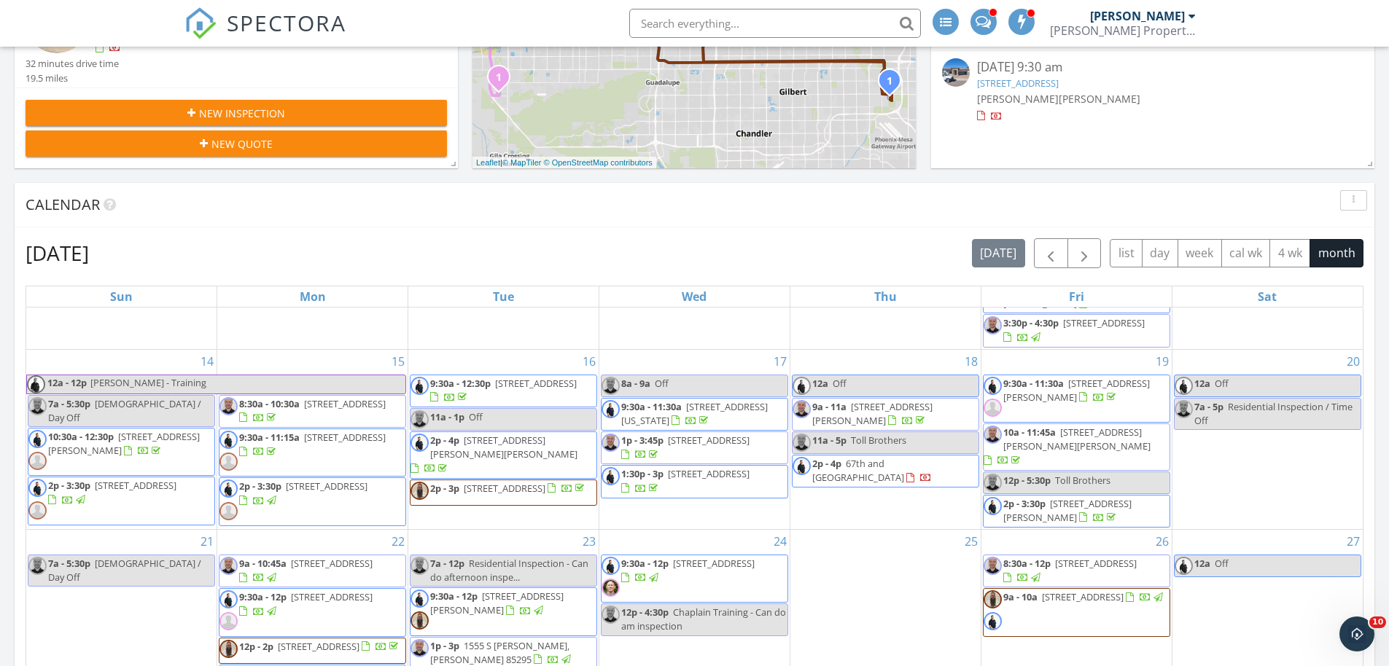
scroll to position [1090, 0]
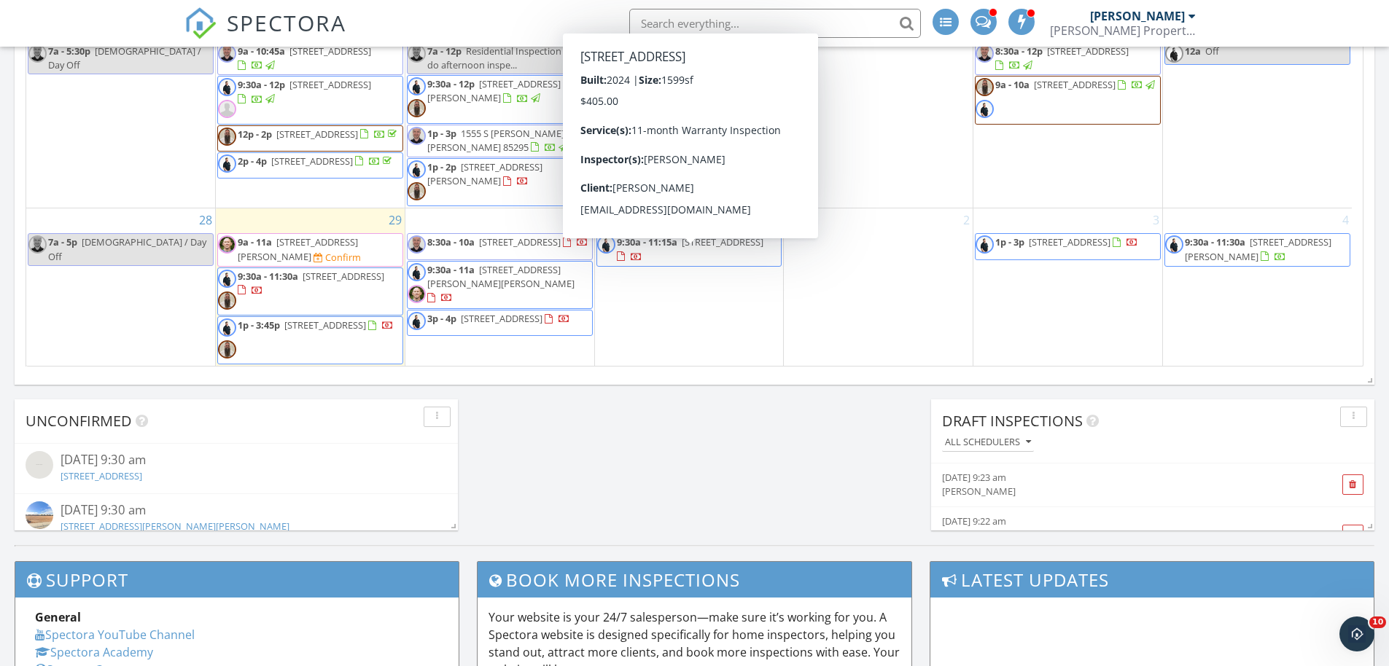
click at [682, 249] on span "[STREET_ADDRESS]" at bounding box center [723, 242] width 82 height 13
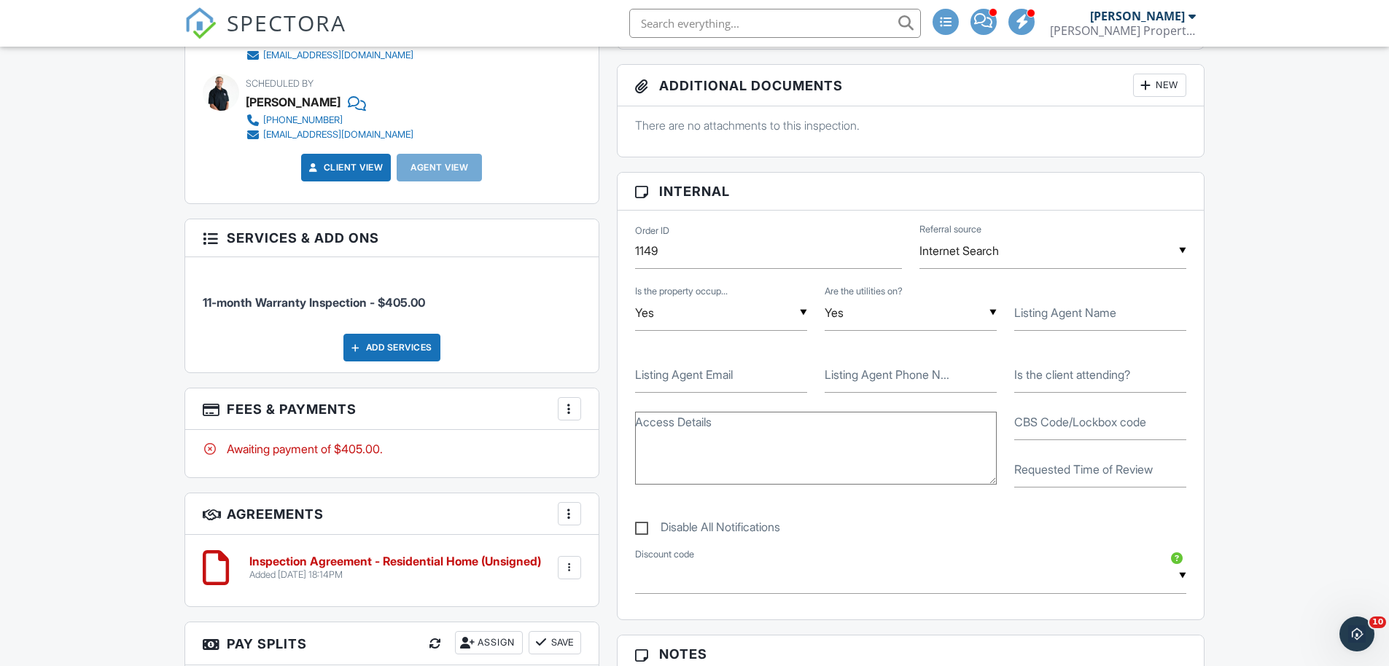
scroll to position [649, 0]
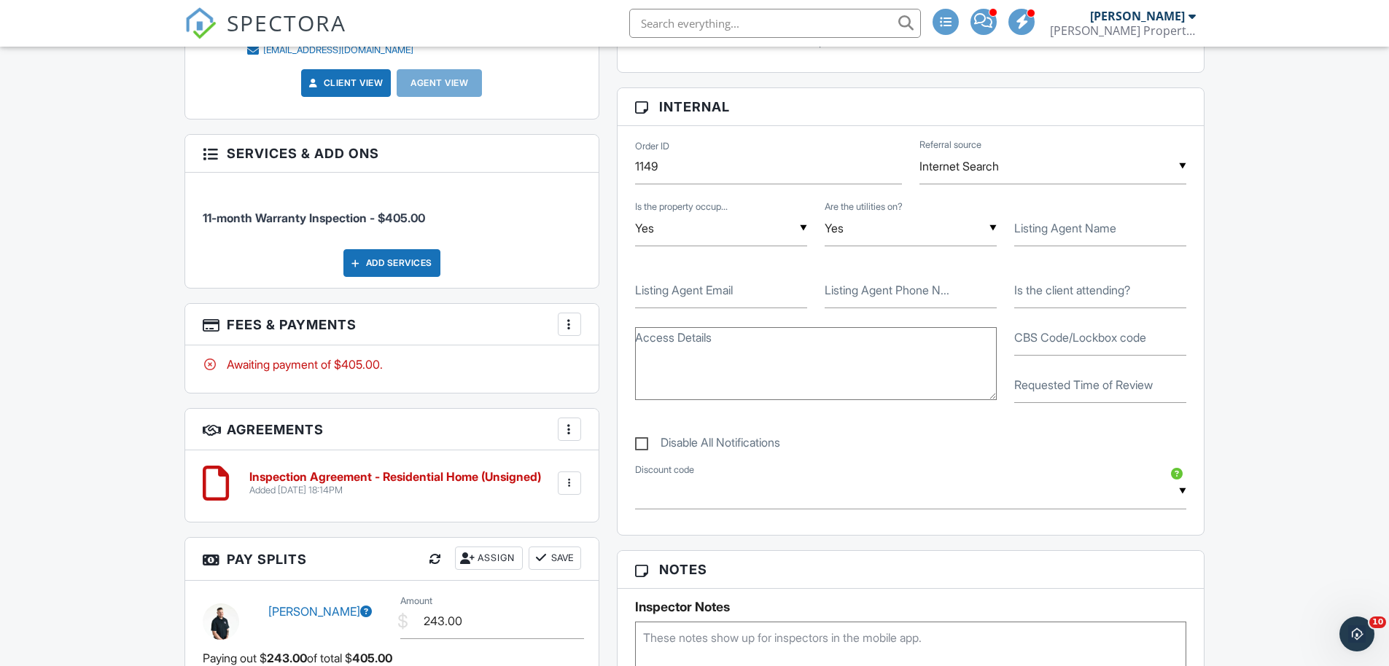
click at [889, 350] on textarea "Access Details" at bounding box center [816, 363] width 362 height 73
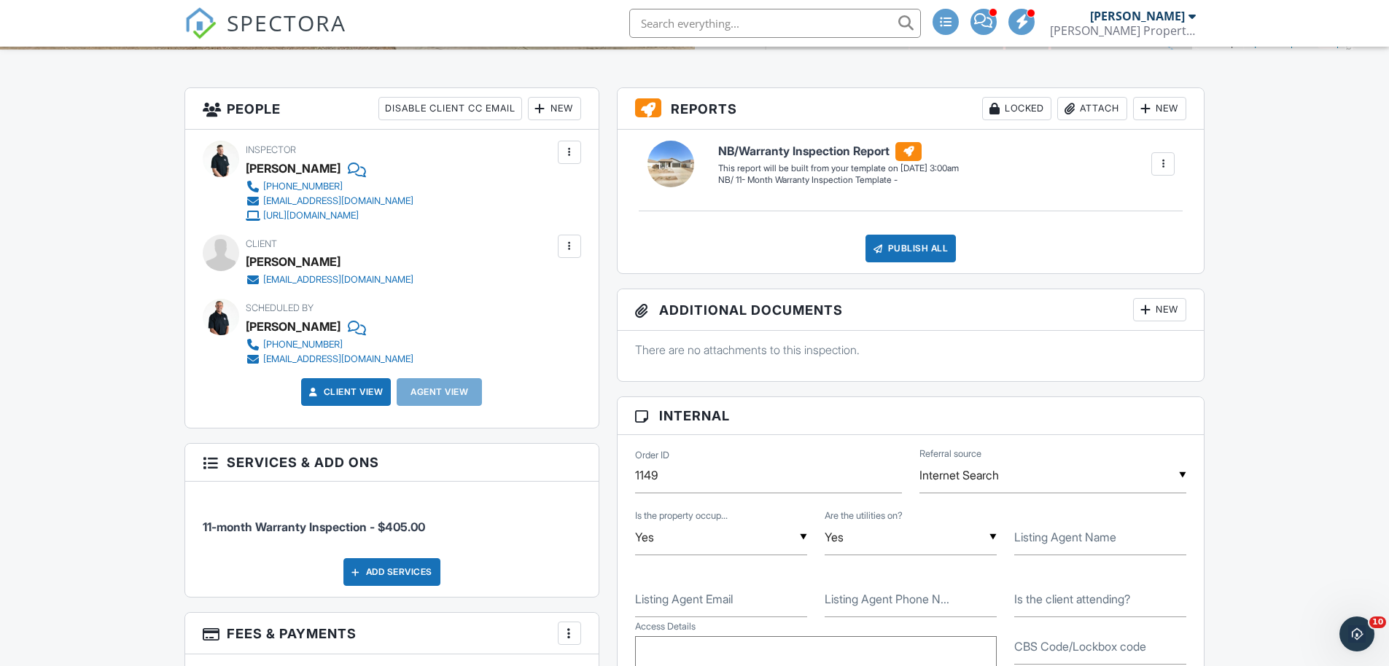
scroll to position [429, 0]
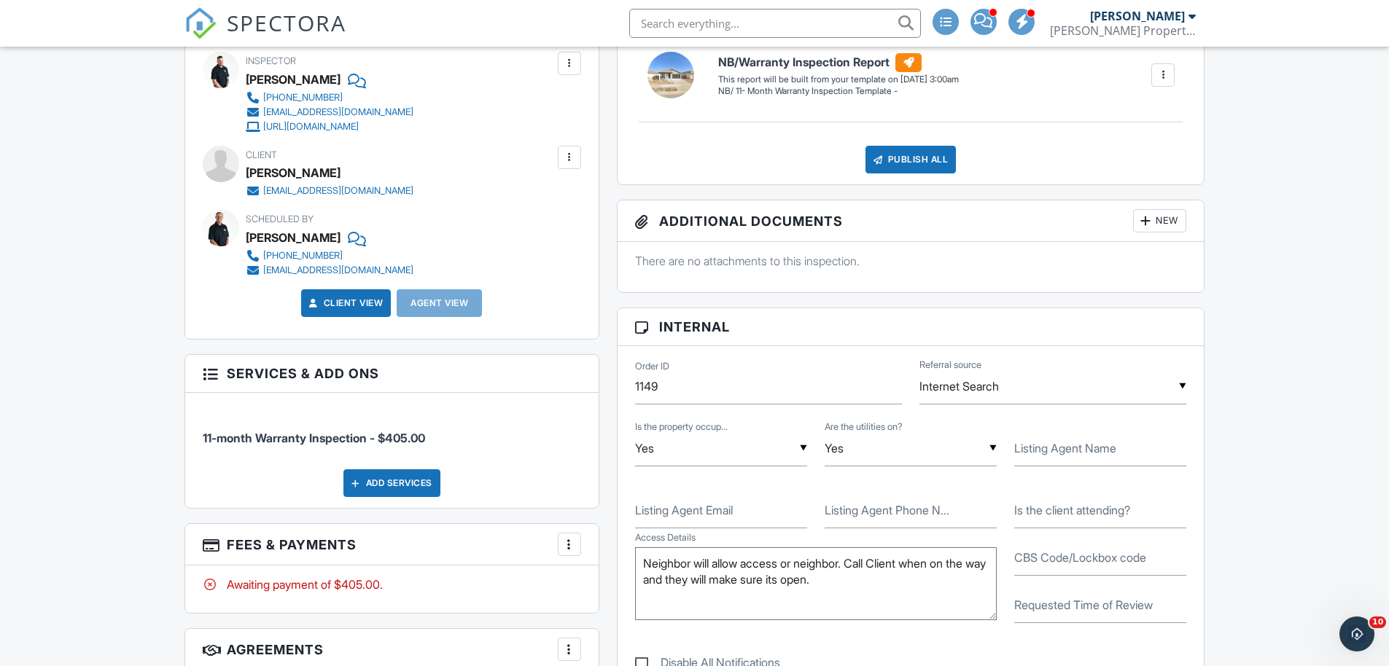
type textarea "Neighbor will allow access or neighbor. Call Client when on the way and they wi…"
click at [1051, 564] on label "CBS Code/Lockbox code" at bounding box center [1080, 558] width 132 height 16
click at [1051, 564] on input "CBS Code/Lockbox code" at bounding box center [1100, 558] width 172 height 36
type input "call or text client when on the way"
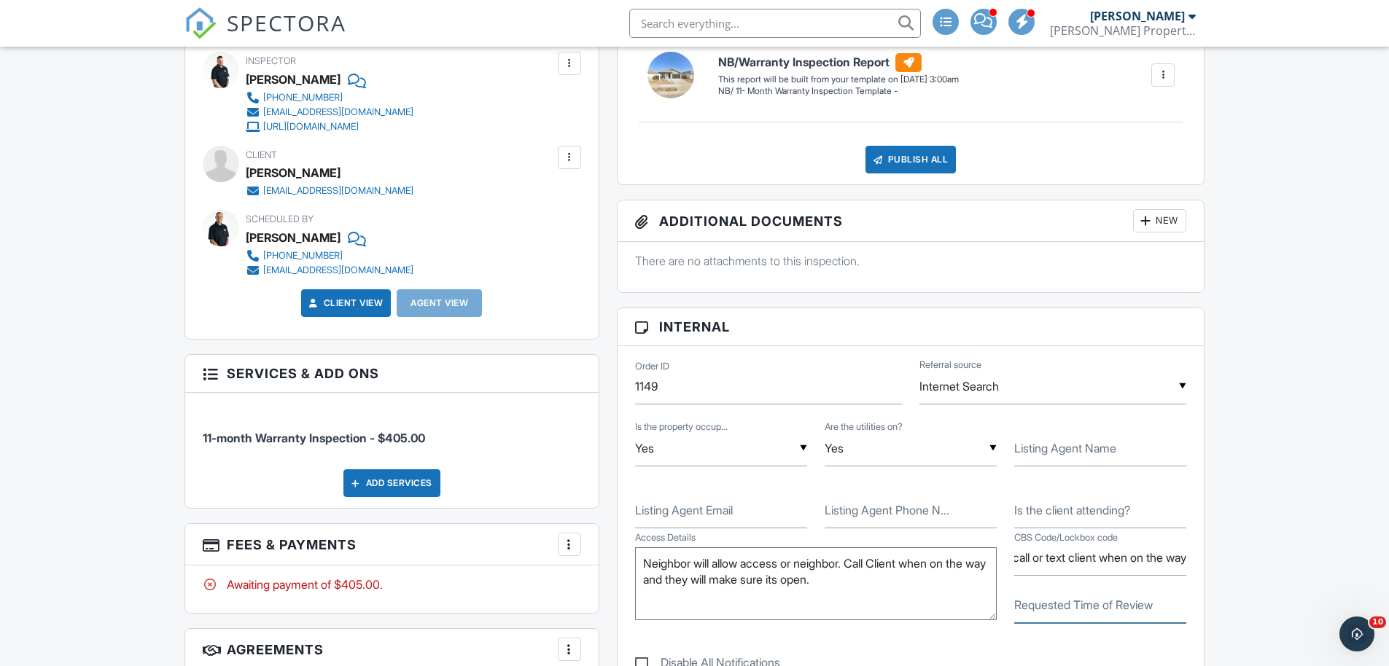
click at [1080, 618] on input "Requested Time of Review" at bounding box center [1100, 606] width 172 height 36
click at [707, 513] on label "Listing Agent Email" at bounding box center [684, 510] width 98 height 16
click at [707, 513] on input "Listing Agent Email" at bounding box center [721, 511] width 172 height 36
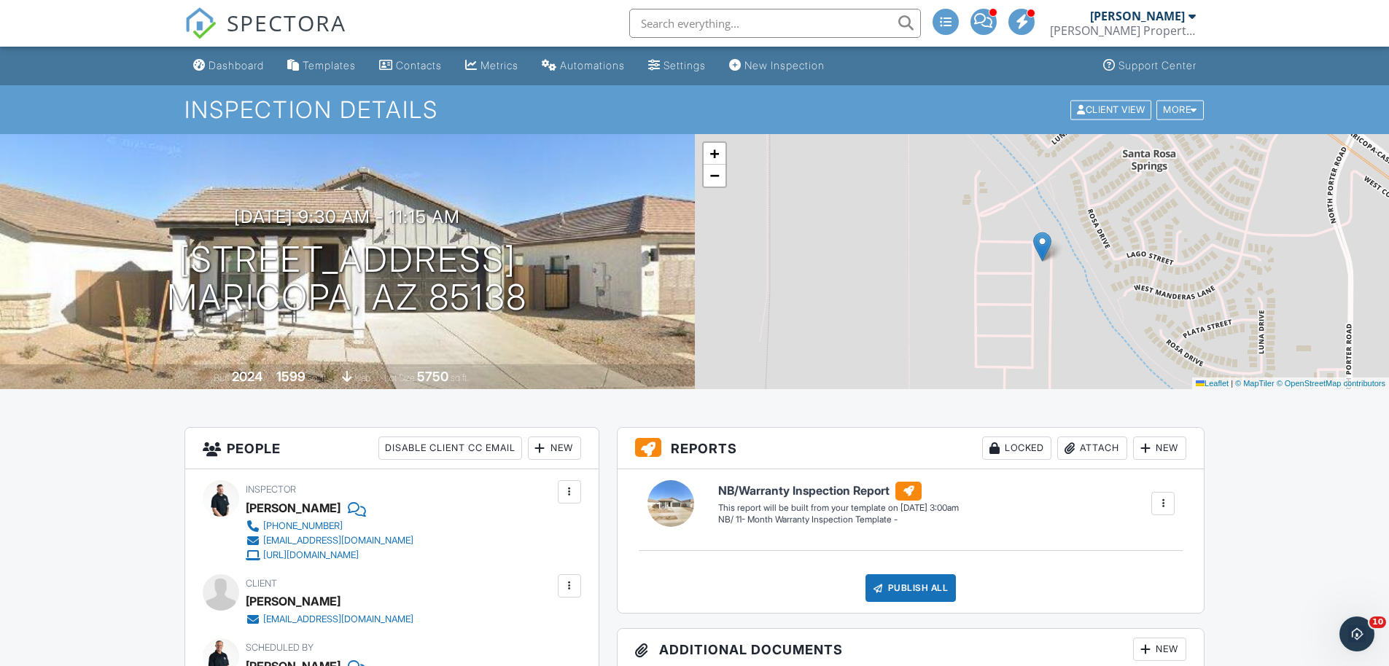
click at [228, 62] on div "Dashboard" at bounding box center [236, 65] width 55 height 12
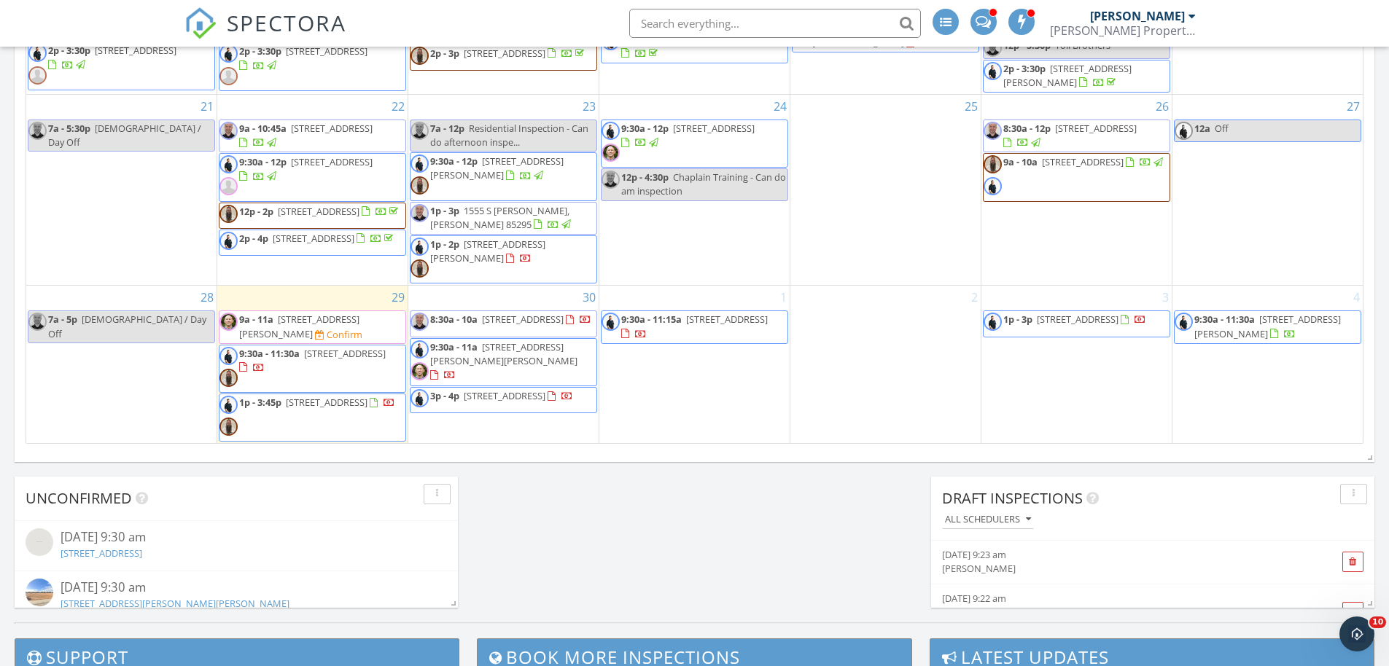
scroll to position [372, 0]
click at [1359, 632] on icon "Open Intercom Messenger" at bounding box center [1355, 632] width 24 height 24
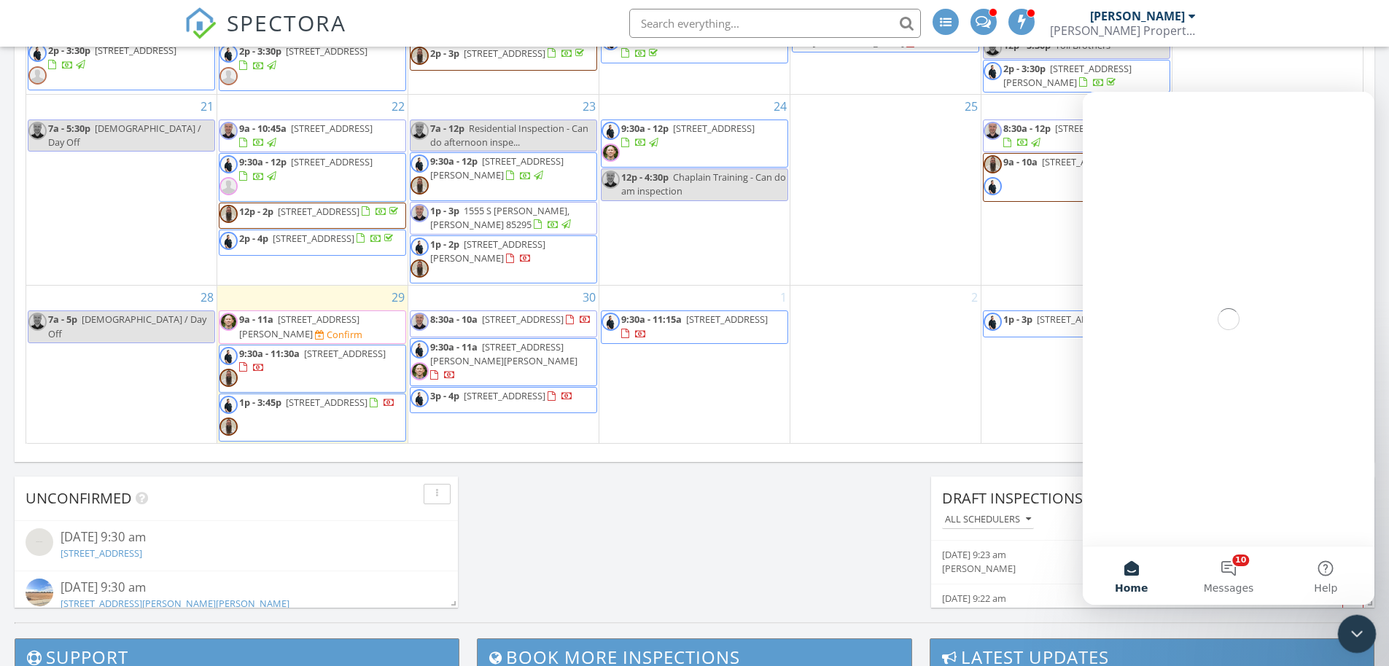
scroll to position [0, 0]
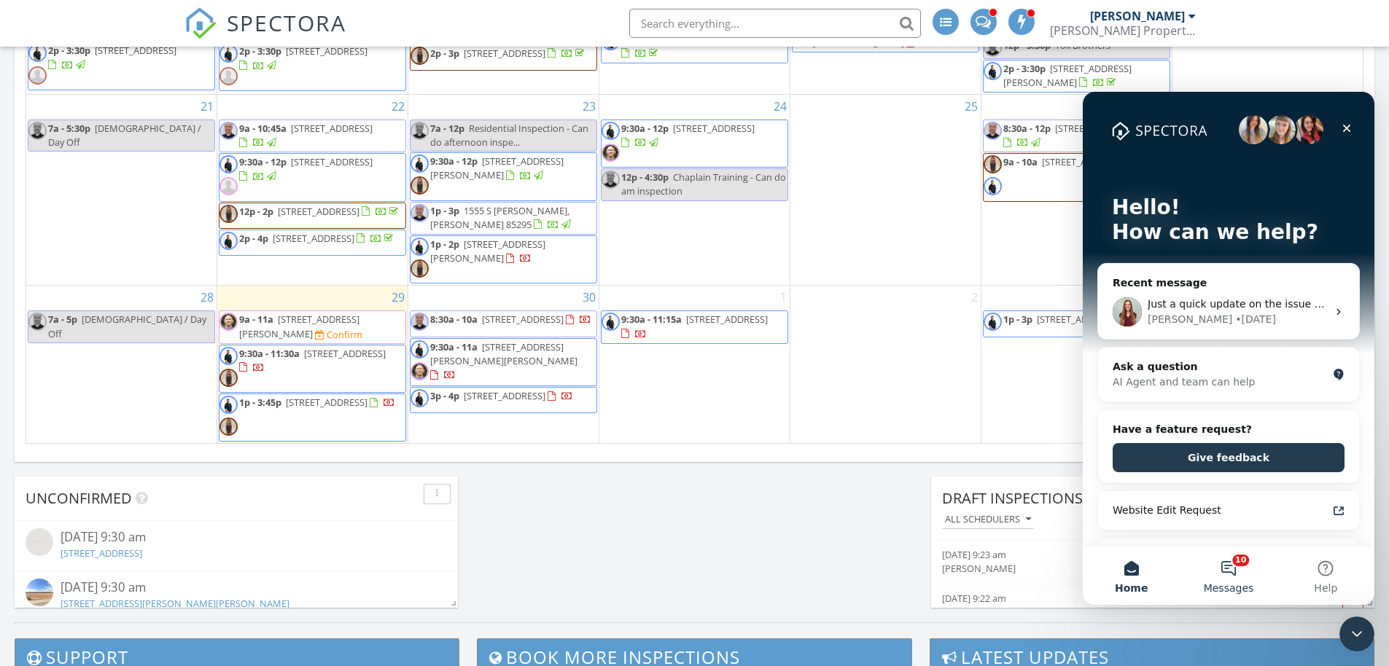
click at [1229, 568] on button "10 Messages" at bounding box center [1228, 576] width 97 height 58
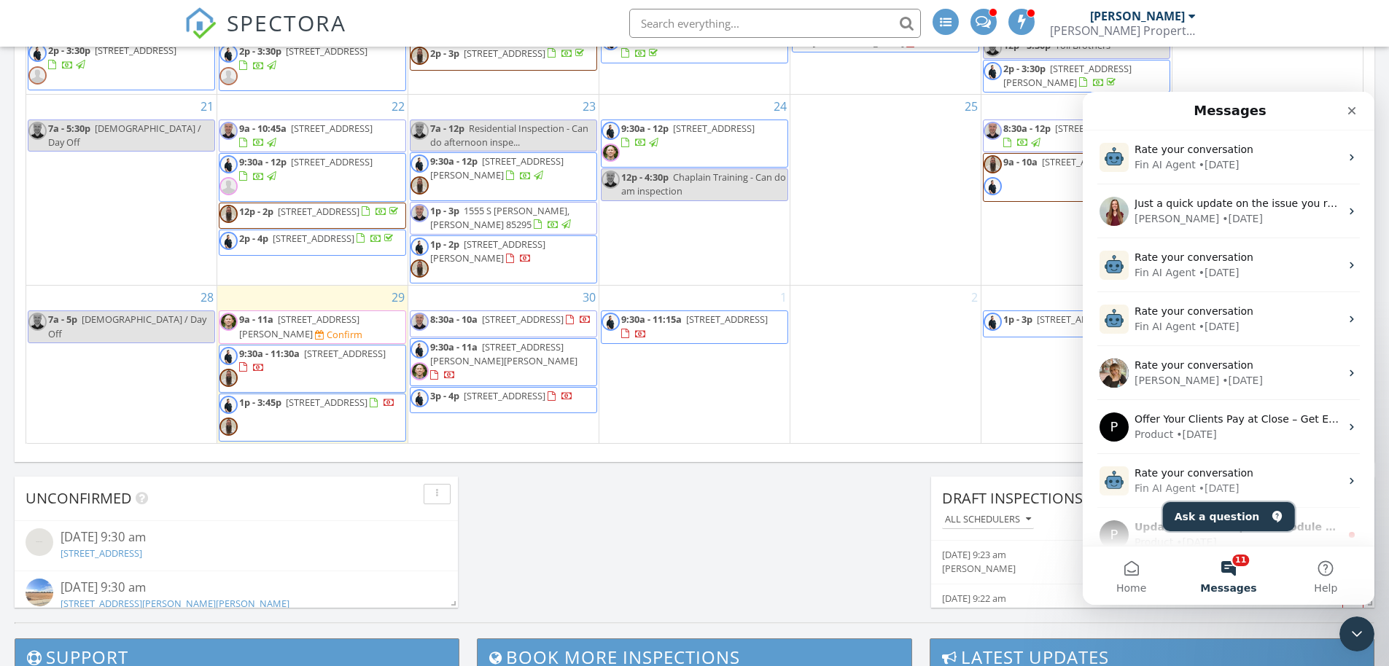
click at [1226, 514] on button "Ask a question" at bounding box center [1229, 516] width 132 height 29
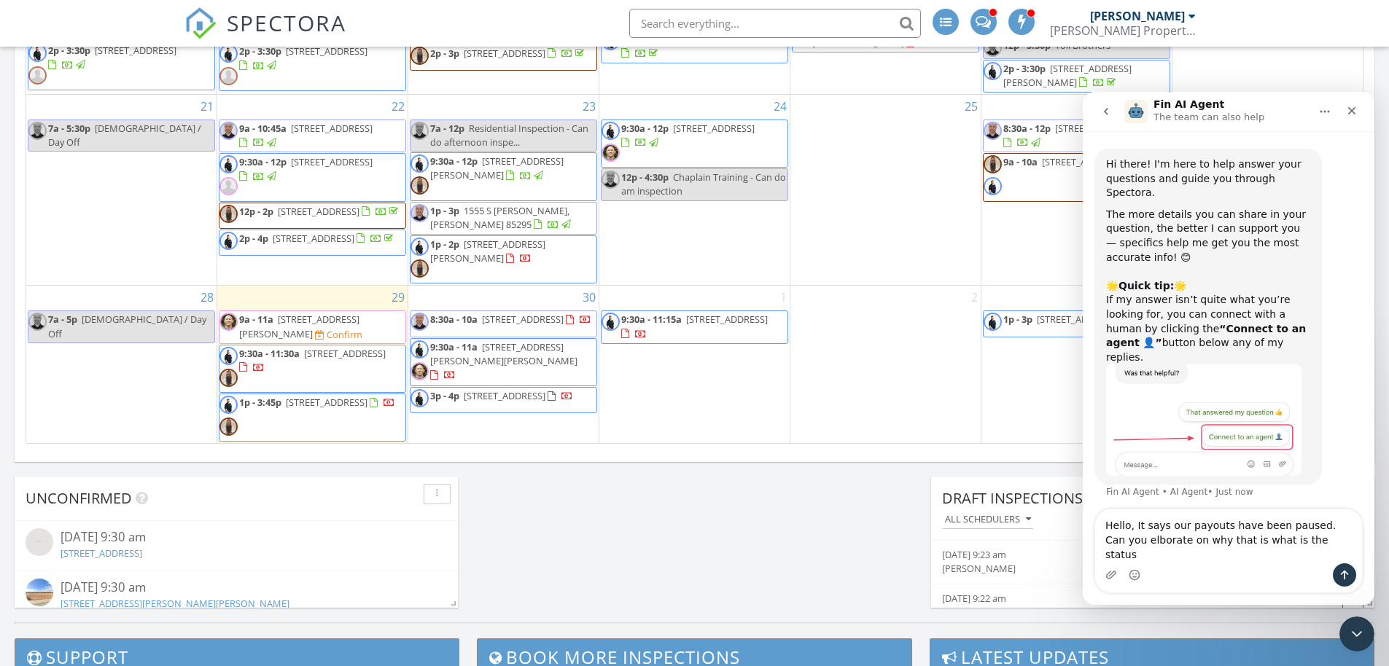
type textarea "Hello, It says our payouts have been paused. Can you elborate on why that is wh…"
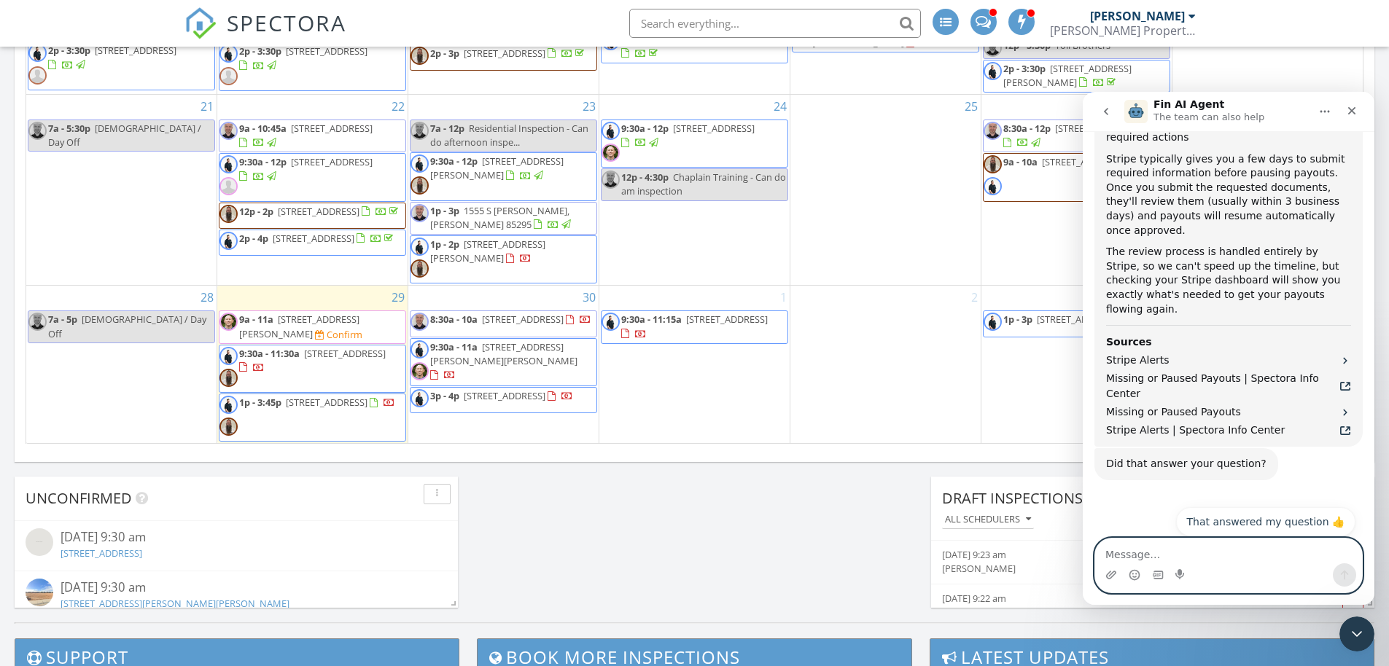
scroll to position [779, 0]
type textarea "no"
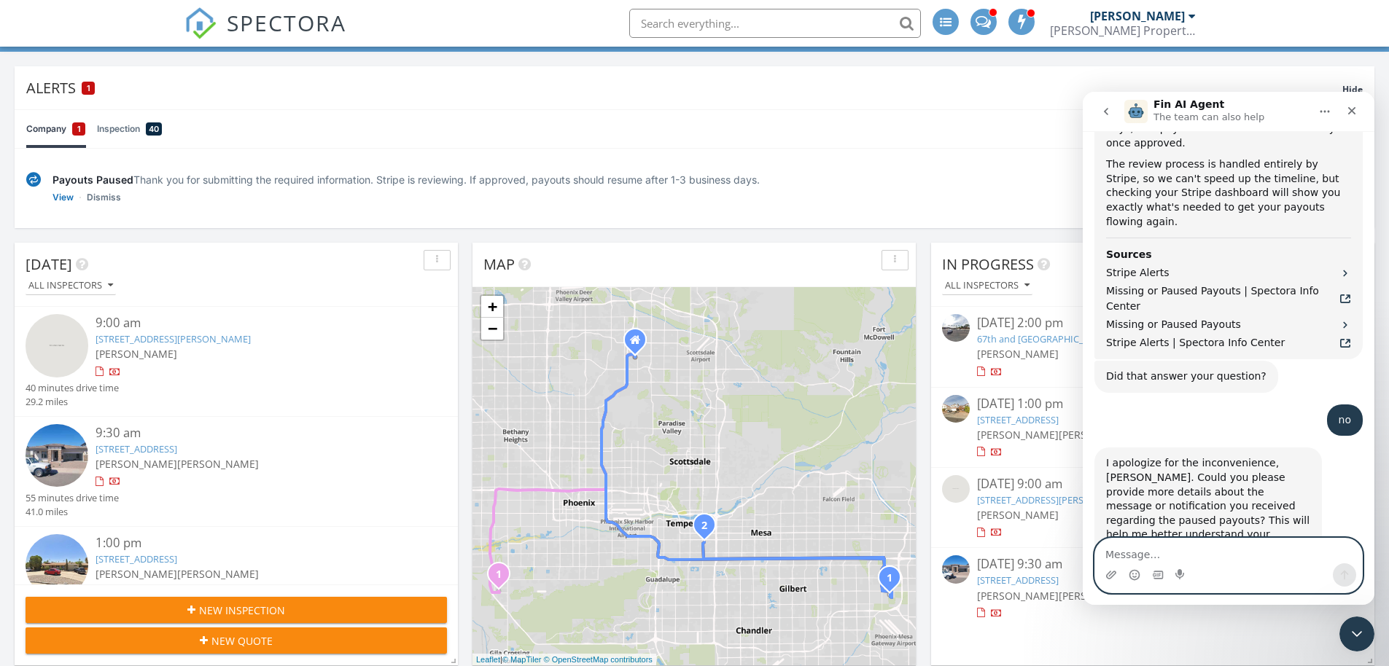
scroll to position [902, 0]
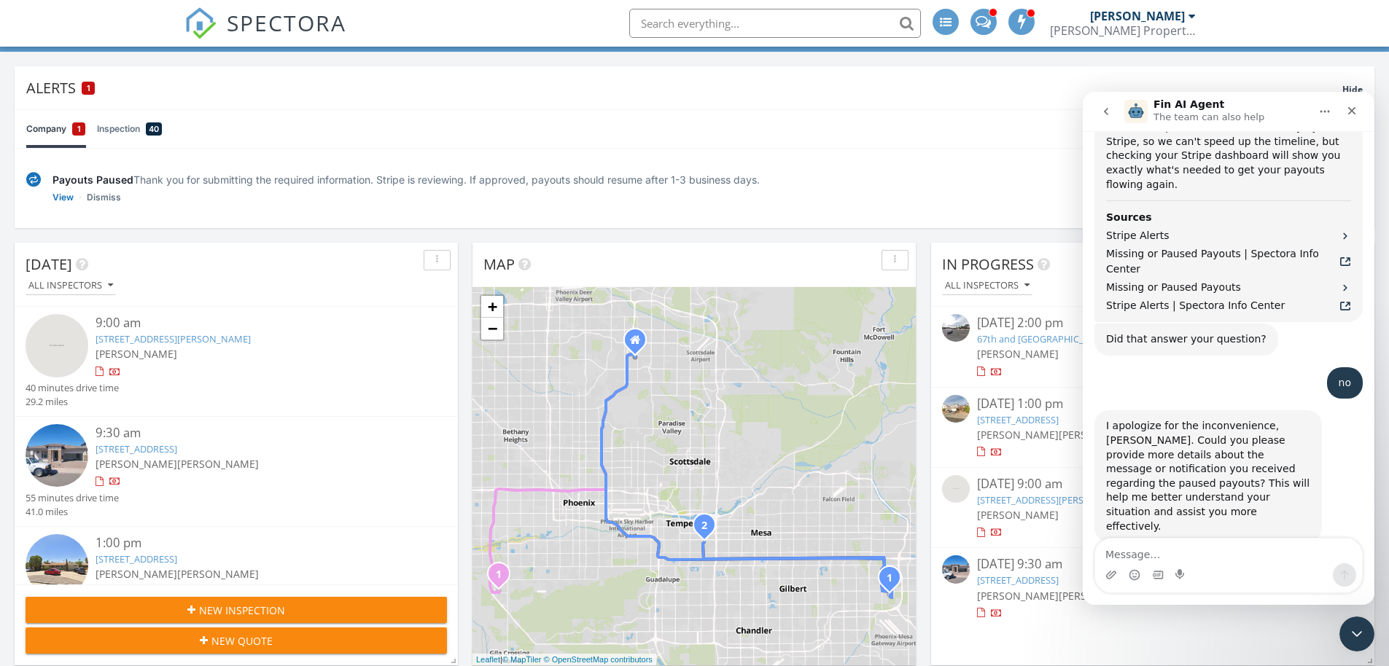
click at [1271, 569] on button "Connect to an agent 👤" at bounding box center [1284, 583] width 142 height 29
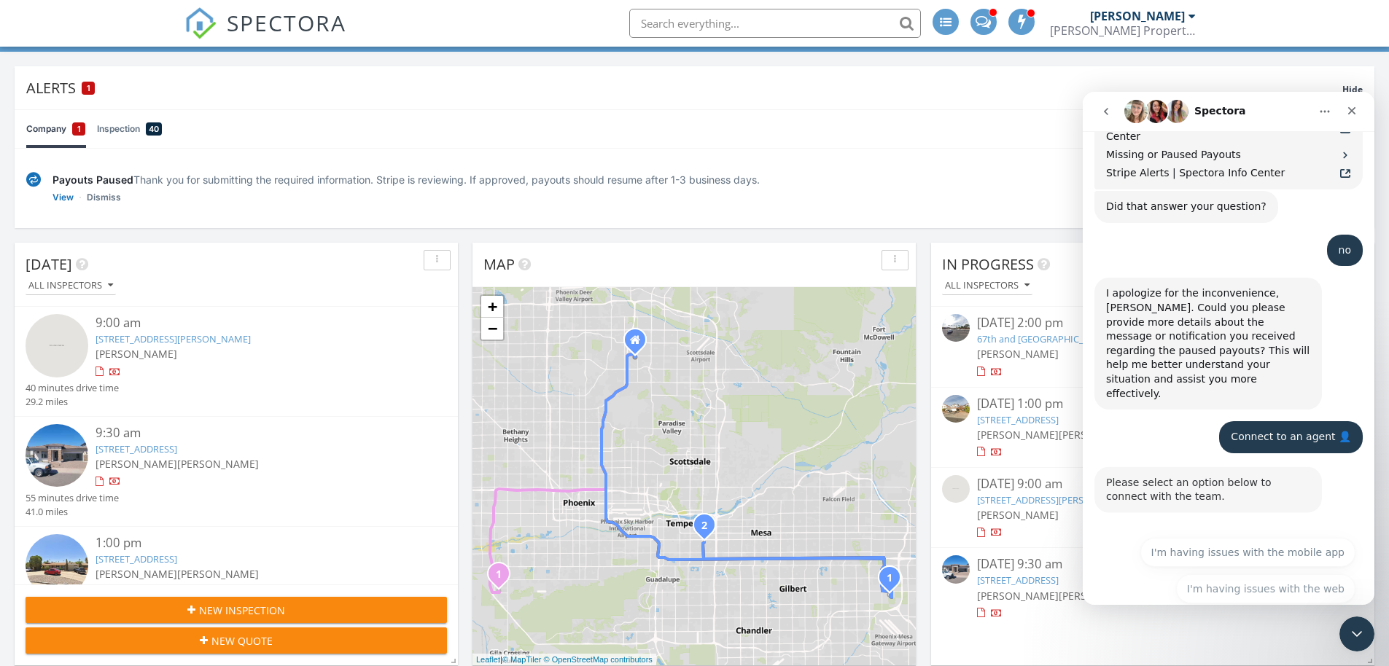
scroll to position [1063, 0]
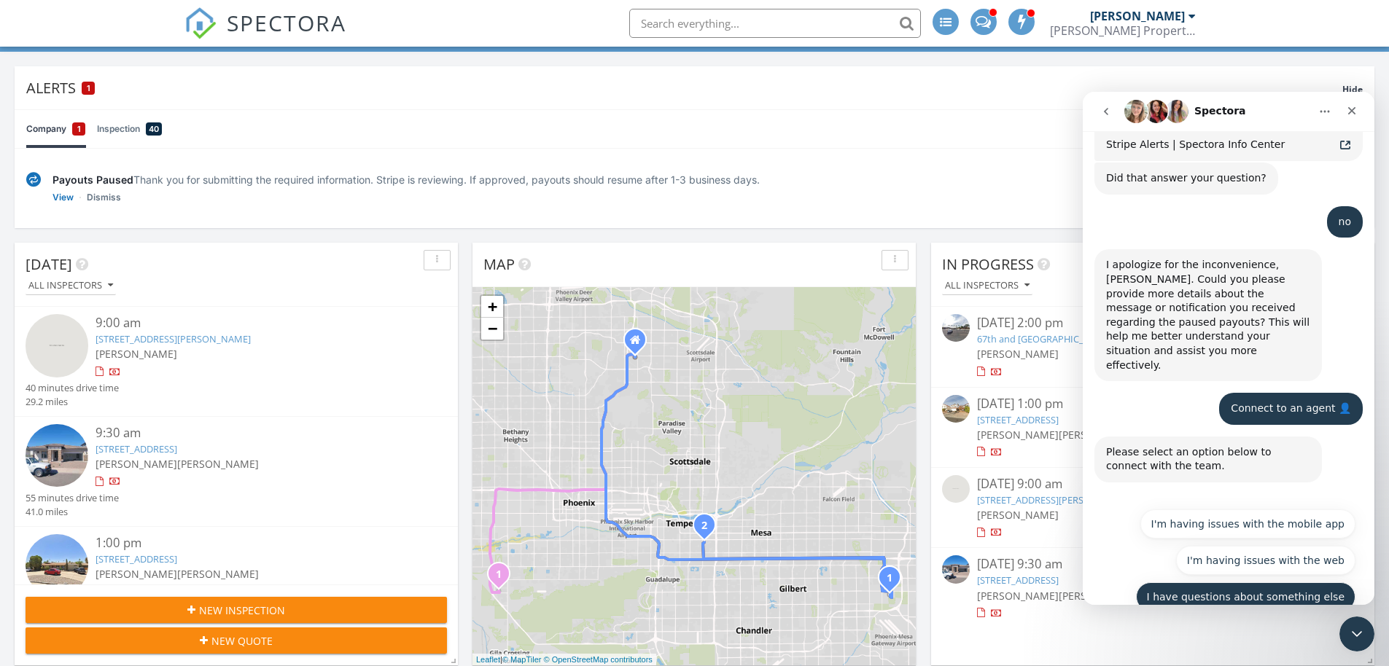
click at [1239, 583] on button "I have questions about something else" at bounding box center [1245, 597] width 219 height 29
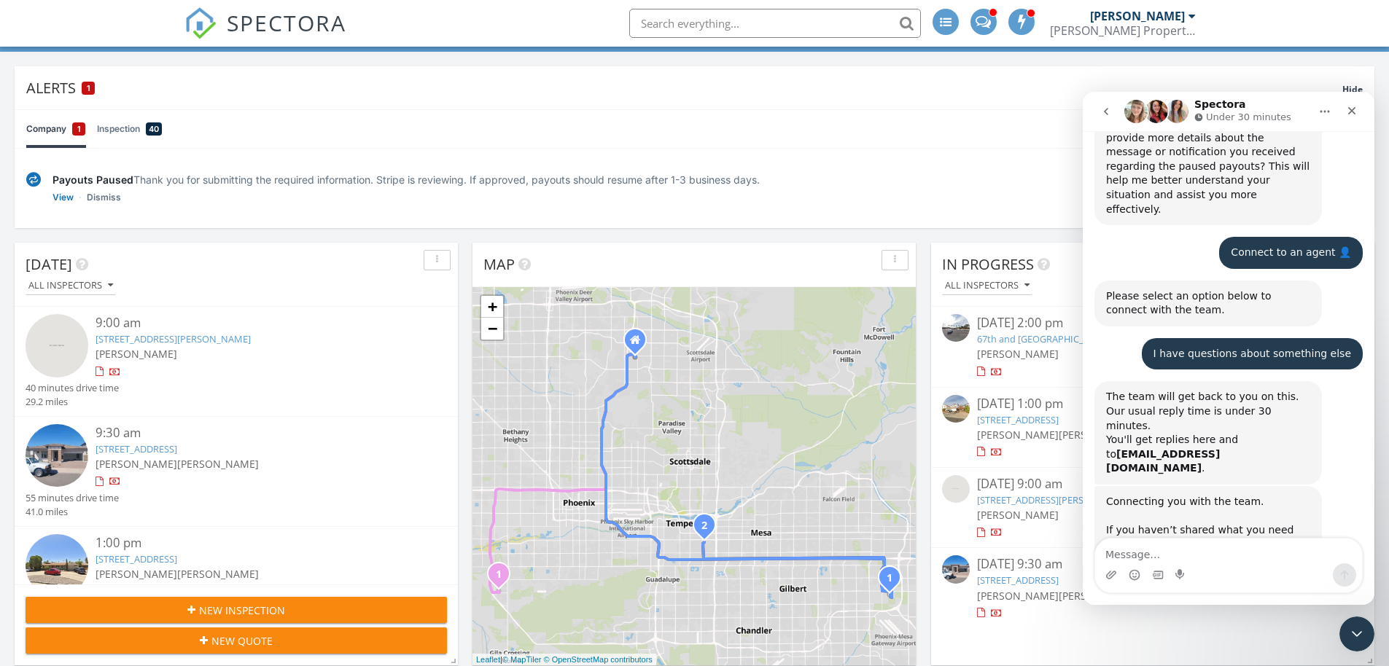
scroll to position [1241, 0]
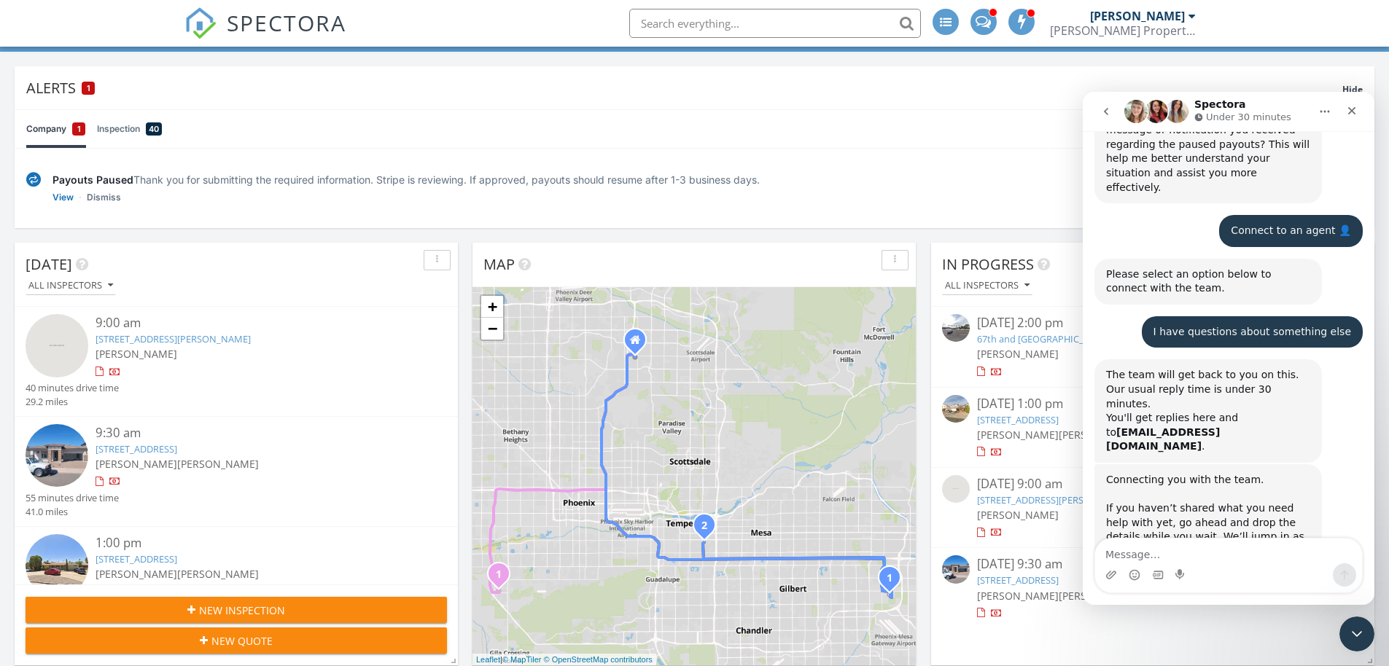
click at [1214, 565] on div "Intercom messenger" at bounding box center [1228, 575] width 267 height 23
click at [1218, 559] on textarea "Message…" at bounding box center [1228, 551] width 267 height 25
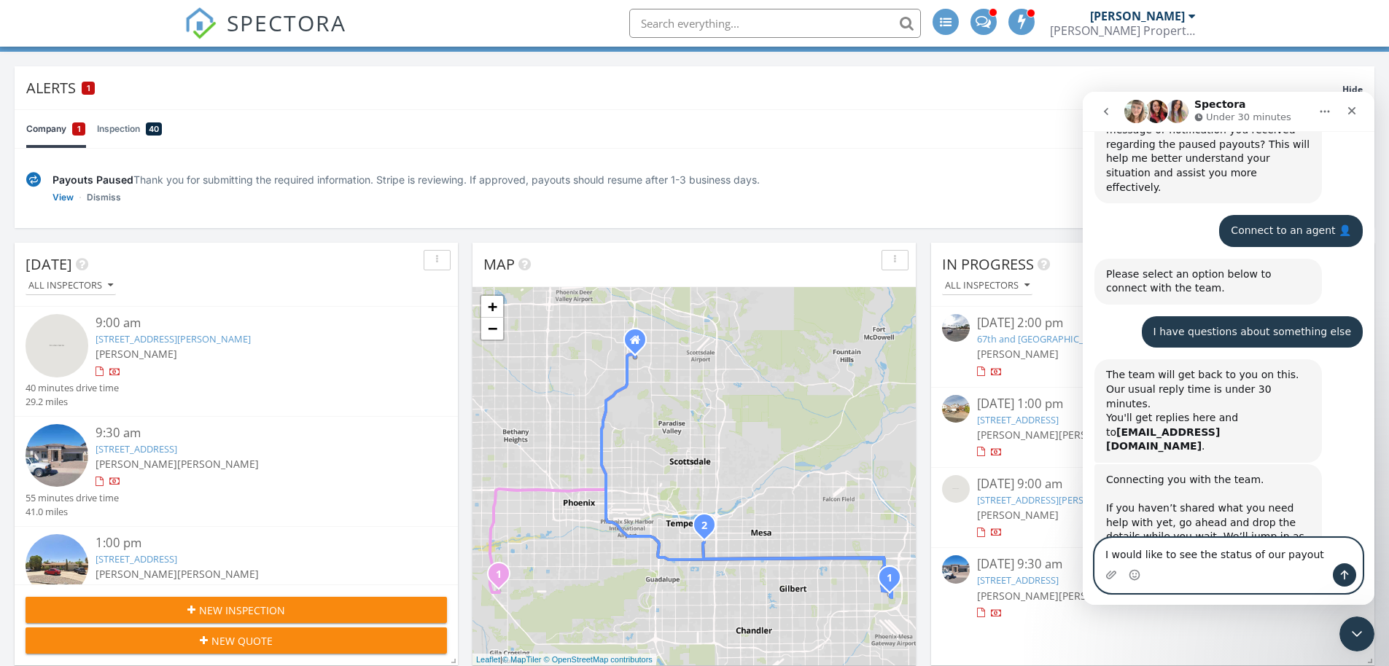
type textarea "I would like to see the status of our payouts"
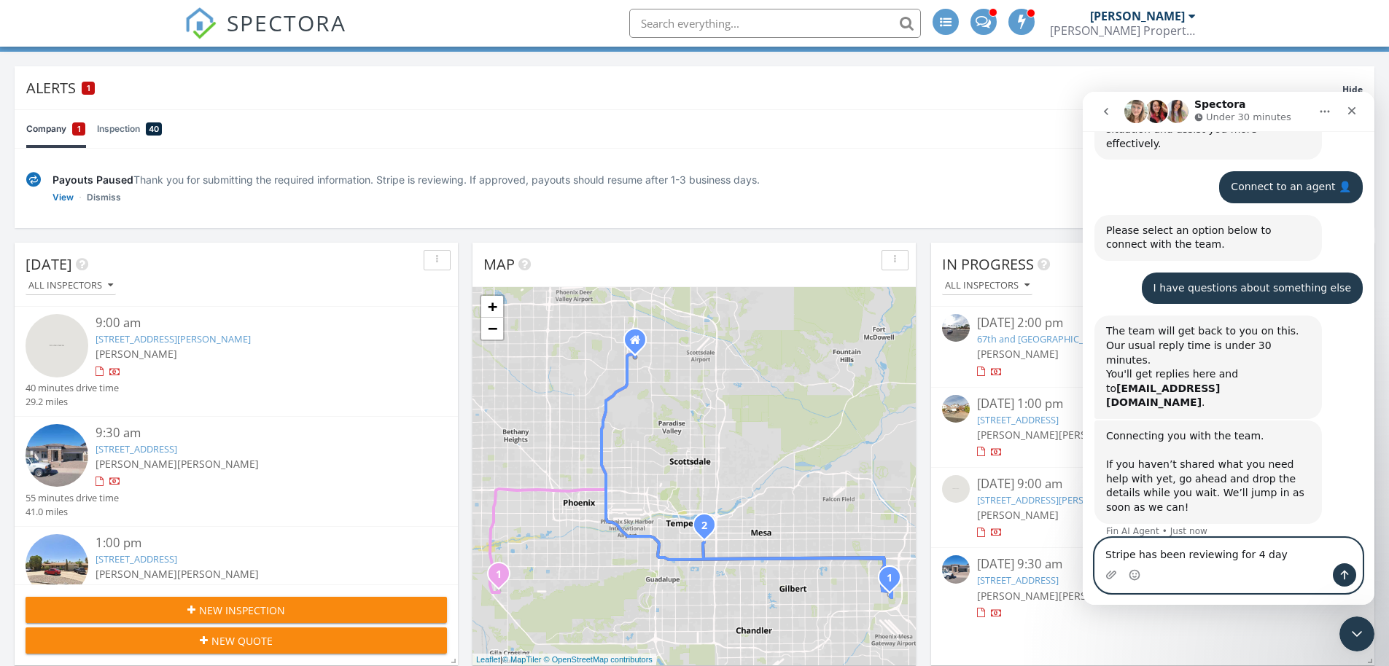
type textarea "Stripe has been reviewing for 4 days"
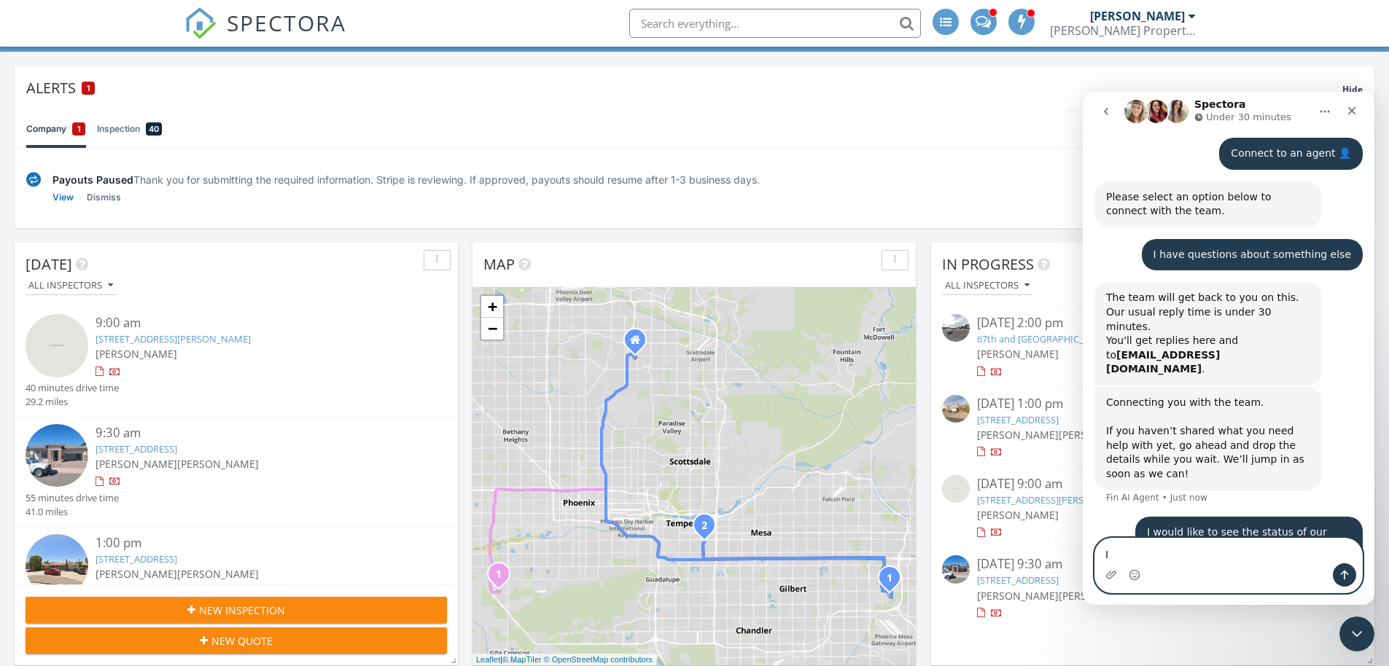
type textarea "I"
type textarea "Can you provide me an update?"
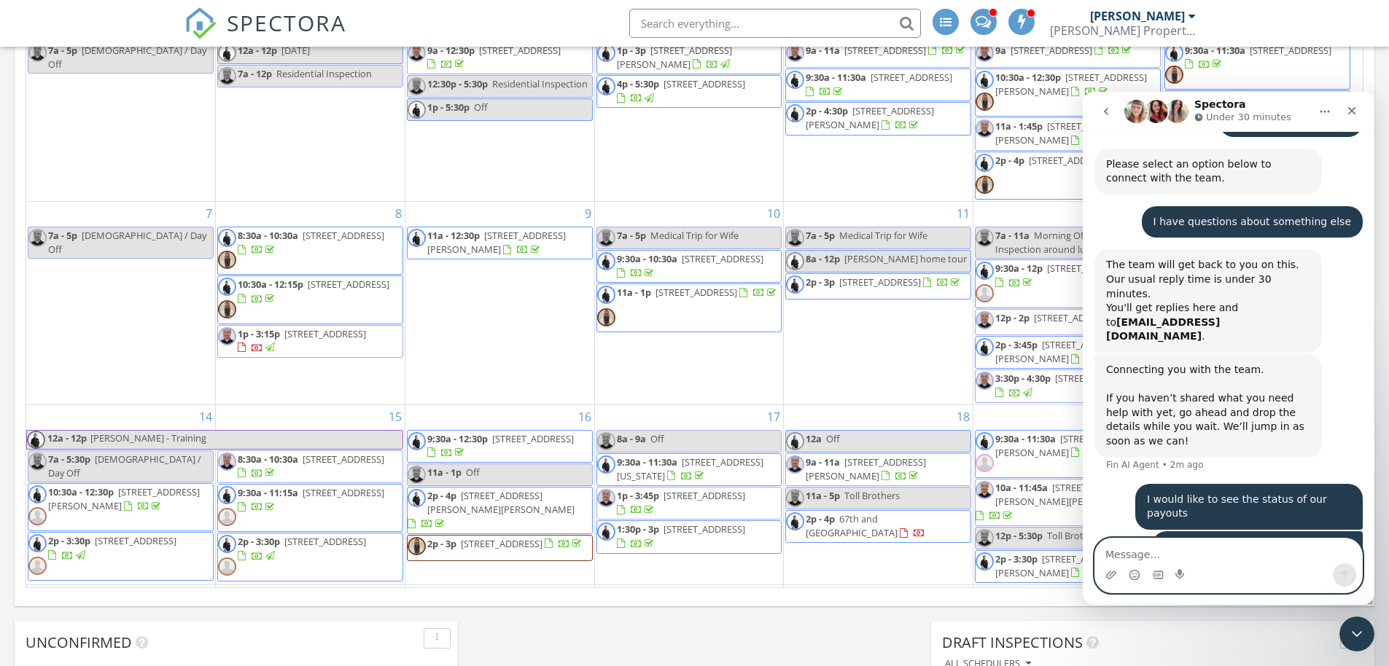
scroll to position [320, 0]
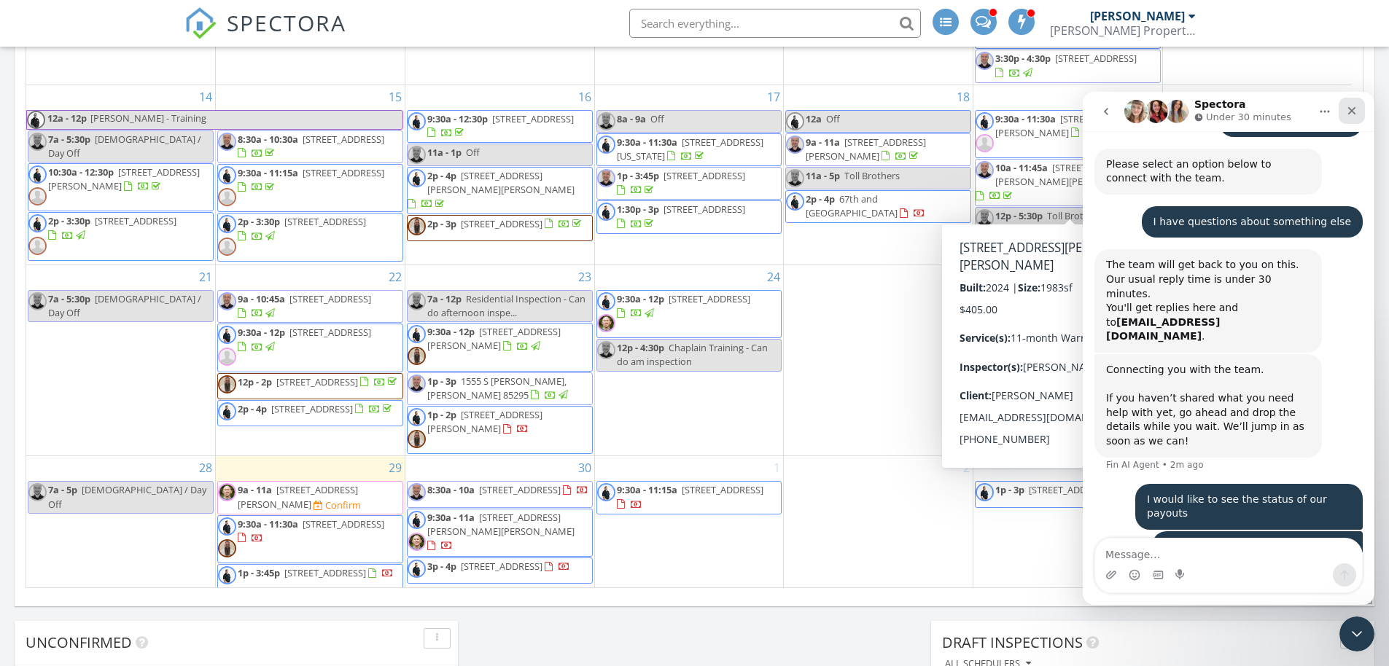
click at [1344, 106] on div "Close" at bounding box center [1352, 111] width 26 height 26
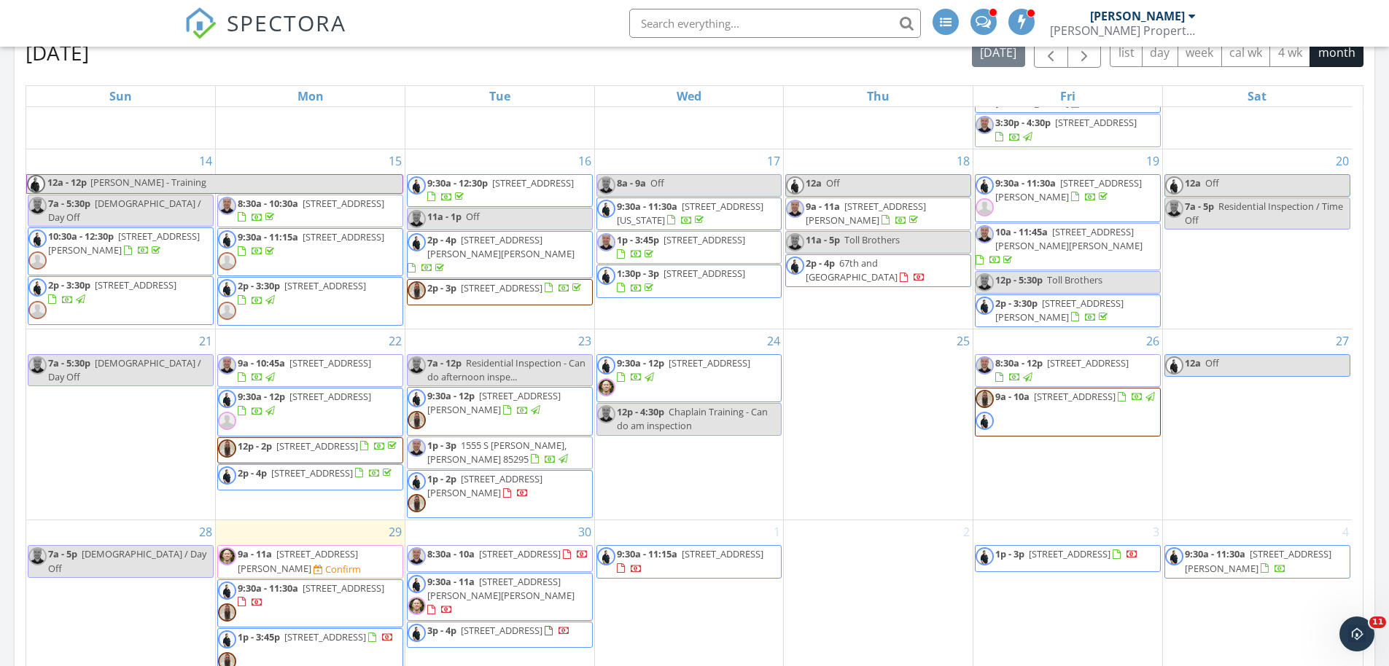
scroll to position [668, 0]
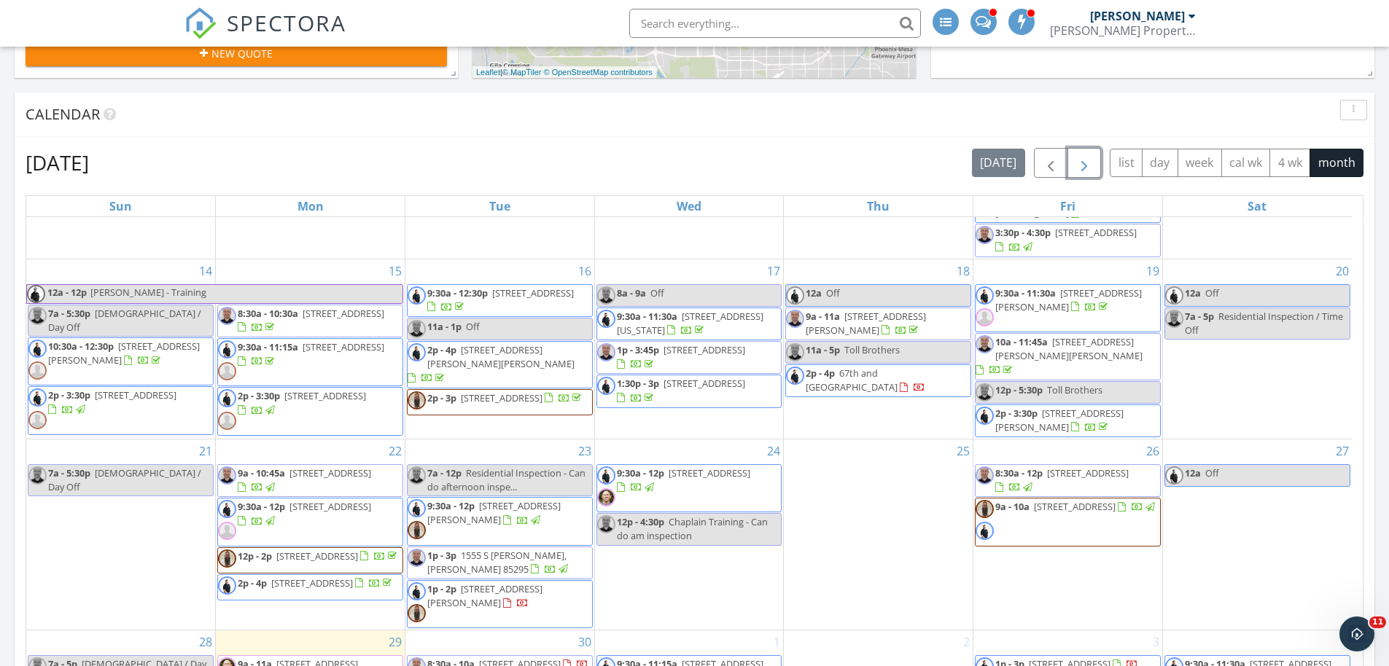
click at [1087, 171] on span "button" at bounding box center [1083, 163] width 17 height 17
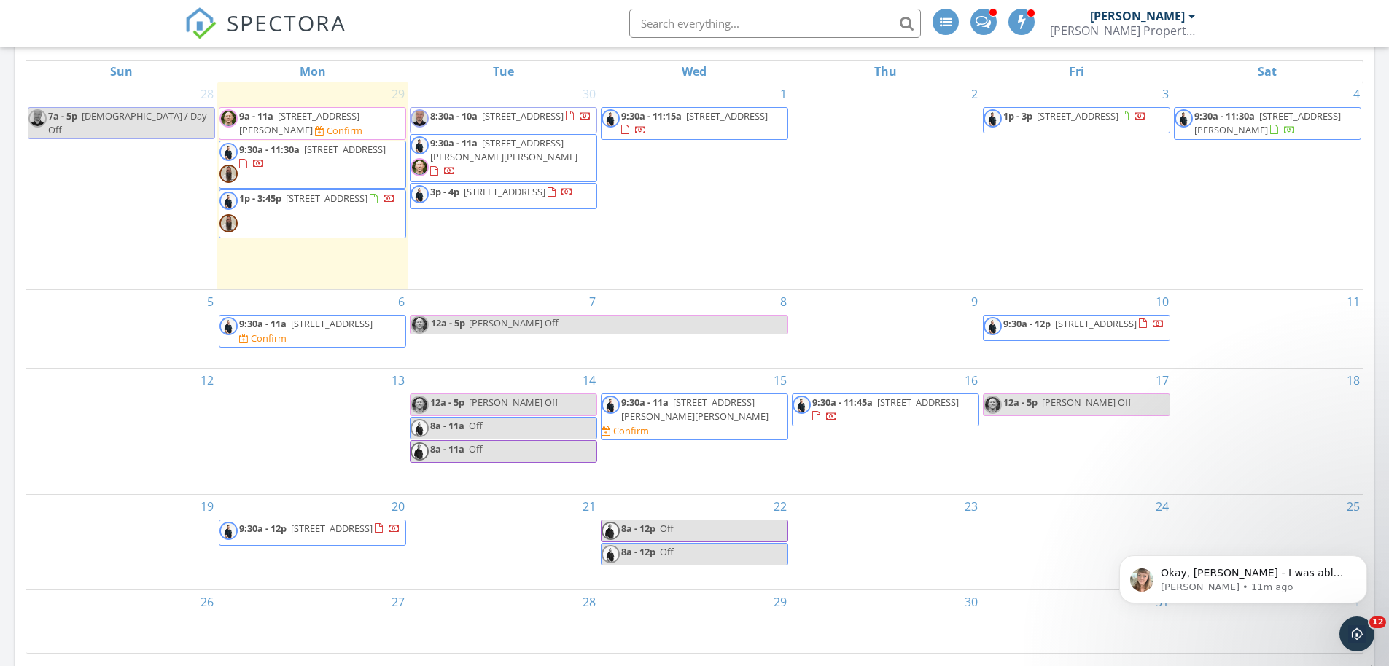
scroll to position [0, 0]
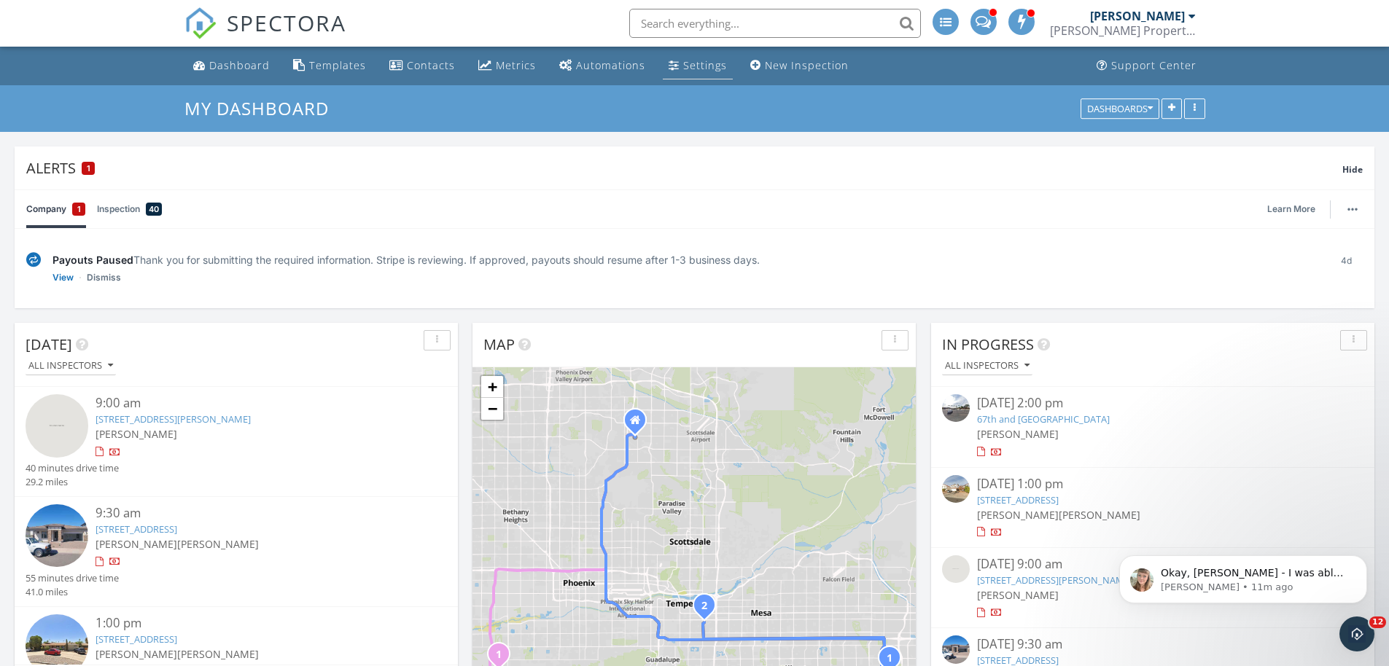
click at [697, 68] on div "Settings" at bounding box center [705, 65] width 44 height 14
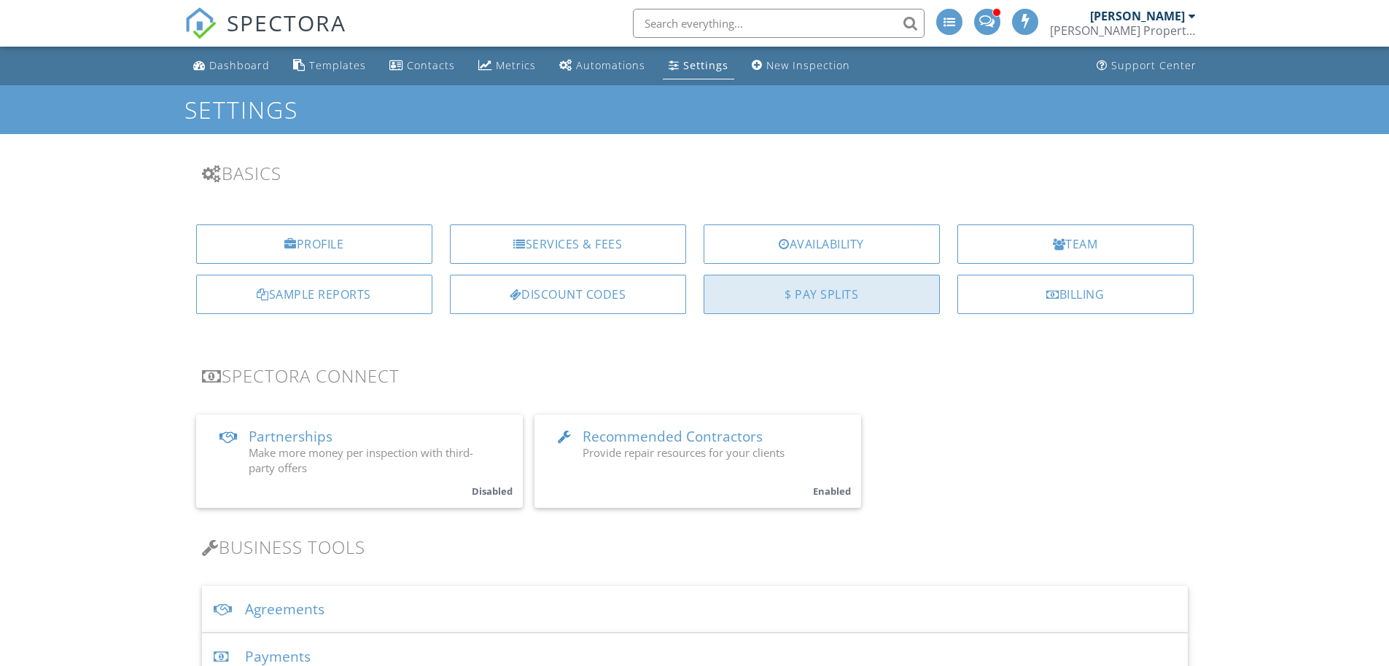
click at [837, 294] on div "$ Pay Splits" at bounding box center [822, 294] width 236 height 39
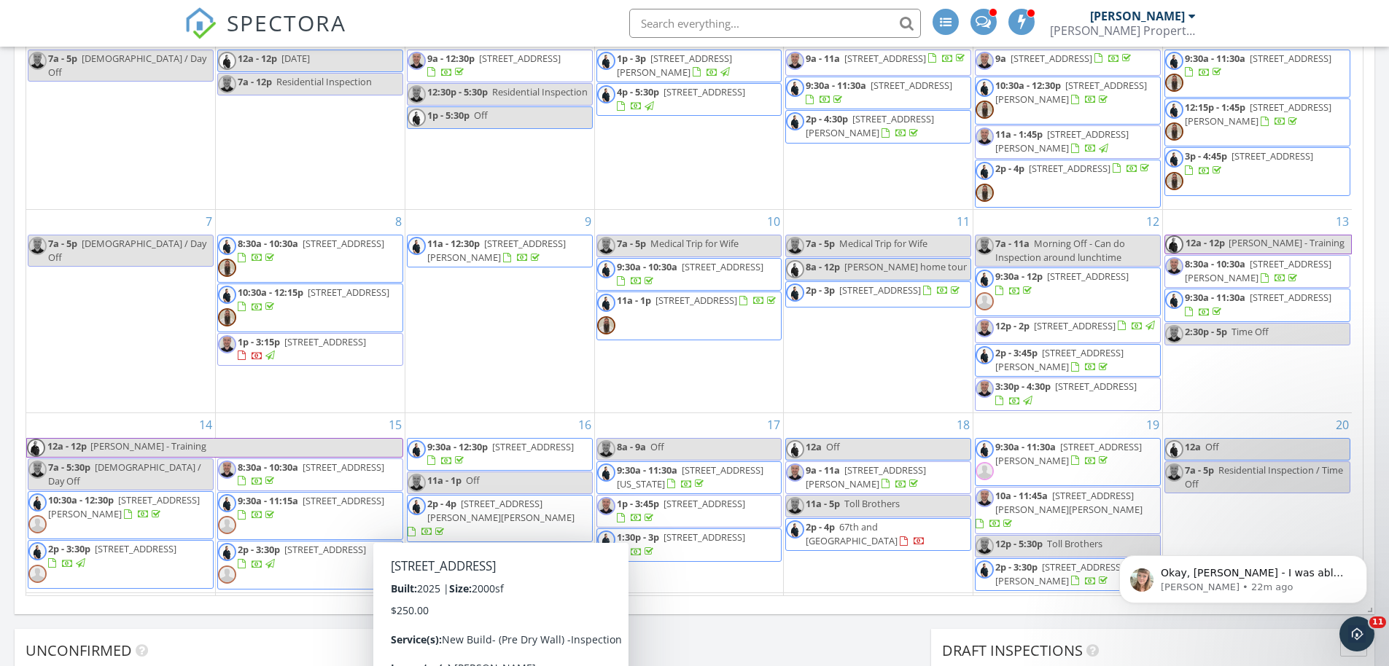
scroll to position [525, 0]
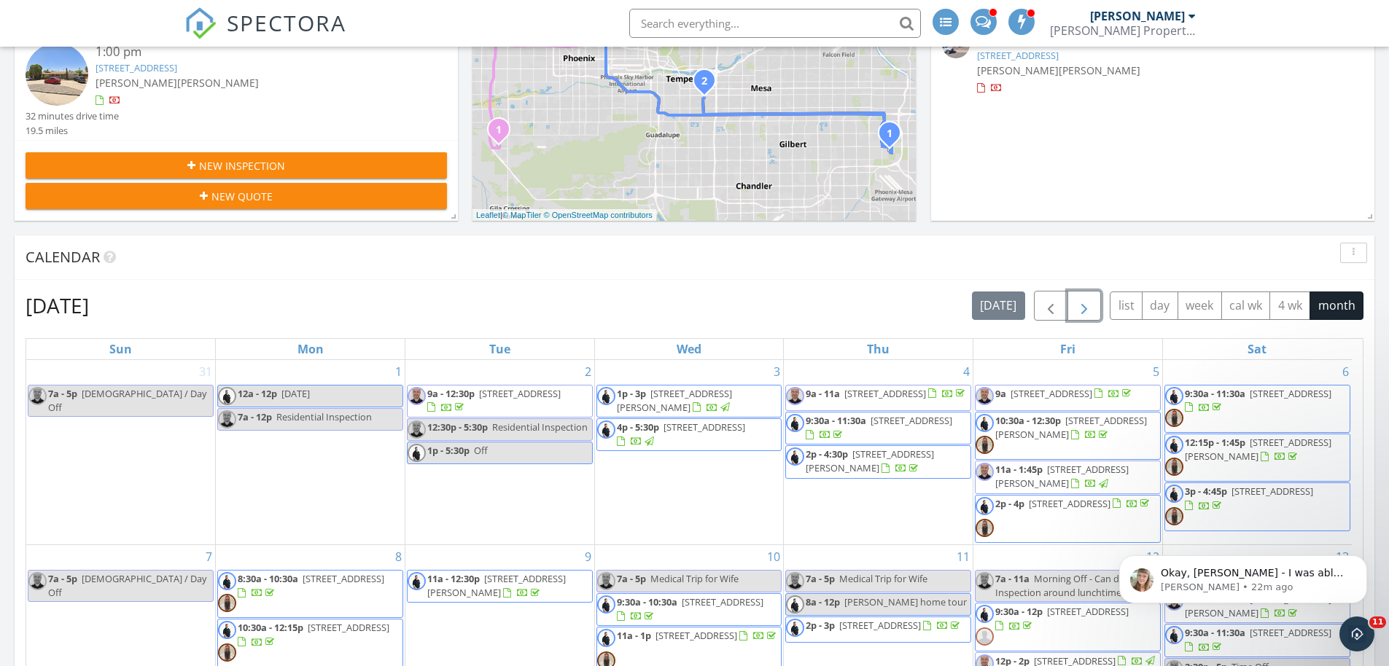
click at [1081, 308] on span "button" at bounding box center [1083, 305] width 17 height 17
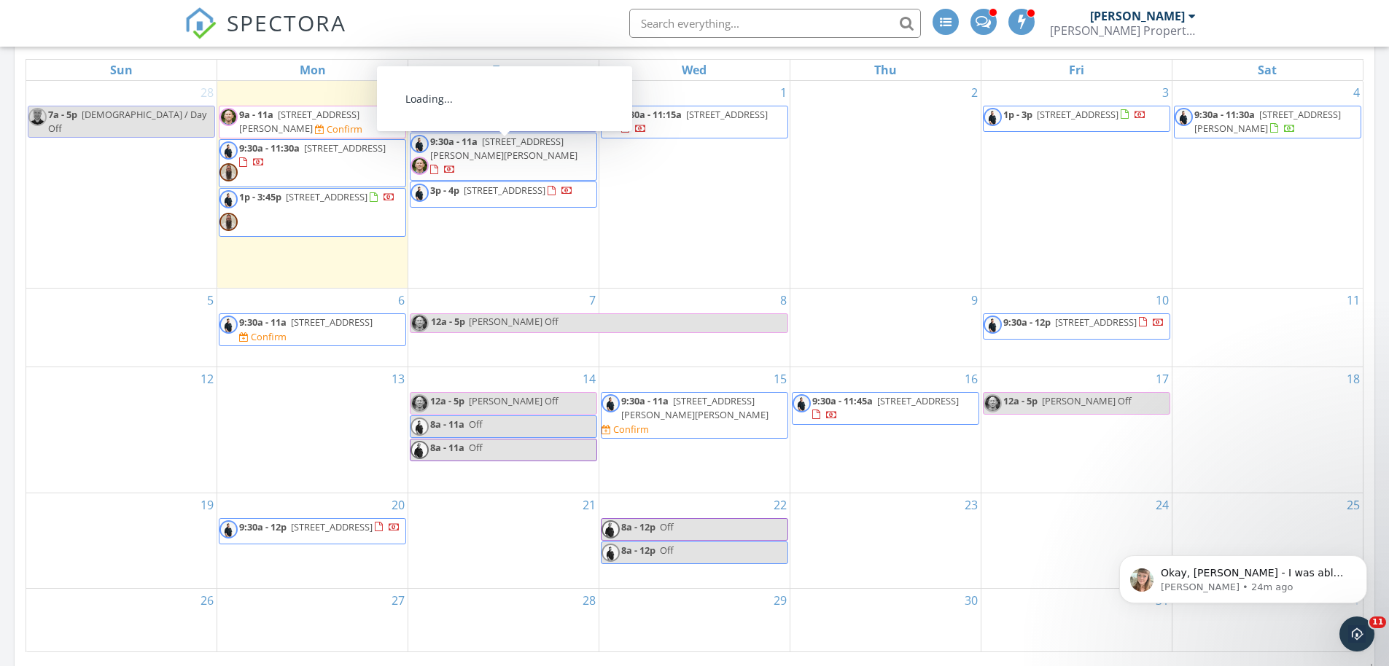
scroll to position [685, 0]
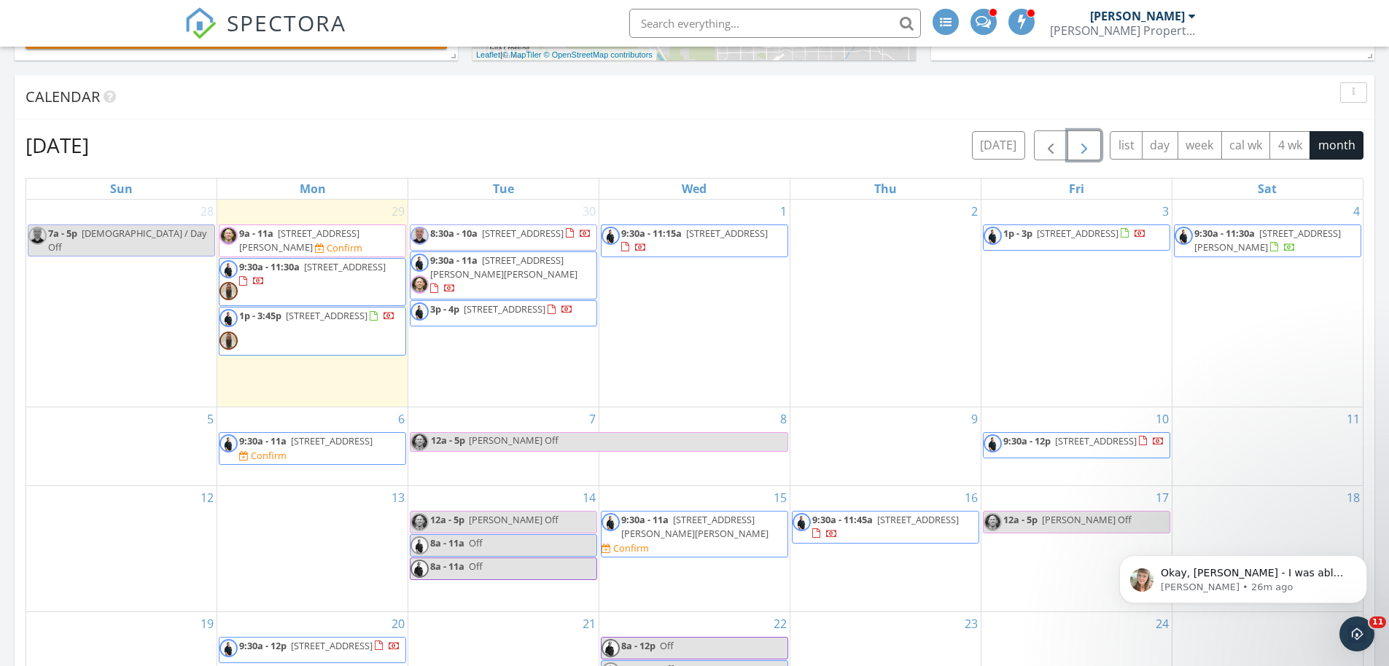
click at [343, 239] on span "[STREET_ADDRESS][PERSON_NAME]" at bounding box center [299, 240] width 120 height 27
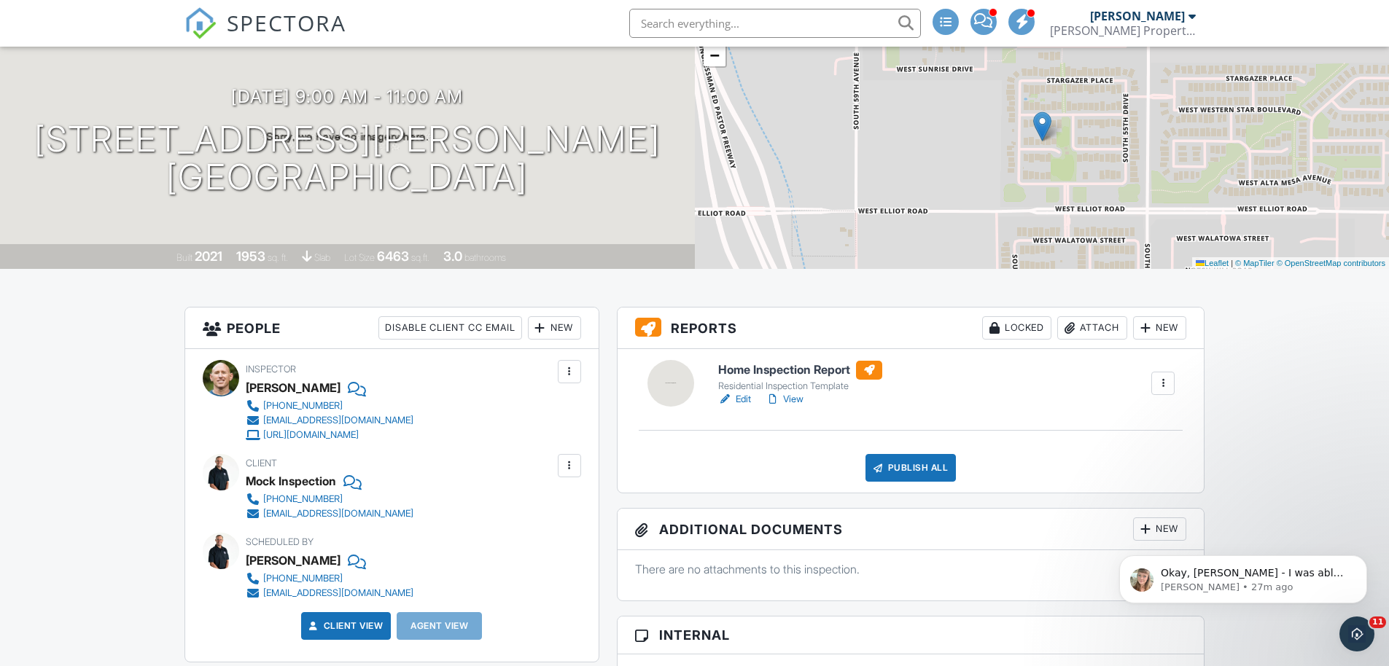
scroll to position [11, 0]
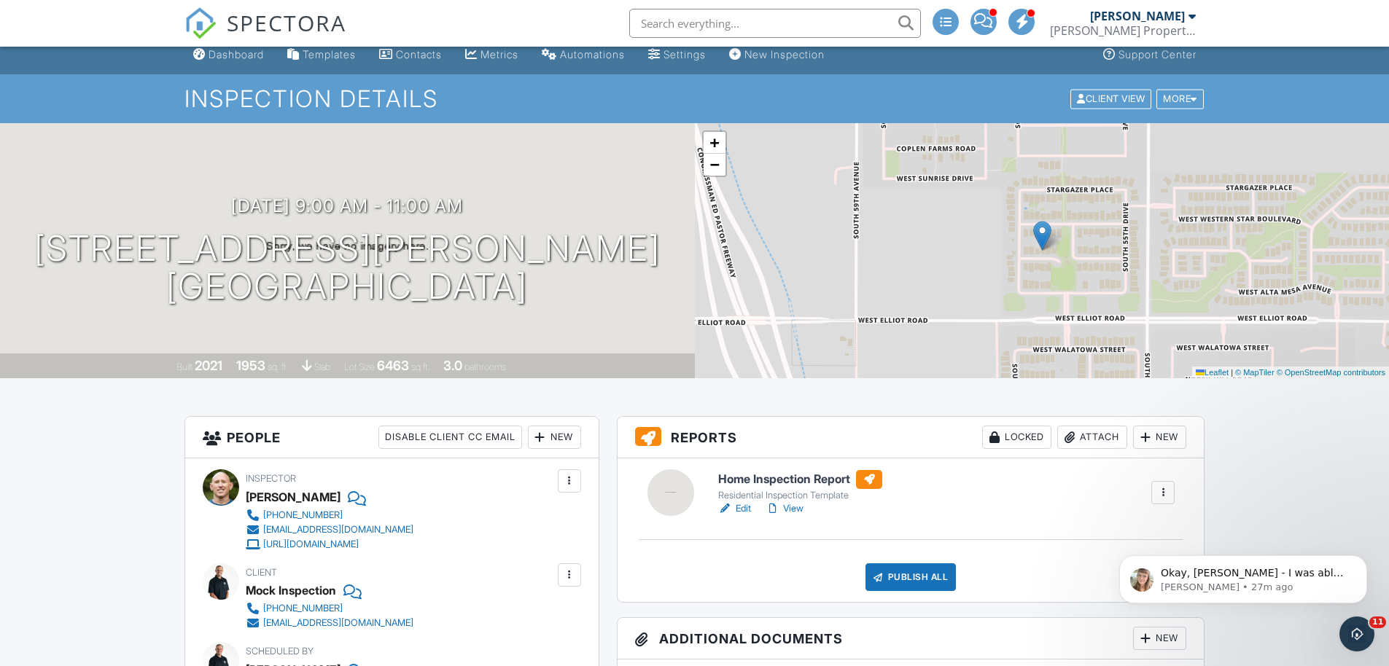
click at [219, 47] on div "SPECTORA" at bounding box center [265, 23] width 162 height 47
click at [222, 55] on div "Dashboard" at bounding box center [236, 54] width 55 height 12
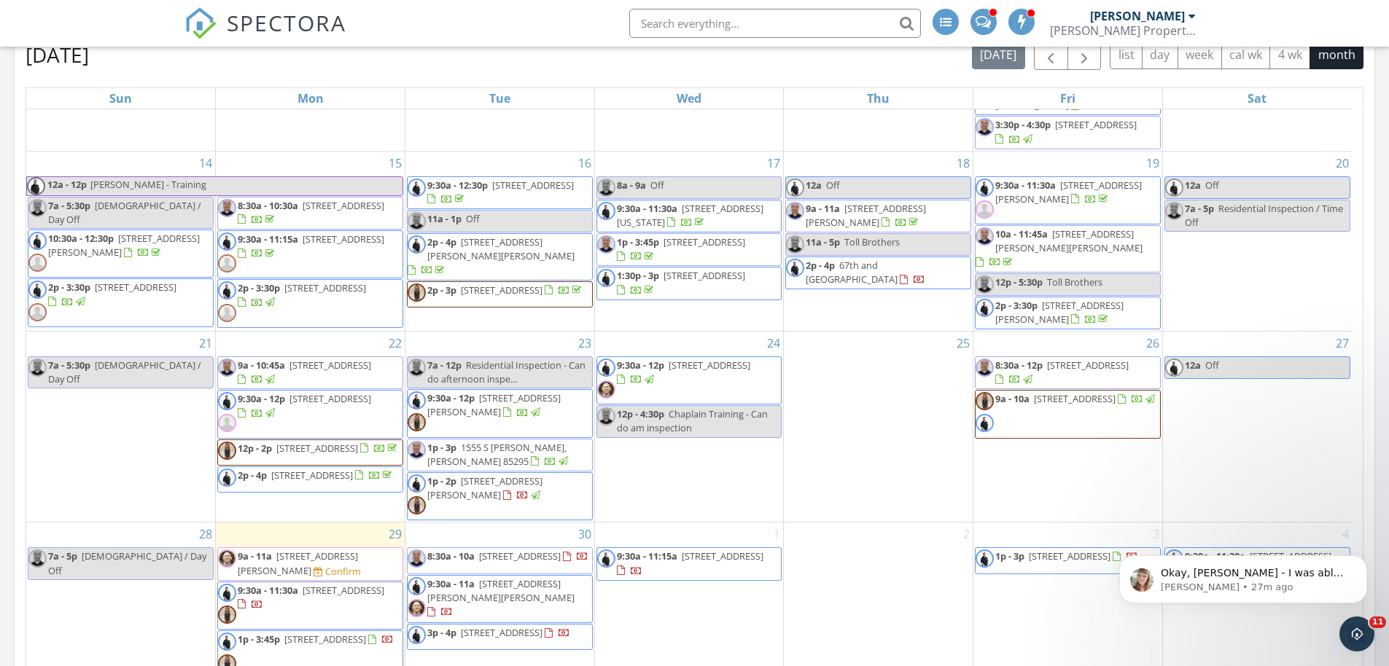
scroll to position [888, 0]
